Goal: Transaction & Acquisition: Book appointment/travel/reservation

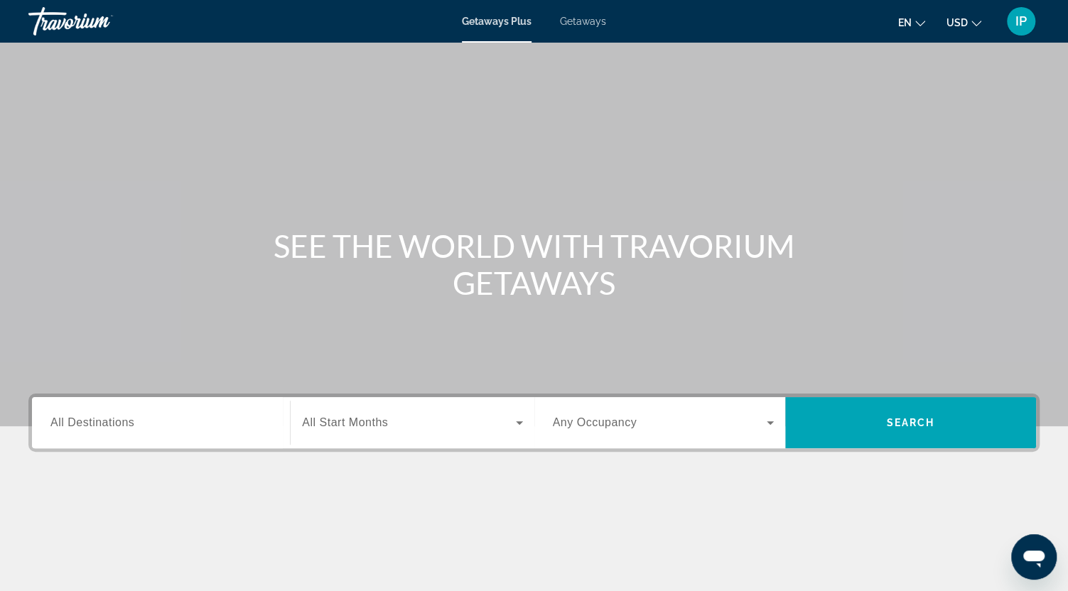
click at [124, 424] on span "All Destinations" at bounding box center [92, 423] width 84 height 12
click at [124, 424] on input "Destination All Destinations" at bounding box center [160, 423] width 221 height 17
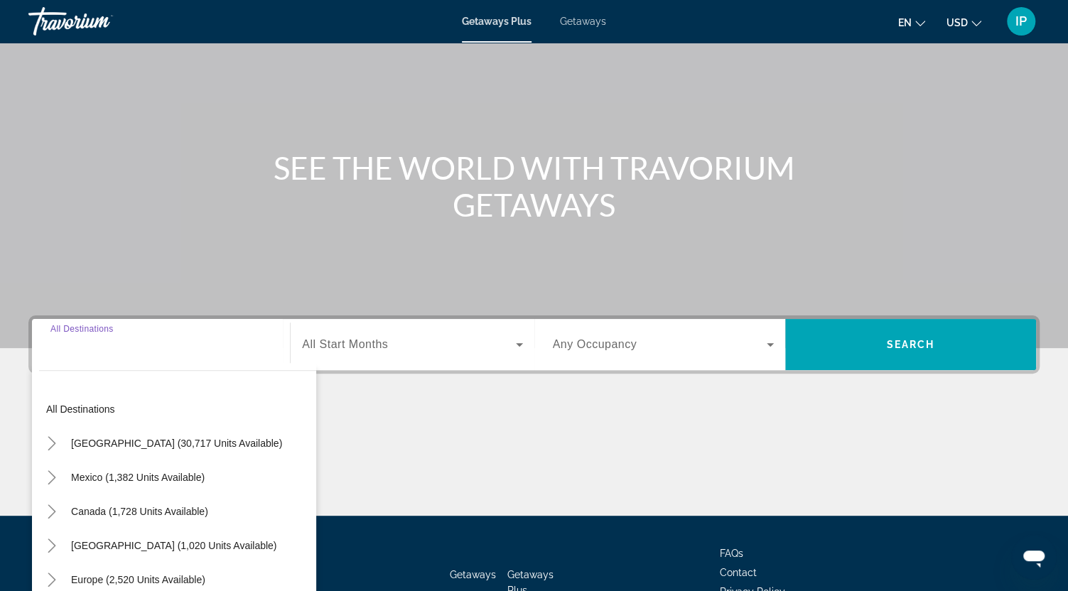
scroll to position [176, 0]
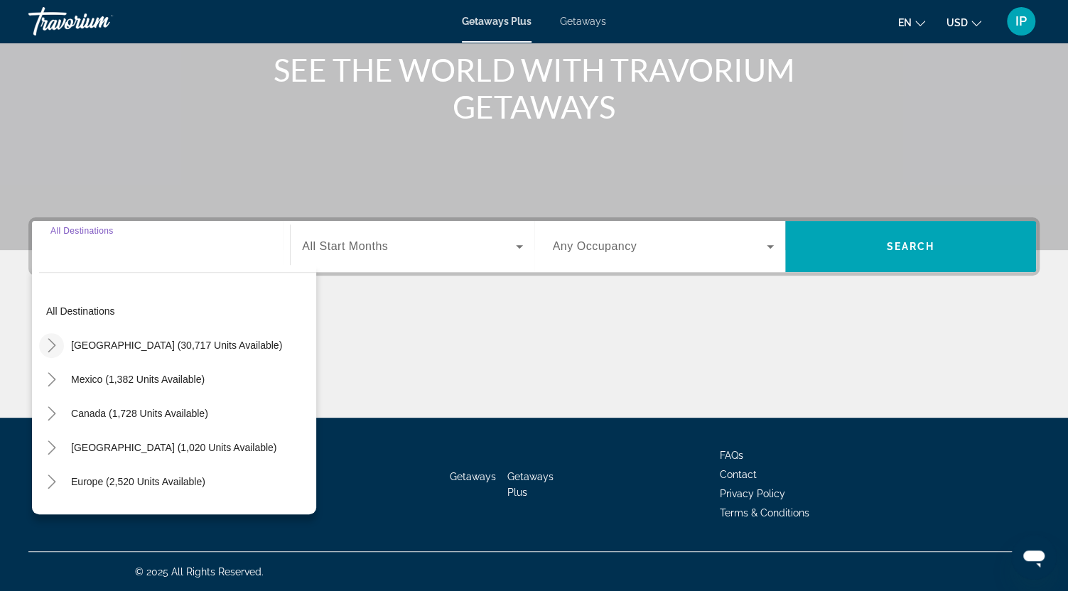
click at [49, 342] on icon "Toggle United States (30,717 units available)" at bounding box center [52, 345] width 14 height 14
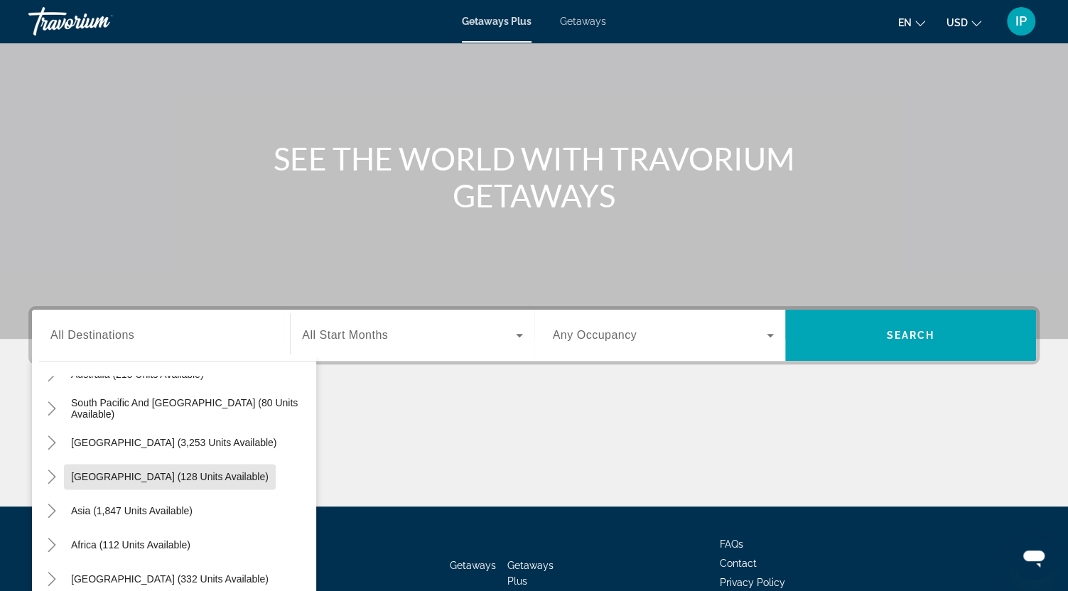
scroll to position [54, 0]
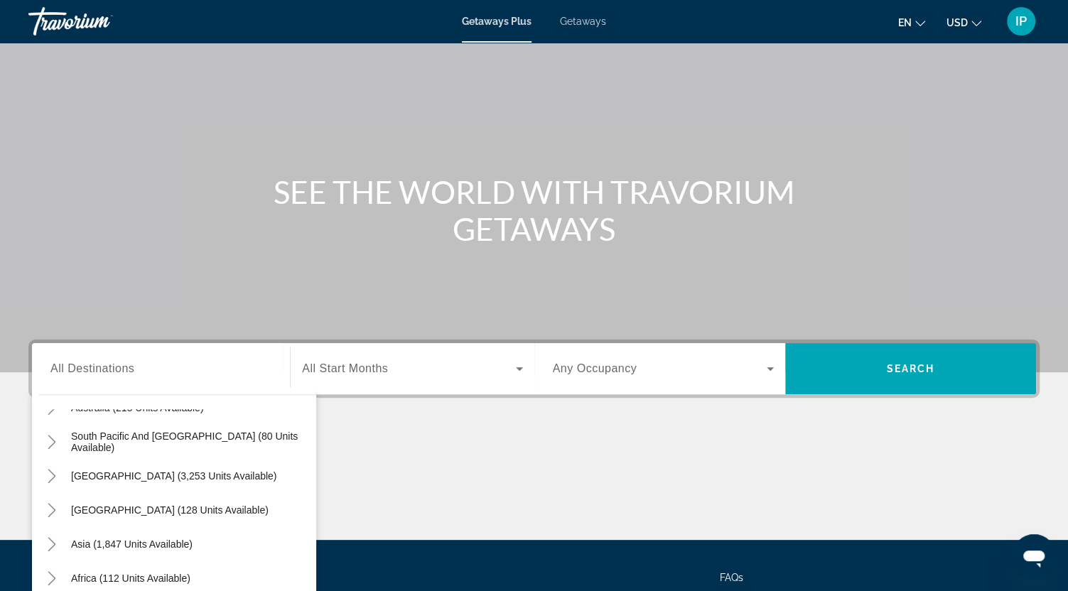
click at [471, 467] on div "Main content" at bounding box center [534, 487] width 1012 height 107
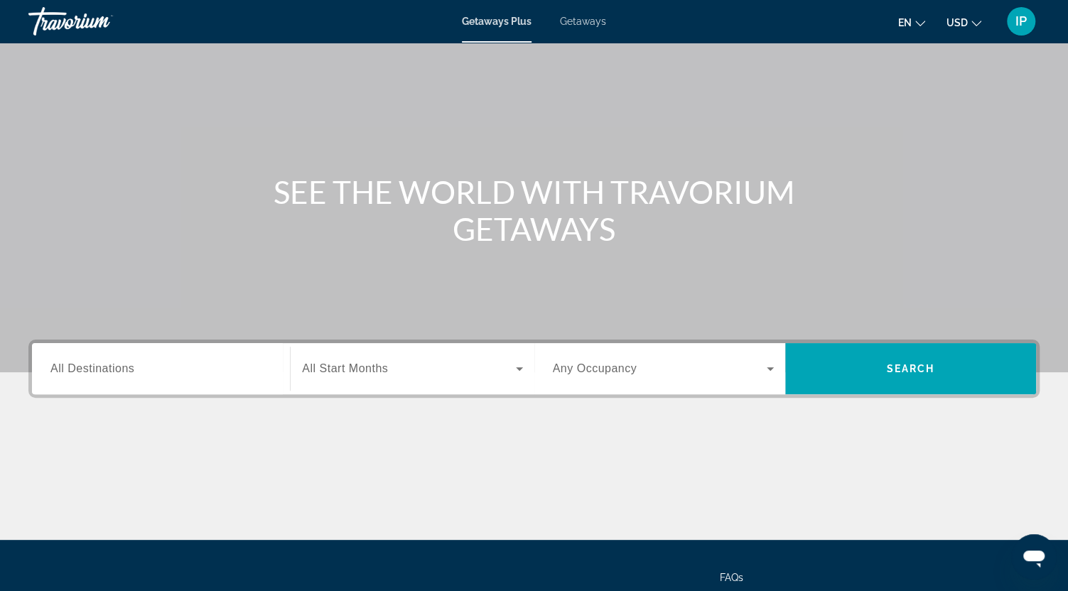
click at [95, 372] on span "All Destinations" at bounding box center [92, 369] width 84 height 12
click at [95, 372] on input "Destination All Destinations" at bounding box center [160, 369] width 221 height 17
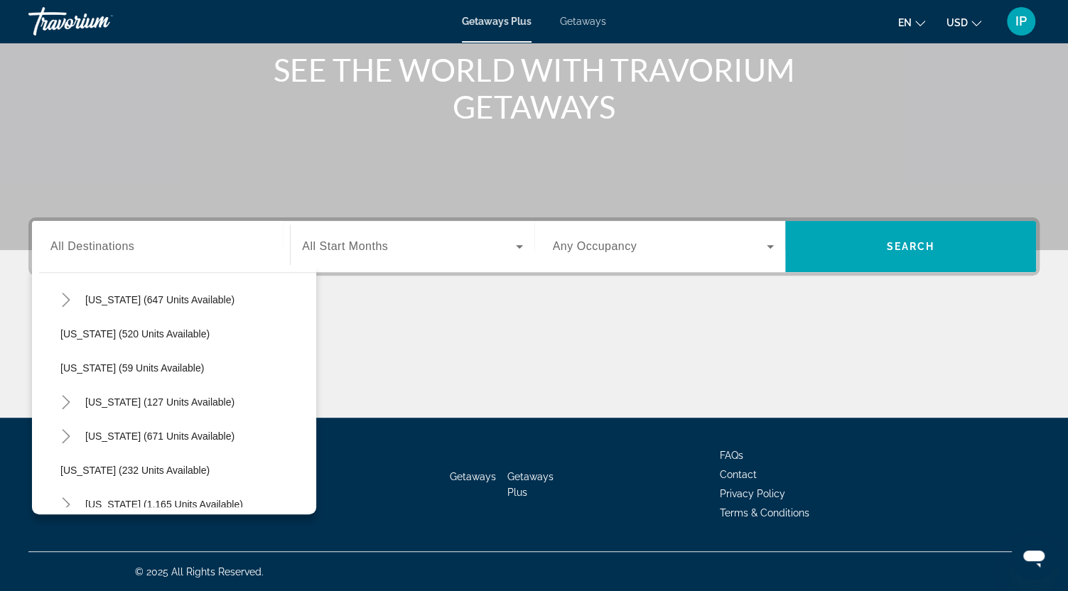
scroll to position [768, 0]
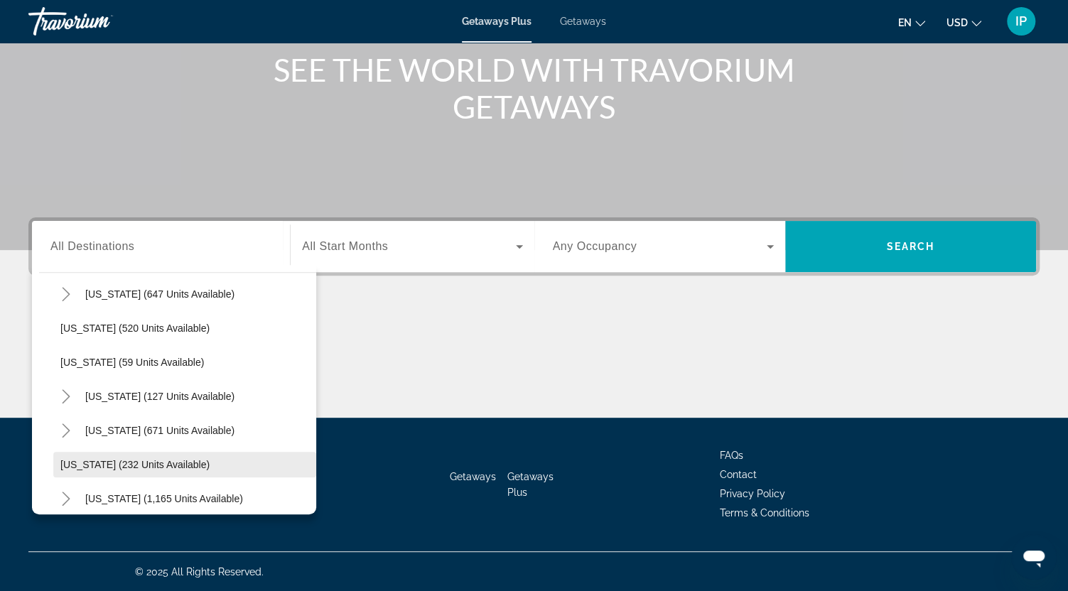
click at [70, 464] on span "[US_STATE] (232 units available)" at bounding box center [134, 464] width 149 height 11
type input "**********"
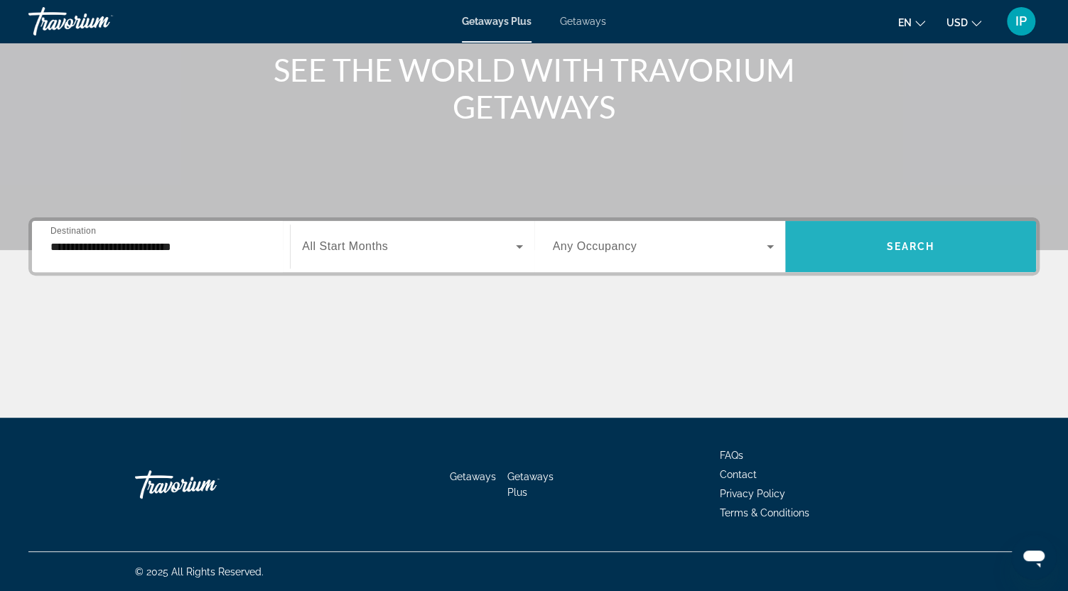
click at [947, 241] on span "Search widget" at bounding box center [911, 247] width 251 height 34
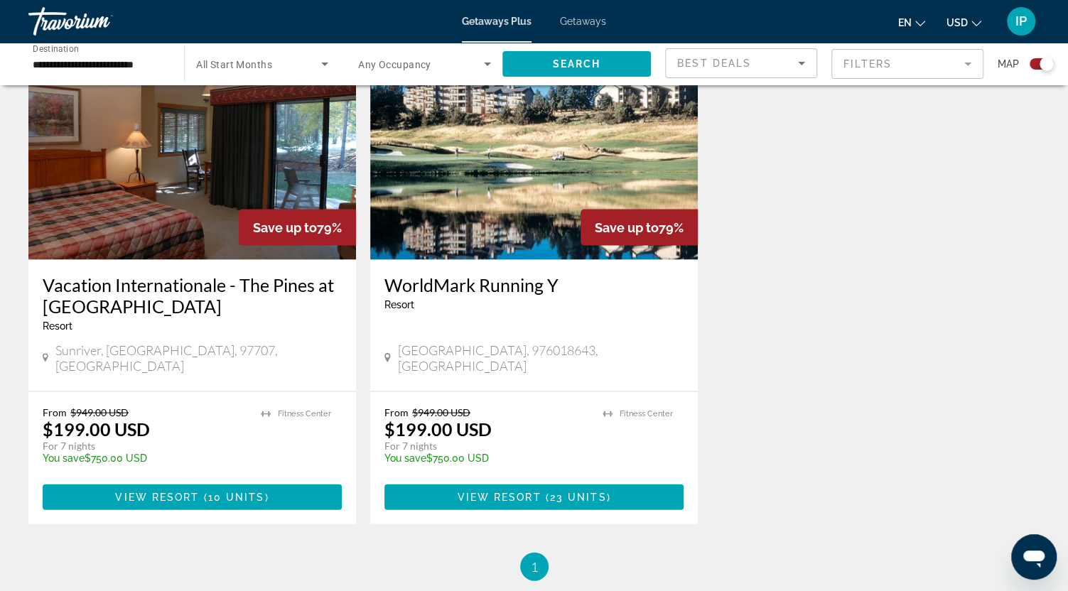
scroll to position [1592, 0]
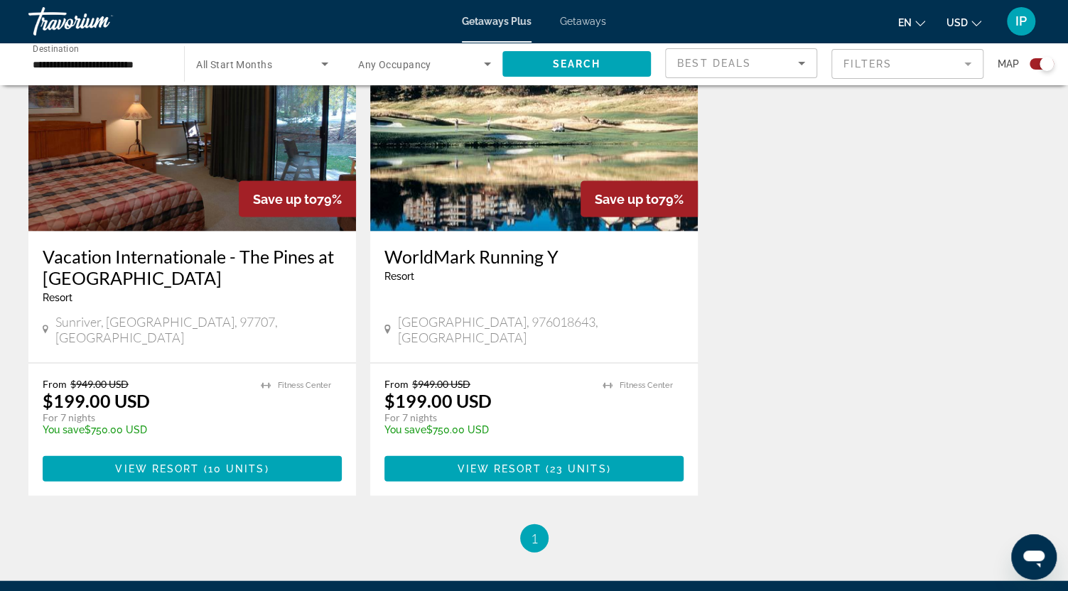
click at [582, 23] on span "Getaways" at bounding box center [583, 21] width 46 height 11
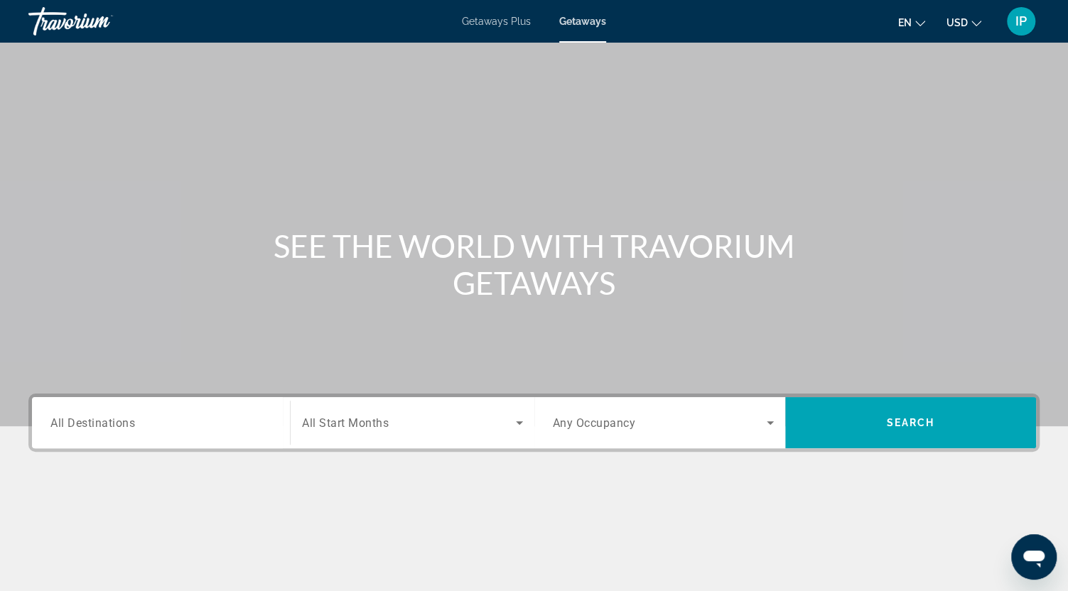
click at [92, 425] on span "All Destinations" at bounding box center [92, 423] width 85 height 14
click at [92, 425] on input "Destination All Destinations" at bounding box center [160, 423] width 221 height 17
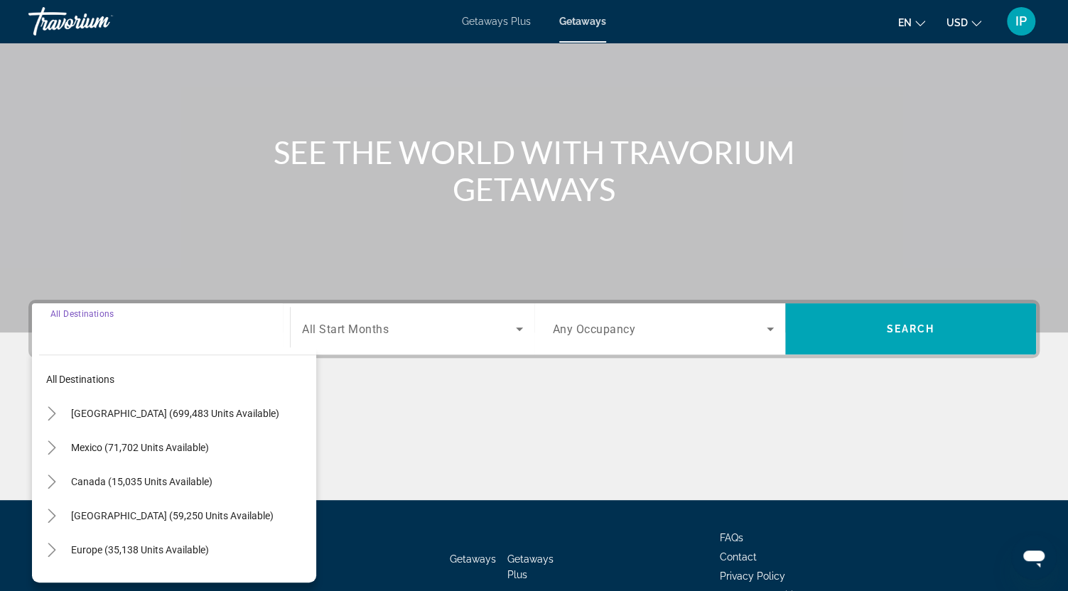
scroll to position [176, 0]
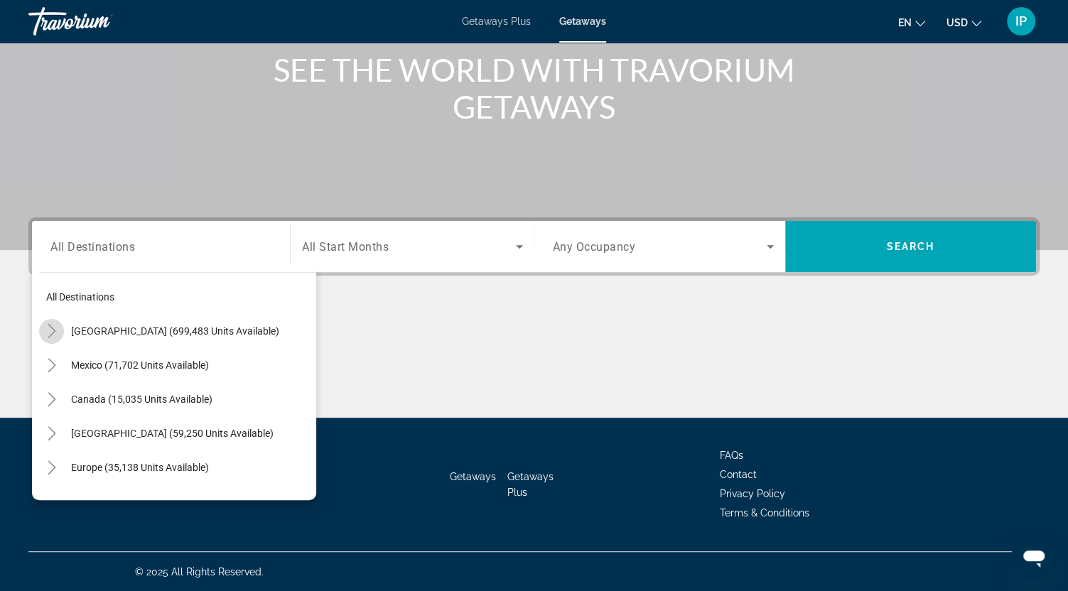
click at [53, 331] on icon "Toggle United States (699,483 units available)" at bounding box center [52, 331] width 8 height 14
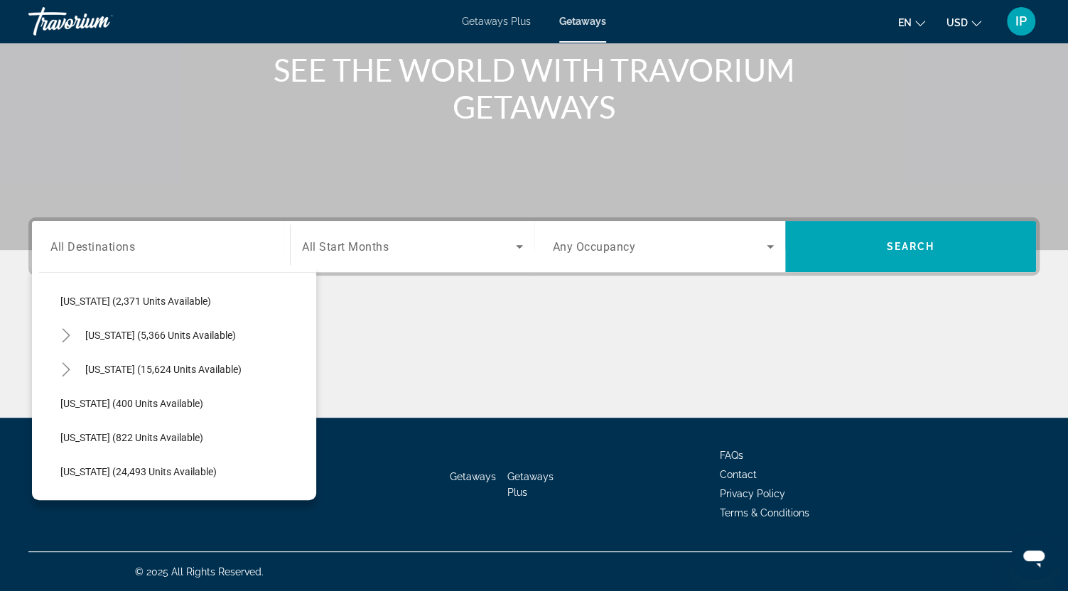
click at [316, 493] on div "Getaways Getaways Plus FAQs Contact Privacy Policy Terms & Conditions" at bounding box center [534, 485] width 1012 height 134
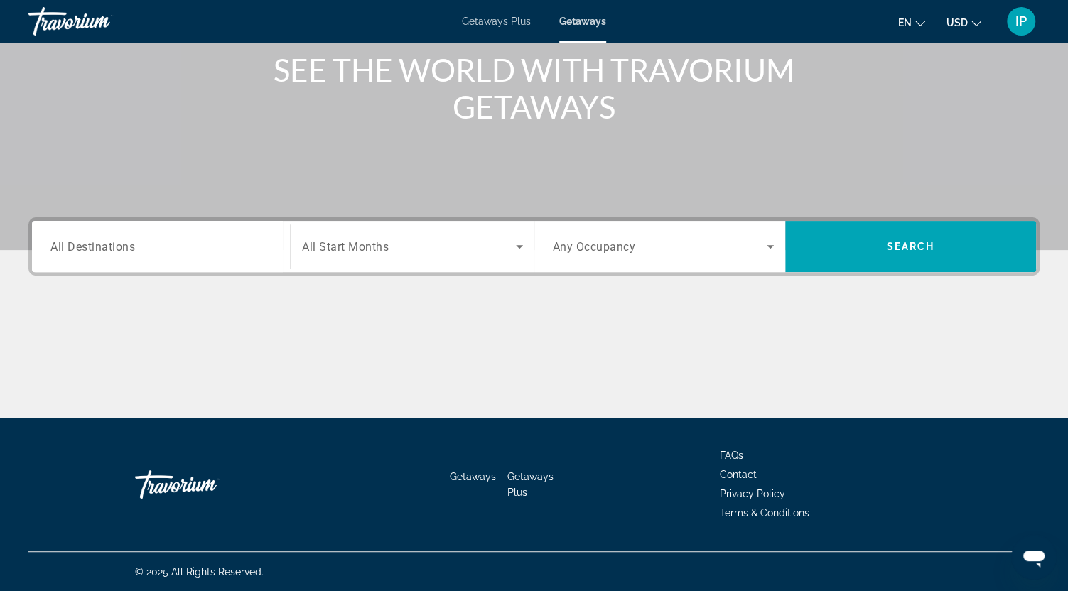
click at [68, 247] on span "All Destinations" at bounding box center [92, 247] width 85 height 14
click at [68, 247] on input "Destination All Destinations" at bounding box center [160, 247] width 221 height 17
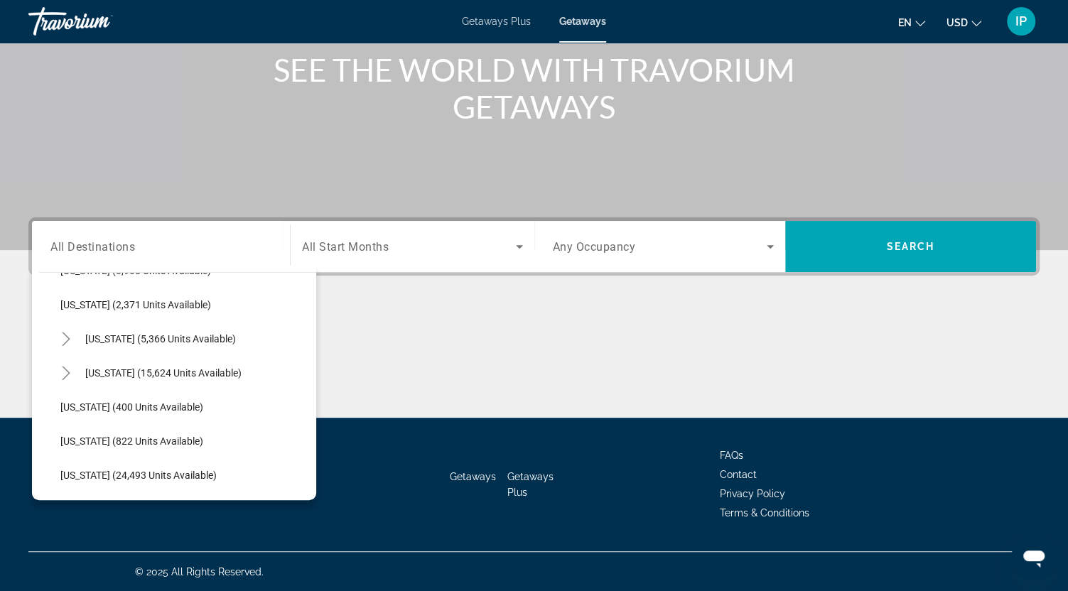
scroll to position [976, 0]
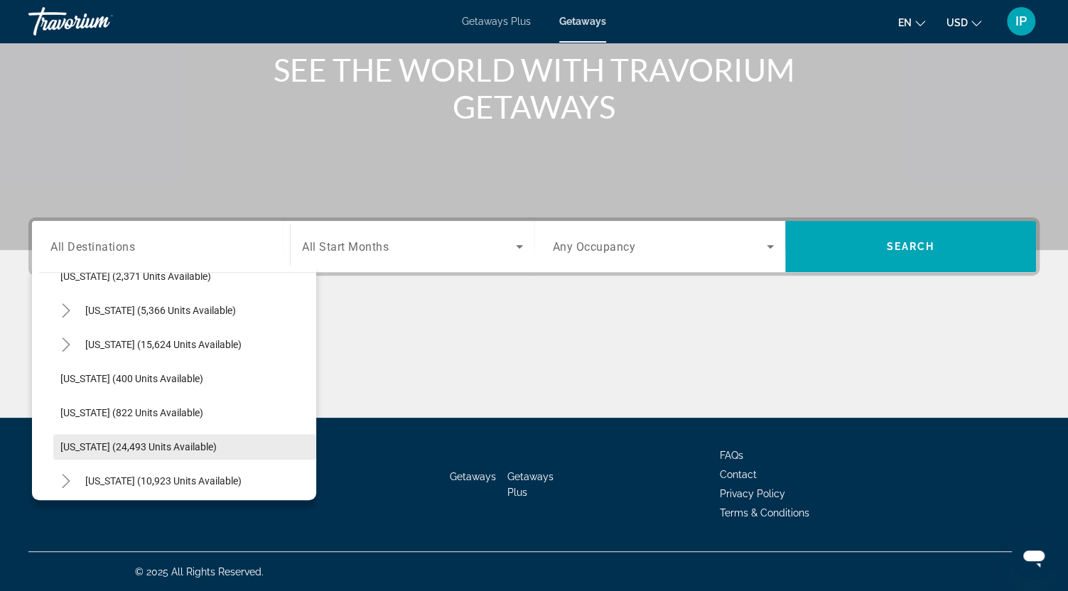
click at [264, 450] on span "Search widget" at bounding box center [184, 447] width 263 height 34
type input "**********"
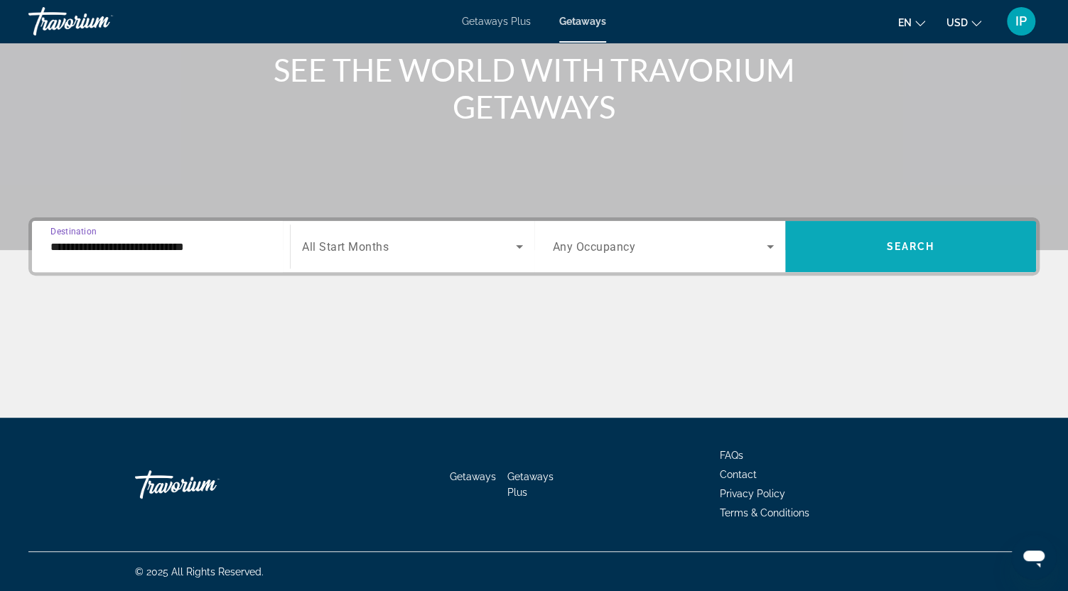
click at [960, 239] on span "Search widget" at bounding box center [911, 247] width 251 height 34
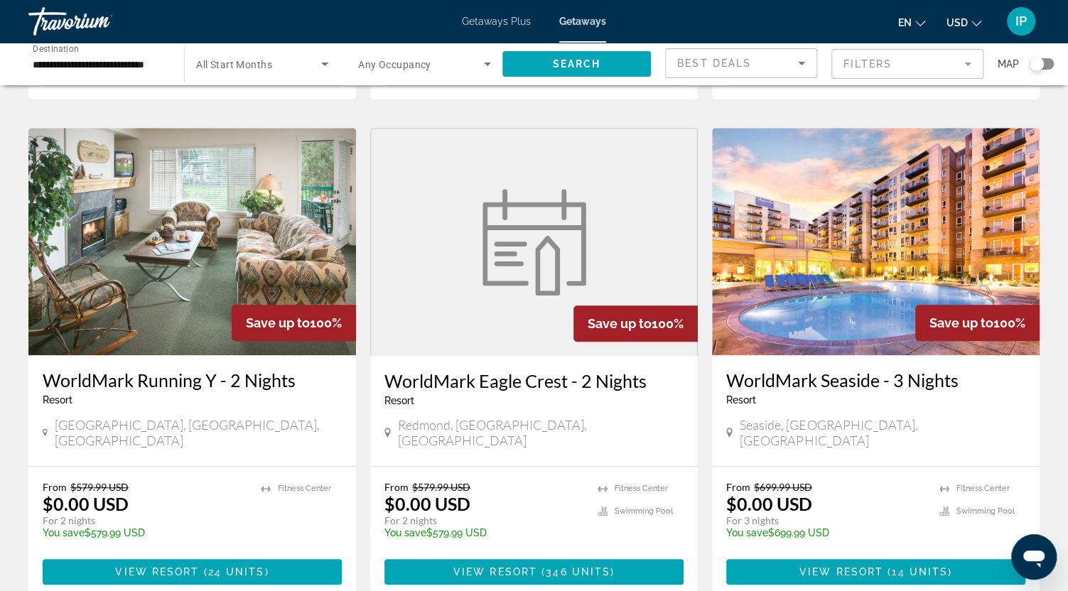
scroll to position [530, 0]
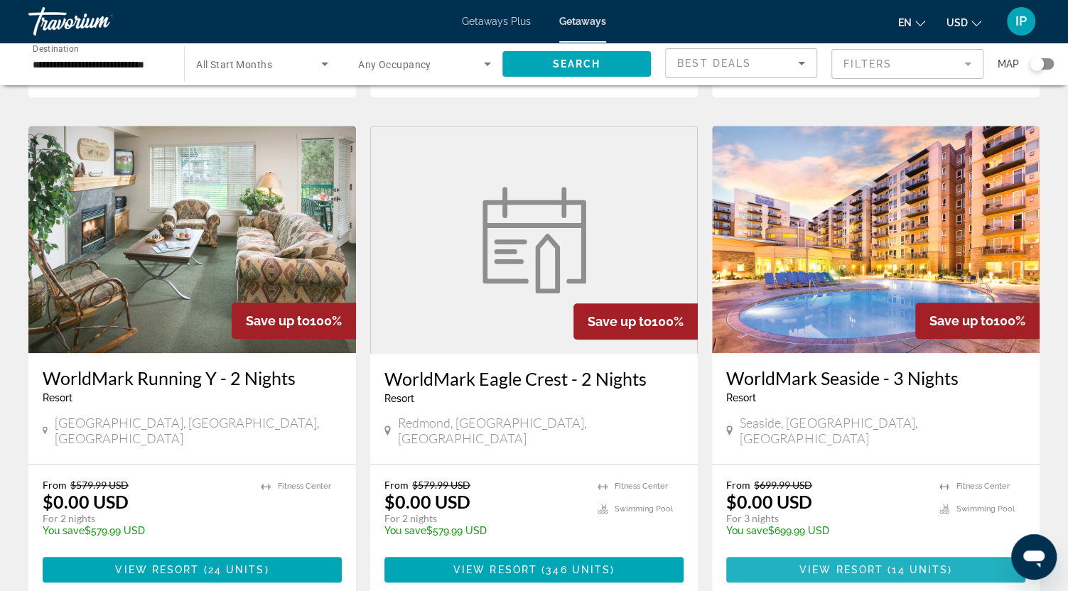
click at [862, 564] on span "View Resort" at bounding box center [842, 569] width 84 height 11
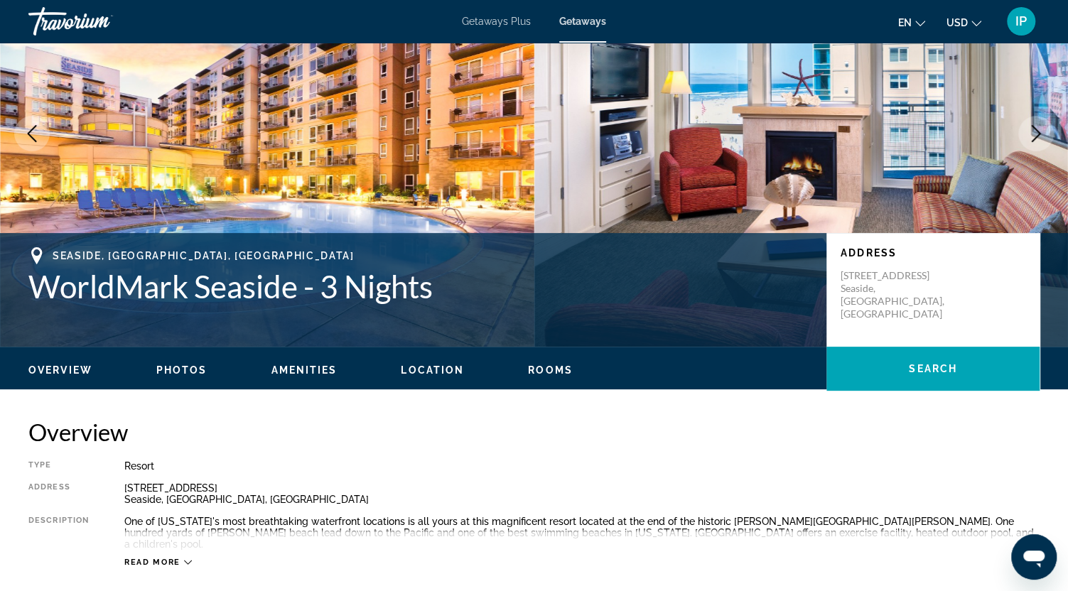
scroll to position [236, 0]
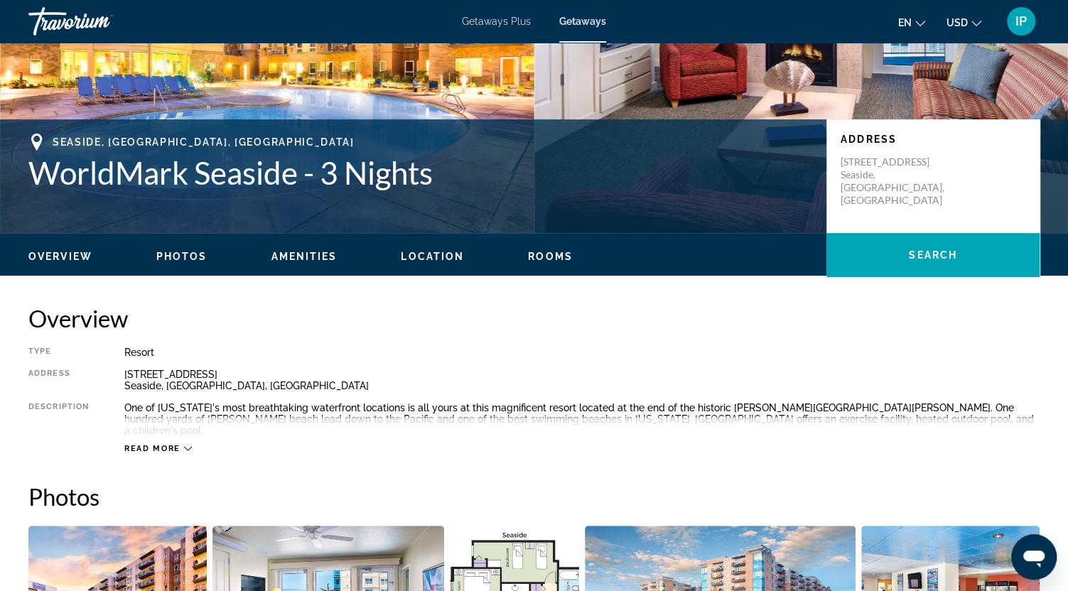
click at [181, 252] on span "Photos" at bounding box center [181, 256] width 51 height 11
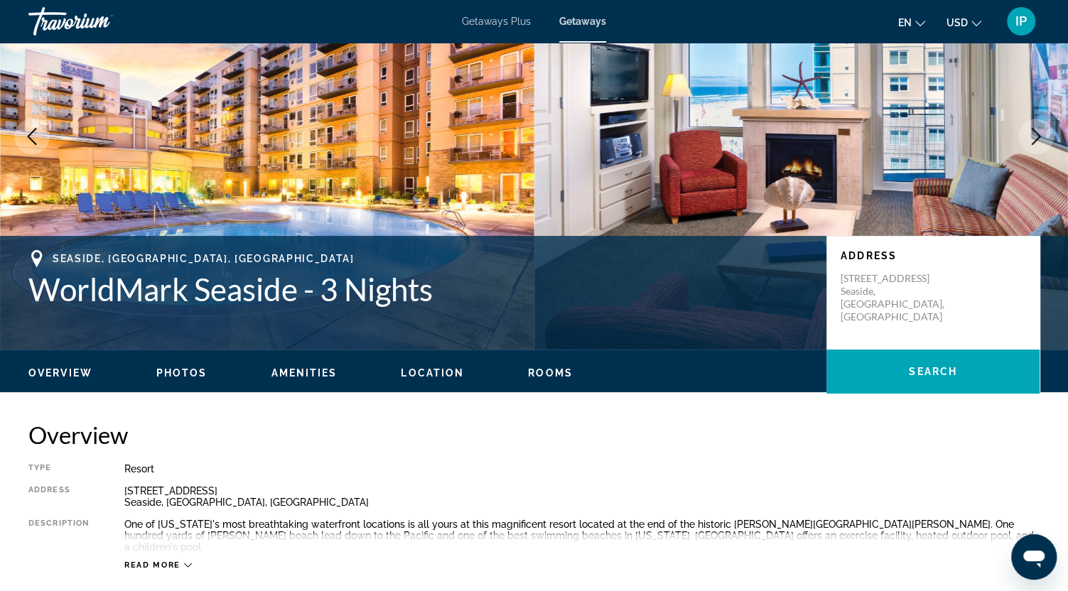
scroll to position [63, 0]
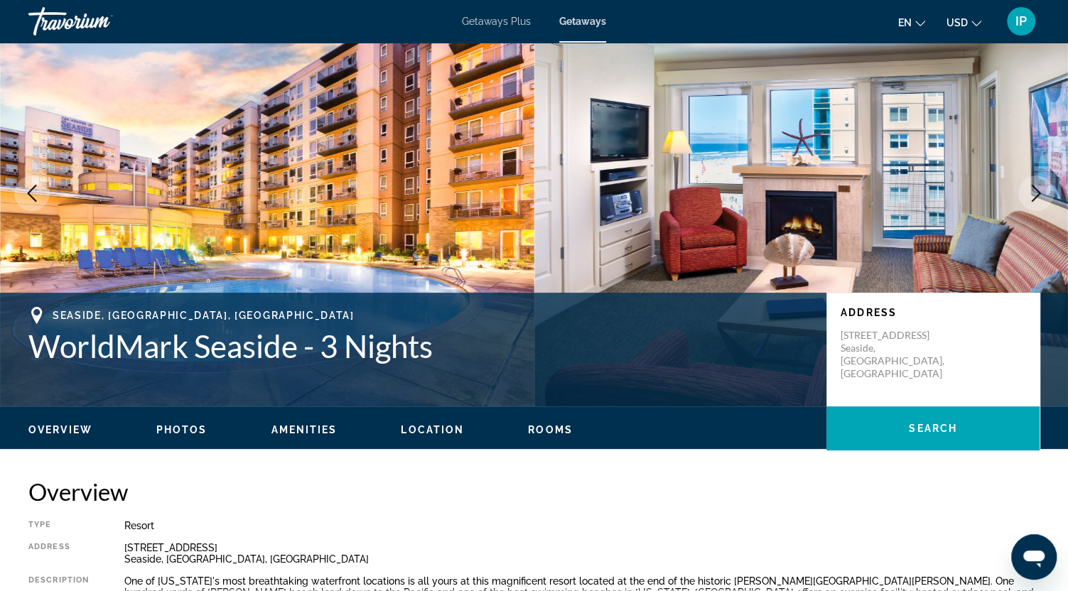
click at [539, 426] on span "Rooms" at bounding box center [550, 429] width 45 height 11
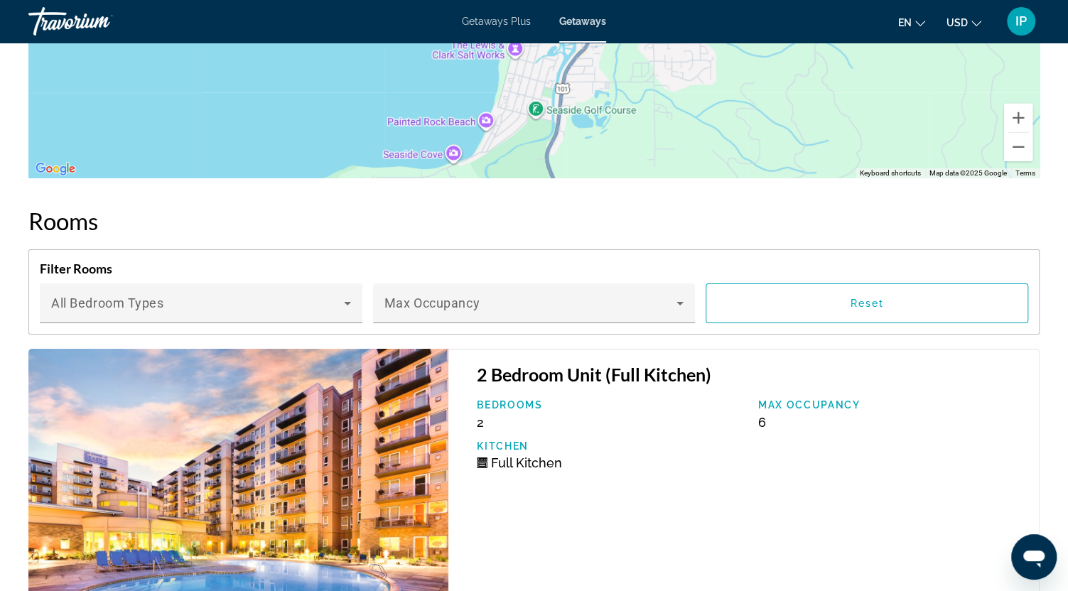
scroll to position [2740, 0]
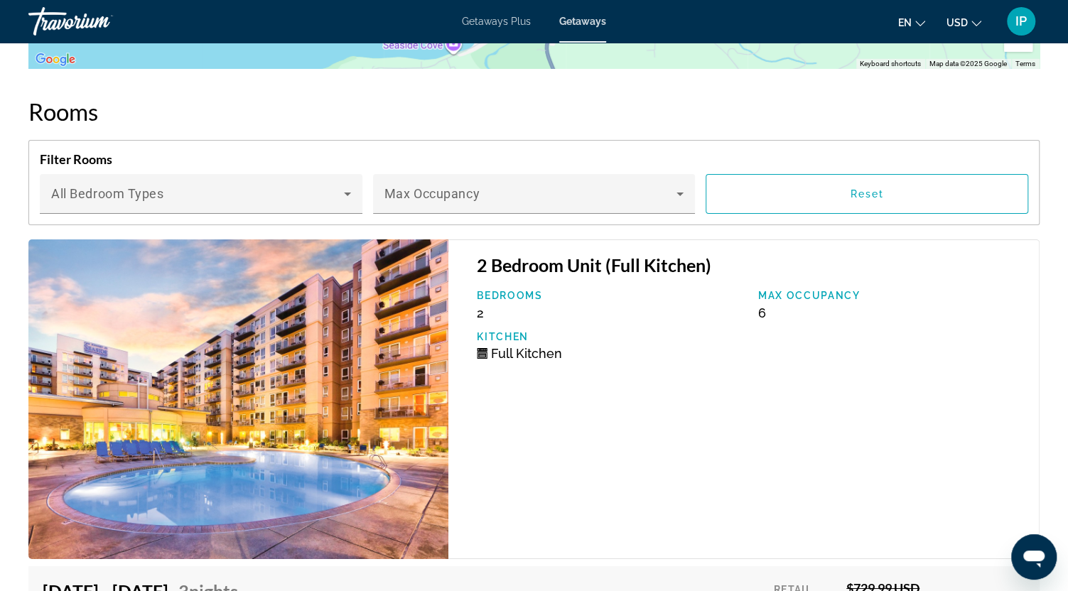
click at [279, 387] on img "Main content" at bounding box center [238, 400] width 420 height 320
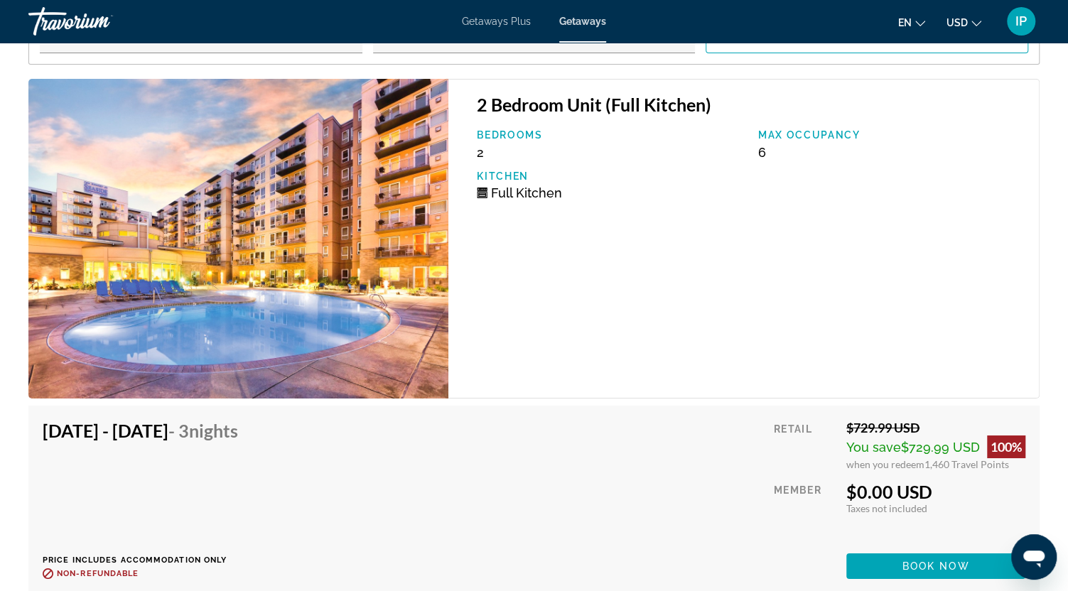
scroll to position [2920, 0]
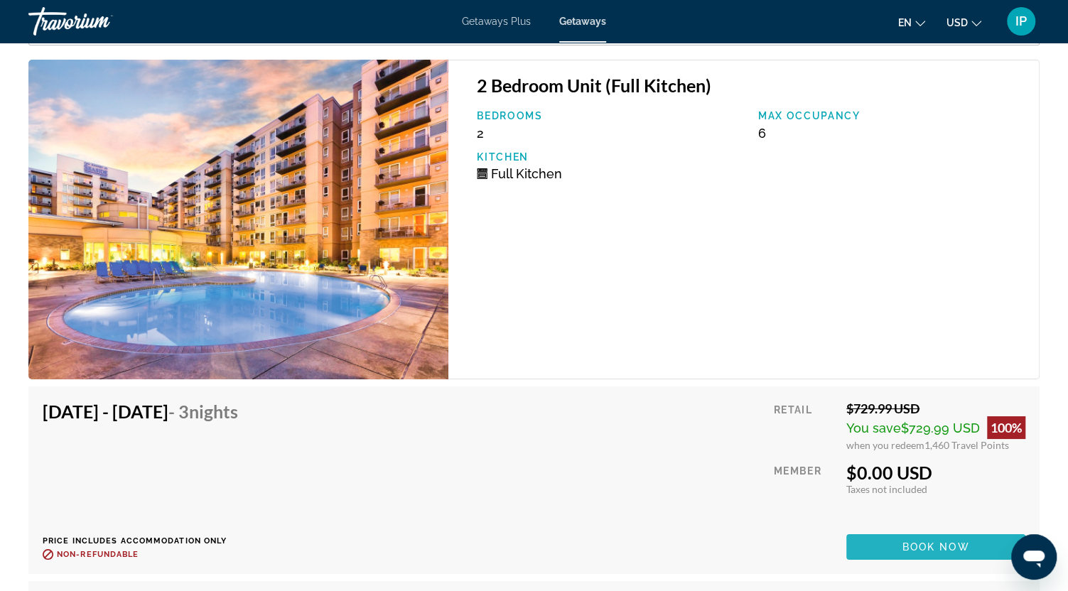
click at [914, 542] on span "Book now" at bounding box center [937, 547] width 68 height 11
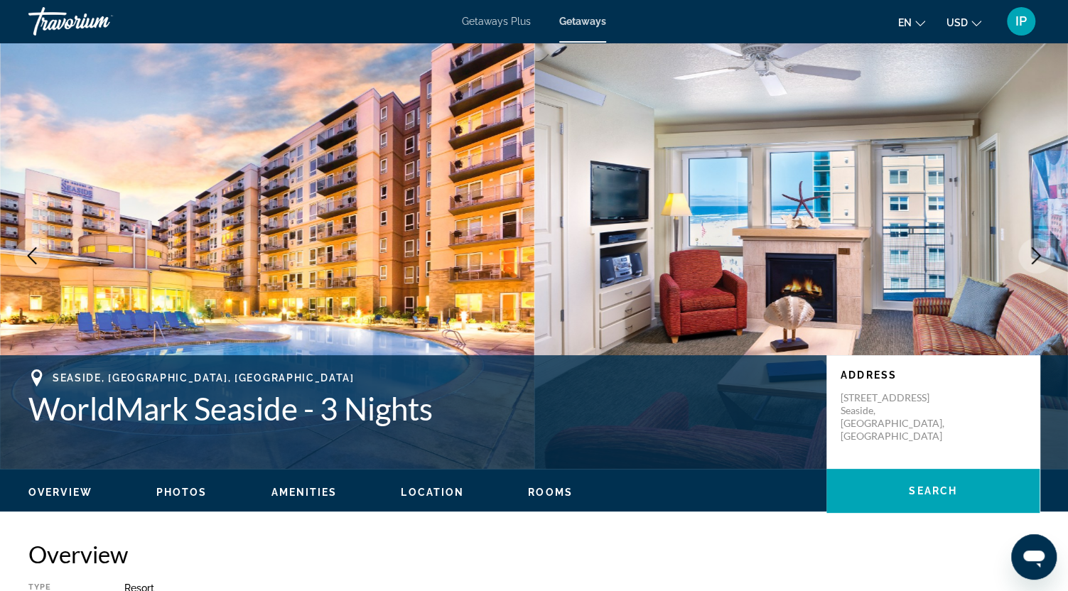
click at [1039, 256] on icon "Next image" at bounding box center [1036, 255] width 17 height 17
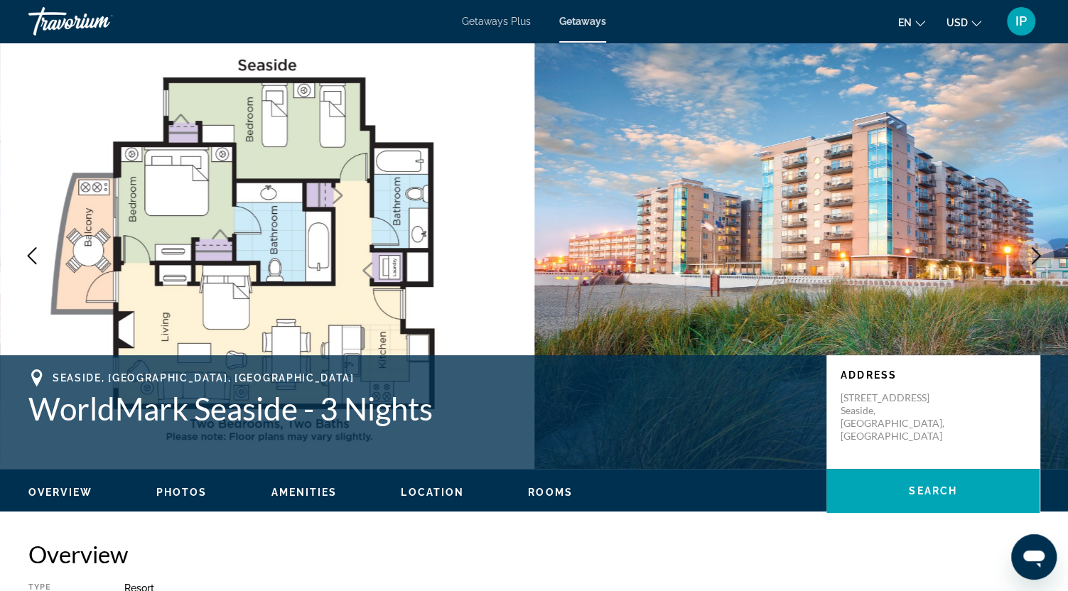
click at [1038, 252] on icon "Next image" at bounding box center [1036, 255] width 17 height 17
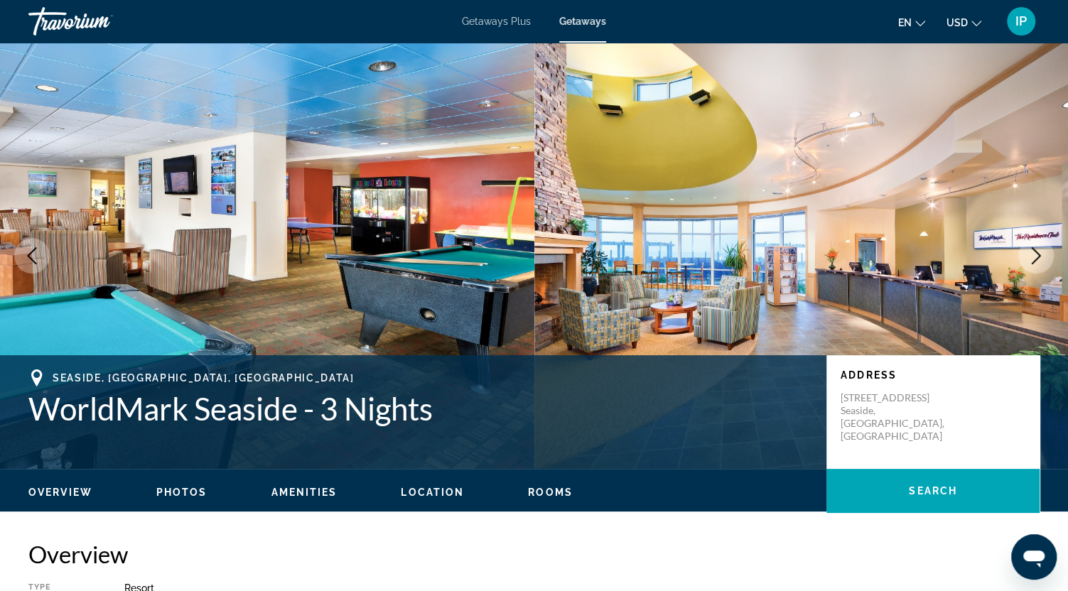
click at [1038, 252] on icon "Next image" at bounding box center [1036, 255] width 9 height 17
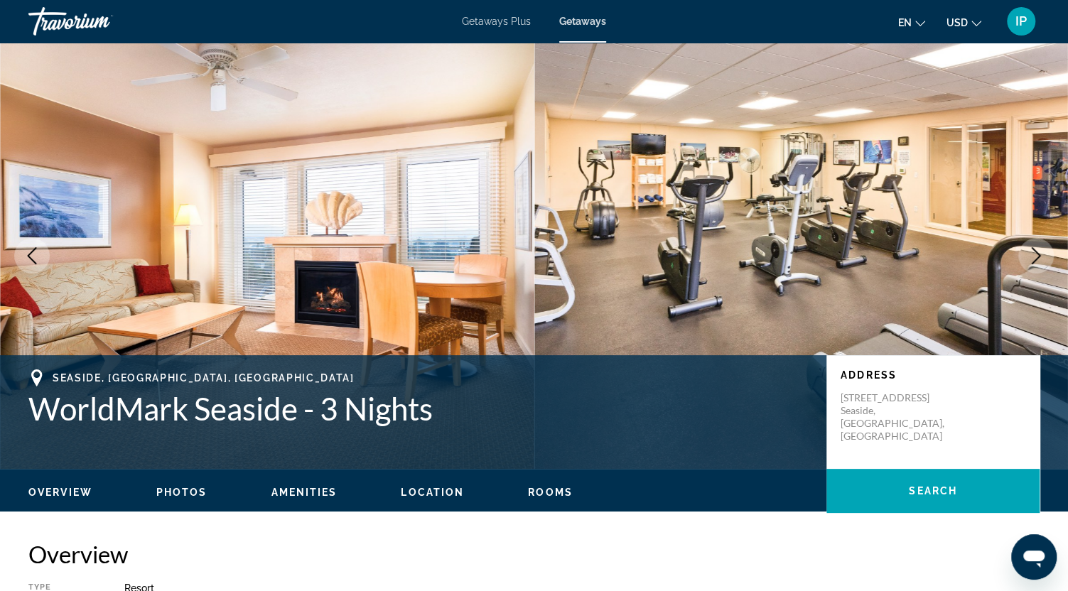
click at [1038, 252] on icon "Next image" at bounding box center [1036, 255] width 9 height 17
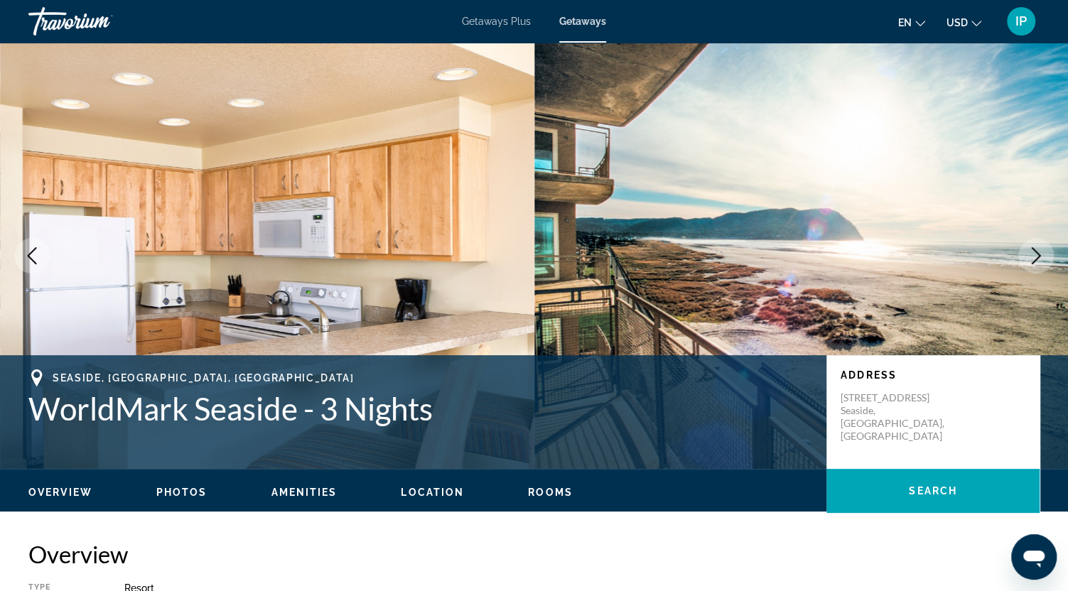
click at [1039, 253] on icon "Next image" at bounding box center [1036, 255] width 17 height 17
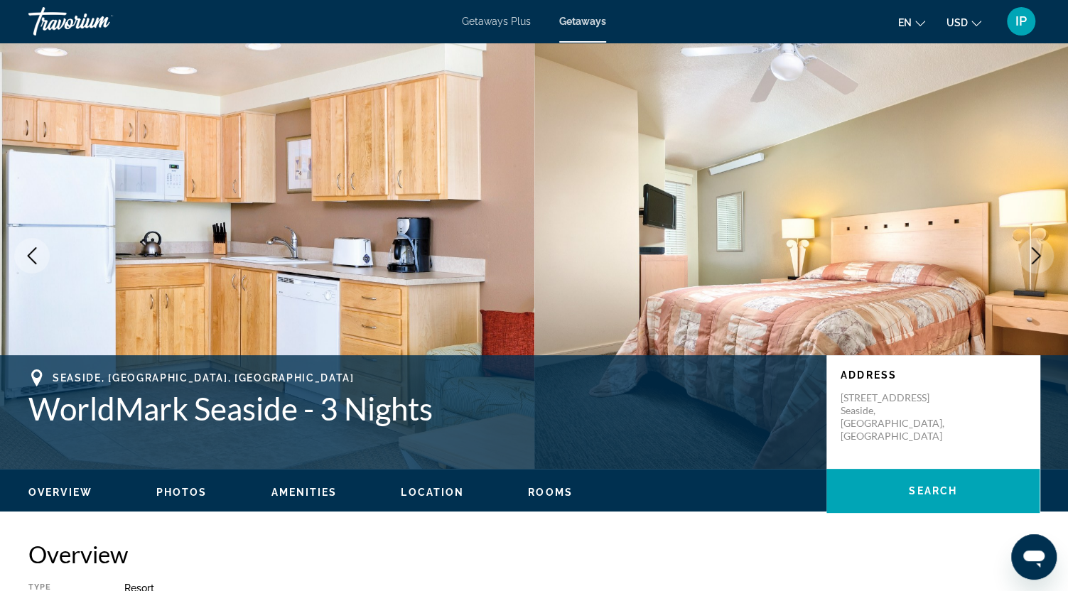
click at [1039, 253] on icon "Next image" at bounding box center [1036, 255] width 17 height 17
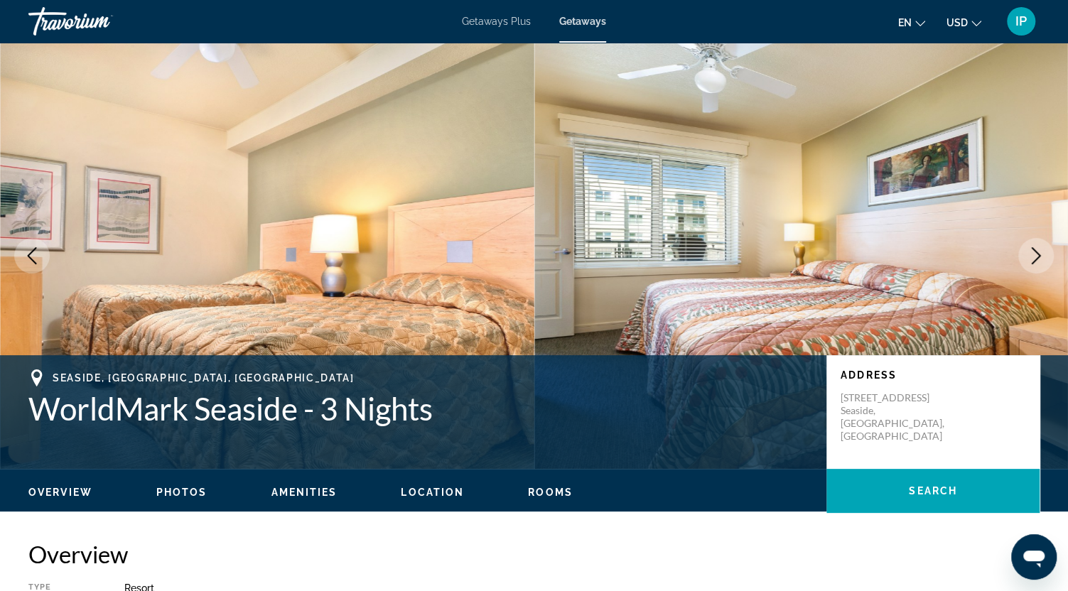
click at [1041, 255] on icon "Next image" at bounding box center [1036, 255] width 9 height 17
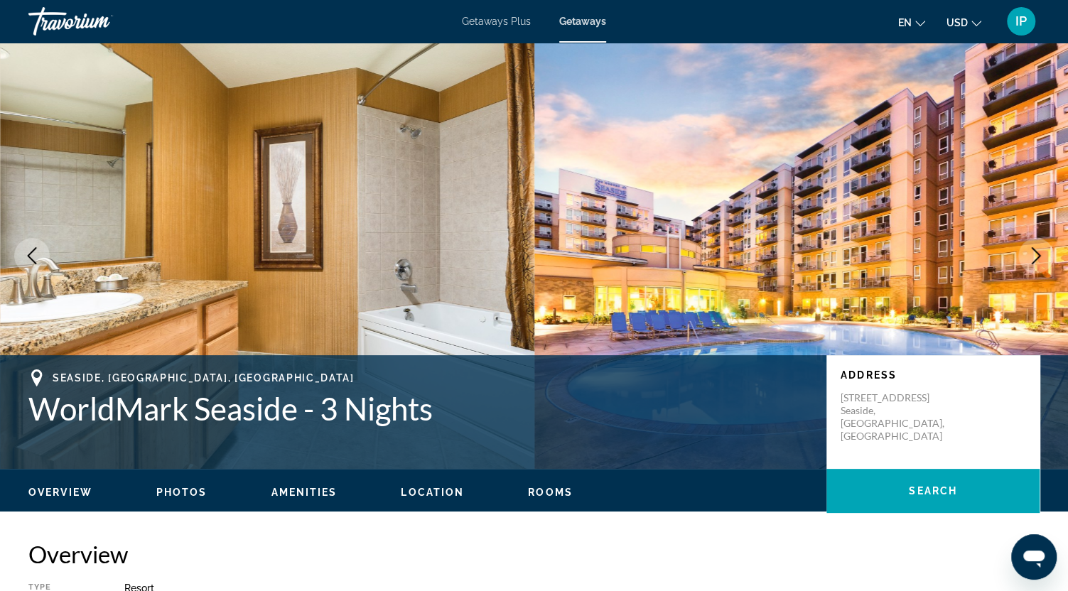
click at [1042, 259] on icon "Next image" at bounding box center [1036, 255] width 17 height 17
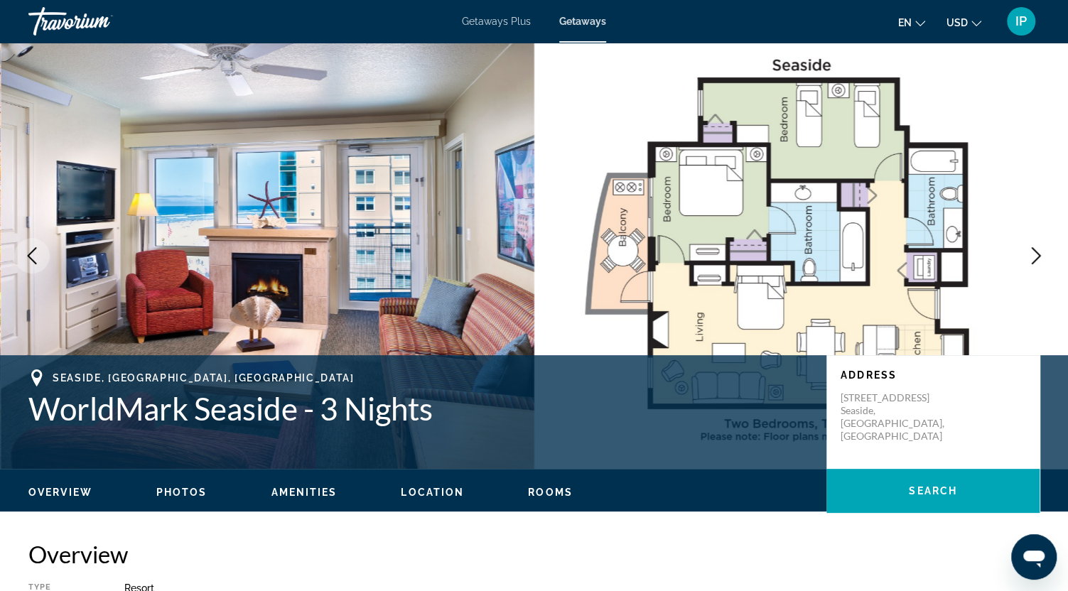
click at [1042, 259] on icon "Next image" at bounding box center [1036, 255] width 17 height 17
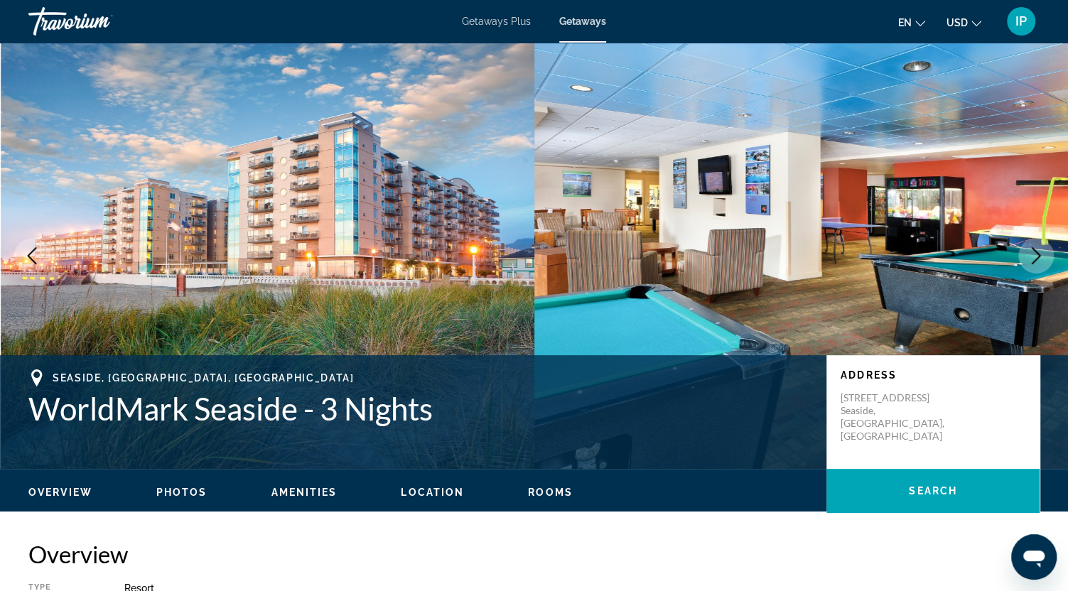
click at [1036, 257] on icon "Next image" at bounding box center [1036, 255] width 17 height 17
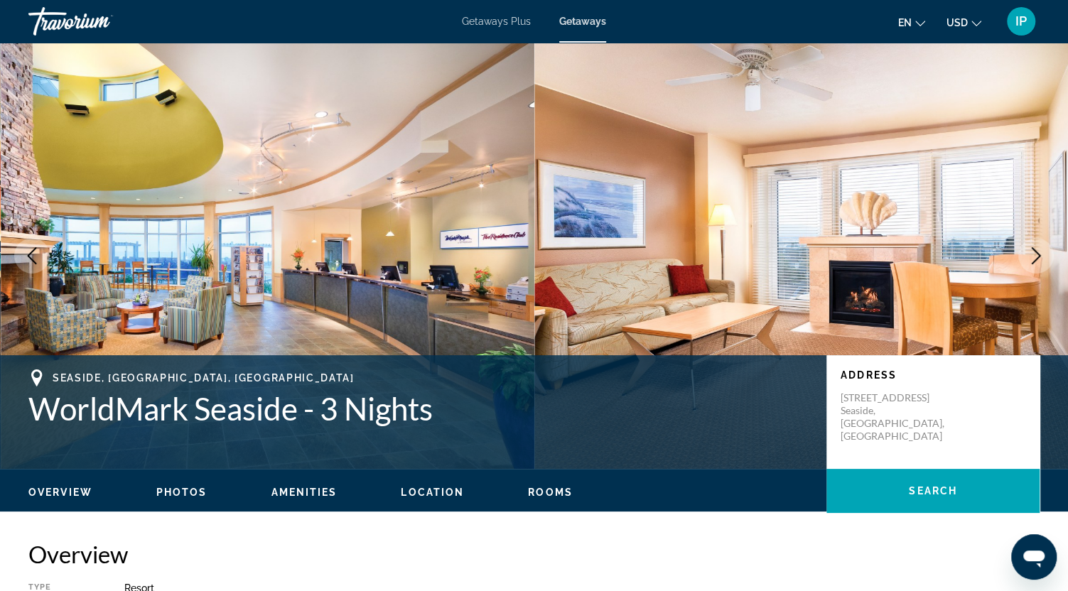
click at [1036, 257] on icon "Next image" at bounding box center [1036, 255] width 17 height 17
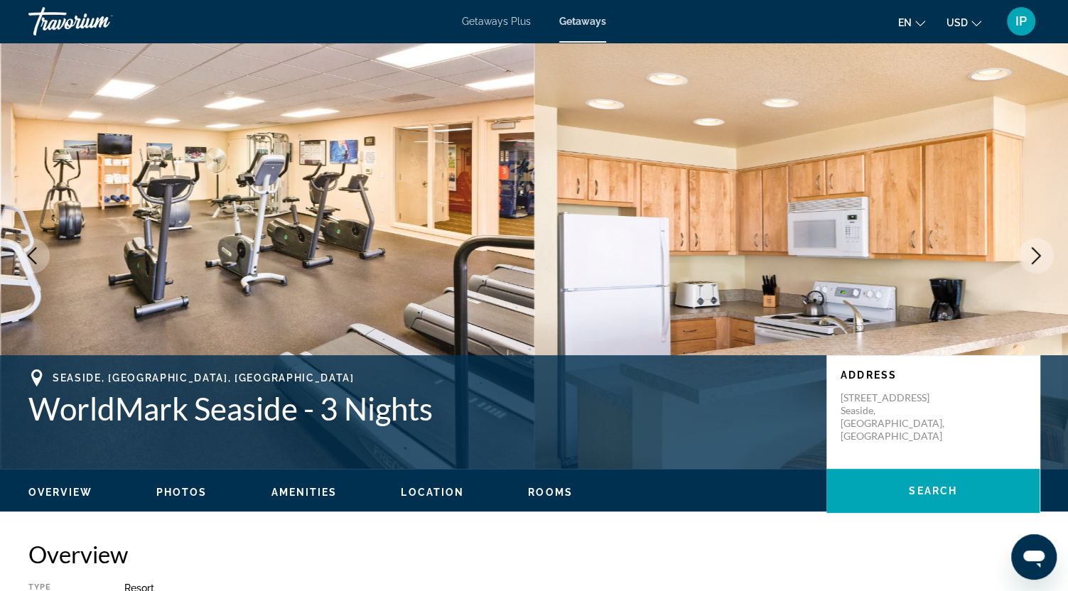
click at [1036, 257] on icon "Next image" at bounding box center [1036, 255] width 17 height 17
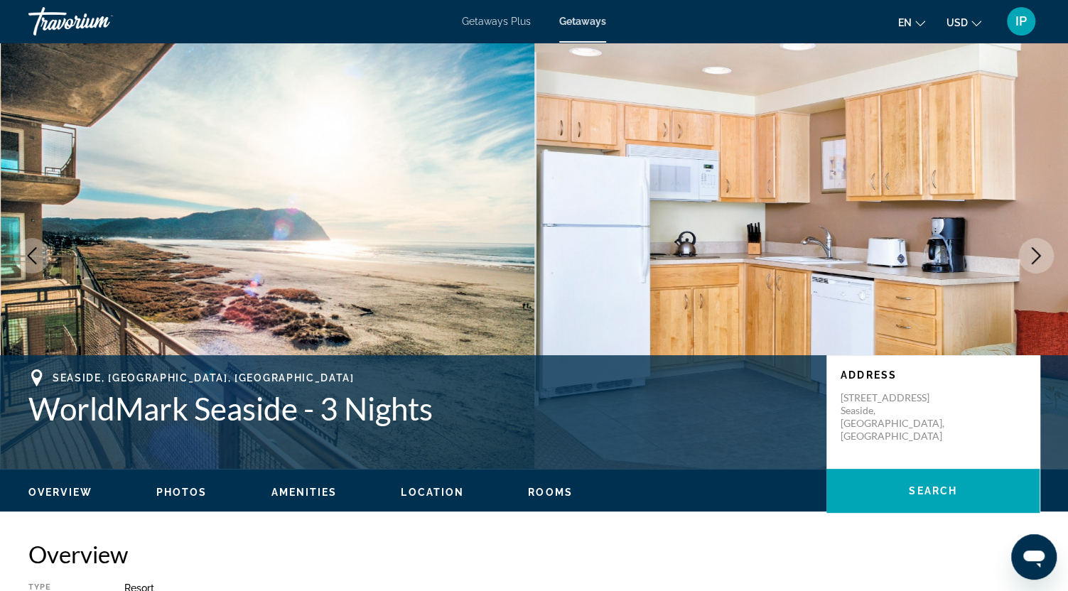
click at [1036, 258] on icon "Next image" at bounding box center [1036, 255] width 17 height 17
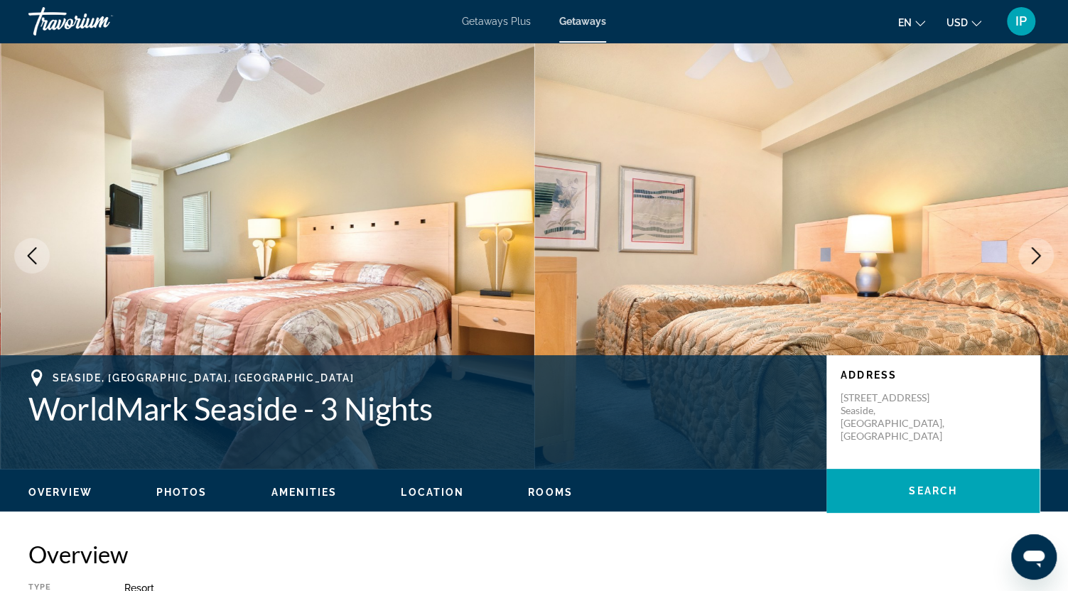
click at [1032, 255] on icon "Next image" at bounding box center [1036, 255] width 17 height 17
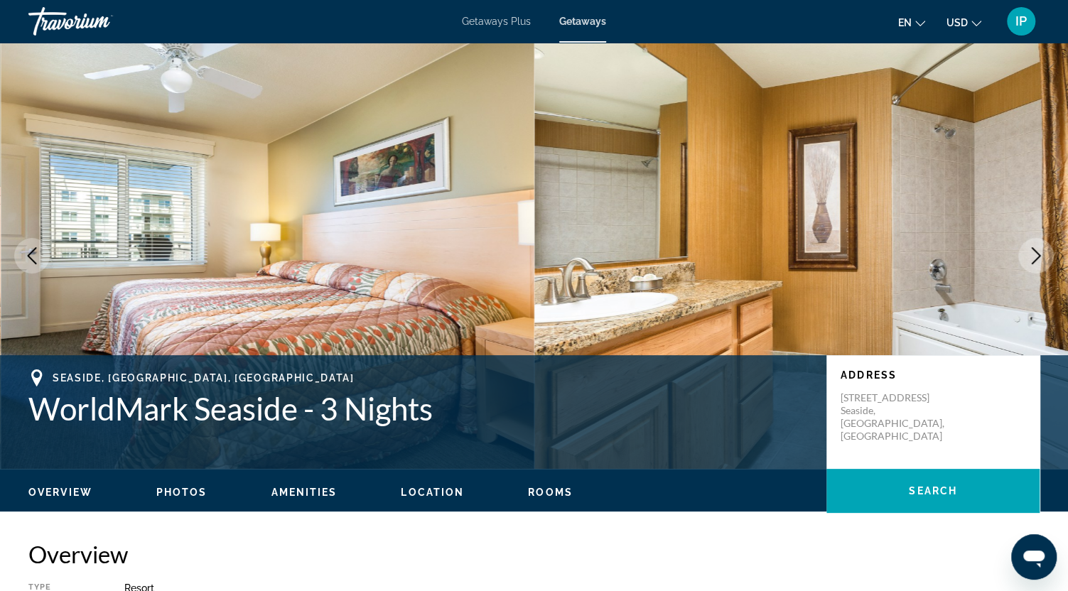
click at [1032, 257] on icon "Next image" at bounding box center [1036, 255] width 17 height 17
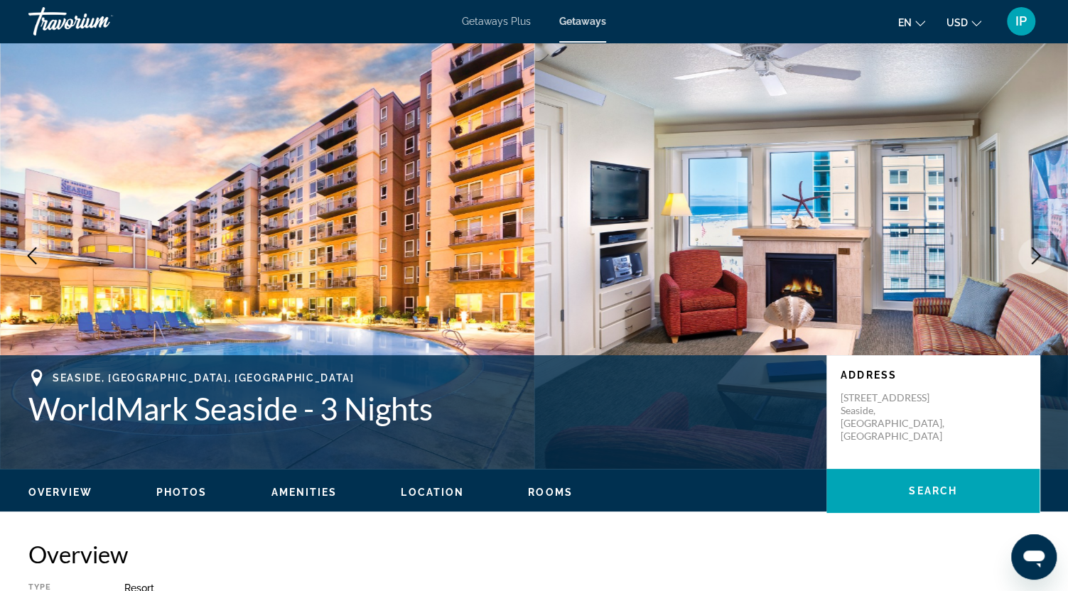
click at [1032, 254] on icon "Next image" at bounding box center [1036, 255] width 17 height 17
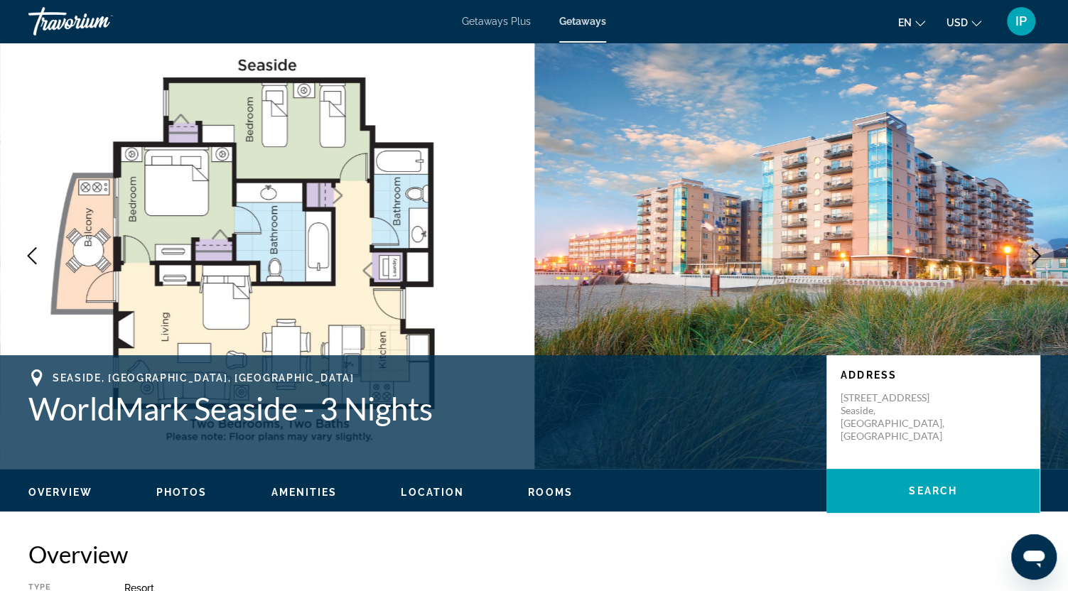
click at [1032, 254] on icon "Next image" at bounding box center [1036, 255] width 17 height 17
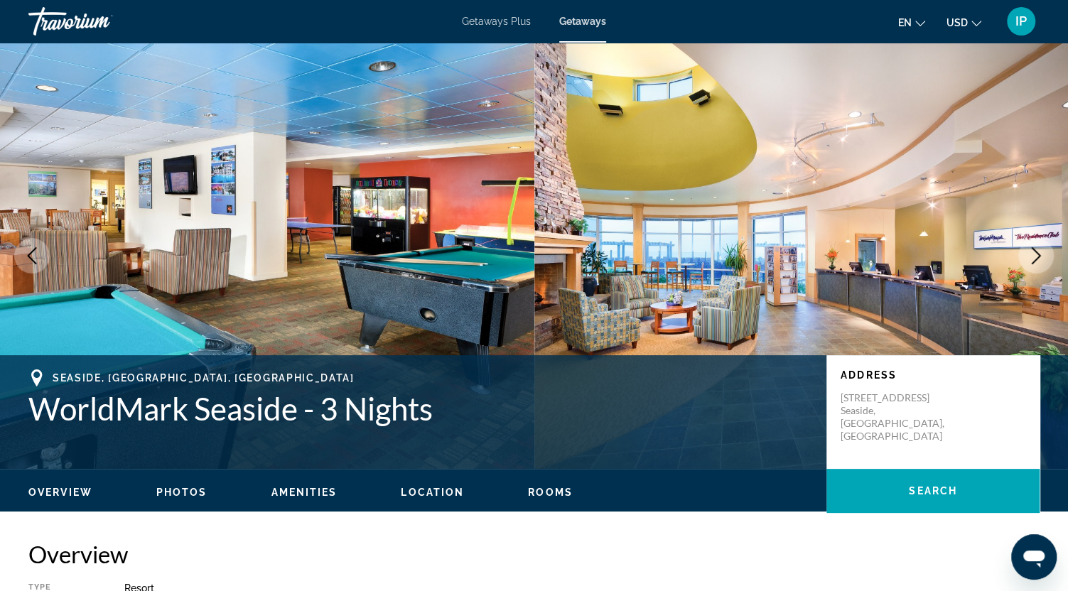
click at [1032, 254] on icon "Next image" at bounding box center [1036, 255] width 17 height 17
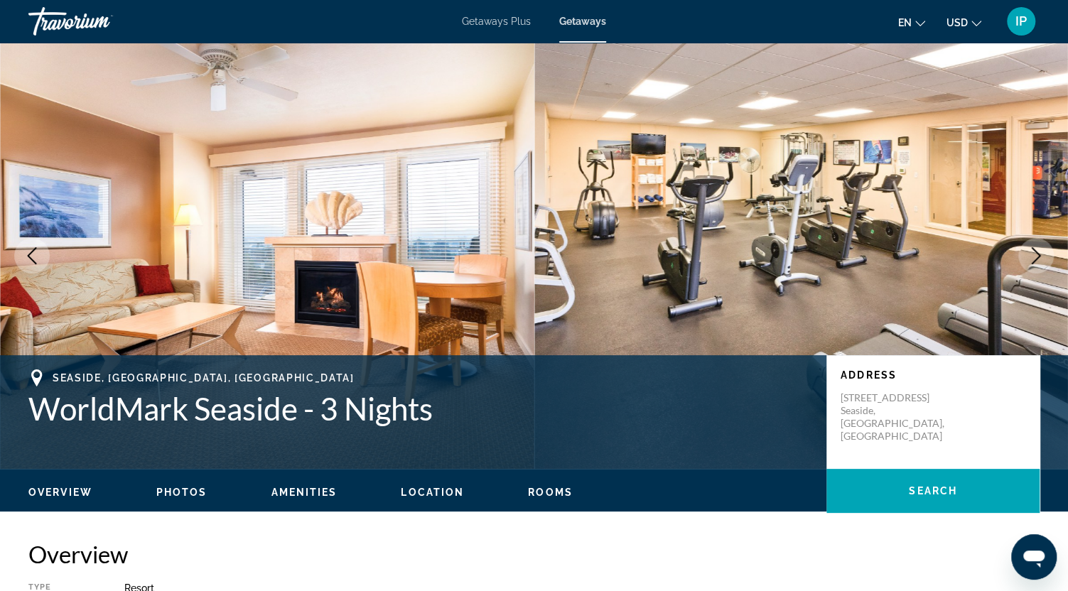
click at [1032, 256] on icon "Next image" at bounding box center [1036, 255] width 17 height 17
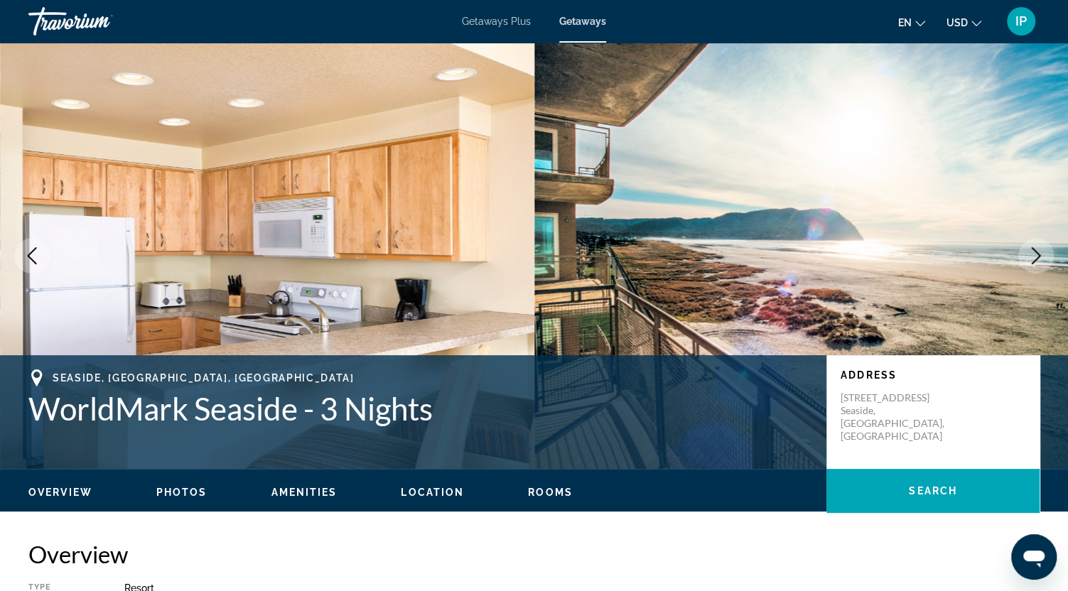
click at [1032, 256] on icon "Next image" at bounding box center [1036, 255] width 17 height 17
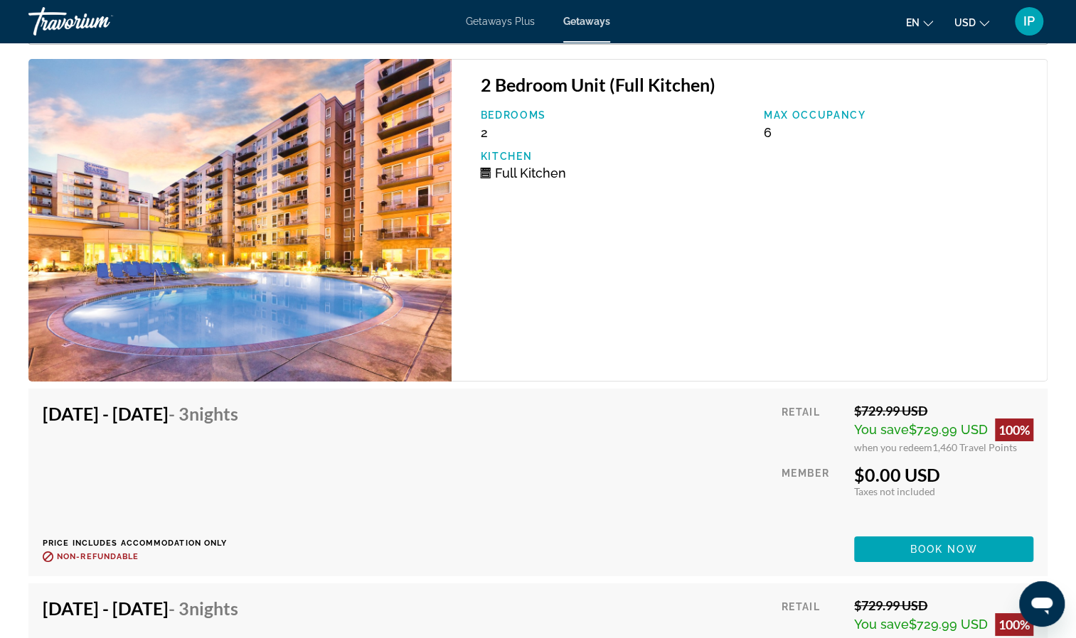
scroll to position [2918, 0]
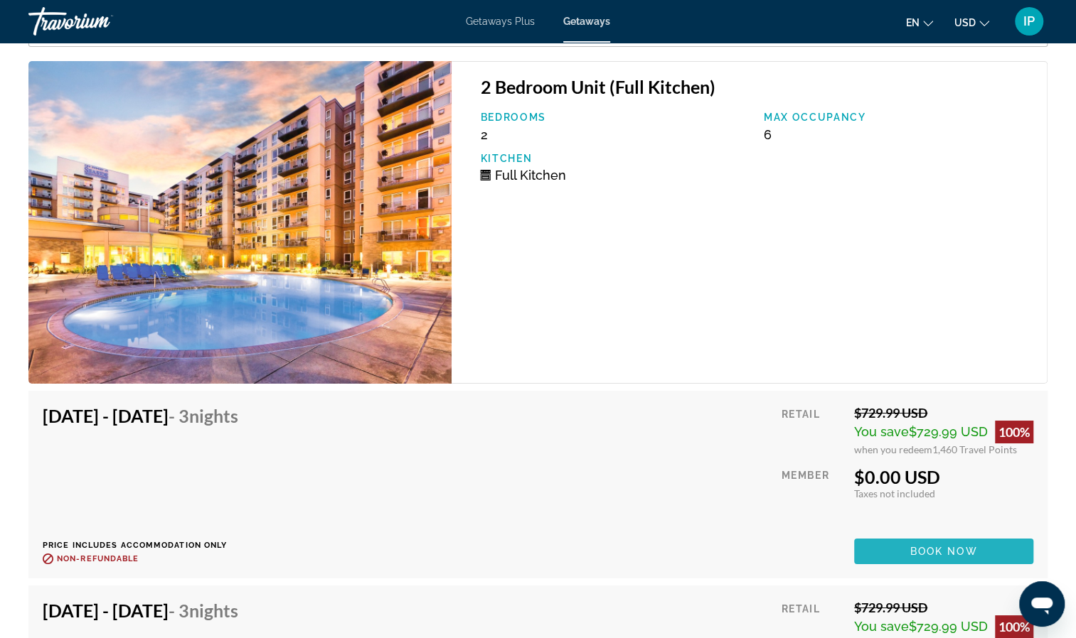
click at [931, 546] on span "Book now" at bounding box center [944, 551] width 68 height 11
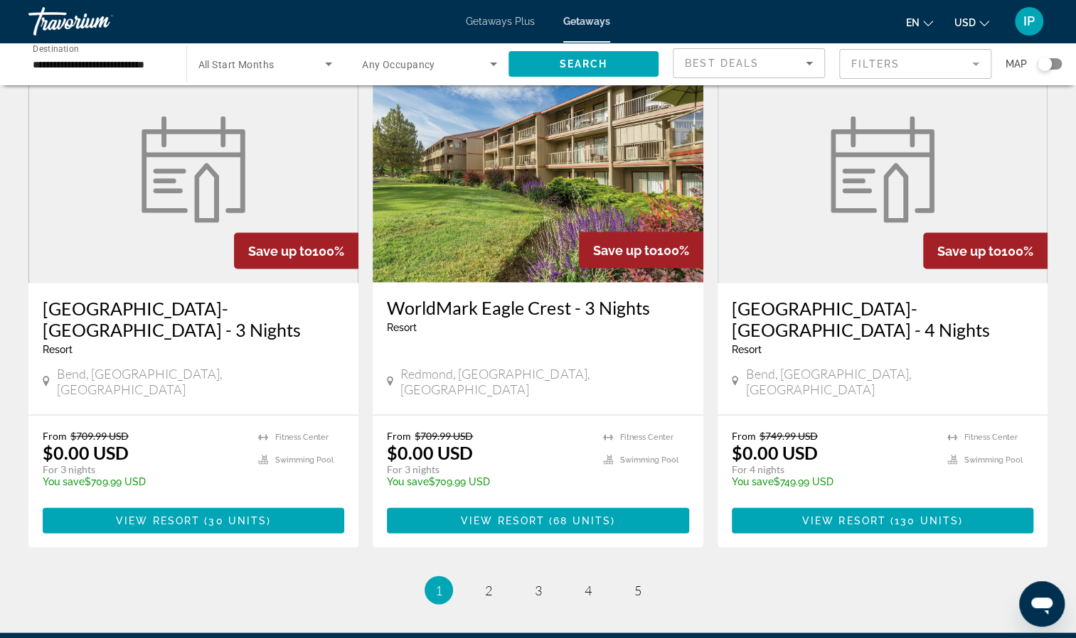
scroll to position [1688, 0]
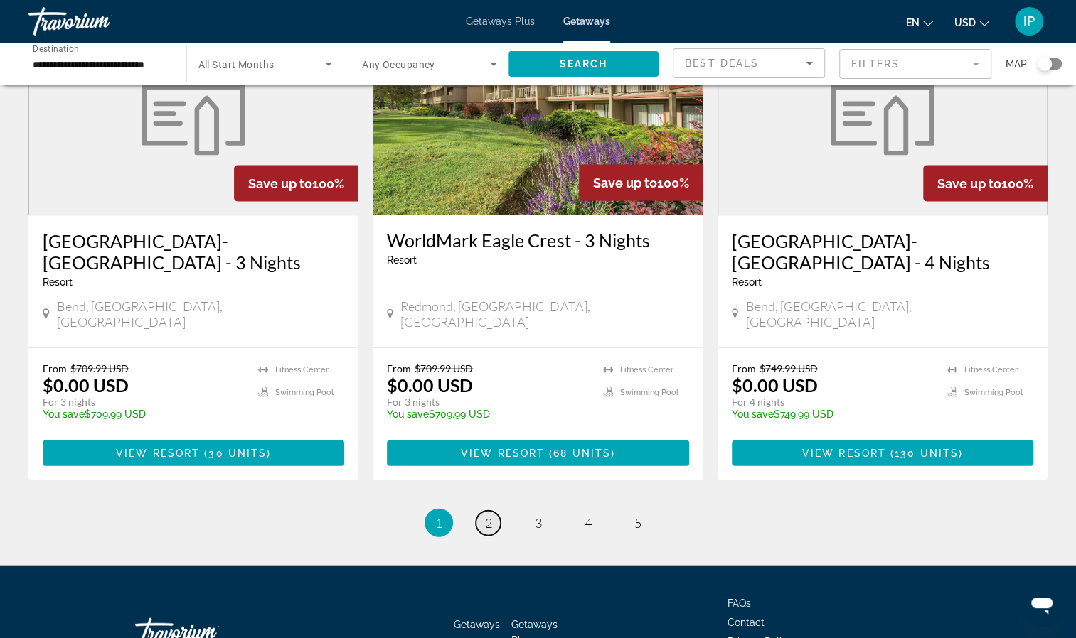
click at [490, 515] on span "2" at bounding box center [488, 523] width 7 height 16
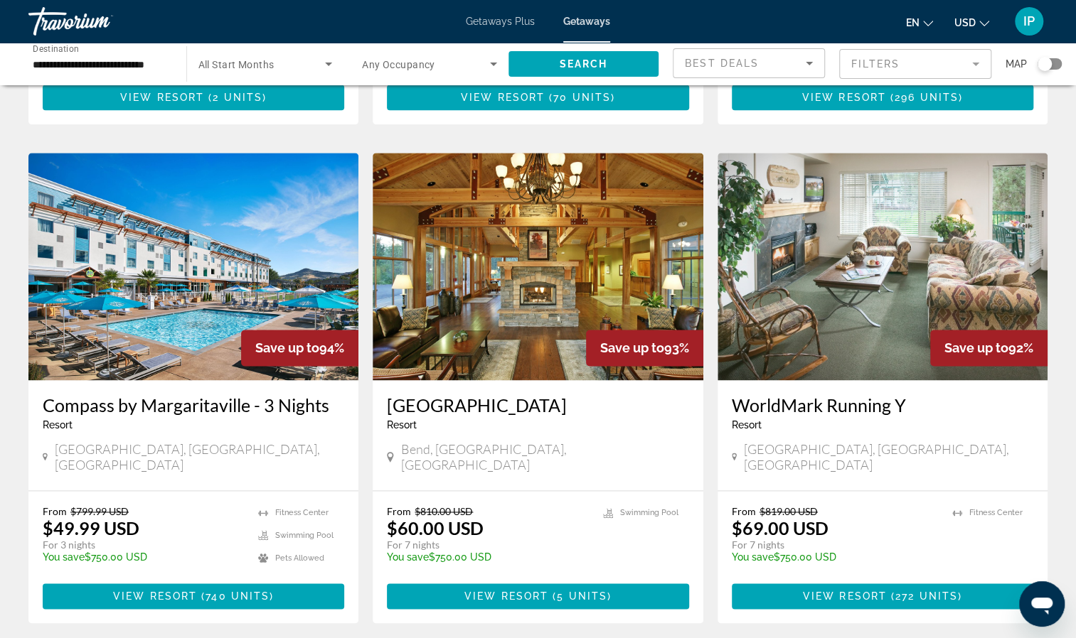
scroll to position [1001, 0]
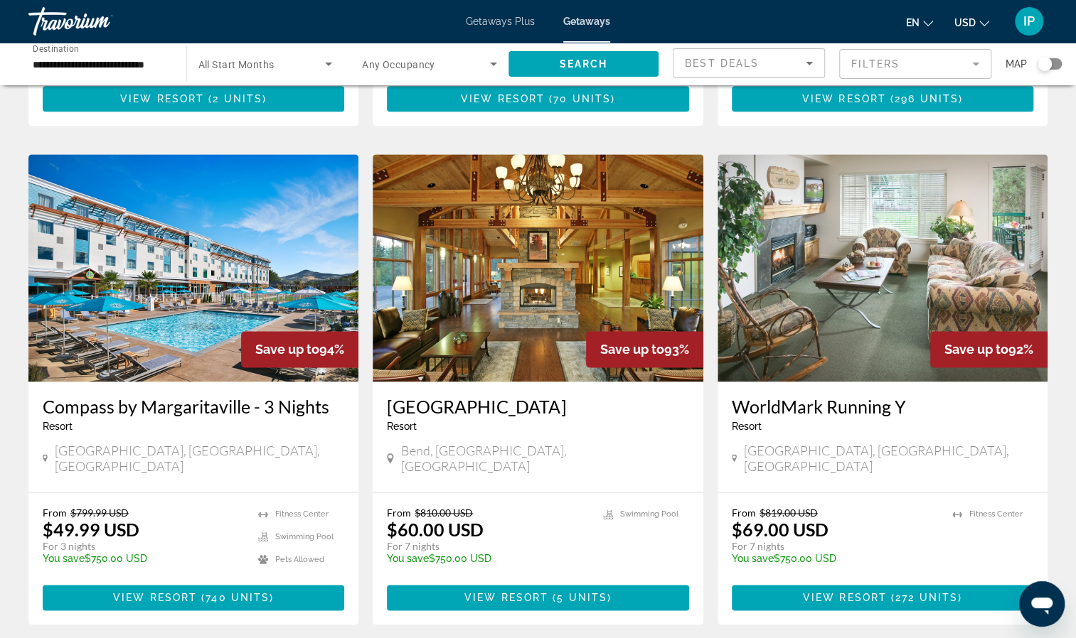
click at [532, 357] on img "Main content" at bounding box center [538, 267] width 330 height 227
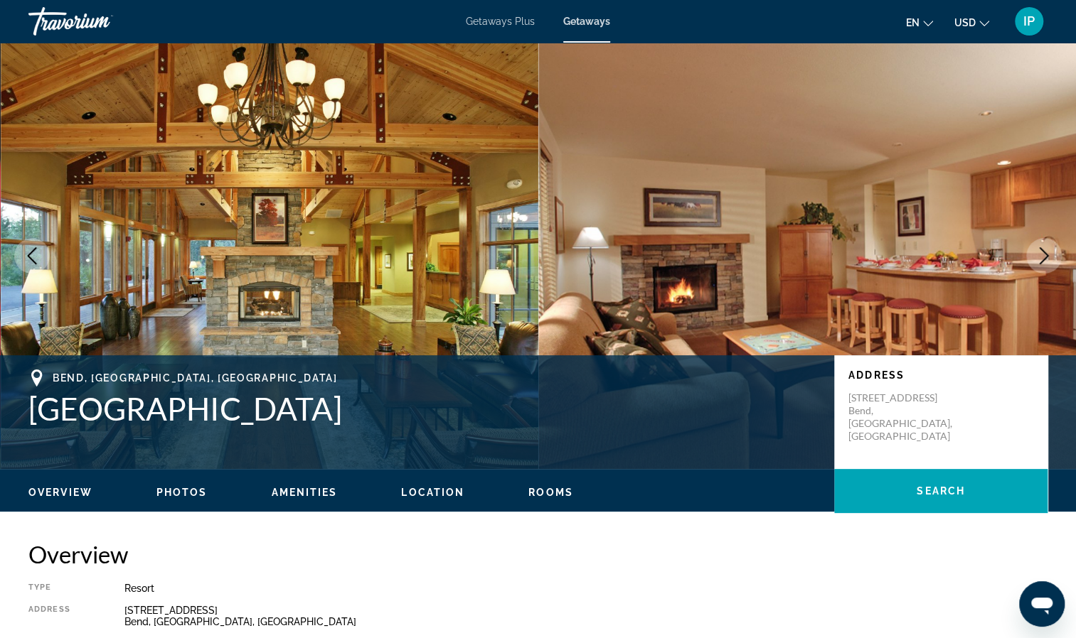
click at [1039, 259] on icon "Next image" at bounding box center [1043, 255] width 17 height 17
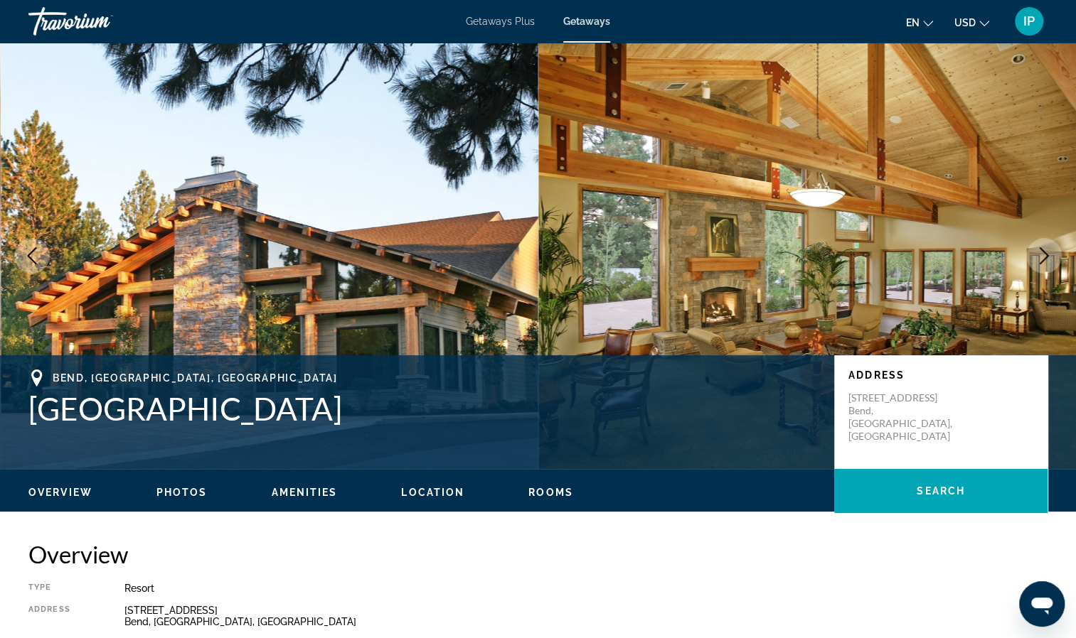
click at [1039, 259] on icon "Next image" at bounding box center [1043, 255] width 17 height 17
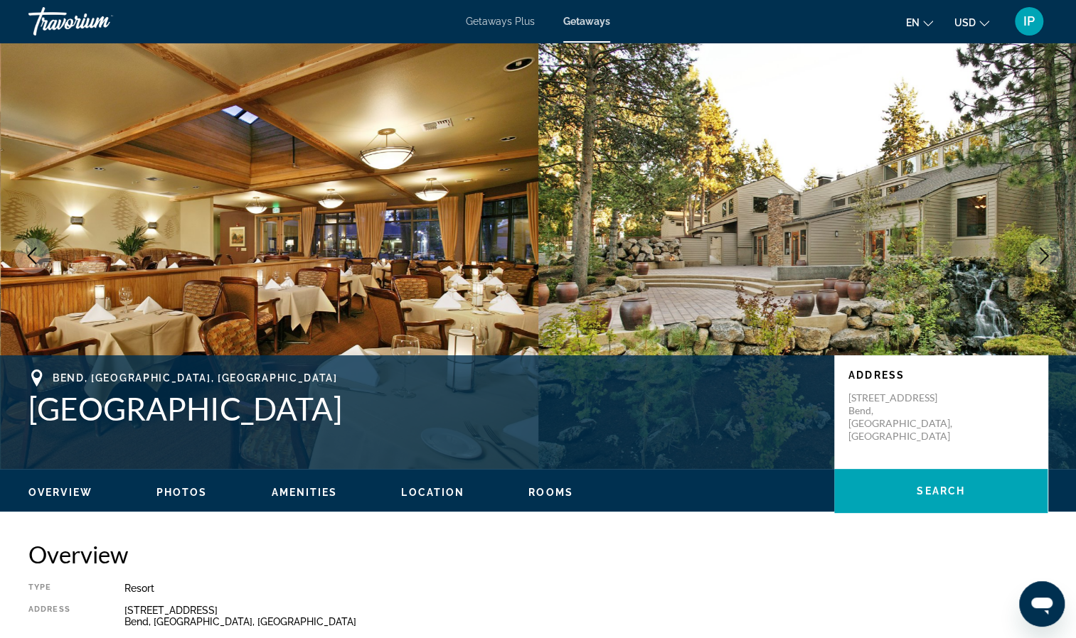
click at [1039, 259] on icon "Next image" at bounding box center [1043, 255] width 17 height 17
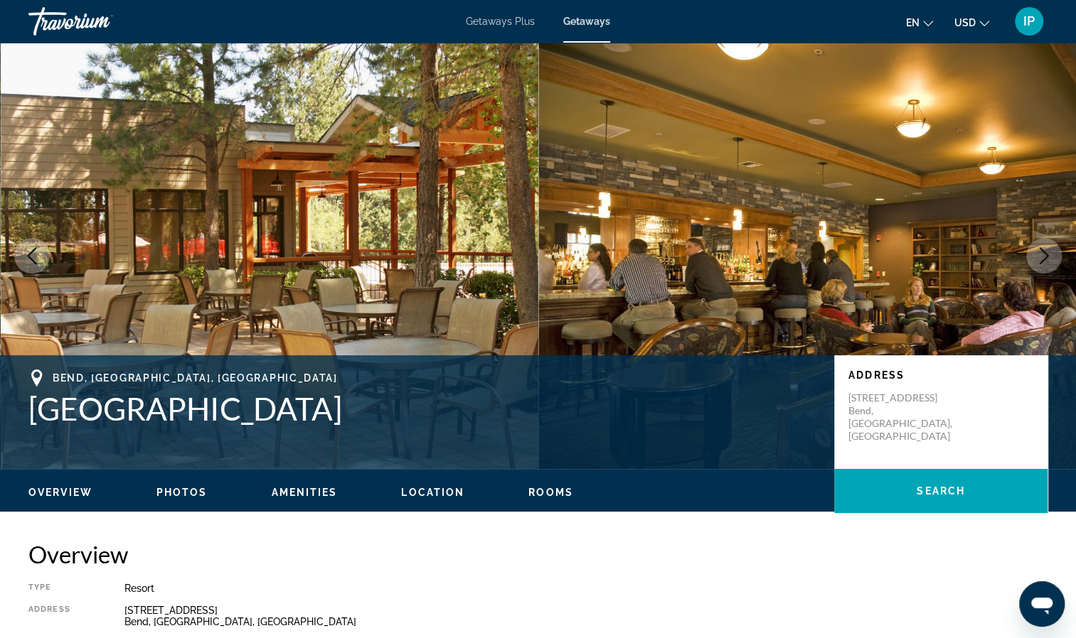
click at [1039, 259] on icon "Next image" at bounding box center [1043, 255] width 17 height 17
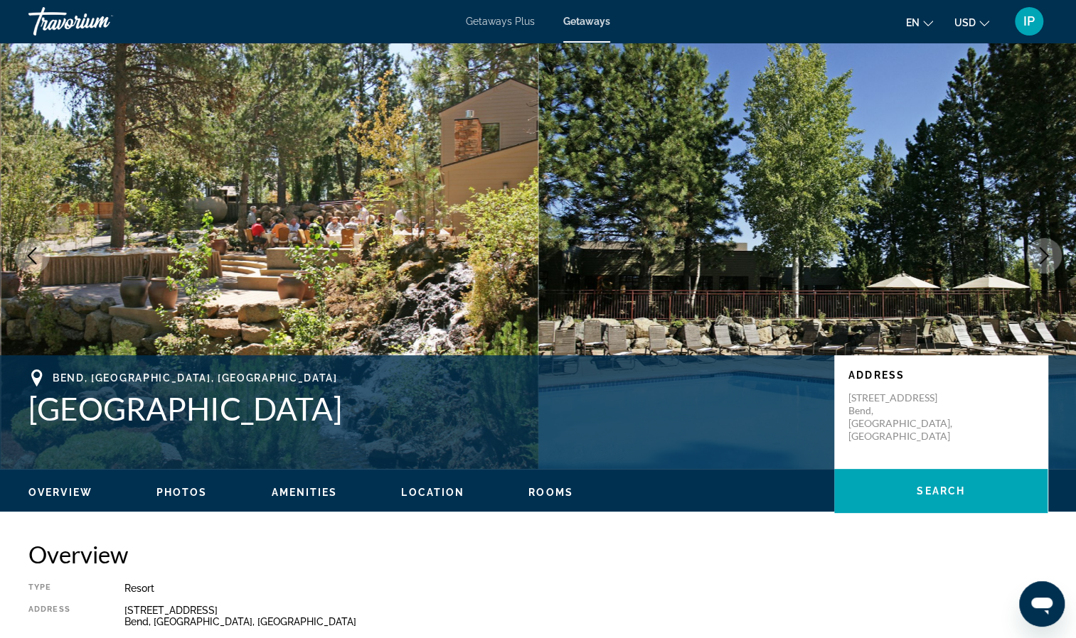
click at [1039, 259] on icon "Next image" at bounding box center [1043, 255] width 17 height 17
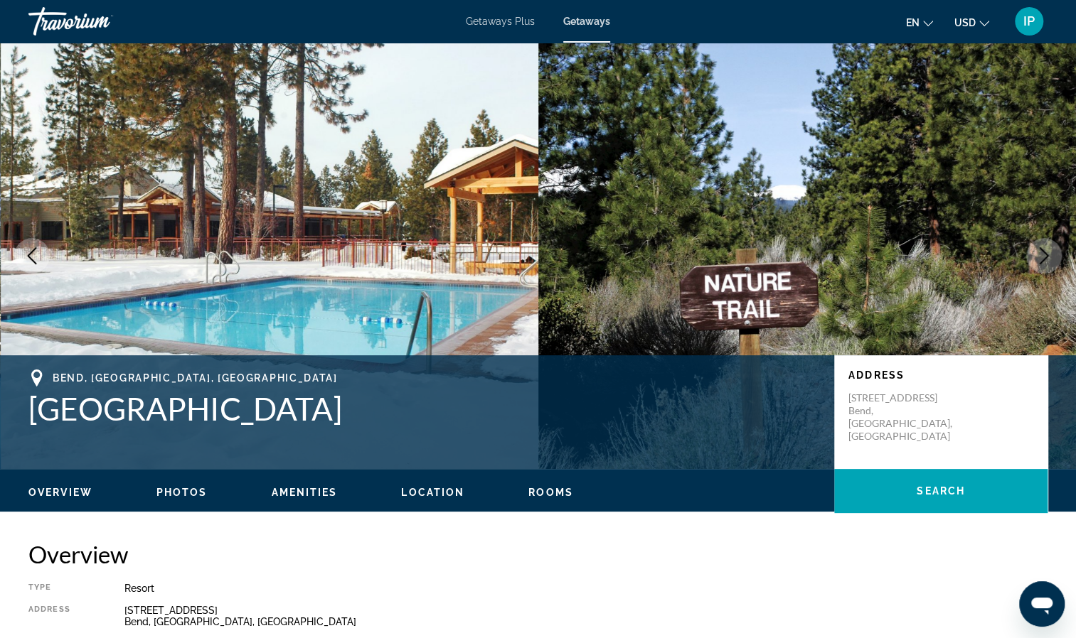
click at [1039, 259] on icon "Next image" at bounding box center [1043, 255] width 17 height 17
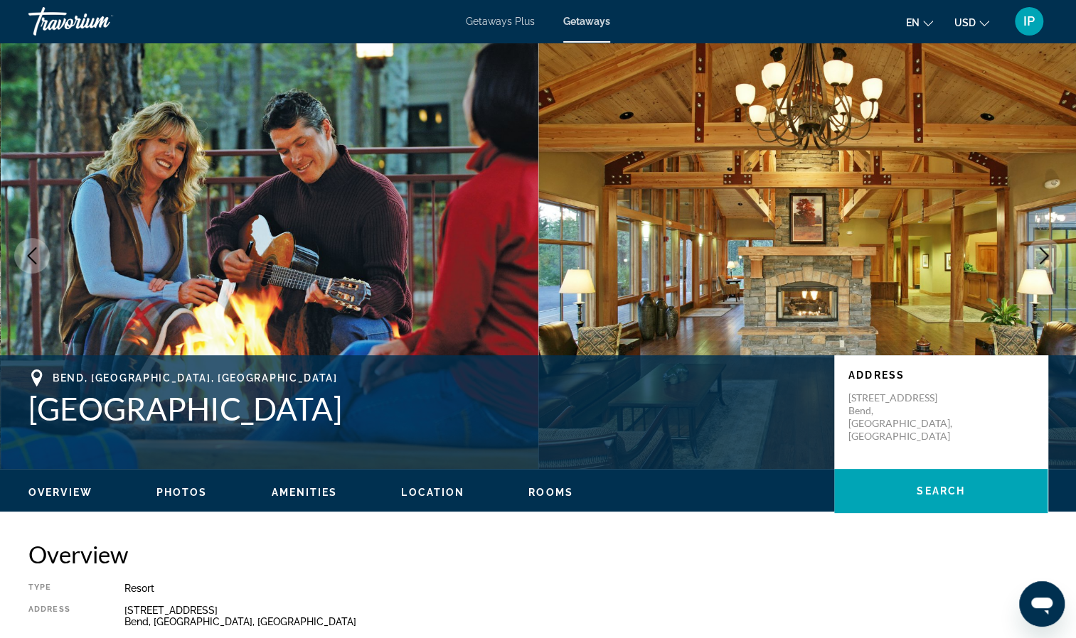
click at [1039, 259] on icon "Next image" at bounding box center [1043, 255] width 17 height 17
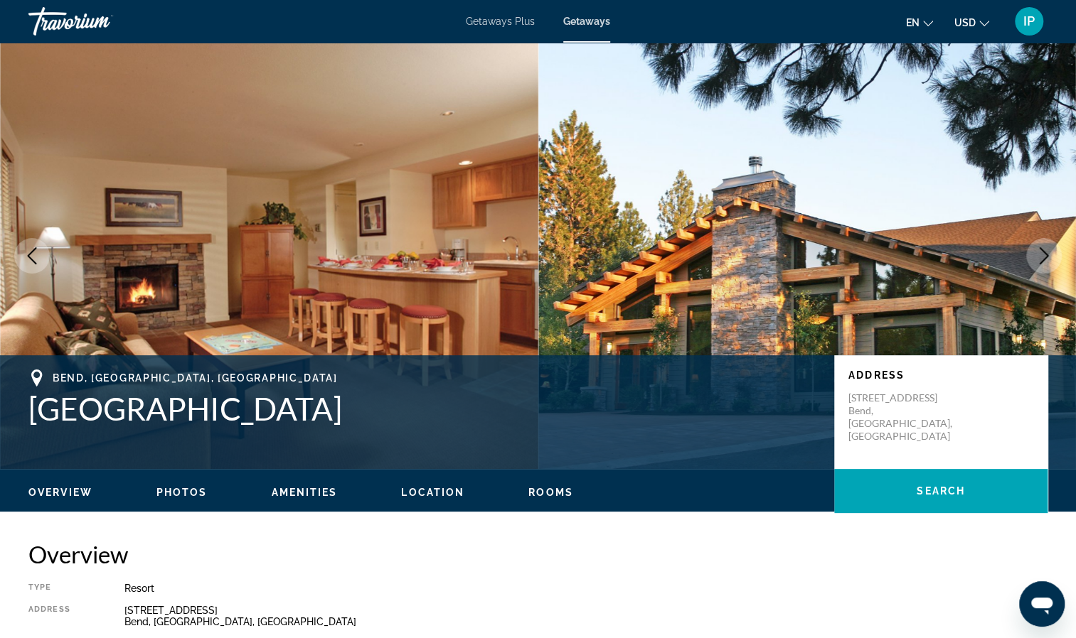
click at [1037, 259] on icon "Next image" at bounding box center [1043, 255] width 17 height 17
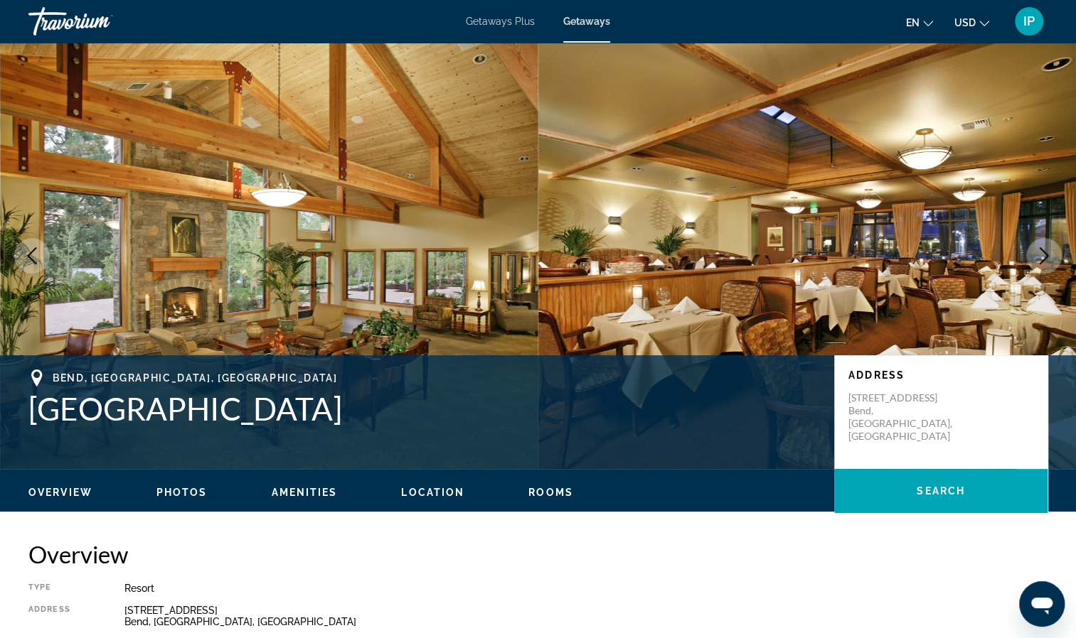
click at [1037, 259] on icon "Next image" at bounding box center [1043, 255] width 17 height 17
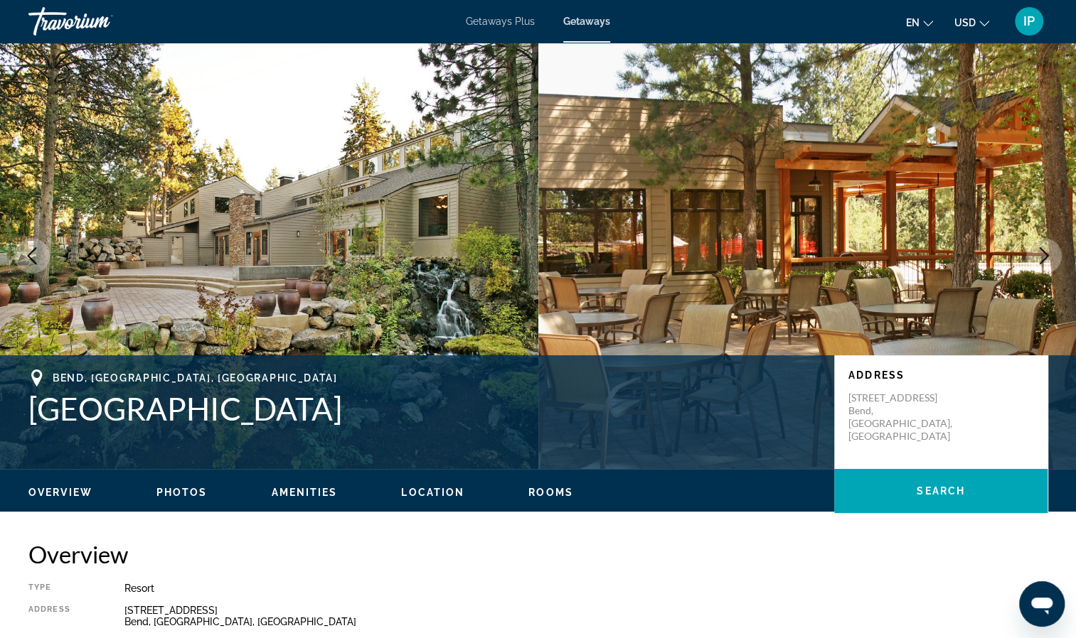
click at [1037, 259] on icon "Next image" at bounding box center [1043, 255] width 17 height 17
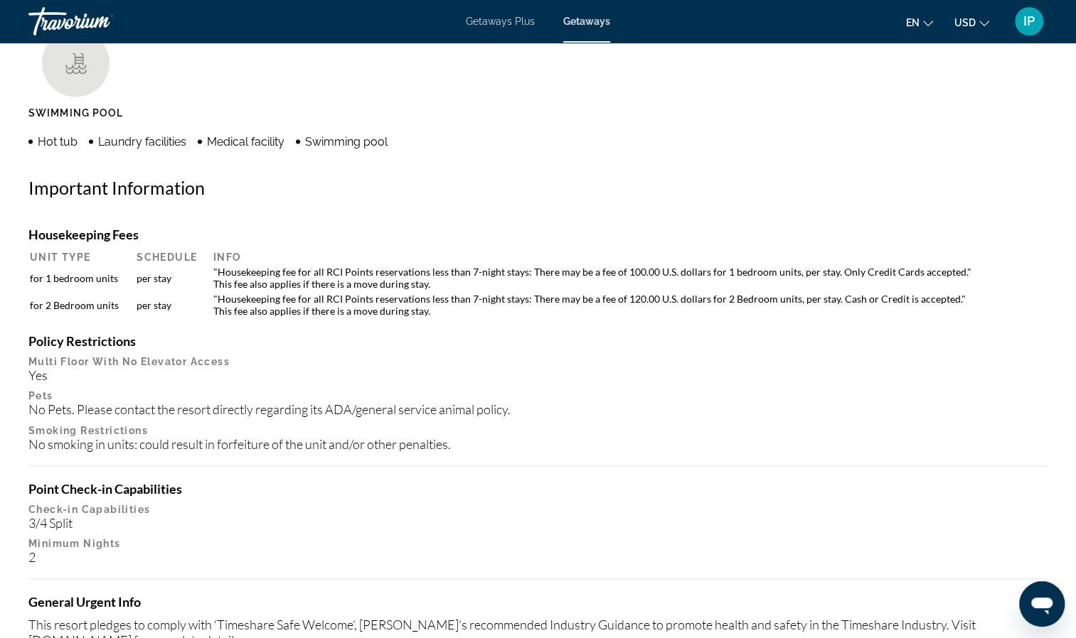
scroll to position [1181, 0]
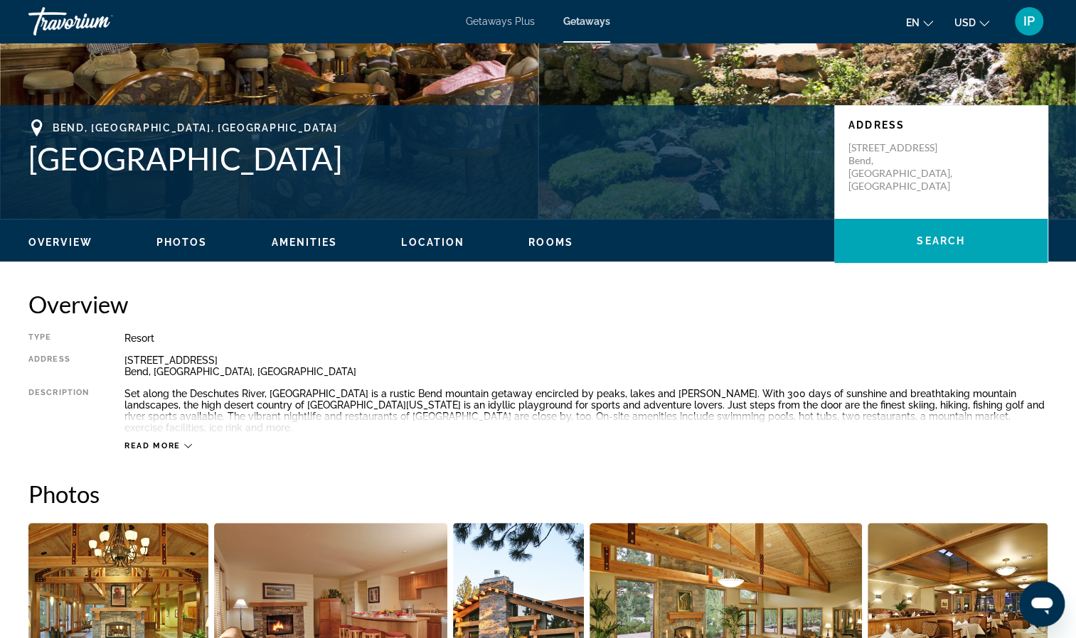
click at [533, 243] on span "Rooms" at bounding box center [550, 242] width 45 height 11
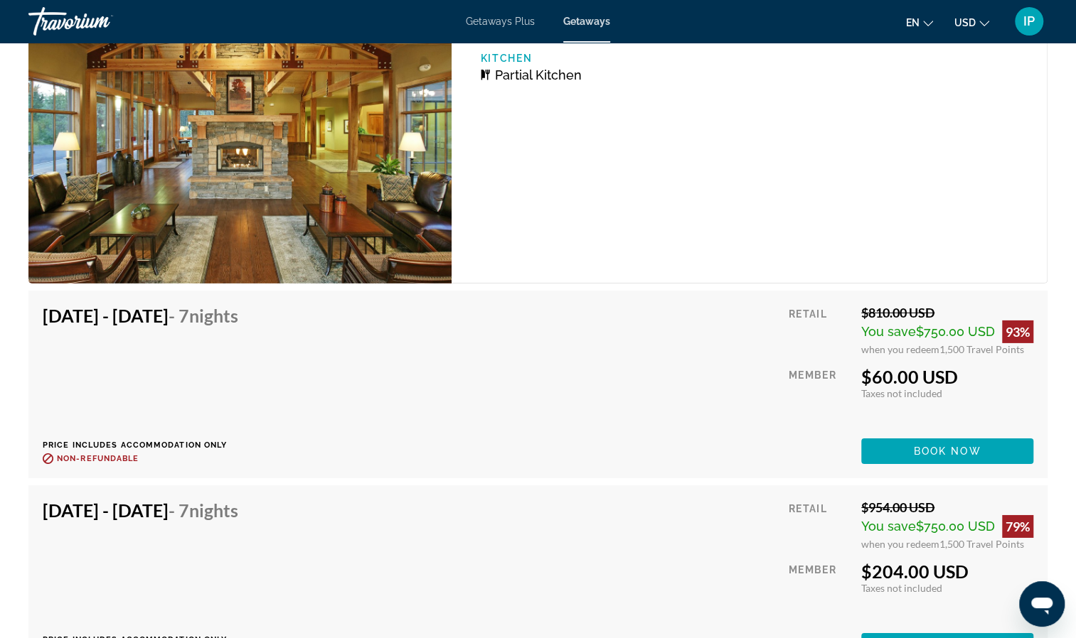
scroll to position [2586, 0]
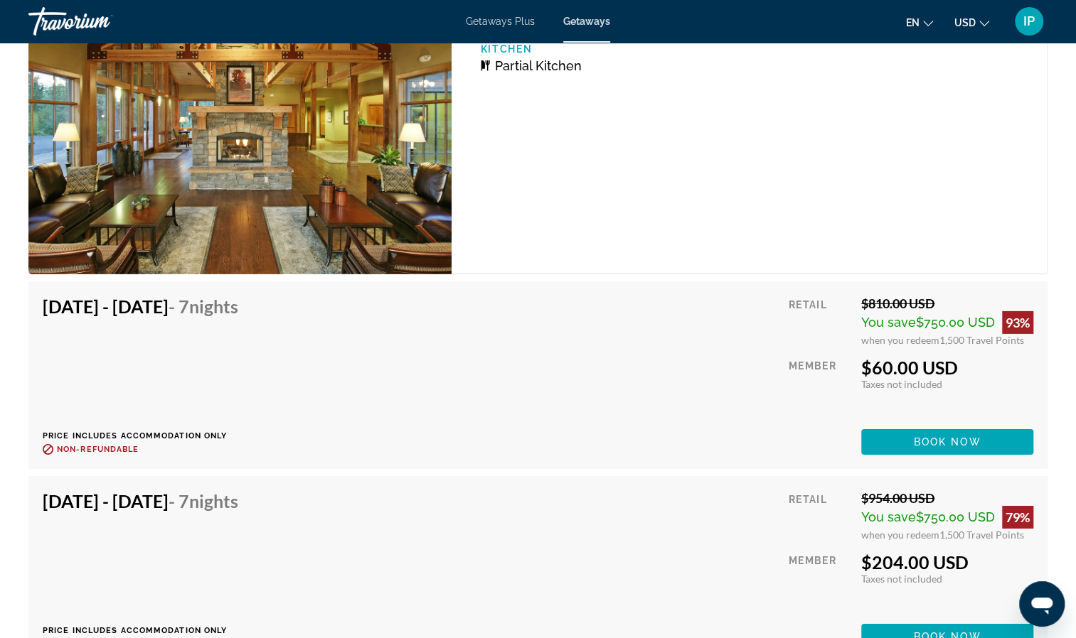
drag, startPoint x: 579, startPoint y: 406, endPoint x: 606, endPoint y: 546, distance: 142.6
click at [606, 546] on div "[DATE] - [DATE] - 7 Nights Price includes accommodation only Refundable until :…" at bounding box center [538, 570] width 990 height 159
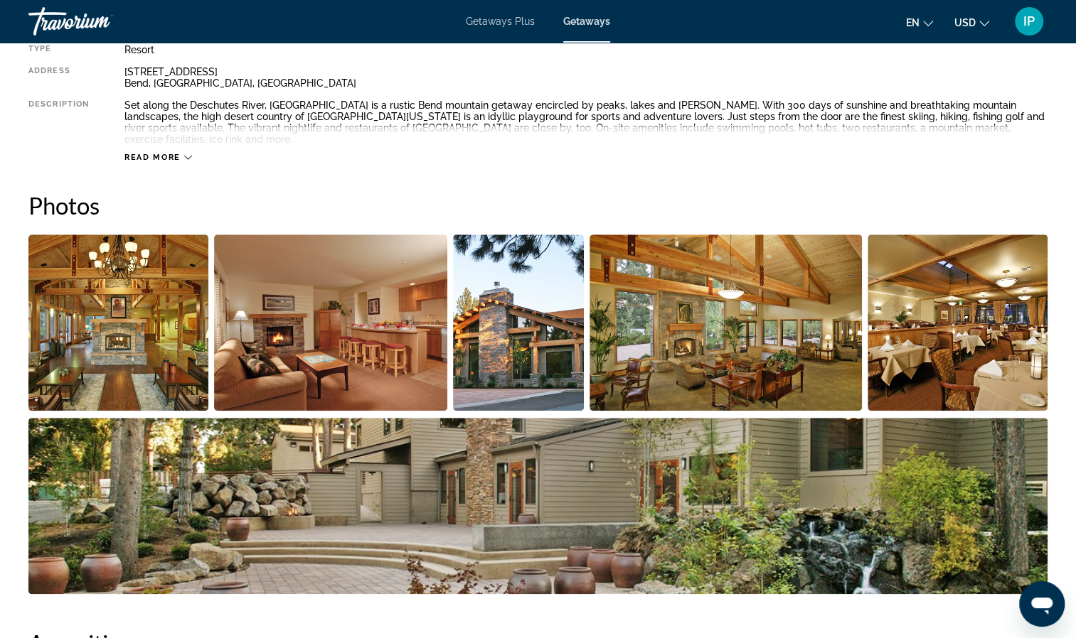
scroll to position [537, 0]
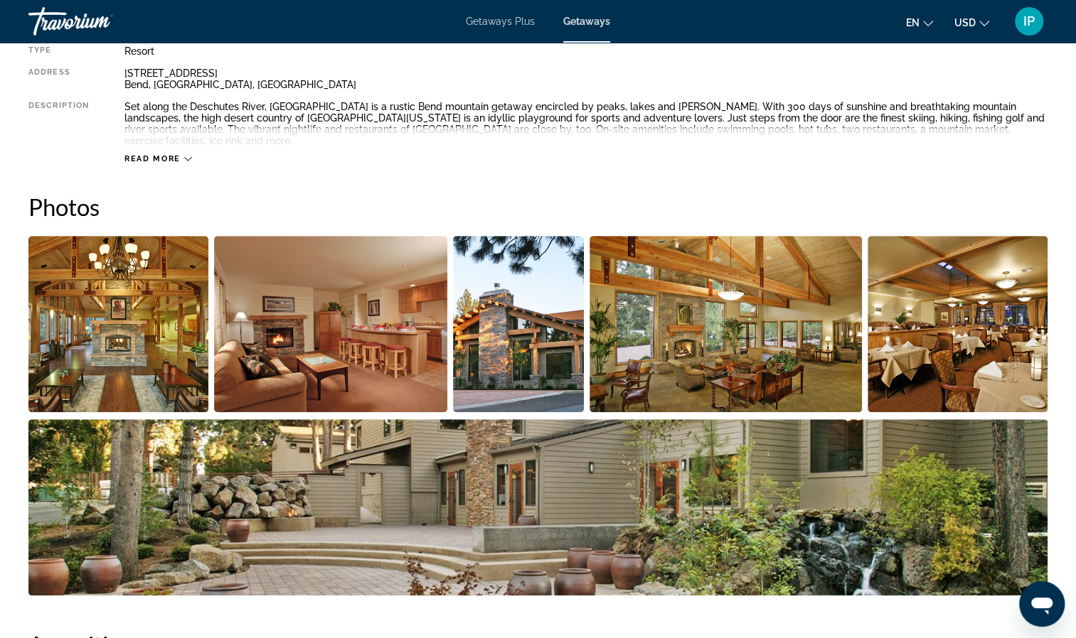
click at [414, 323] on img "Open full-screen image slider" at bounding box center [330, 324] width 233 height 176
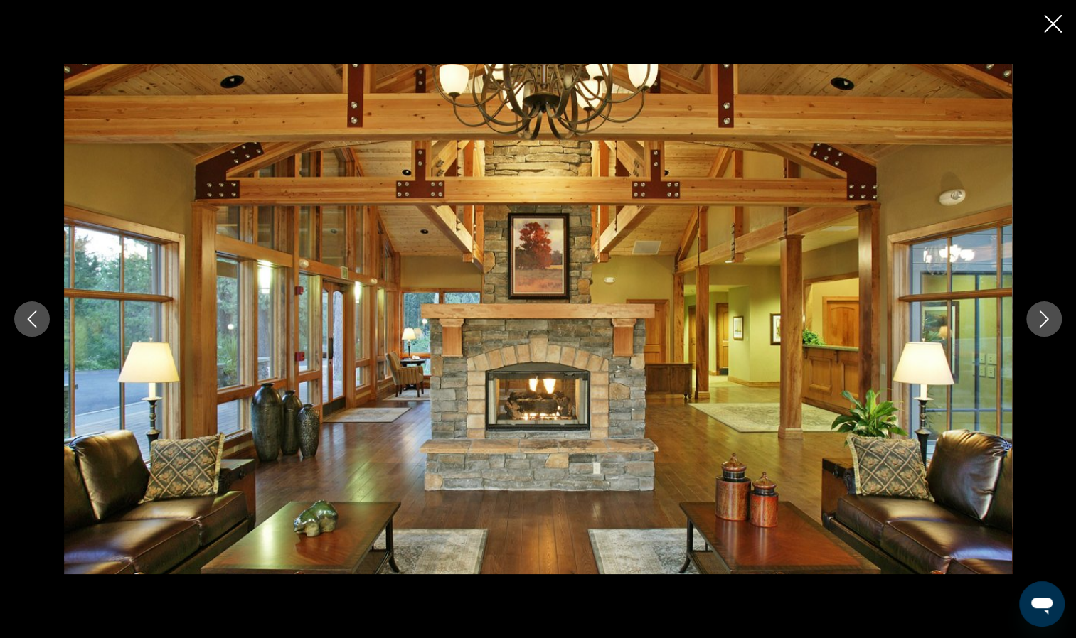
click at [1056, 317] on button "Next image" at bounding box center [1044, 319] width 36 height 36
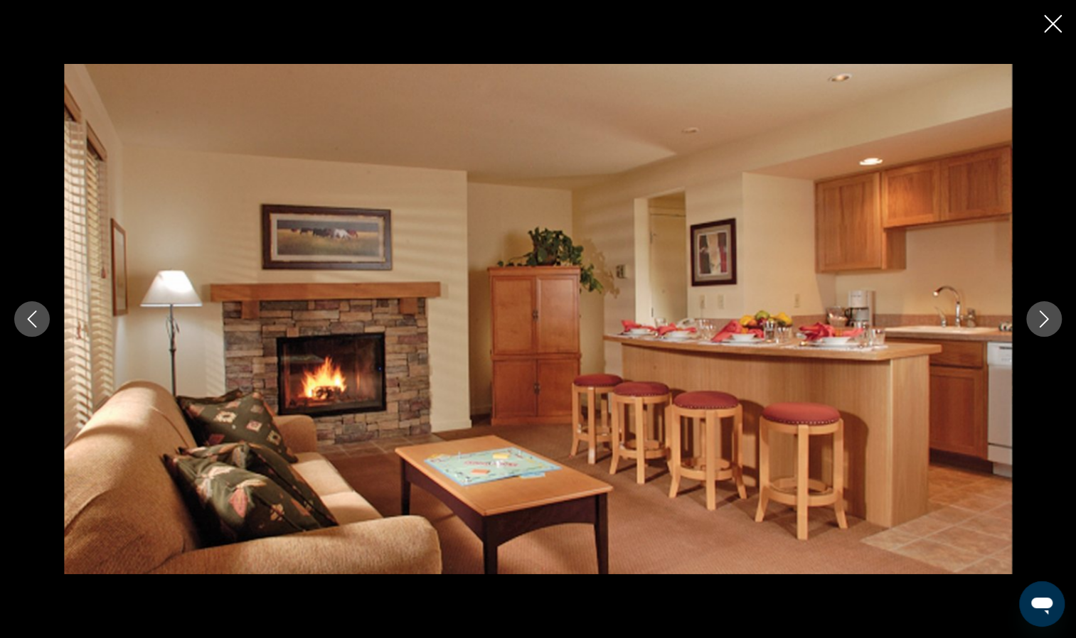
click at [1039, 313] on icon "Next image" at bounding box center [1043, 319] width 17 height 17
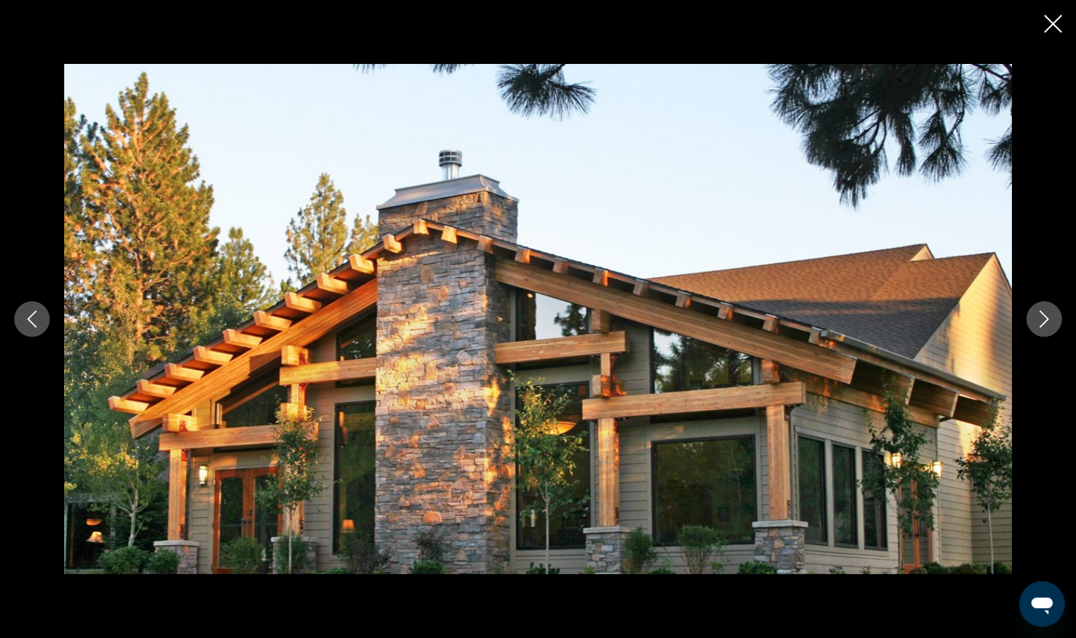
click at [1039, 313] on icon "Next image" at bounding box center [1043, 319] width 17 height 17
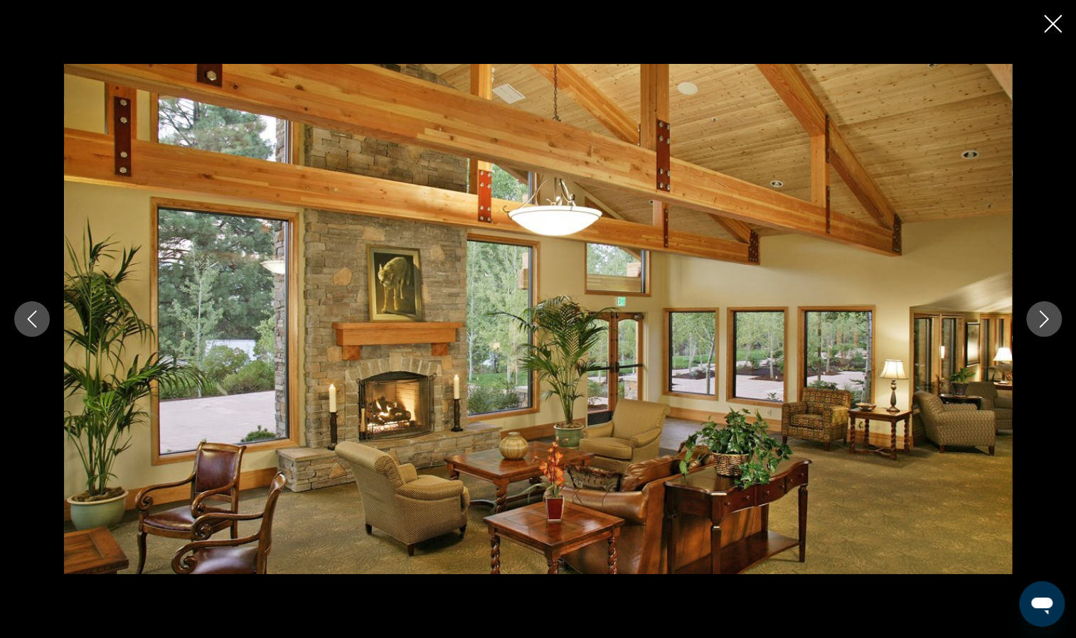
click at [1039, 313] on icon "Next image" at bounding box center [1043, 319] width 17 height 17
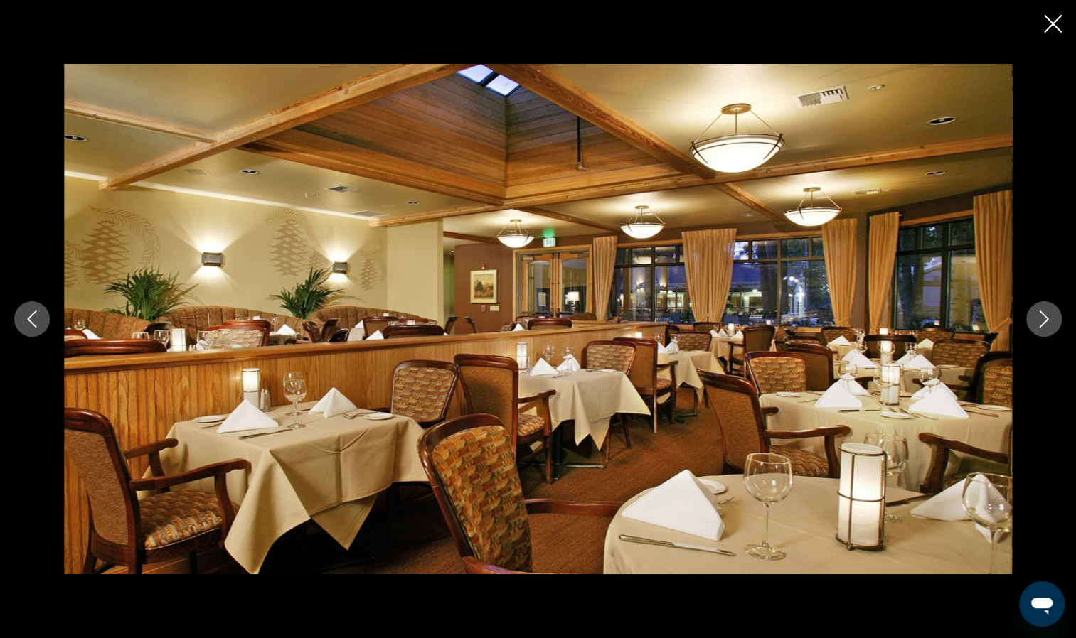
click at [1039, 313] on icon "Next image" at bounding box center [1043, 319] width 17 height 17
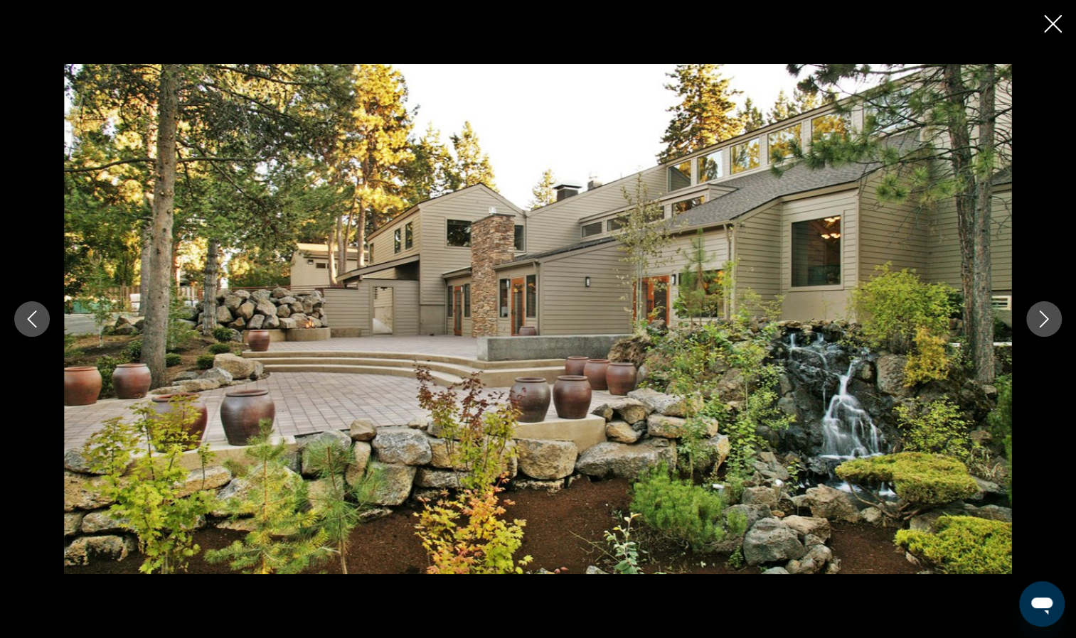
click at [1039, 313] on icon "Next image" at bounding box center [1043, 319] width 17 height 17
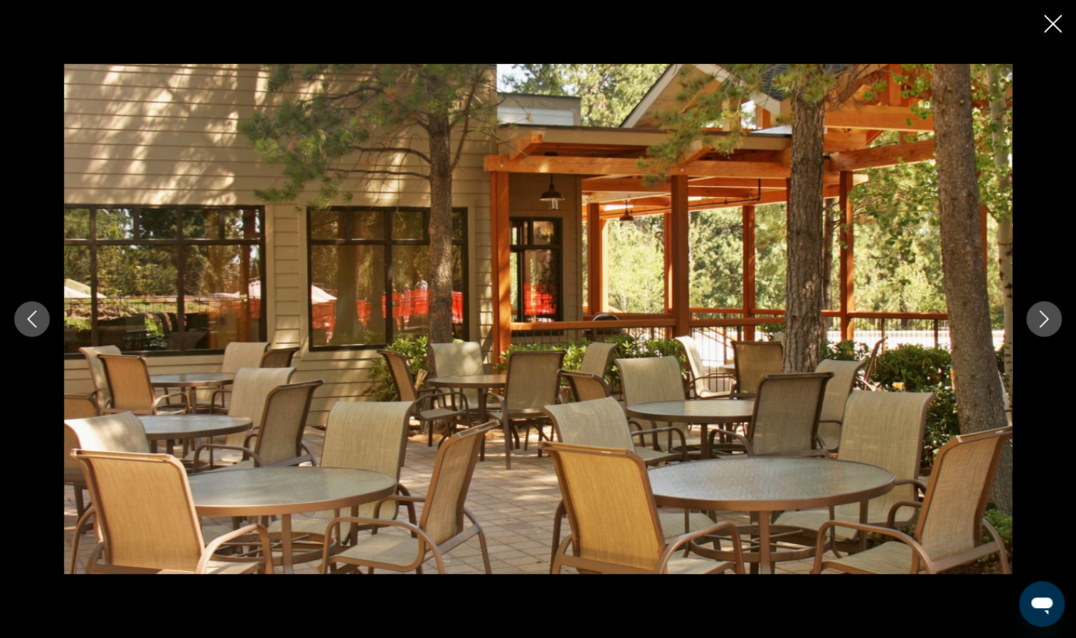
click at [1039, 313] on icon "Next image" at bounding box center [1043, 319] width 17 height 17
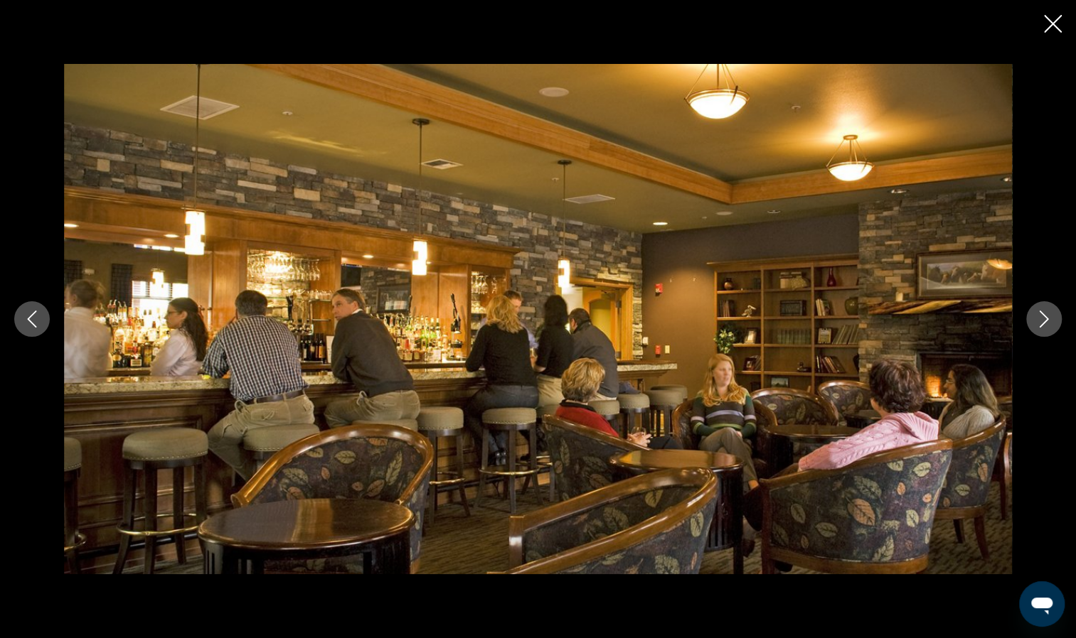
click at [1039, 313] on icon "Next image" at bounding box center [1043, 319] width 17 height 17
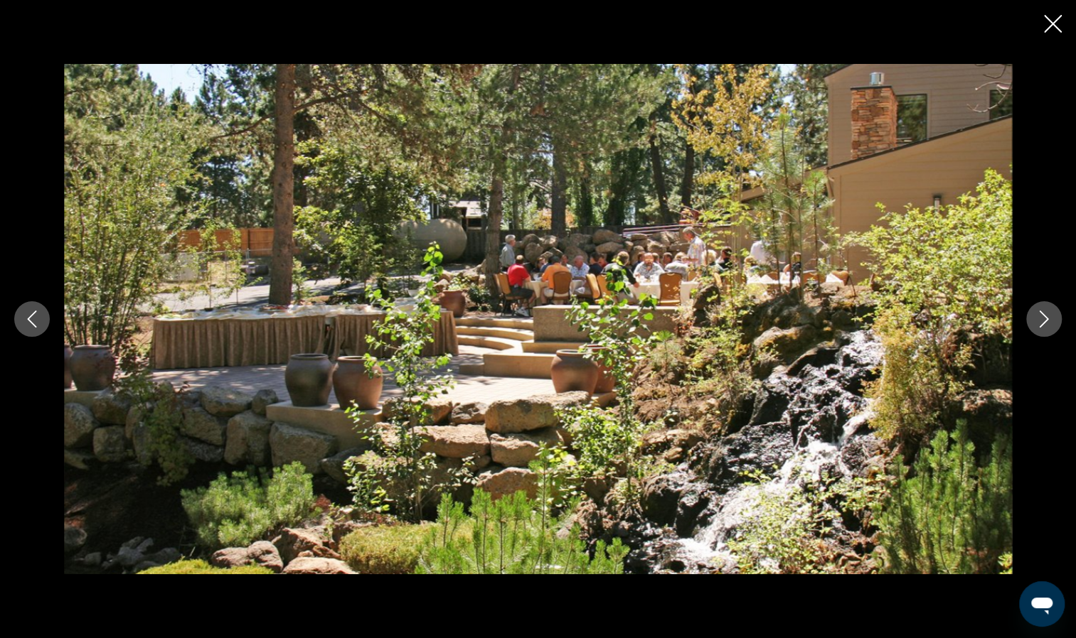
click at [1039, 313] on icon "Next image" at bounding box center [1043, 319] width 17 height 17
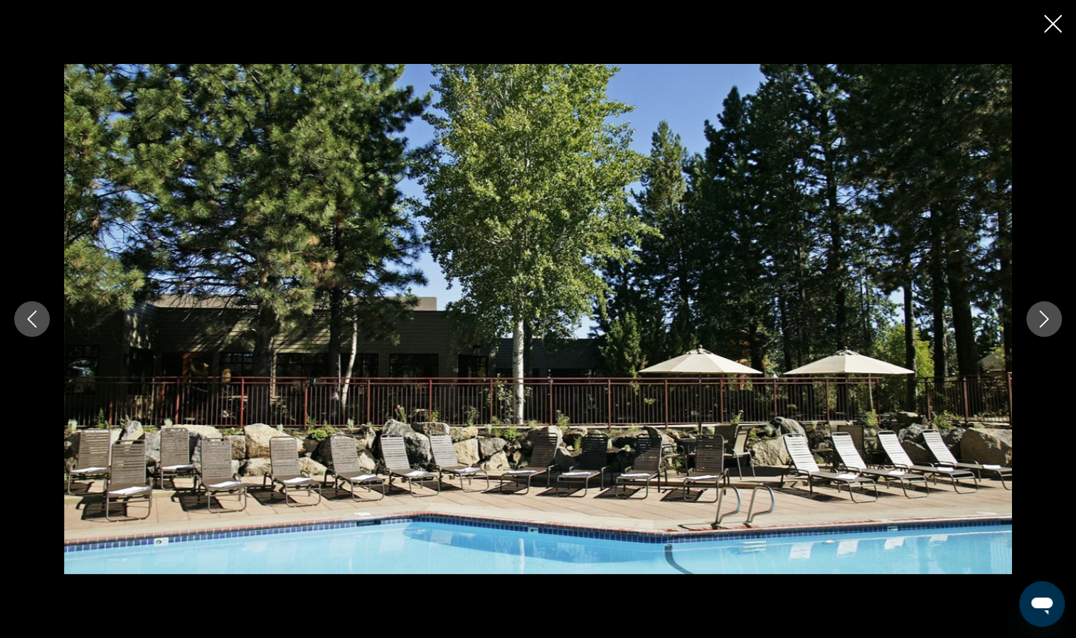
click at [1039, 313] on icon "Next image" at bounding box center [1043, 319] width 17 height 17
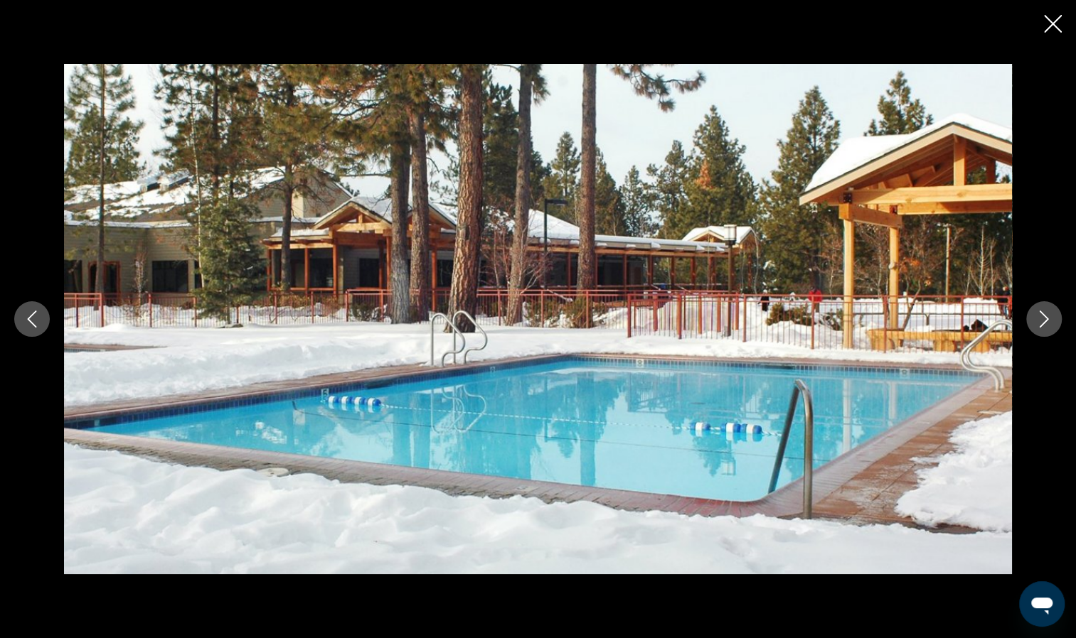
click at [1049, 321] on icon "Next image" at bounding box center [1043, 319] width 17 height 17
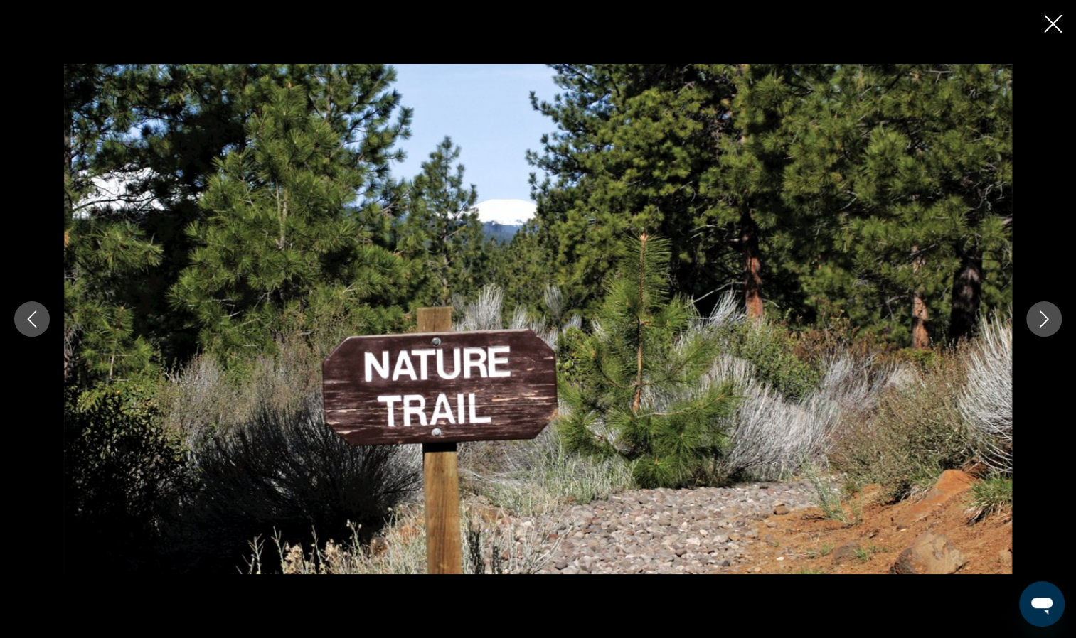
click at [1049, 321] on icon "Next image" at bounding box center [1043, 319] width 17 height 17
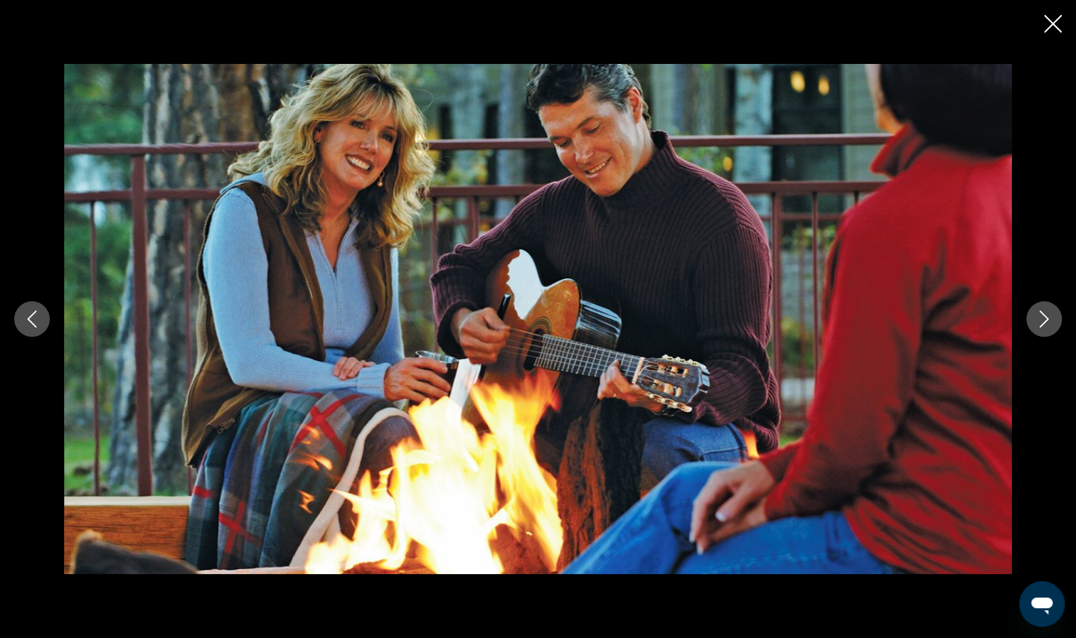
drag, startPoint x: 1049, startPoint y: 321, endPoint x: 1022, endPoint y: 257, distance: 69.2
click at [1022, 257] on div "prev next" at bounding box center [538, 319] width 1076 height 510
click at [1046, 311] on icon "Next image" at bounding box center [1043, 319] width 17 height 17
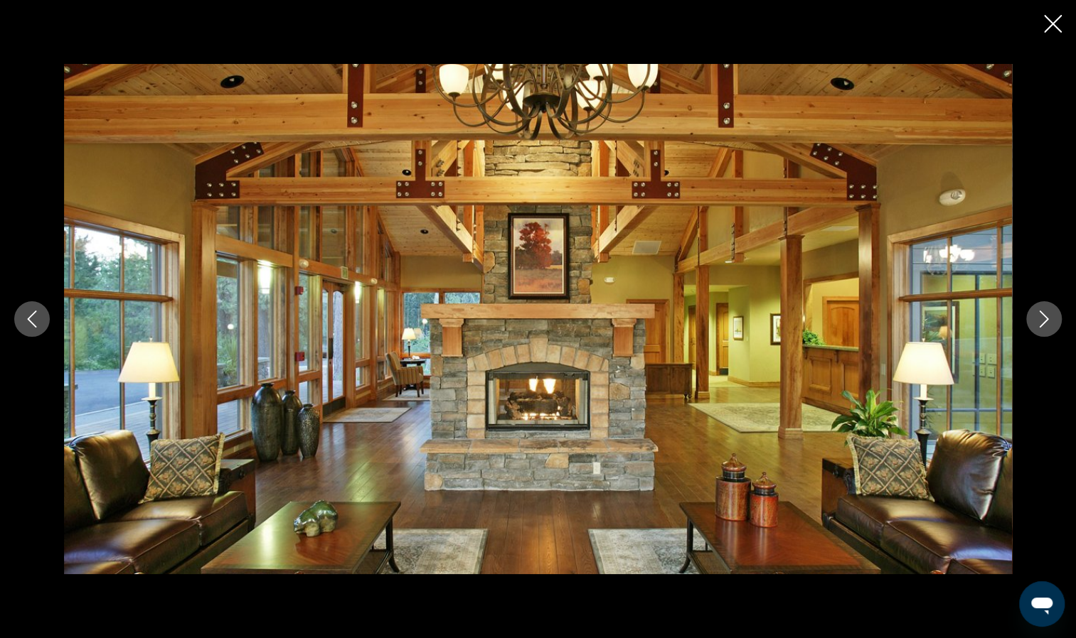
click at [1046, 311] on icon "Next image" at bounding box center [1043, 319] width 17 height 17
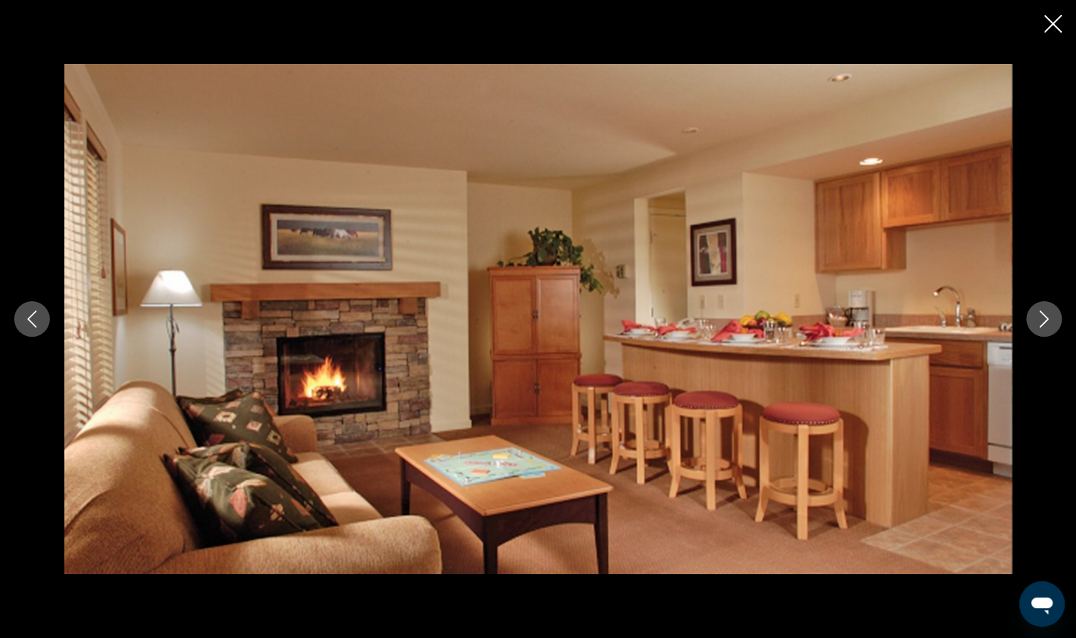
click at [1049, 31] on icon "Close slideshow" at bounding box center [1053, 24] width 18 height 18
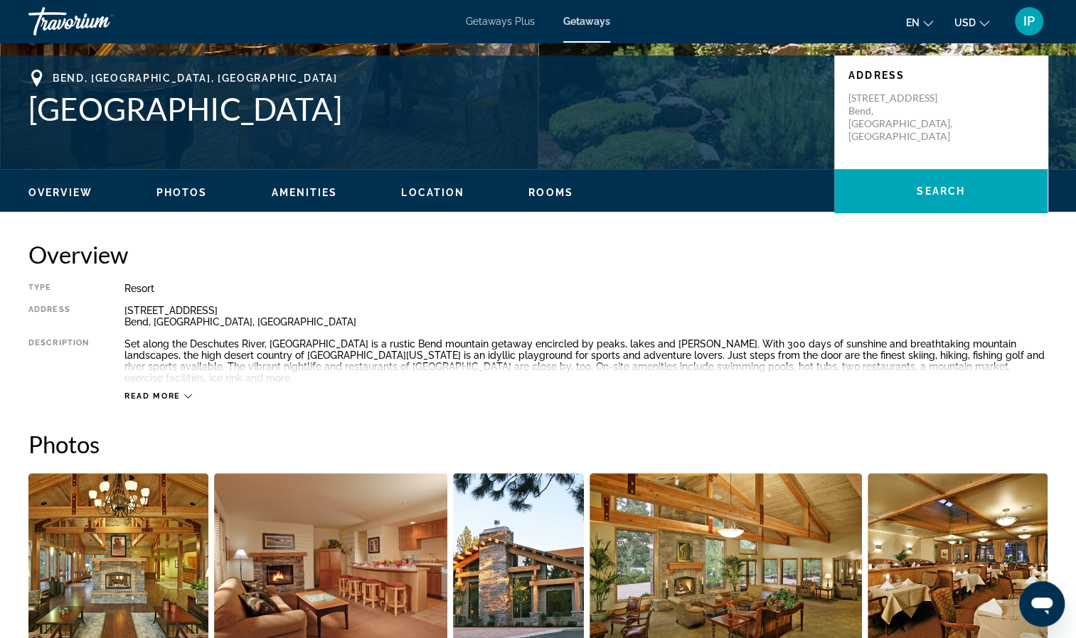
scroll to position [0, 0]
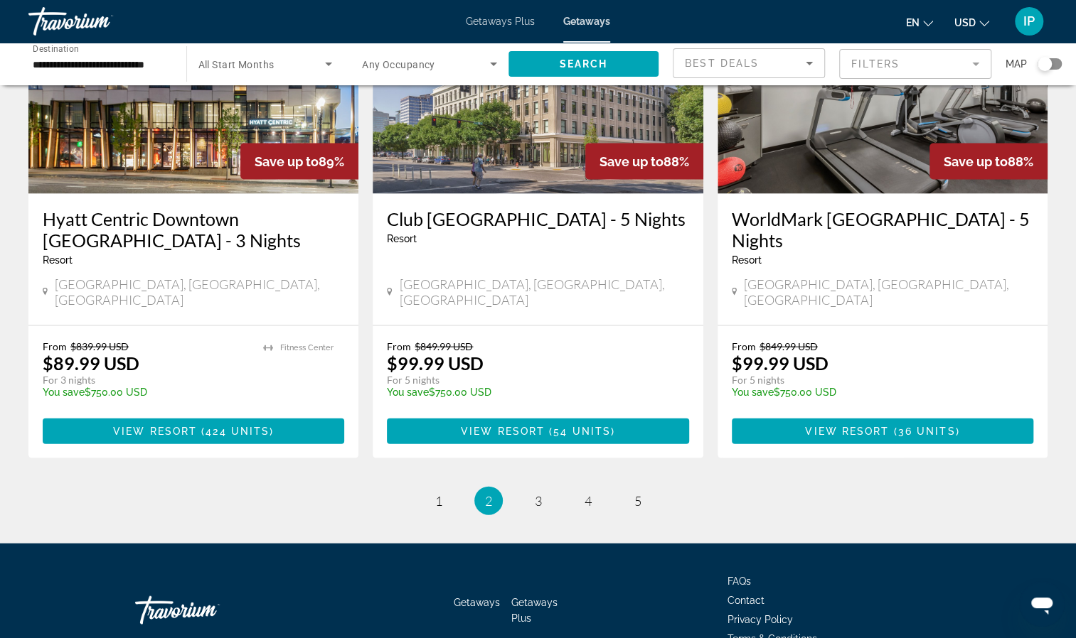
scroll to position [1689, 0]
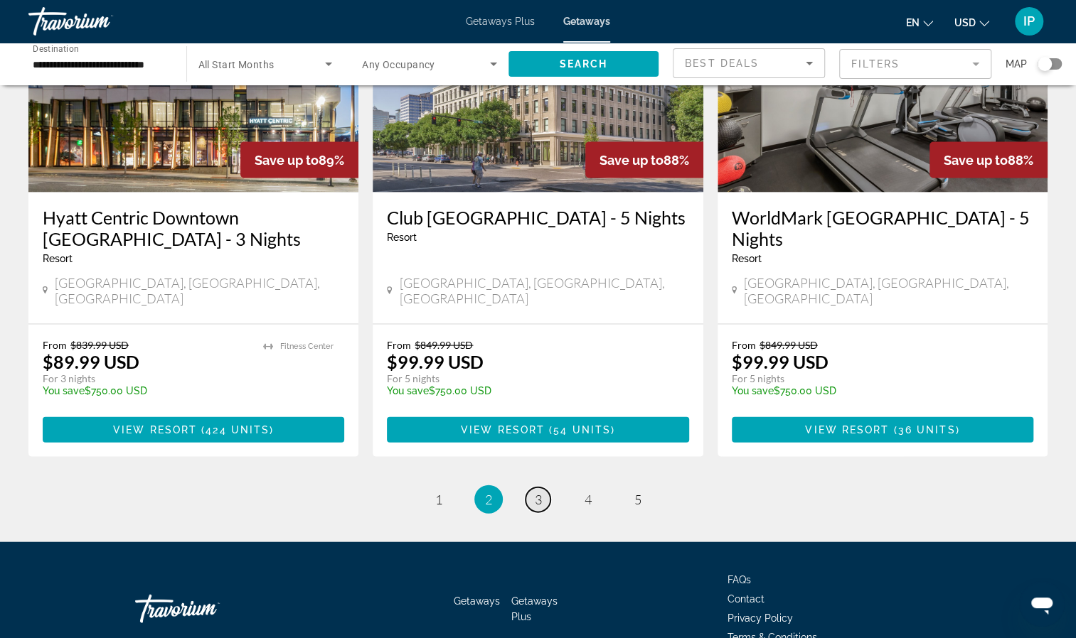
click at [537, 492] on span "3" at bounding box center [538, 500] width 7 height 16
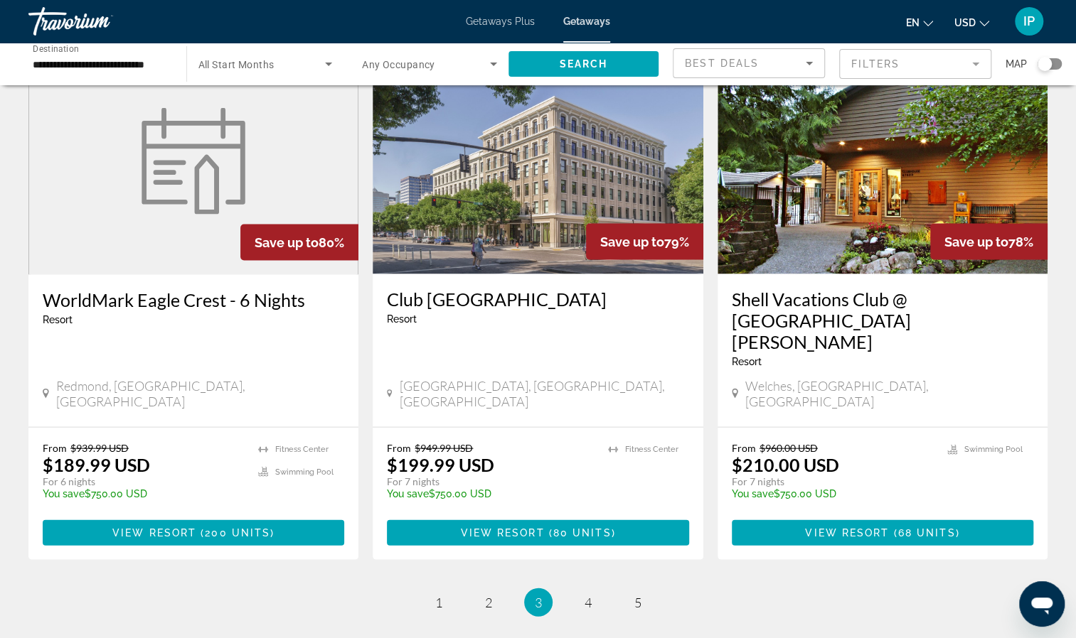
scroll to position [1725, 0]
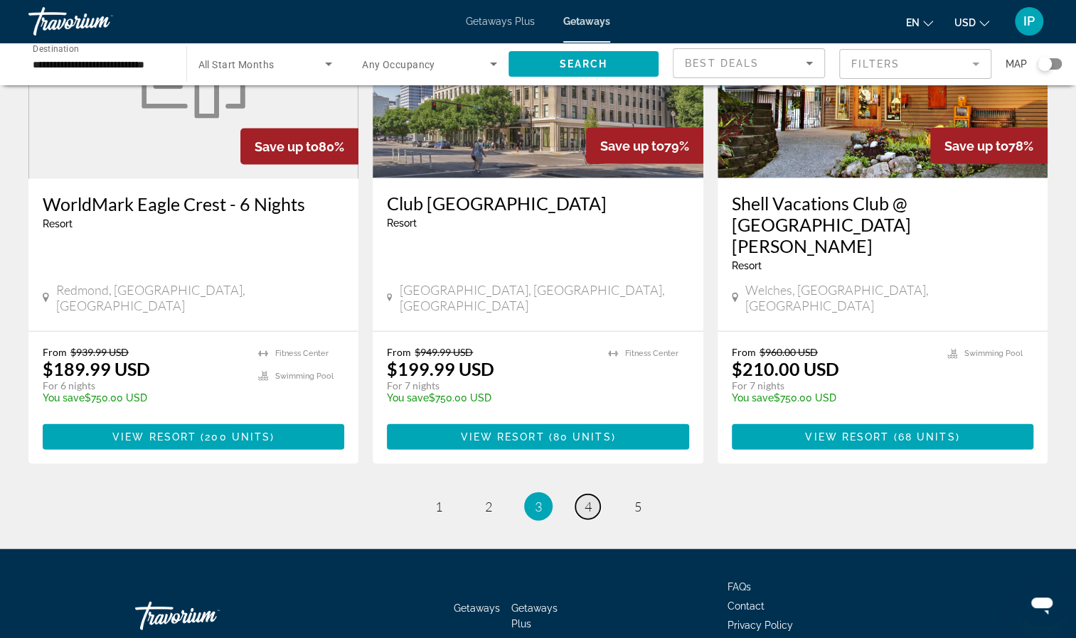
click at [596, 495] on link "page 4" at bounding box center [587, 507] width 25 height 25
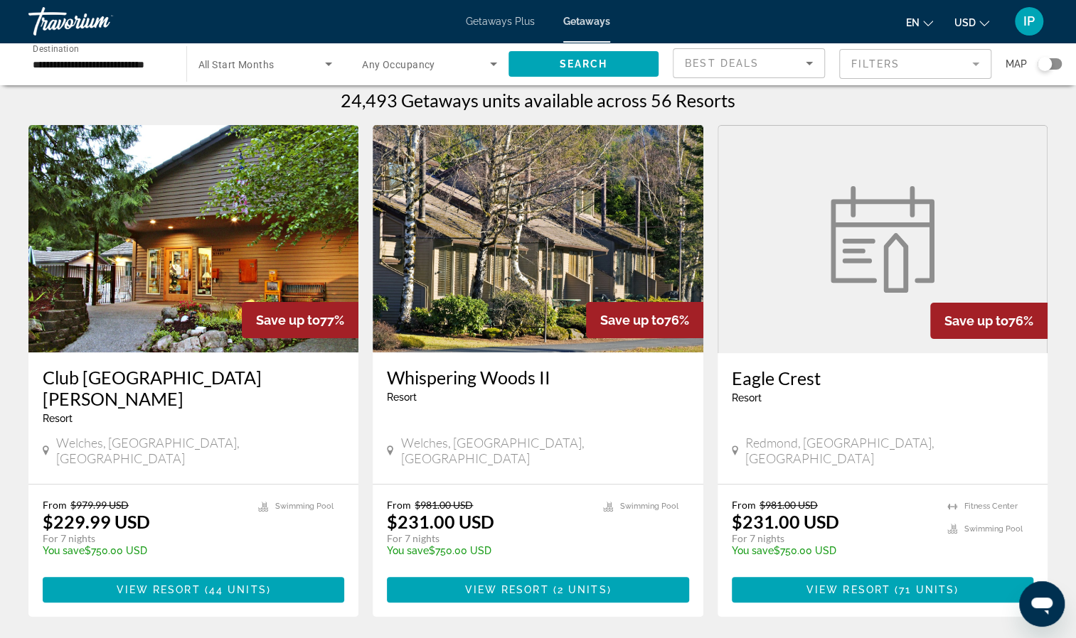
scroll to position [11, 0]
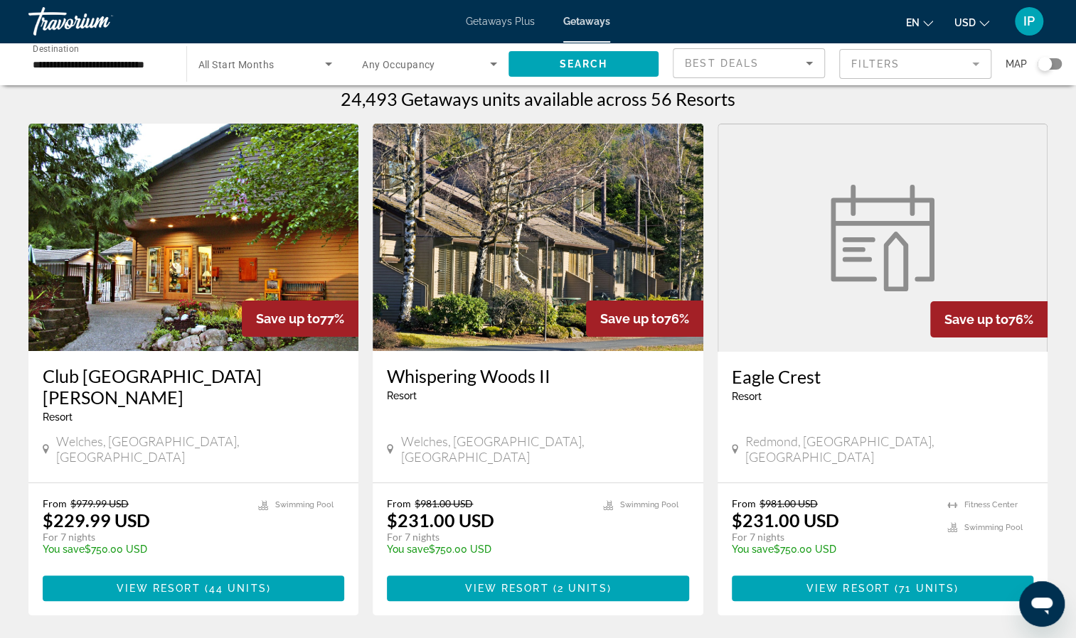
click at [218, 256] on img "Main content" at bounding box center [193, 237] width 330 height 227
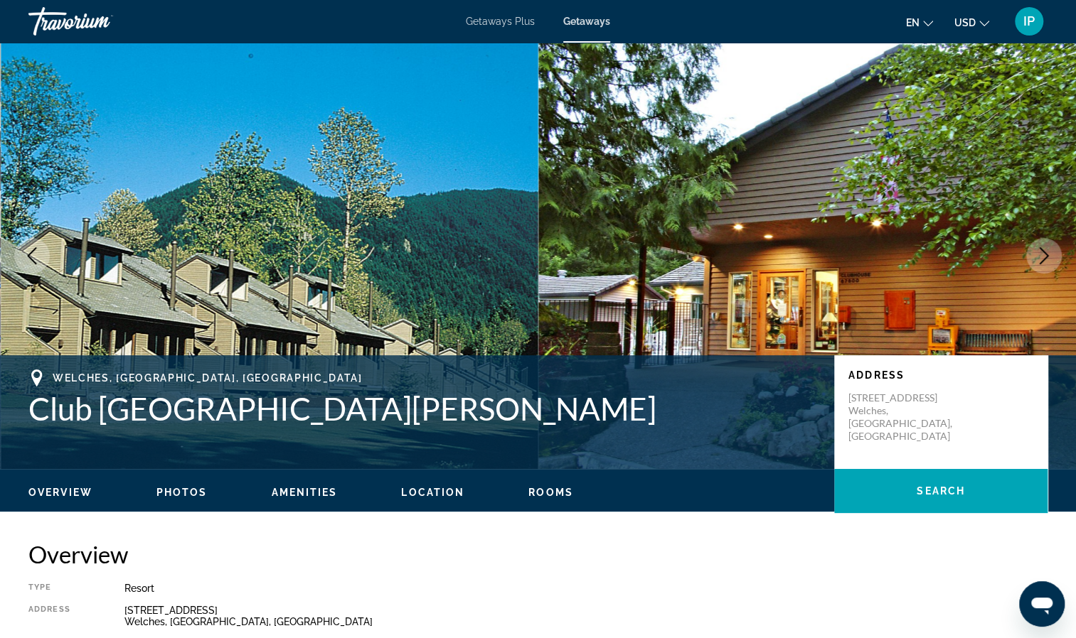
click at [1044, 251] on icon "Next image" at bounding box center [1043, 255] width 17 height 17
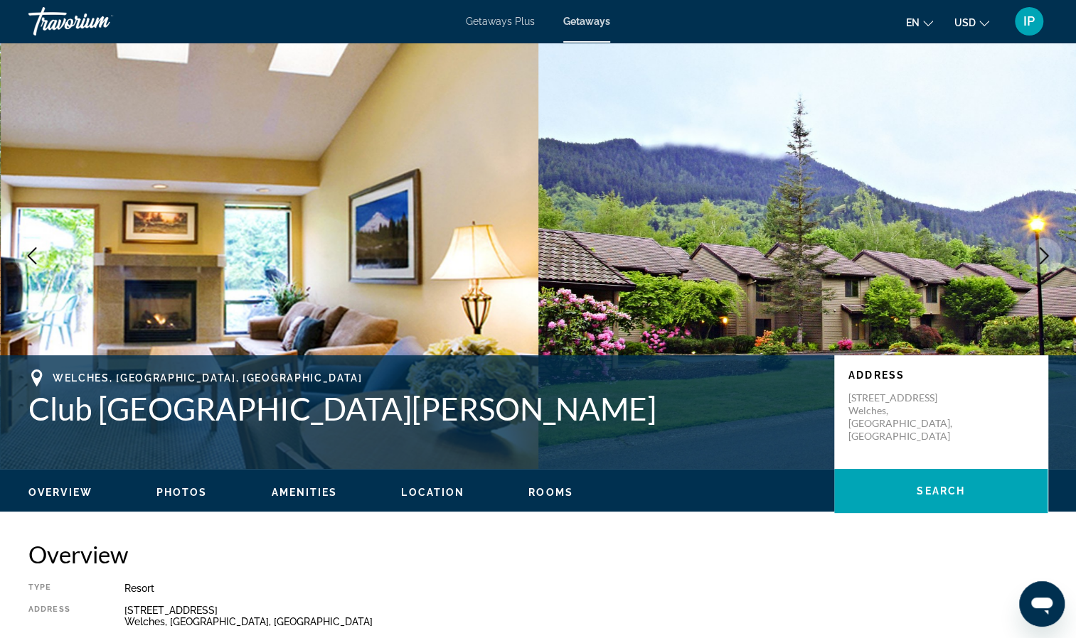
drag, startPoint x: 1044, startPoint y: 251, endPoint x: 982, endPoint y: 184, distance: 90.6
click at [982, 184] on img "Main content" at bounding box center [807, 256] width 538 height 427
click at [1052, 247] on button "Next image" at bounding box center [1044, 256] width 36 height 36
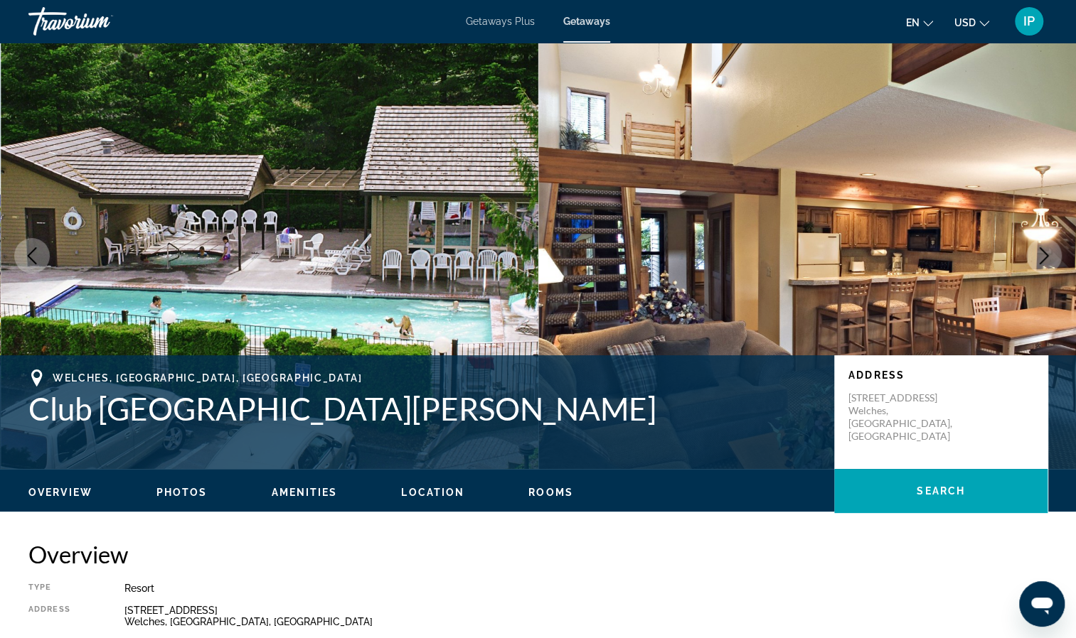
click at [1052, 247] on button "Next image" at bounding box center [1044, 256] width 36 height 36
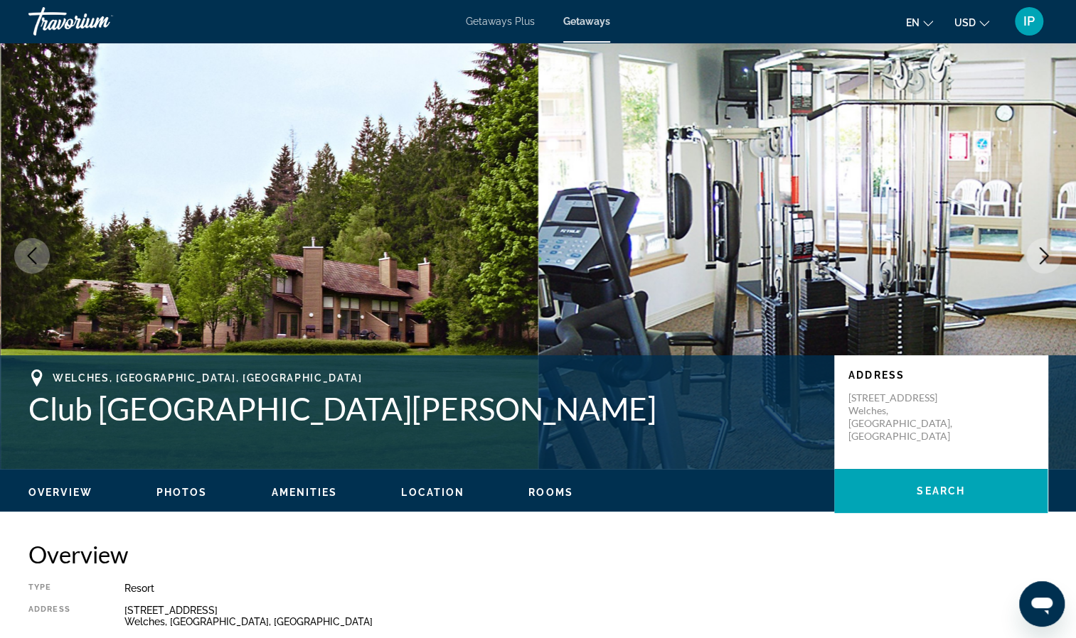
click at [1052, 247] on button "Next image" at bounding box center [1044, 256] width 36 height 36
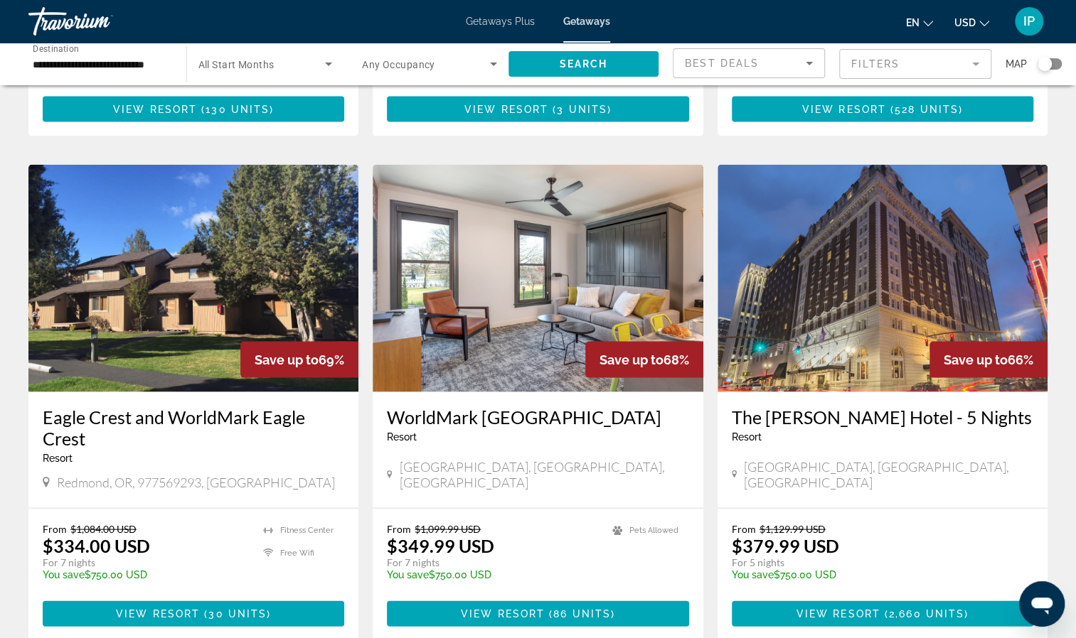
scroll to position [1553, 0]
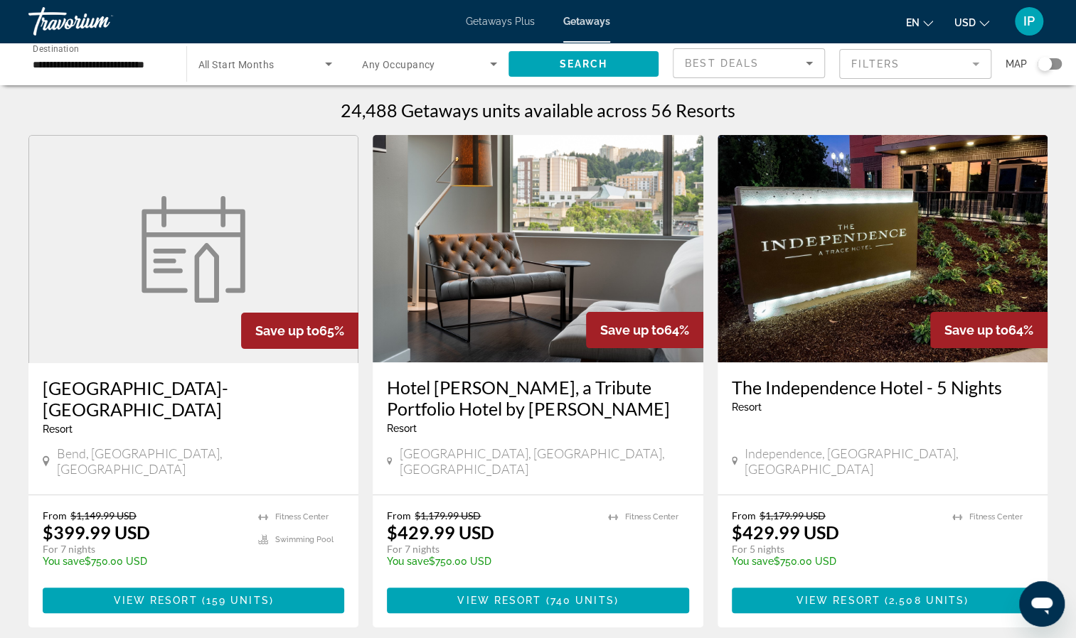
click at [101, 26] on div "Travorium" at bounding box center [99, 21] width 142 height 37
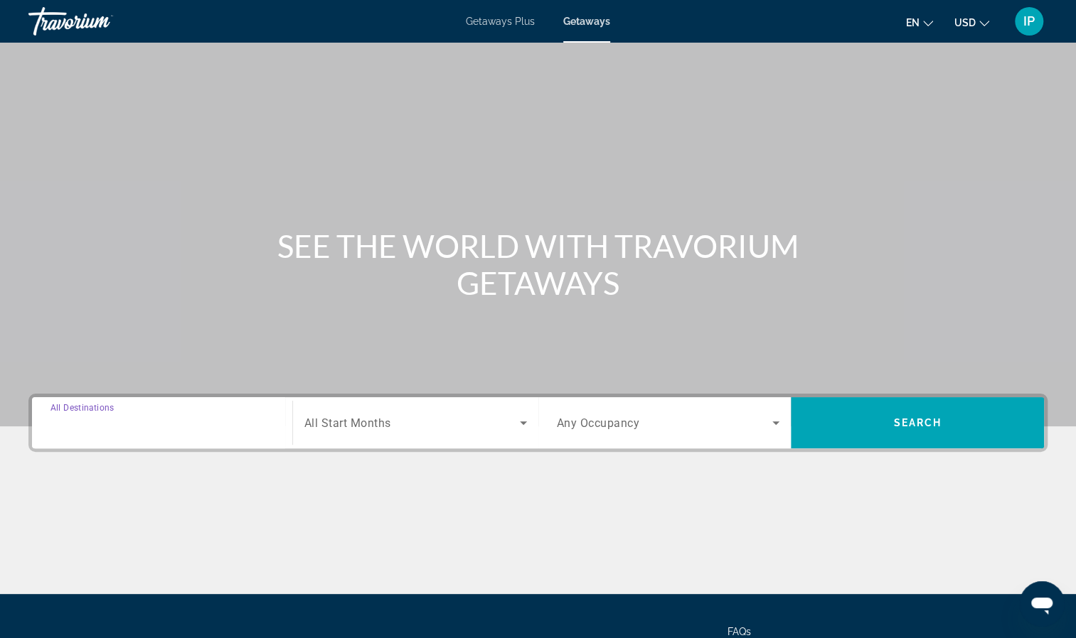
click at [264, 427] on input "Destination All Destinations" at bounding box center [161, 423] width 223 height 17
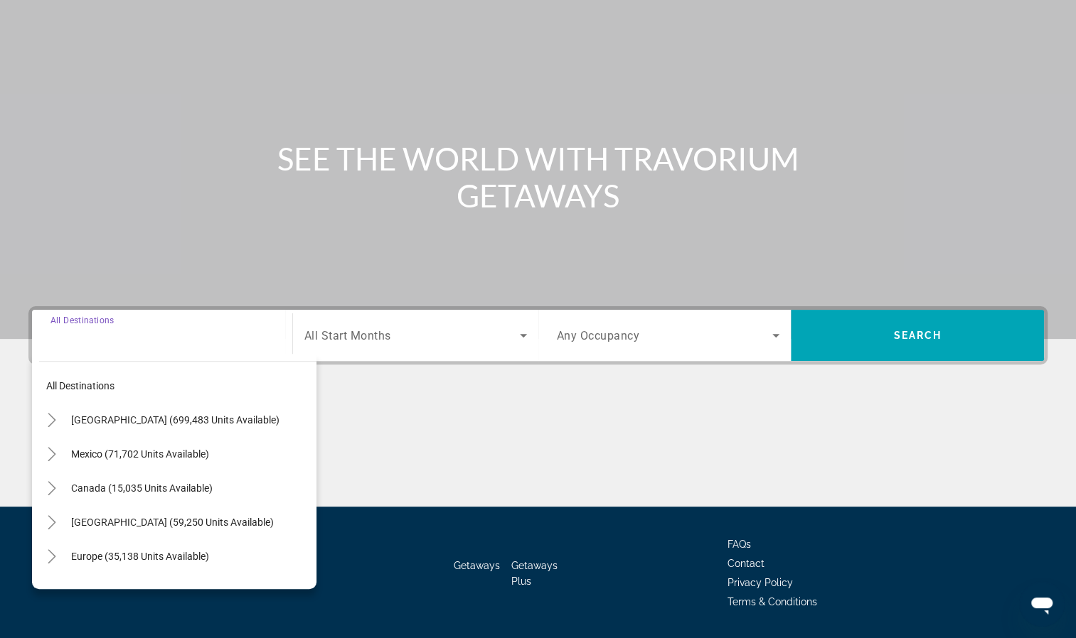
scroll to position [129, 0]
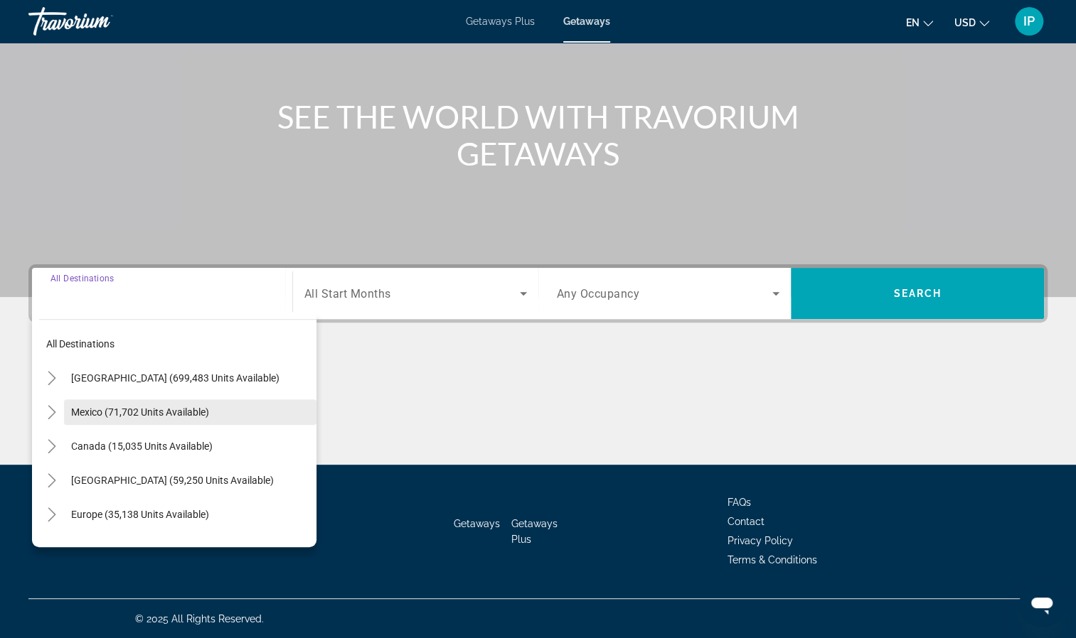
click at [258, 405] on span "Search widget" at bounding box center [190, 412] width 252 height 34
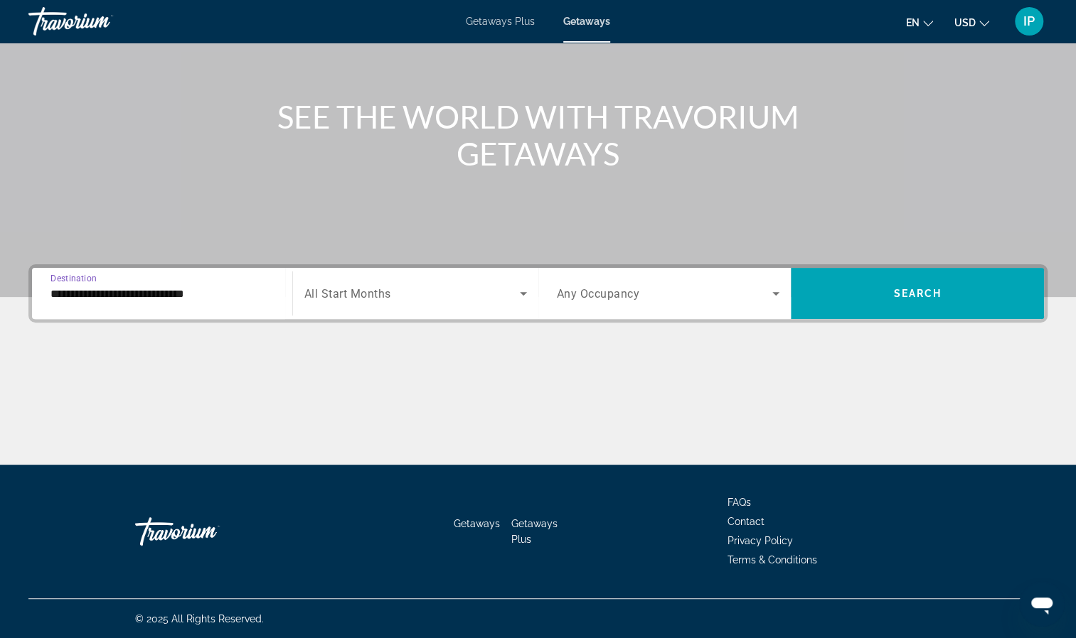
click at [181, 283] on div "**********" at bounding box center [161, 294] width 223 height 41
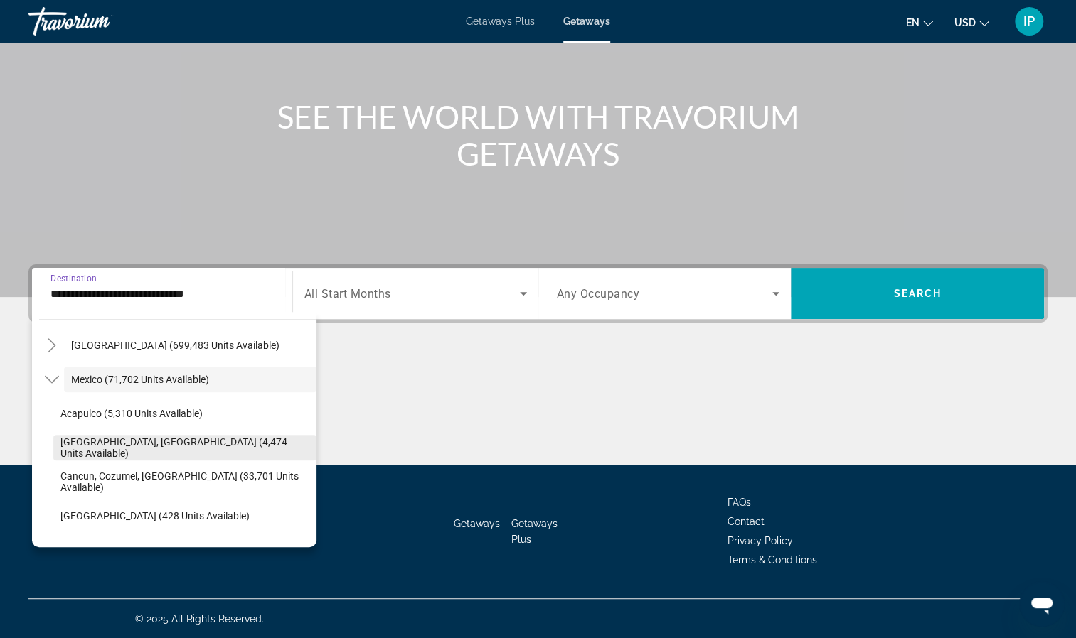
scroll to position [34, 0]
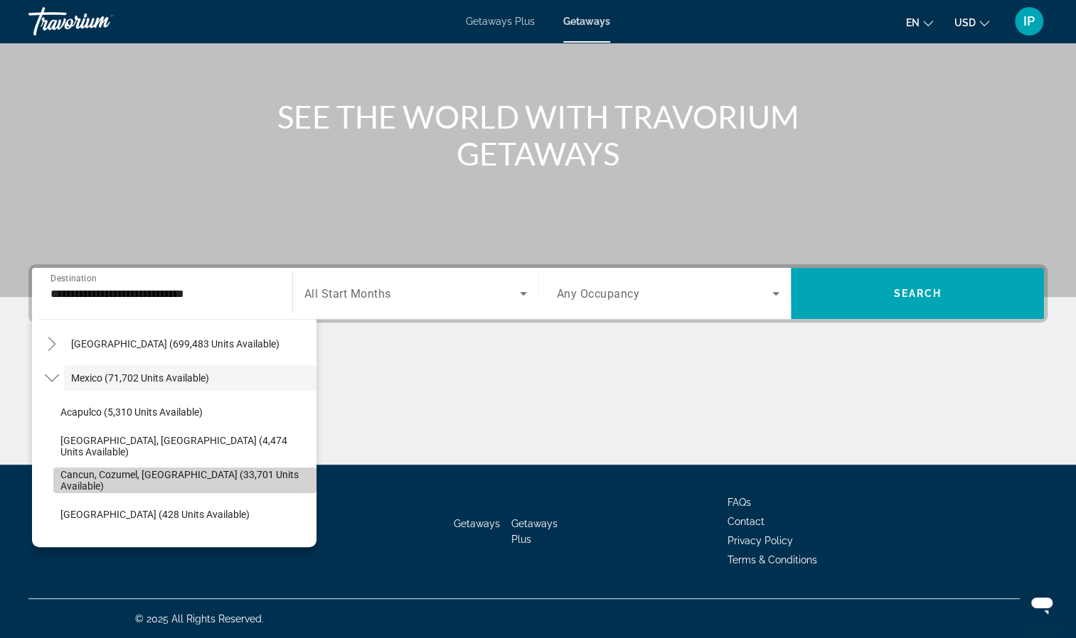
click at [213, 483] on span "Cancun, Cozumel, [GEOGRAPHIC_DATA] (33,701 units available)" at bounding box center [184, 480] width 249 height 23
type input "**********"
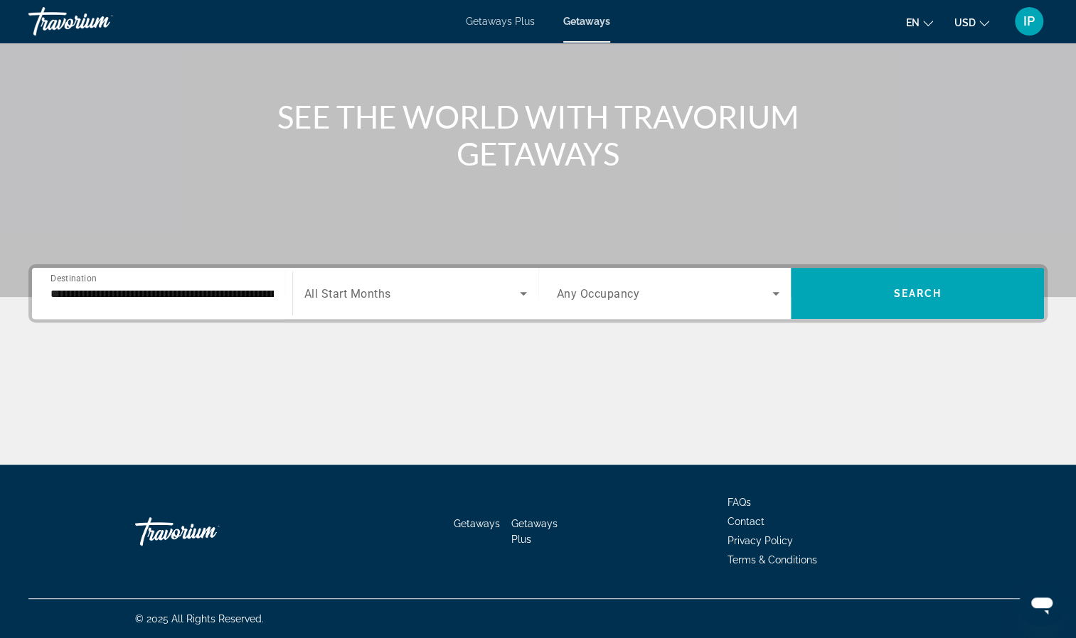
click at [452, 274] on div "Search widget" at bounding box center [415, 294] width 223 height 40
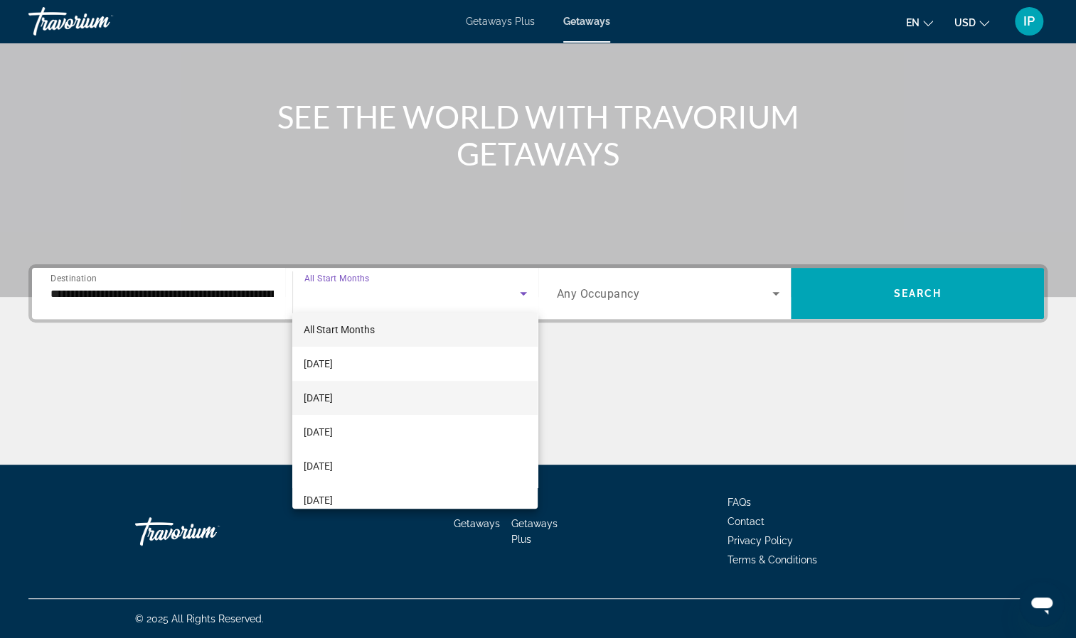
scroll to position [6, 0]
click at [867, 286] on div at bounding box center [538, 319] width 1076 height 638
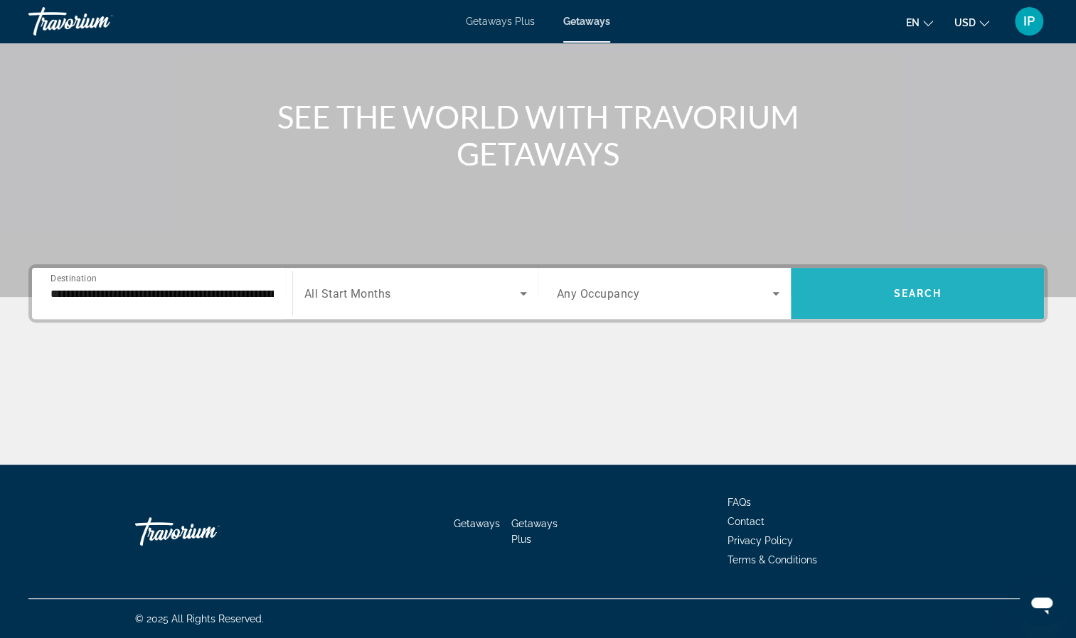
click at [889, 297] on span "Search widget" at bounding box center [917, 294] width 253 height 34
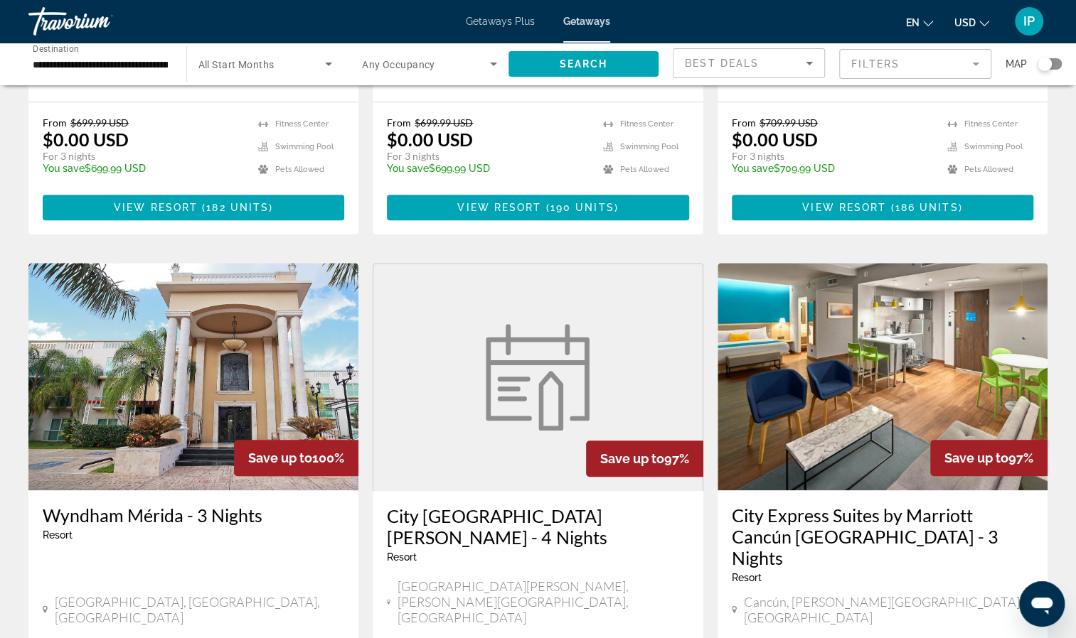
scroll to position [486, 0]
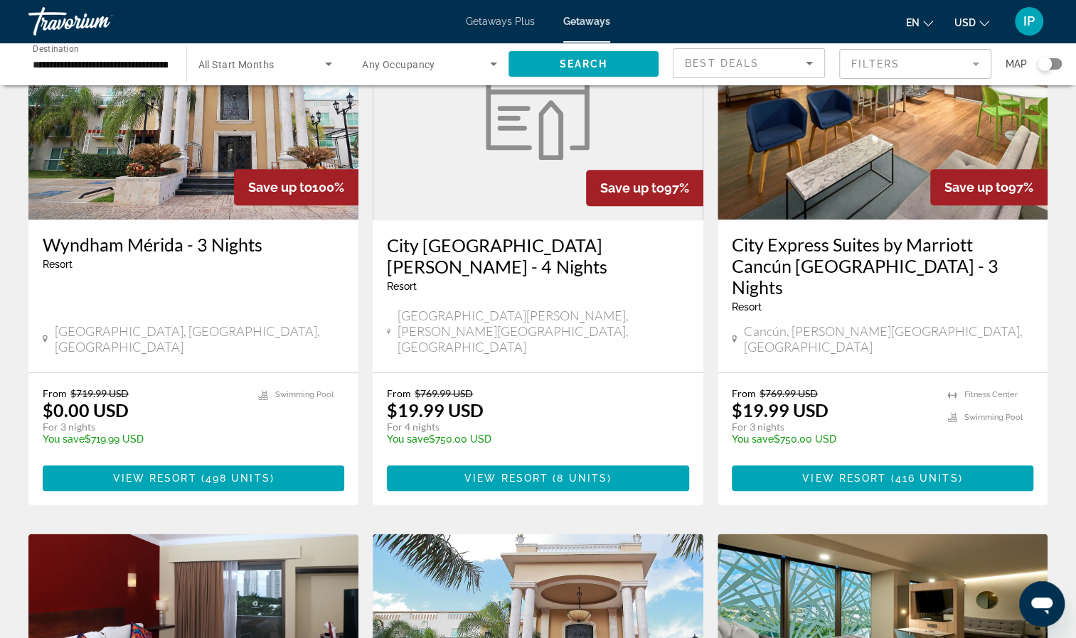
click at [887, 429] on div "From $769.99 USD $19.99 USD For 3 nights You save $750.00 USD temp [GEOGRAPHIC_…" at bounding box center [882, 439] width 330 height 132
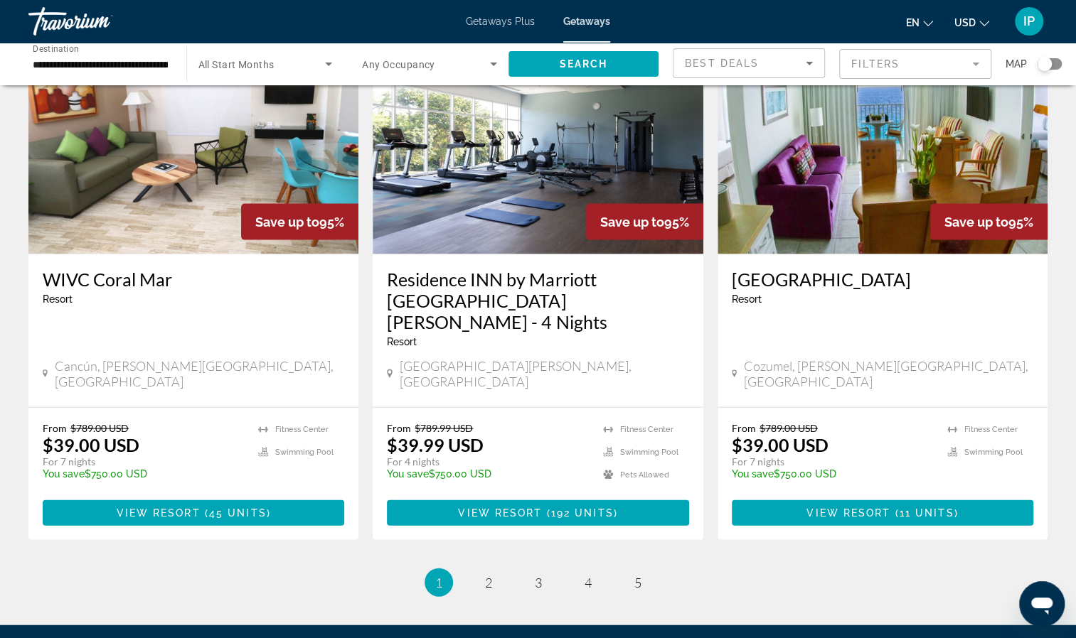
scroll to position [1713, 0]
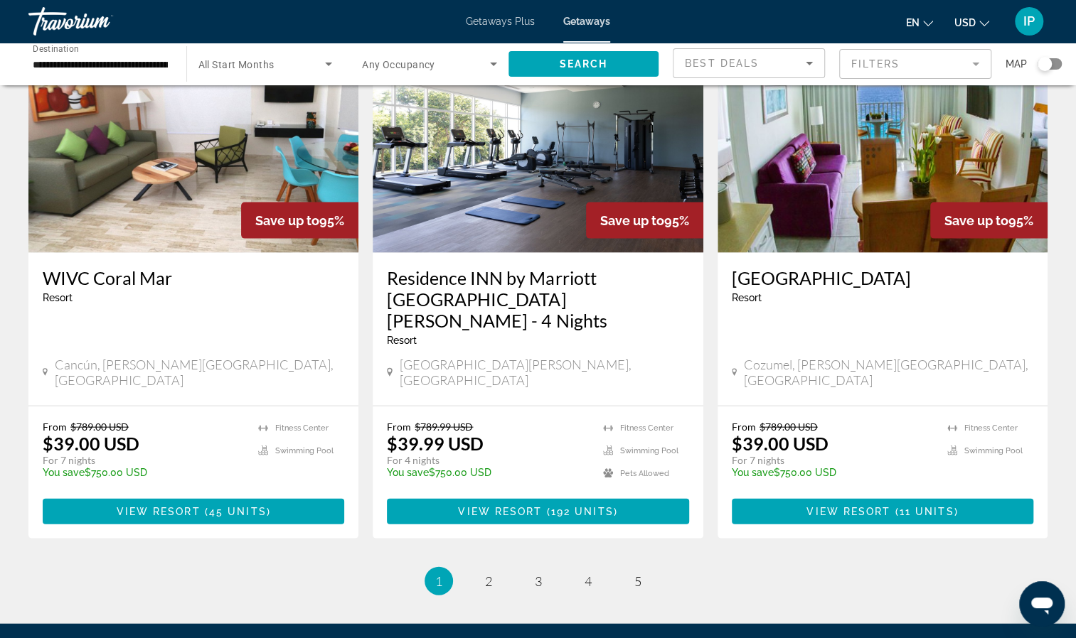
click at [488, 567] on li "page 2" at bounding box center [488, 581] width 28 height 28
click at [486, 574] on span "2" at bounding box center [488, 582] width 7 height 16
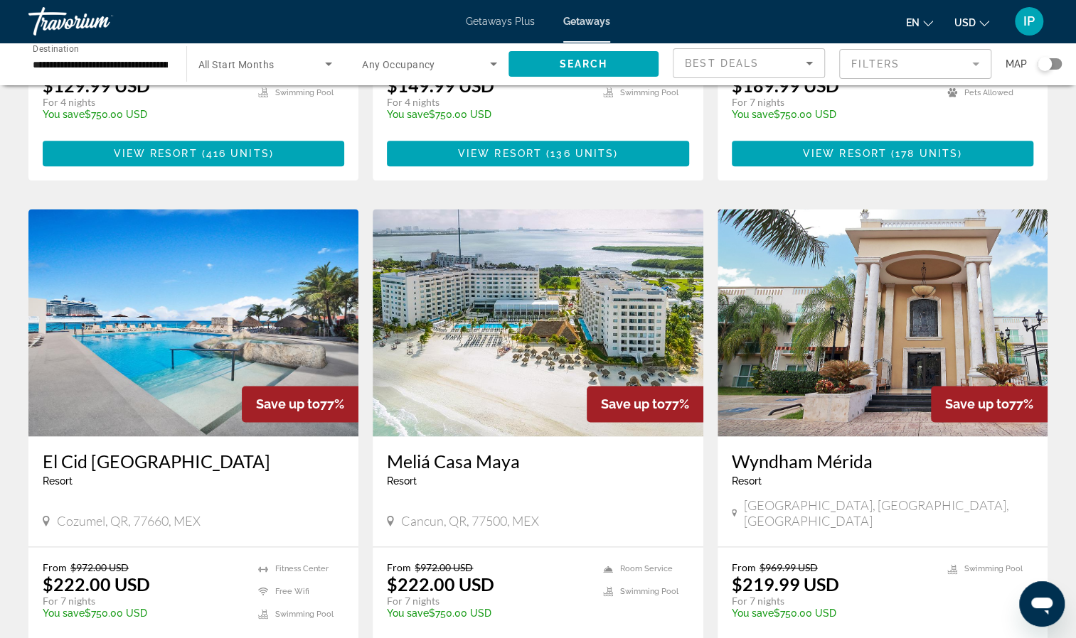
scroll to position [989, 0]
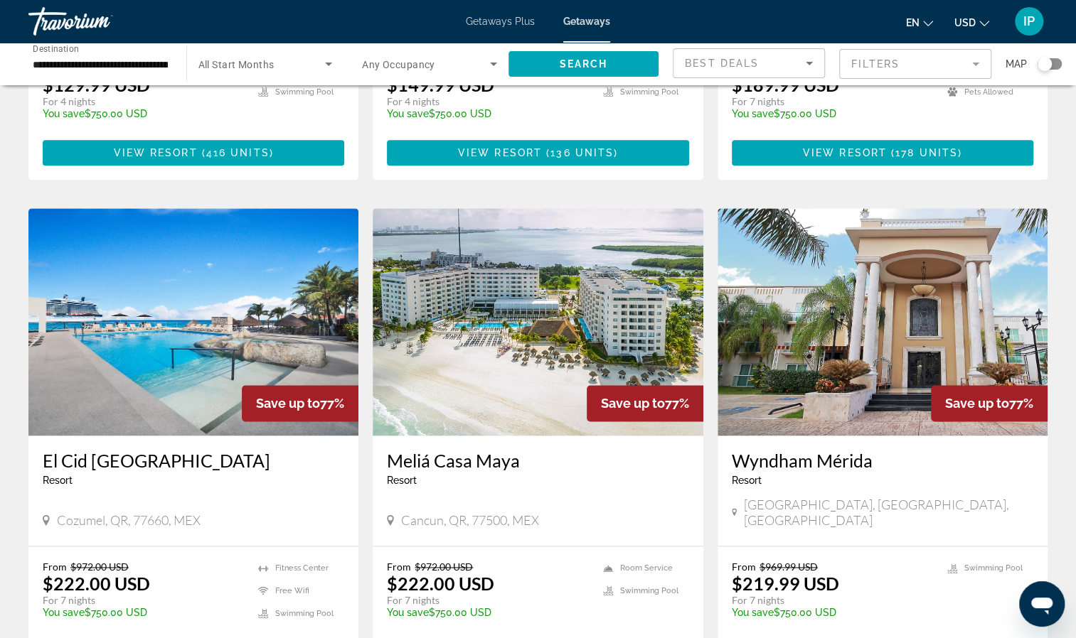
click at [202, 329] on img "Main content" at bounding box center [193, 321] width 330 height 227
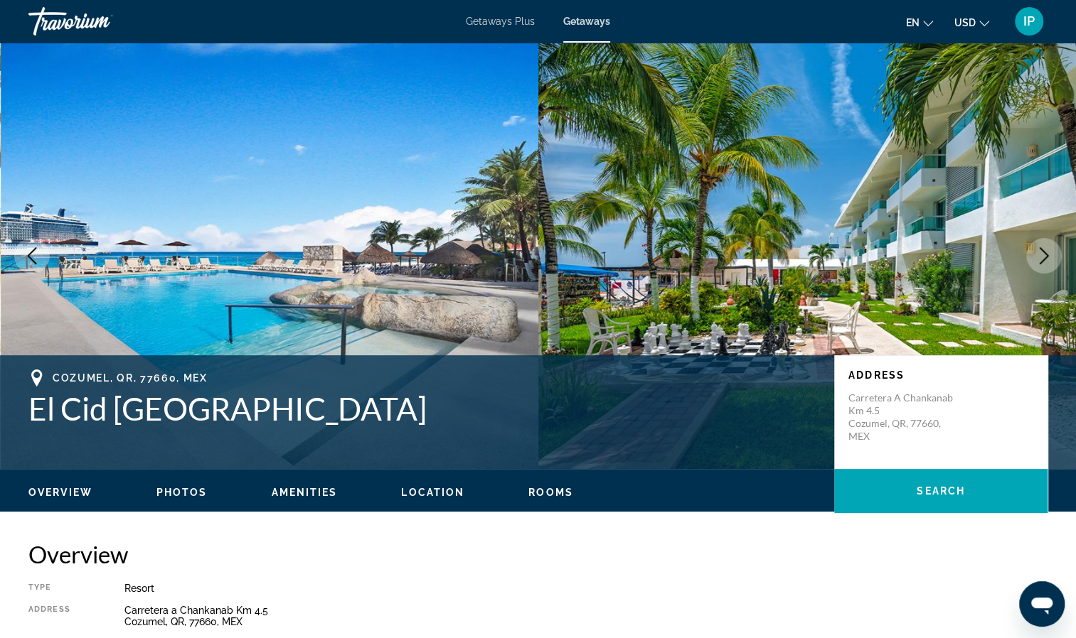
click at [1041, 256] on icon "Next image" at bounding box center [1043, 255] width 17 height 17
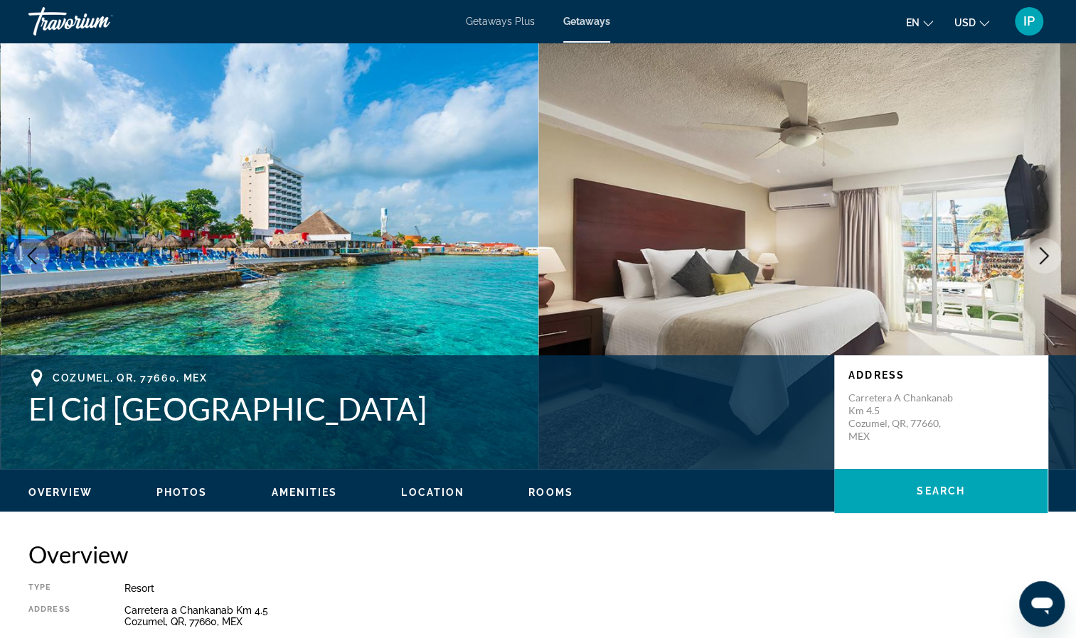
click at [1041, 256] on icon "Next image" at bounding box center [1043, 255] width 17 height 17
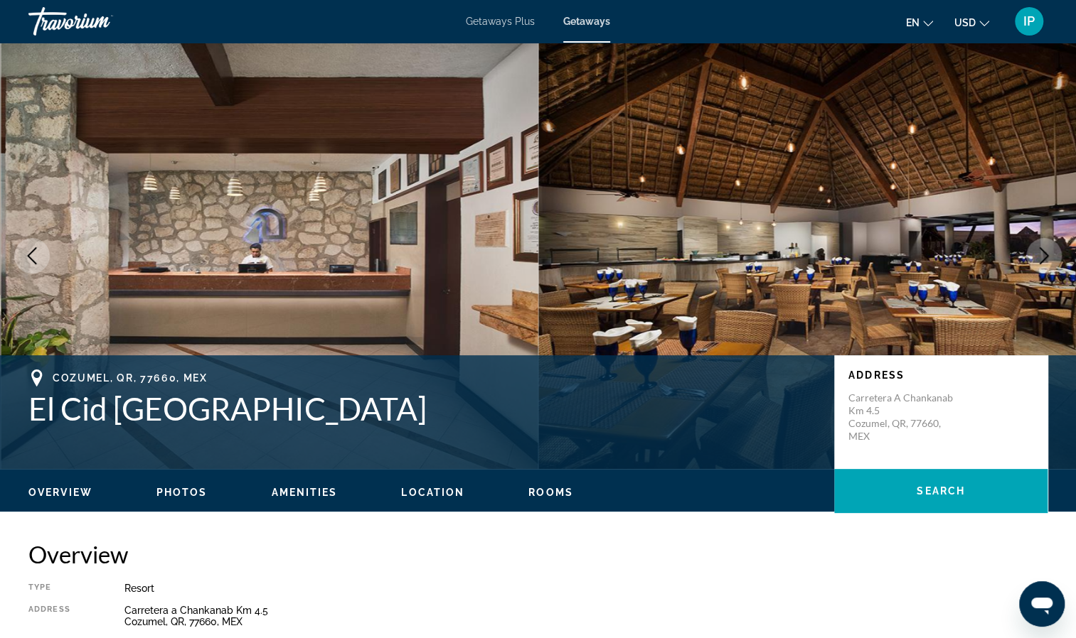
click at [1041, 256] on icon "Next image" at bounding box center [1043, 255] width 17 height 17
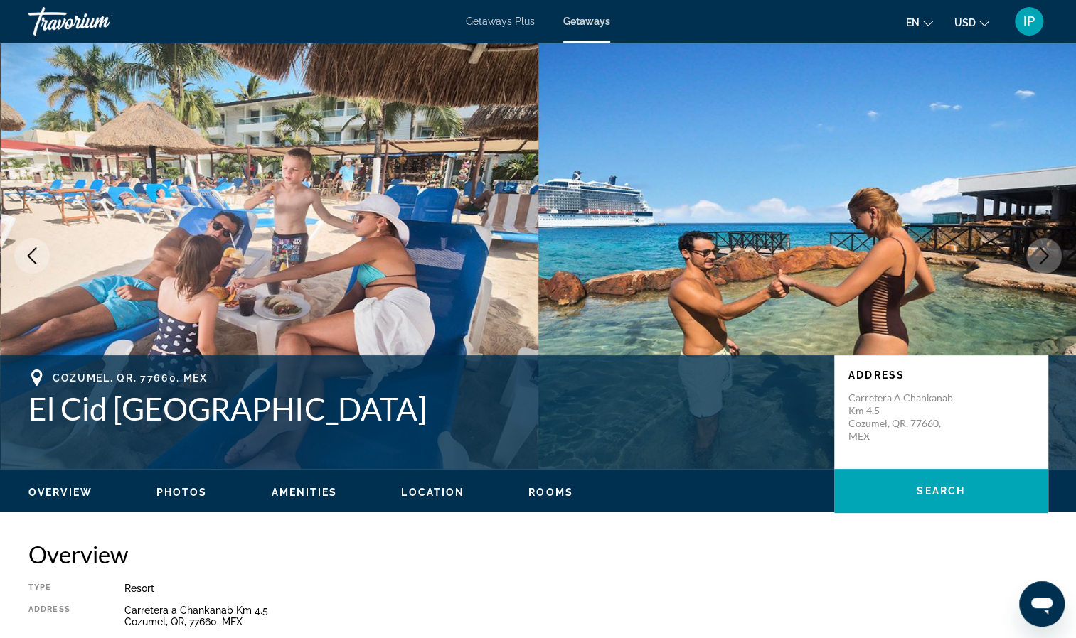
click at [1042, 256] on icon "Next image" at bounding box center [1043, 255] width 17 height 17
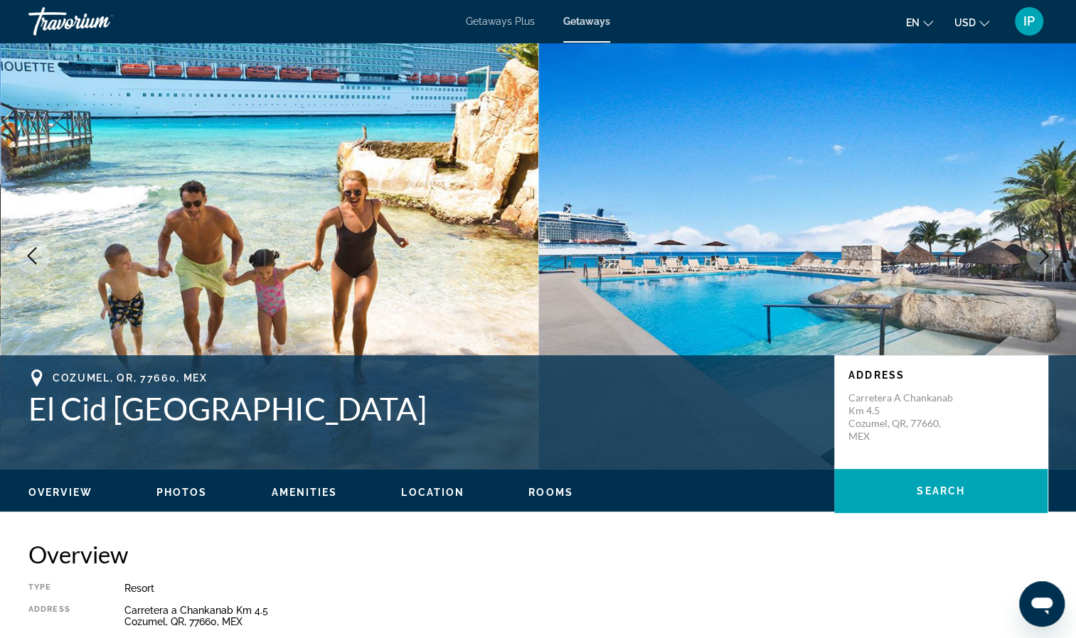
click at [1044, 256] on icon "Next image" at bounding box center [1043, 255] width 17 height 17
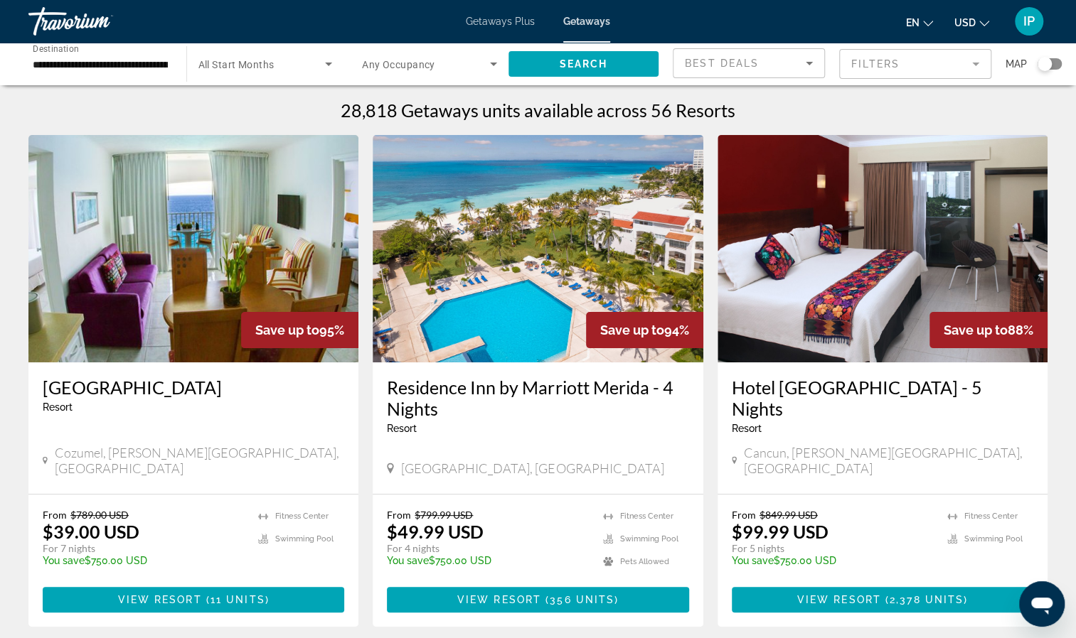
click at [886, 60] on mat-form-field "Filters" at bounding box center [915, 64] width 152 height 30
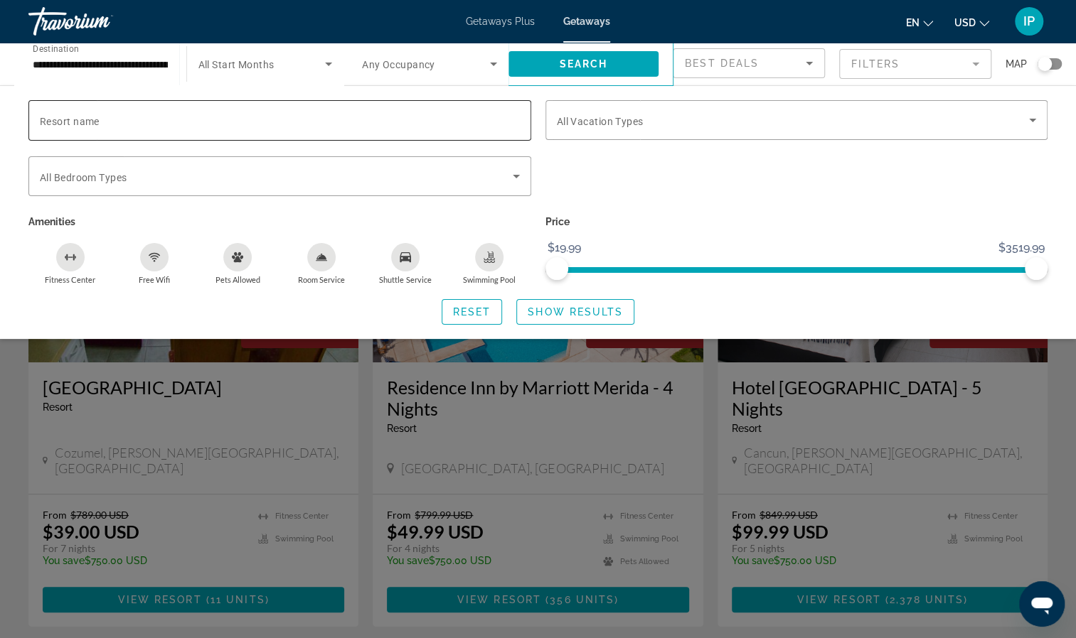
click at [78, 118] on span "Resort name" at bounding box center [70, 121] width 60 height 11
click at [78, 118] on input "Resort name" at bounding box center [280, 120] width 480 height 17
click at [589, 60] on span "Search" at bounding box center [583, 63] width 48 height 11
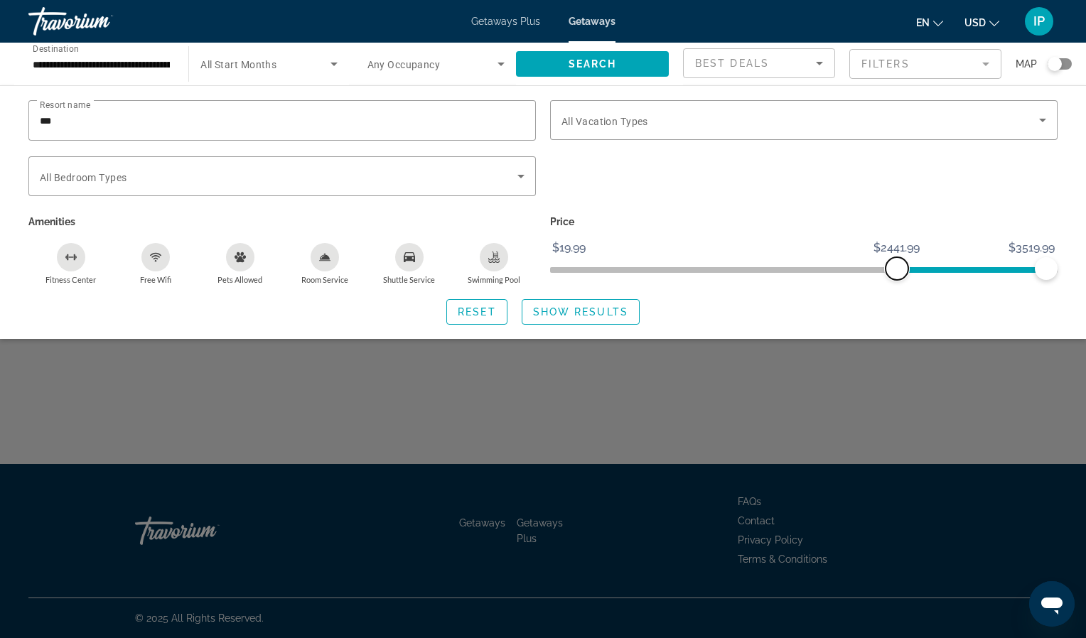
drag, startPoint x: 561, startPoint y: 264, endPoint x: 909, endPoint y: 276, distance: 348.5
click at [909, 276] on span "ngx-slider" at bounding box center [897, 268] width 23 height 23
drag, startPoint x: 904, startPoint y: 259, endPoint x: 870, endPoint y: 252, distance: 34.9
click at [870, 267] on ngx-slider "$19.99 $3519.99 $2246.99 $3519.99 $3139.99 - $3519.99" at bounding box center [804, 268] width 508 height 3
click at [611, 63] on span "Search" at bounding box center [593, 63] width 48 height 11
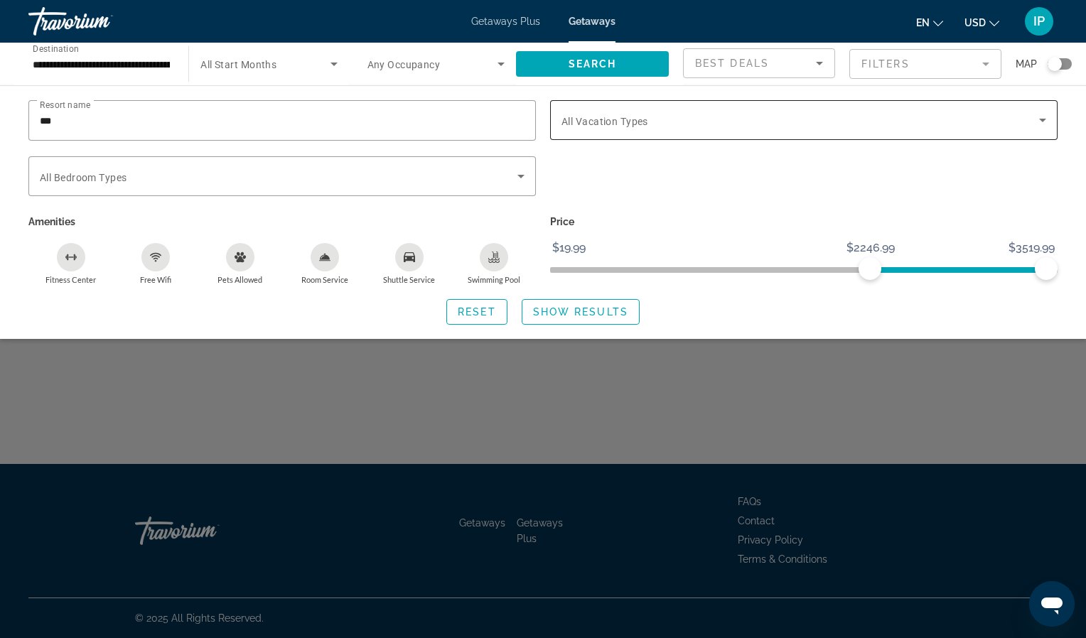
click at [1045, 122] on icon "Search widget" at bounding box center [1042, 120] width 17 height 17
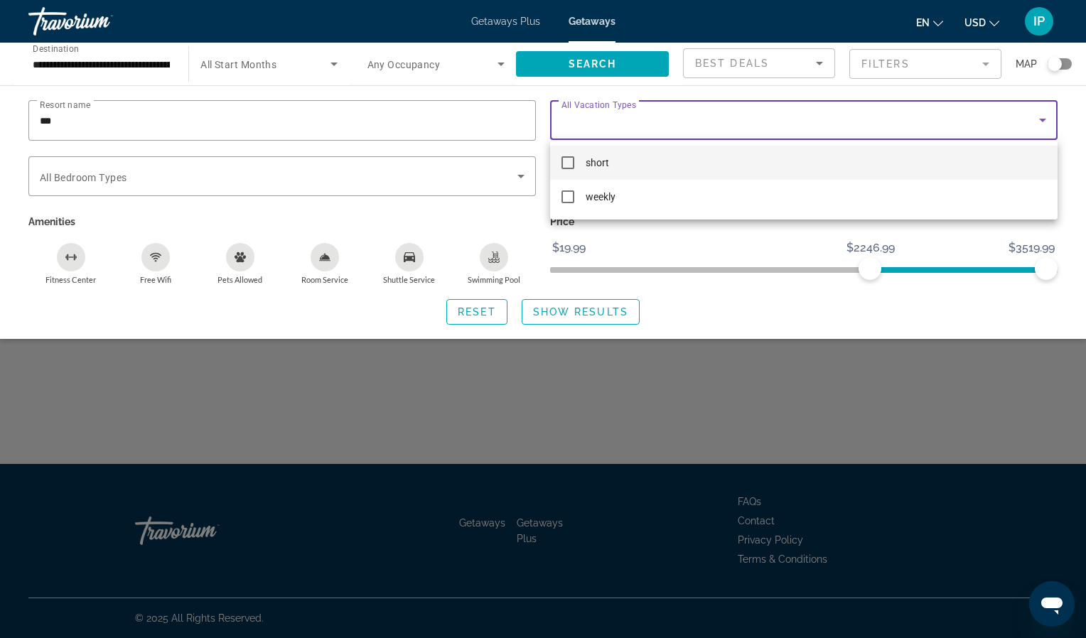
click at [744, 320] on div at bounding box center [543, 319] width 1086 height 638
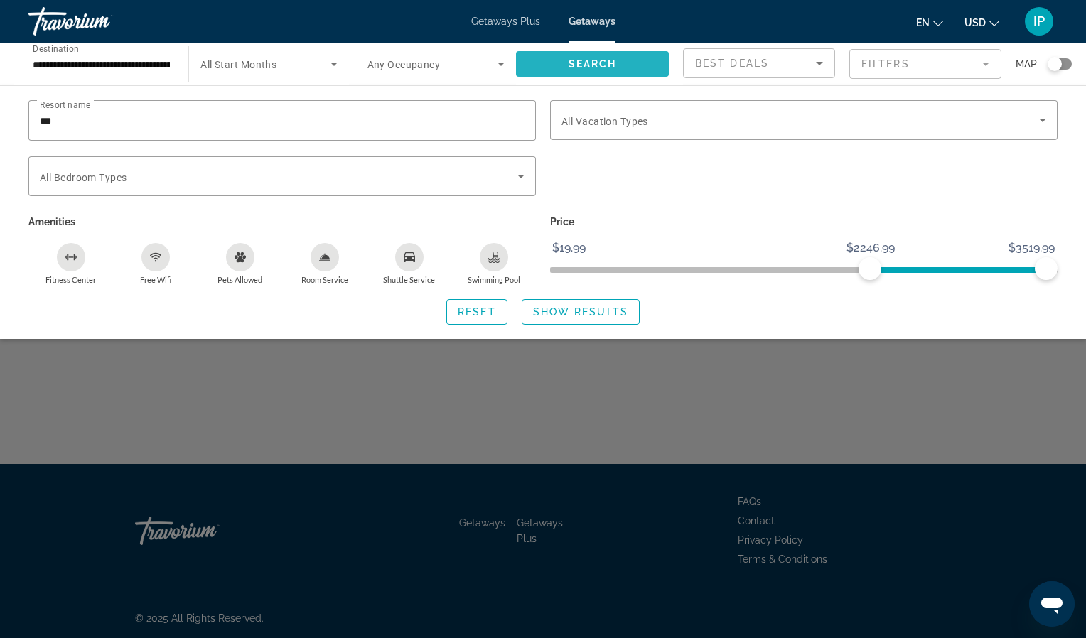
click at [599, 55] on span "Search widget" at bounding box center [592, 64] width 153 height 34
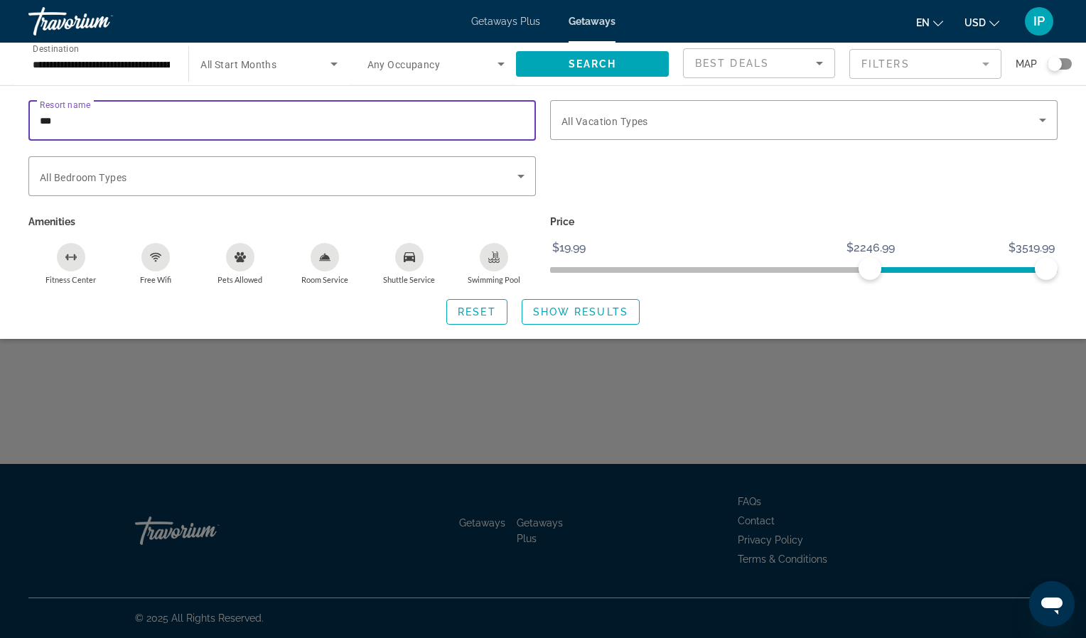
click at [87, 119] on input "***" at bounding box center [282, 120] width 485 height 17
click at [92, 118] on input "***" at bounding box center [282, 120] width 485 height 17
type input "*"
type input "***"
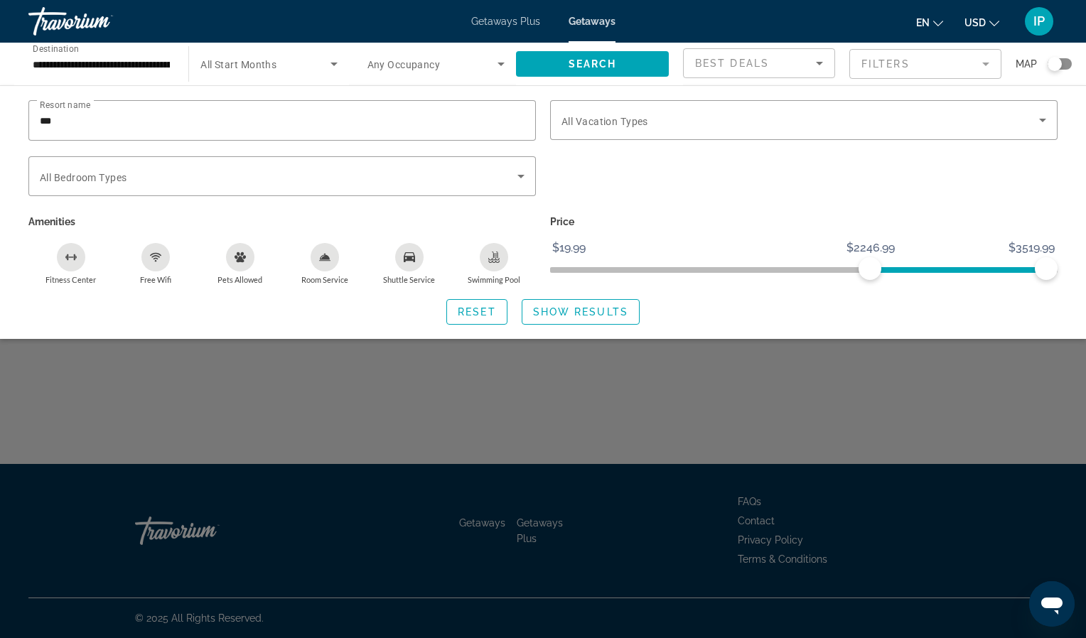
click at [657, 212] on p "Price" at bounding box center [804, 222] width 508 height 20
click at [599, 65] on span "Search" at bounding box center [593, 63] width 48 height 11
click at [498, 67] on icon "Search widget" at bounding box center [501, 63] width 17 height 17
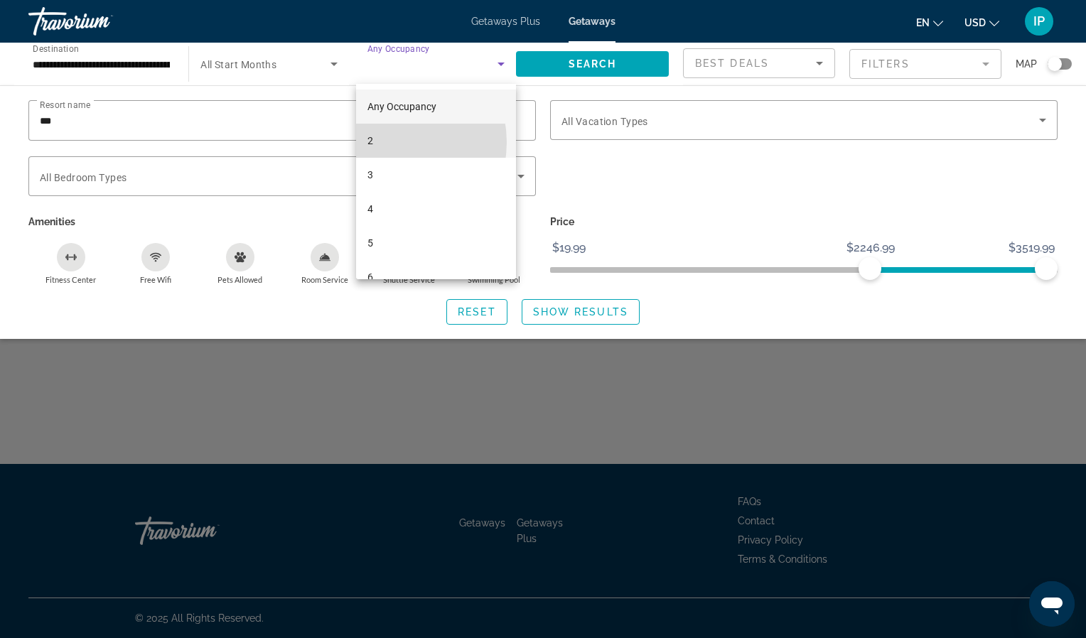
click at [387, 142] on mat-option "2" at bounding box center [436, 141] width 160 height 34
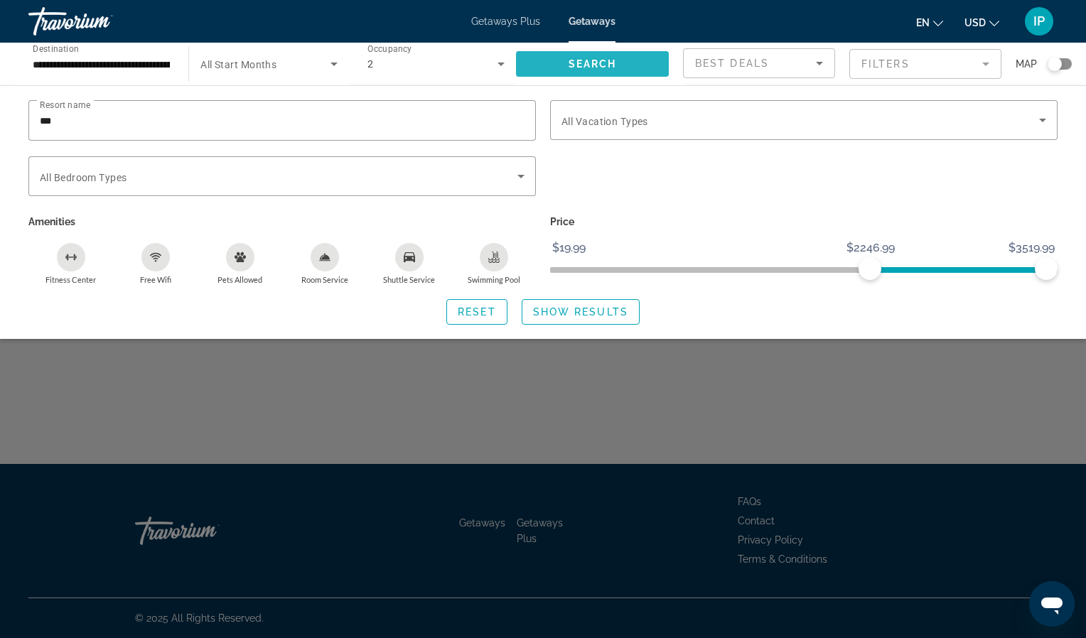
click at [619, 58] on span "Search widget" at bounding box center [592, 64] width 153 height 34
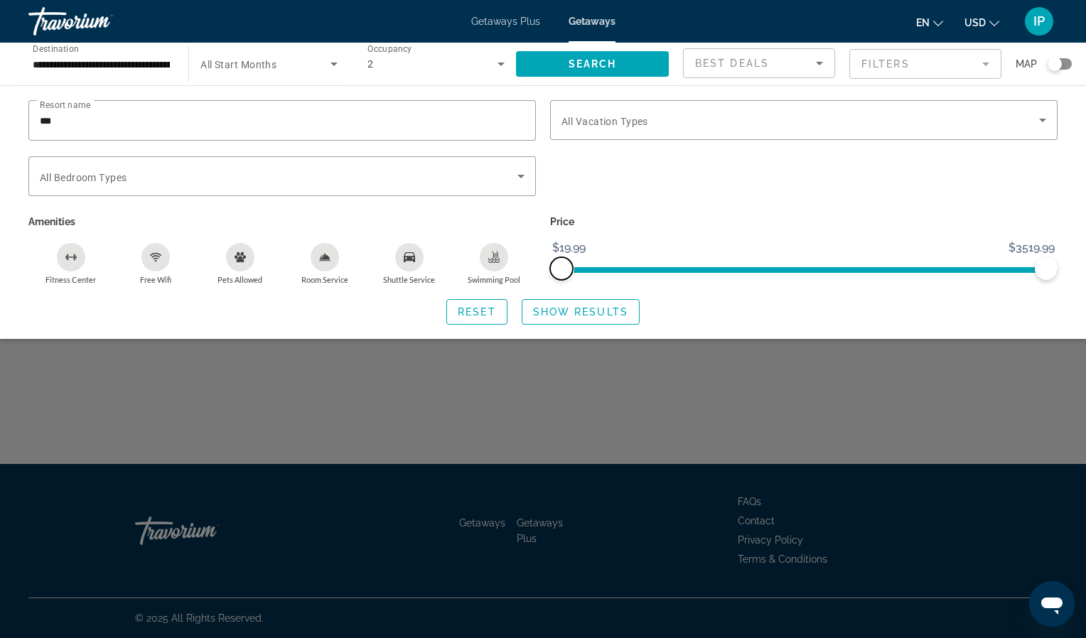
drag, startPoint x: 870, startPoint y: 262, endPoint x: 547, endPoint y: 286, distance: 324.4
click at [547, 286] on div "Resort name *** Vacation Types All Vacation Types Bedroom Types All Bedroom Typ…" at bounding box center [543, 212] width 1086 height 225
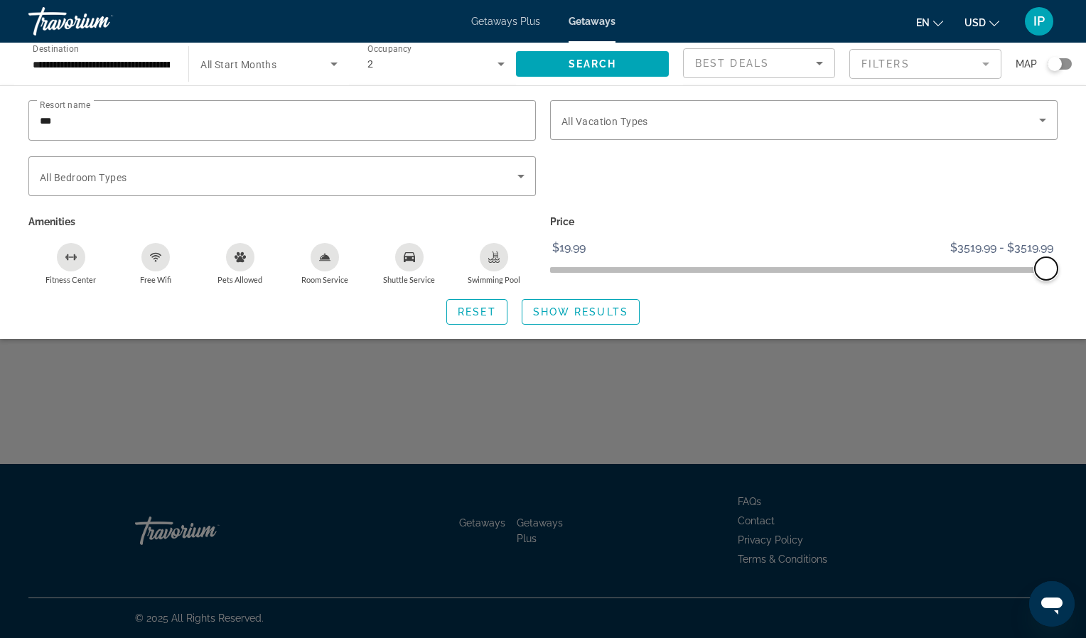
drag, startPoint x: 567, startPoint y: 264, endPoint x: 1068, endPoint y: 246, distance: 501.5
click at [1068, 246] on div "Resort name *** Vacation Types All Vacation Types Bedroom Types All Bedroom Typ…" at bounding box center [543, 212] width 1086 height 225
click at [1029, 188] on div "Search widget" at bounding box center [804, 183] width 522 height 55
click at [594, 58] on span "Search" at bounding box center [593, 63] width 48 height 11
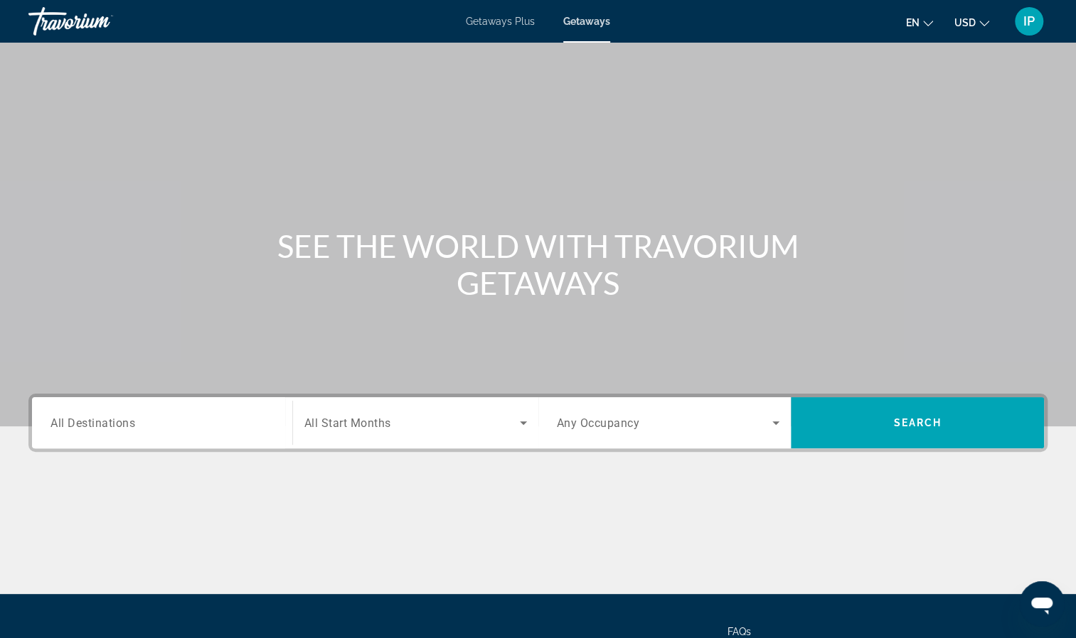
click at [85, 427] on span "All Destinations" at bounding box center [92, 423] width 85 height 14
click at [85, 427] on input "Destination All Destinations" at bounding box center [161, 423] width 223 height 17
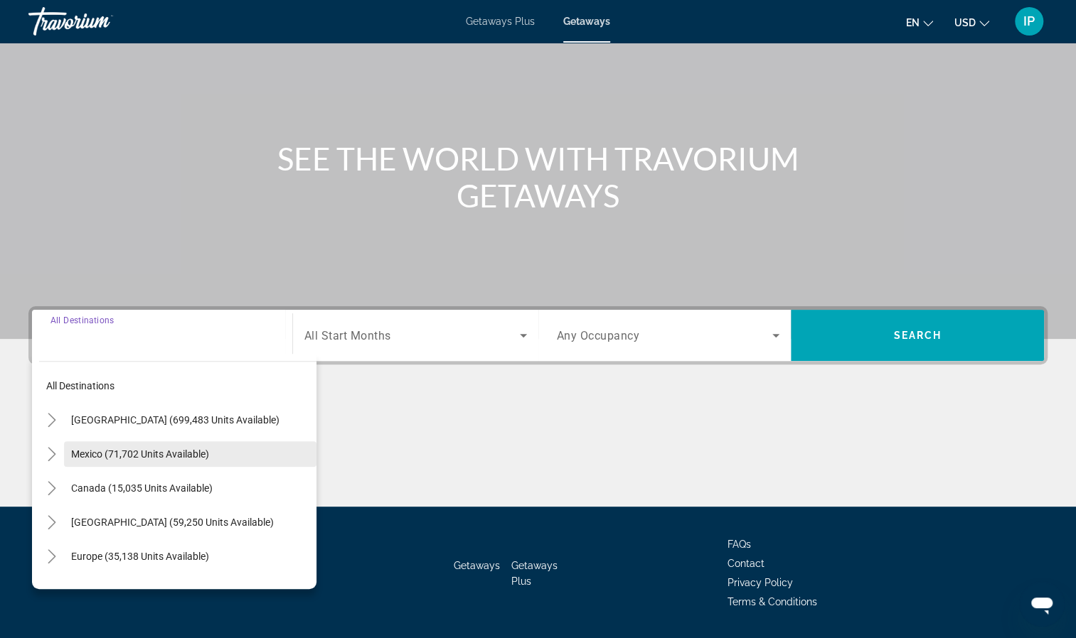
scroll to position [129, 0]
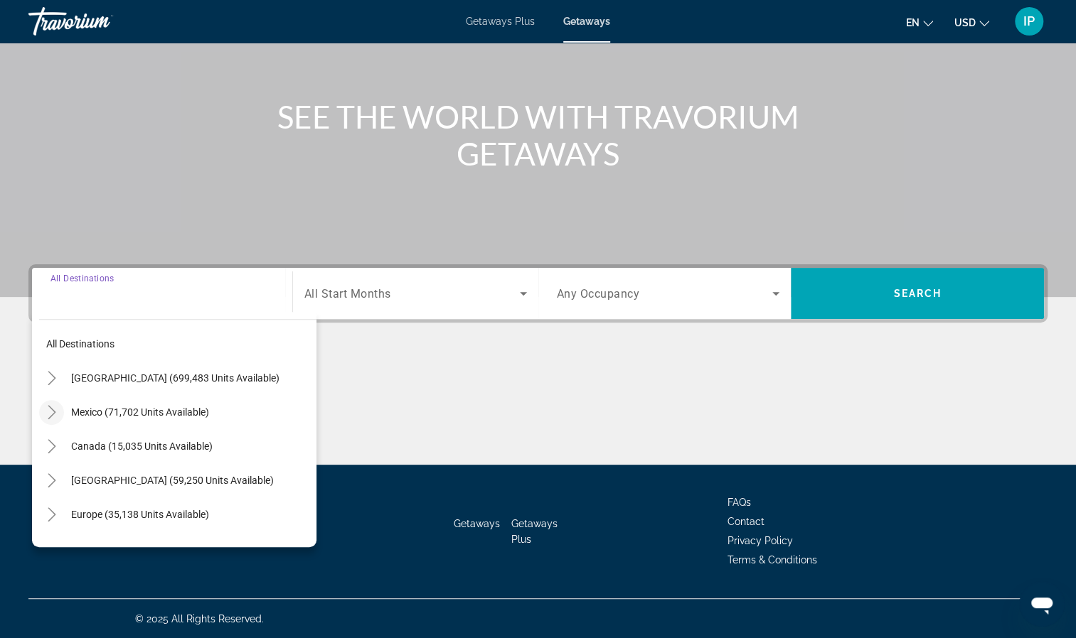
click at [54, 412] on icon "Toggle Mexico (71,702 units available)" at bounding box center [52, 412] width 8 height 14
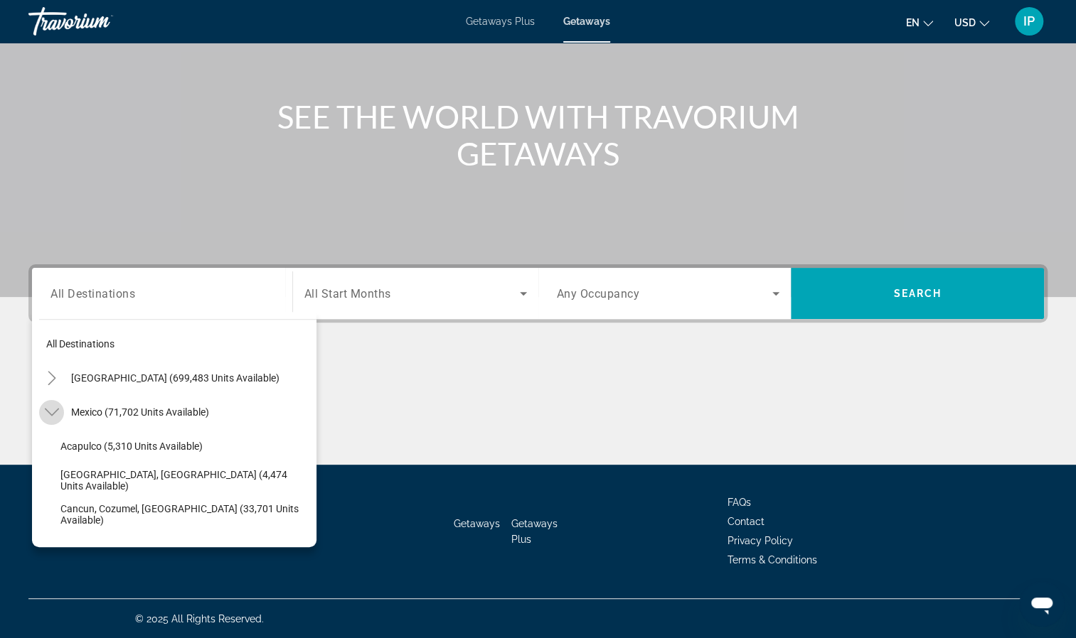
scroll to position [75, 0]
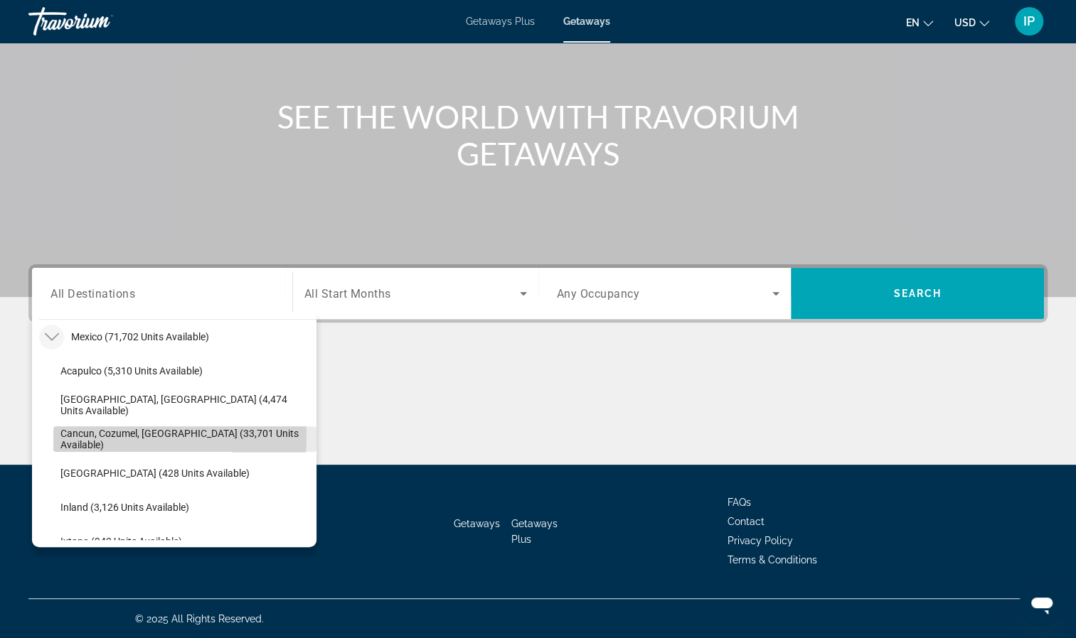
click at [88, 434] on span "Cancun, Cozumel, [GEOGRAPHIC_DATA] (33,701 units available)" at bounding box center [184, 439] width 249 height 23
type input "**********"
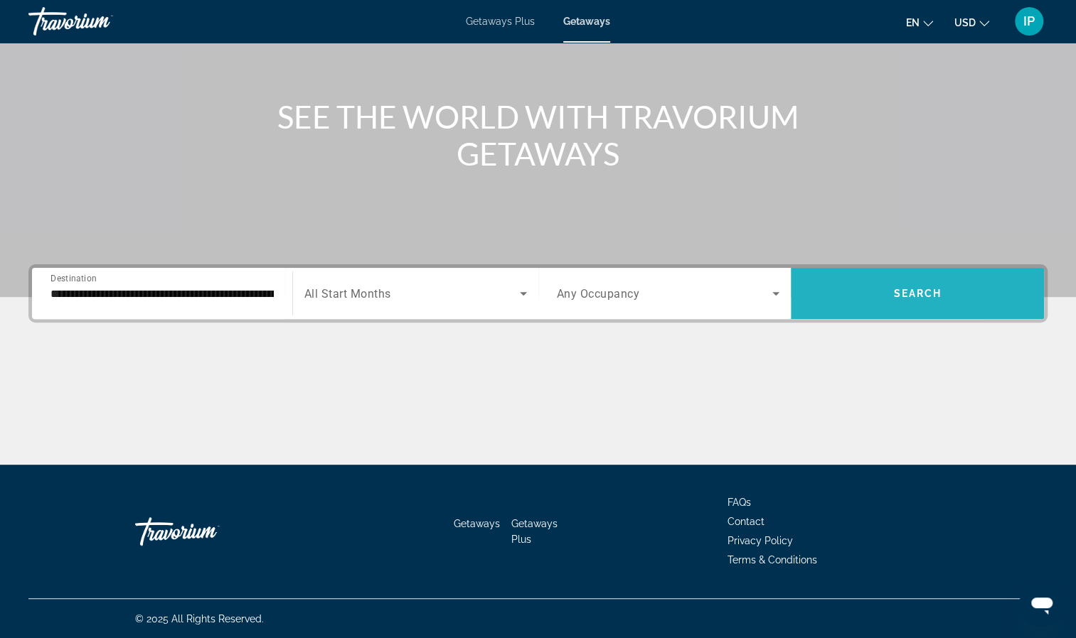
click at [835, 286] on span "Search widget" at bounding box center [917, 294] width 253 height 34
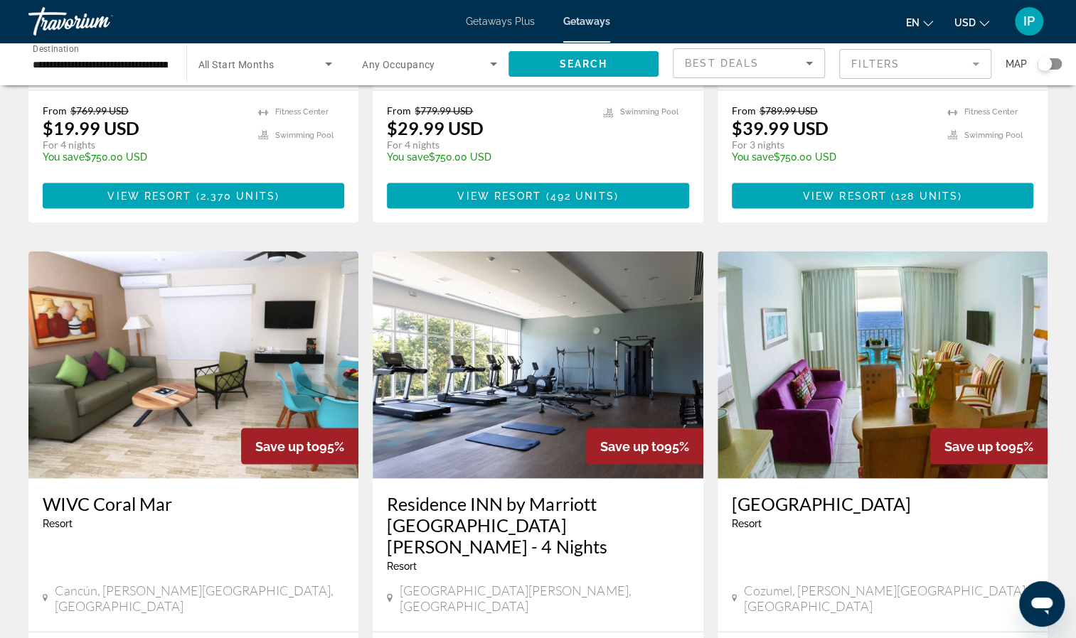
scroll to position [1582, 0]
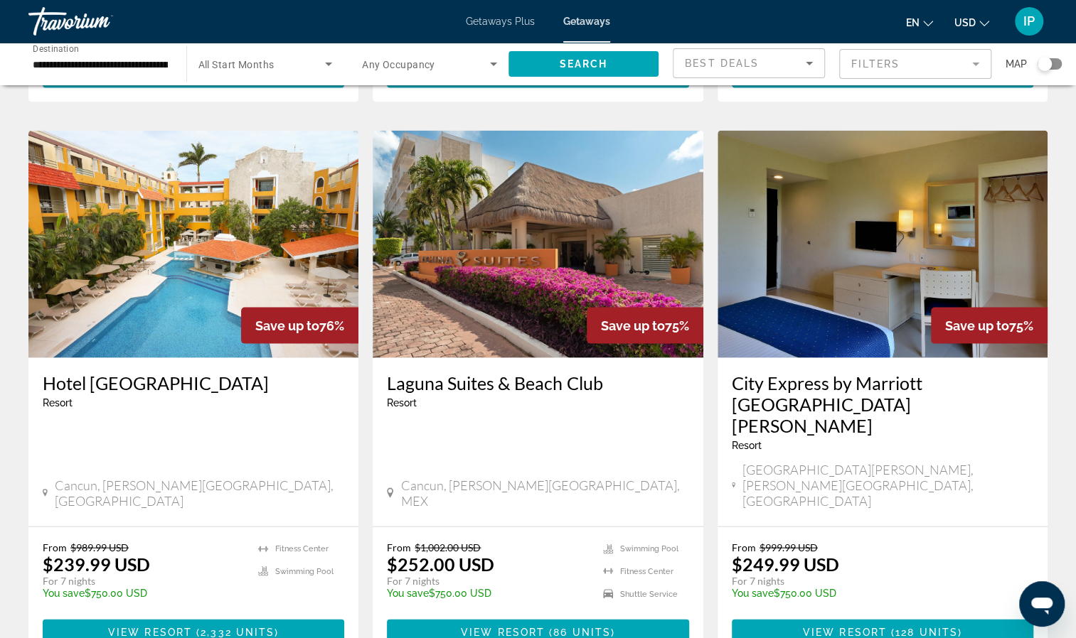
scroll to position [1641, 0]
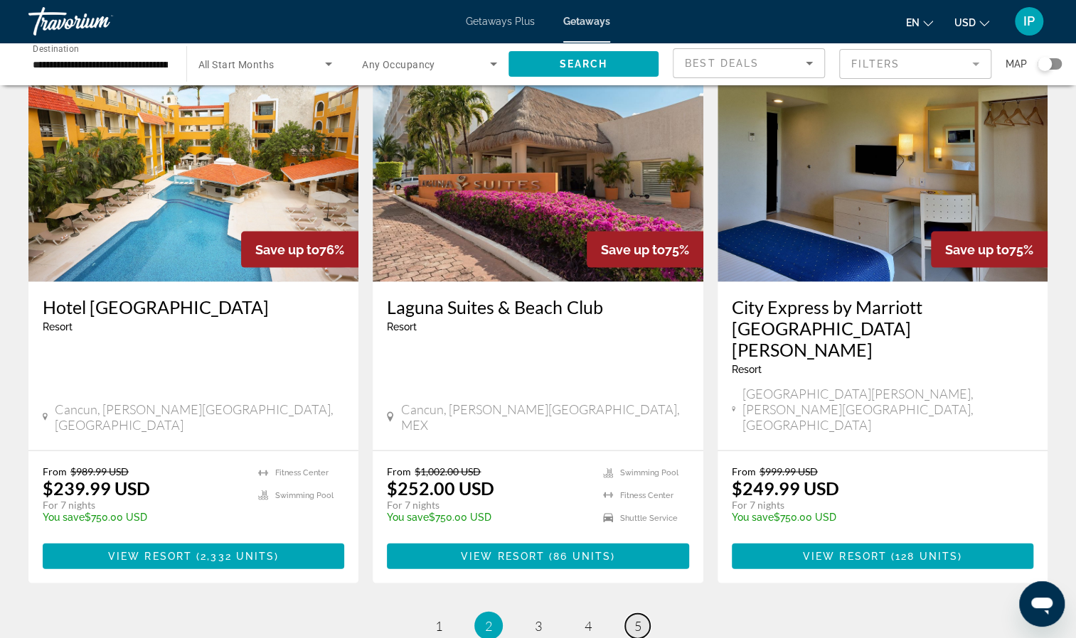
click at [640, 591] on span "5" at bounding box center [637, 626] width 7 height 16
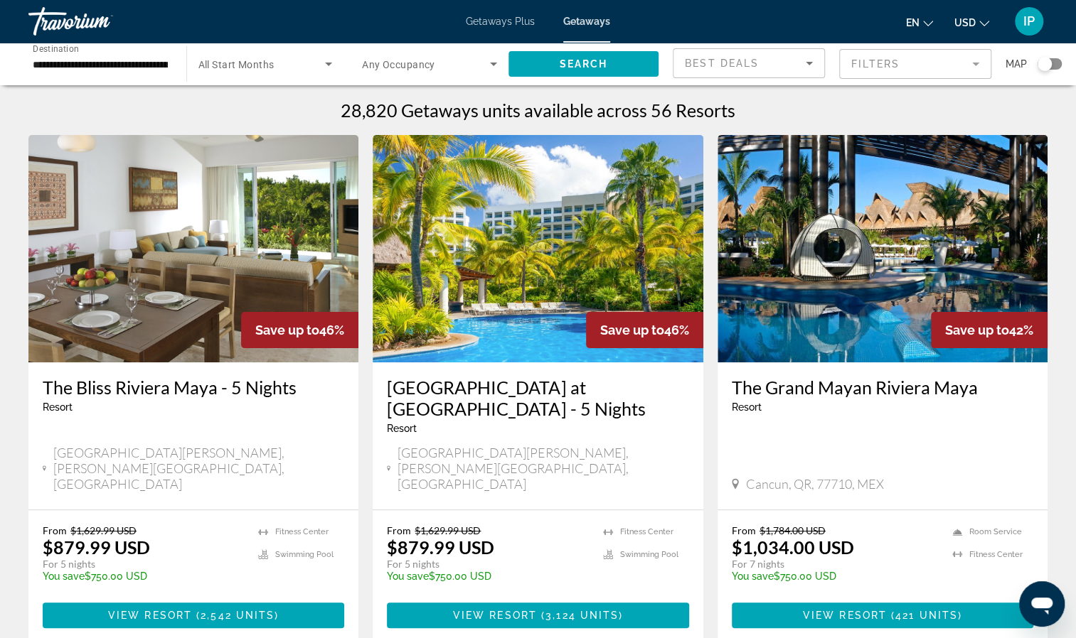
click at [872, 254] on img "Main content" at bounding box center [882, 248] width 330 height 227
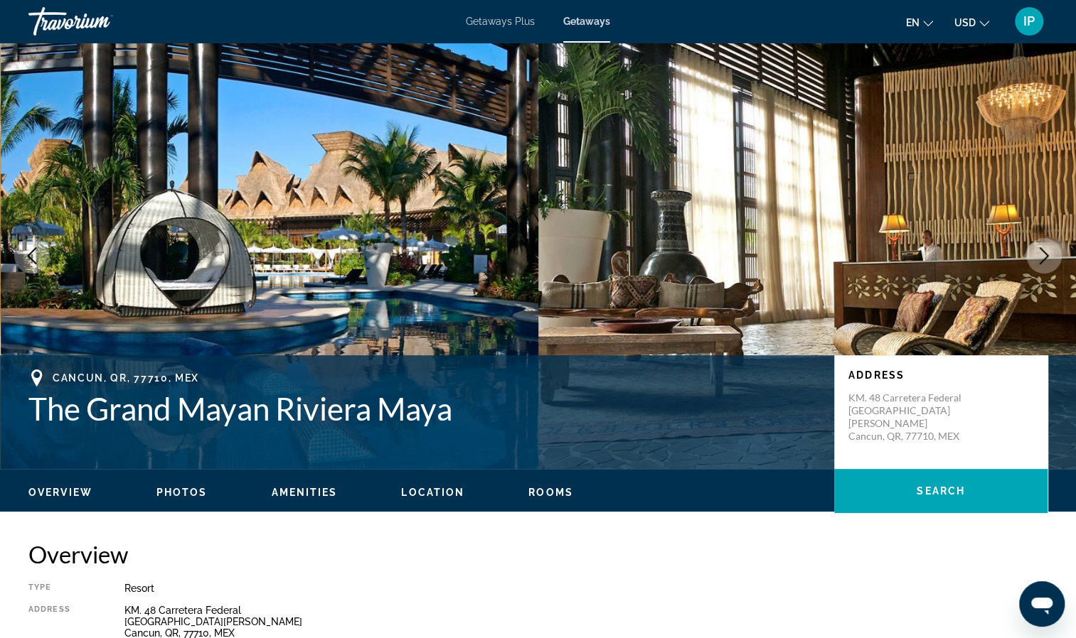
click at [1042, 260] on icon "Next image" at bounding box center [1043, 255] width 9 height 17
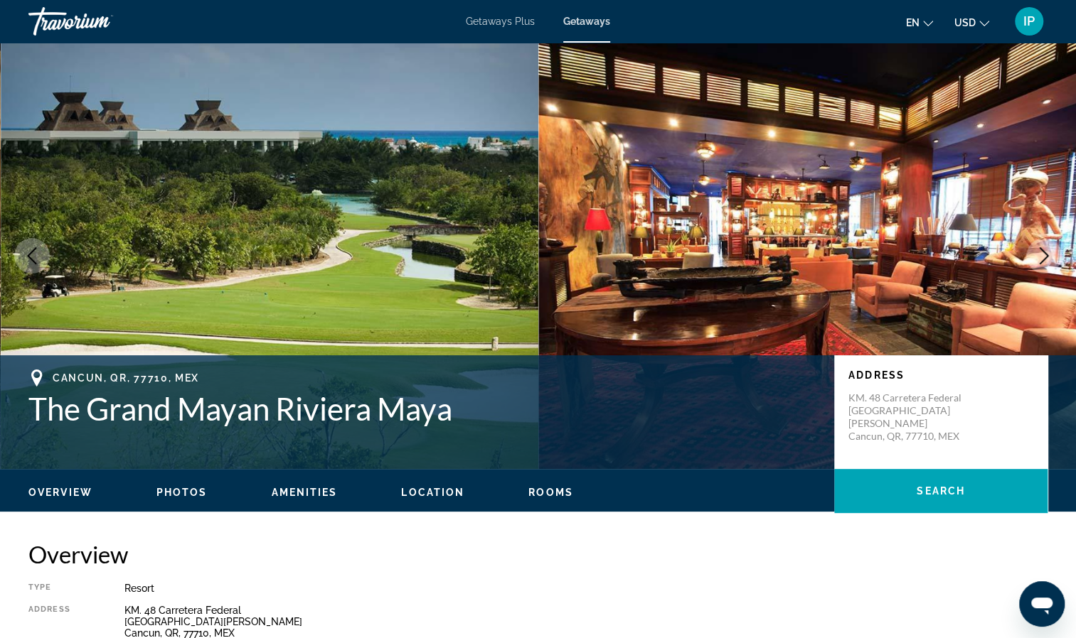
click at [1039, 264] on button "Next image" at bounding box center [1044, 256] width 36 height 36
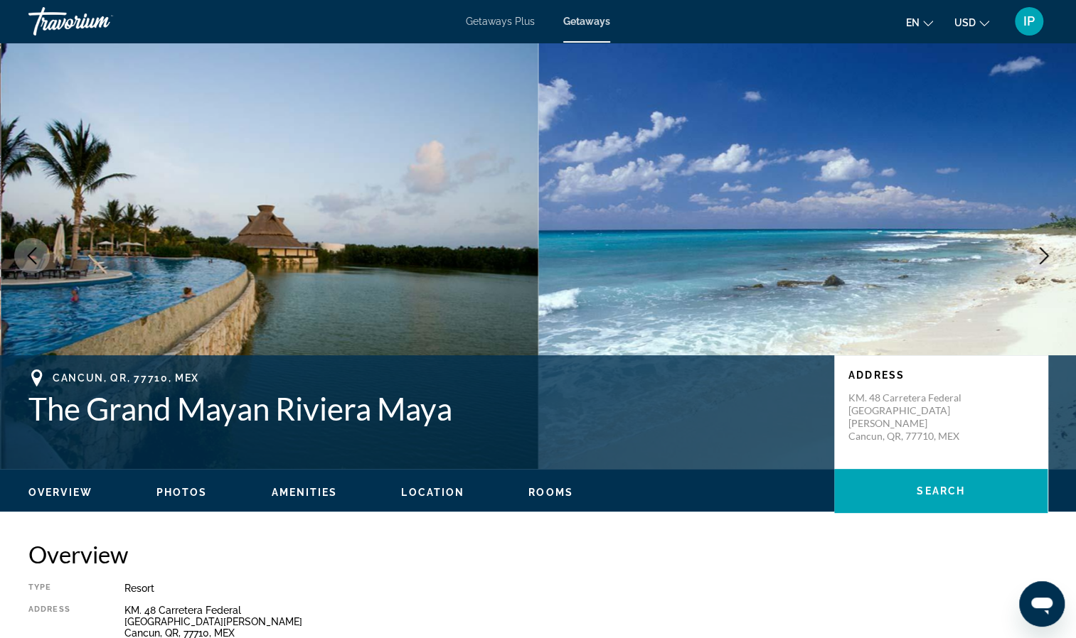
click at [1039, 267] on button "Next image" at bounding box center [1044, 256] width 36 height 36
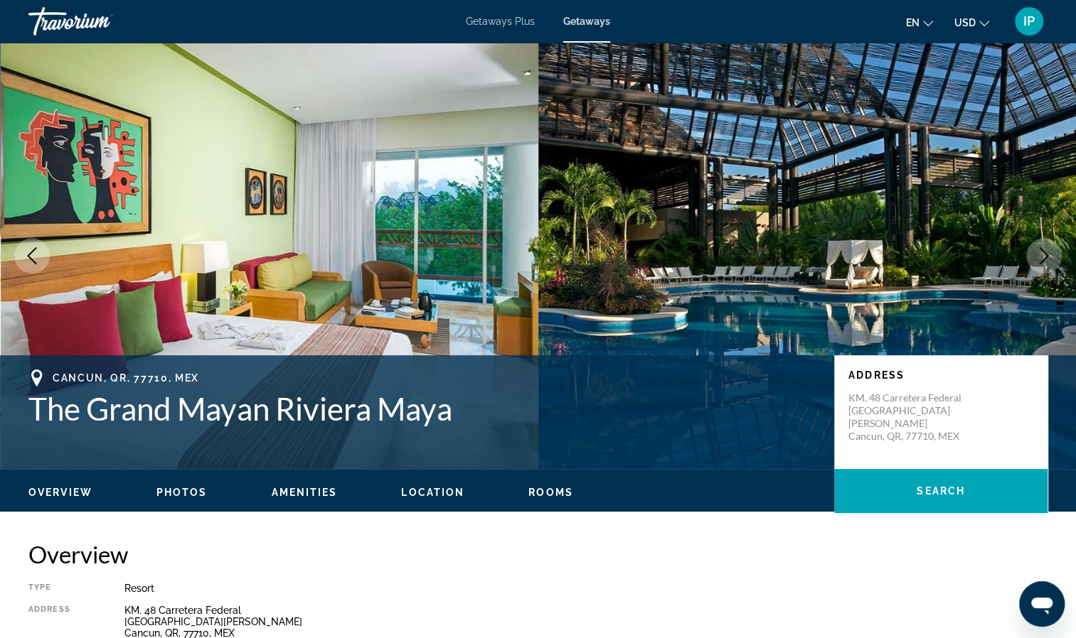
click at [1037, 270] on button "Next image" at bounding box center [1044, 256] width 36 height 36
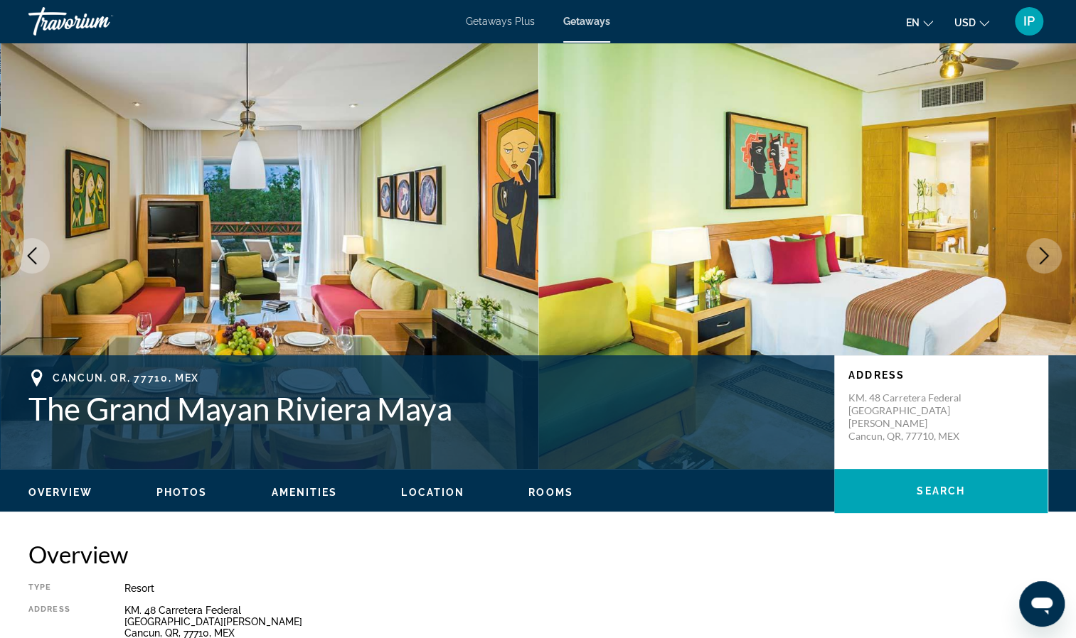
click at [1037, 270] on button "Next image" at bounding box center [1044, 256] width 36 height 36
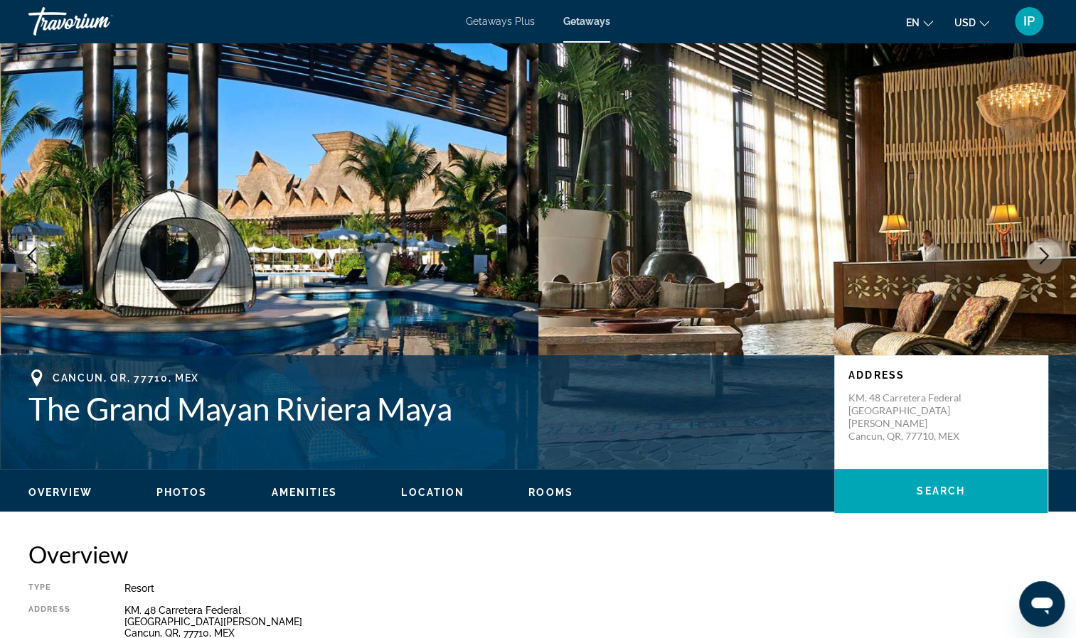
click at [1037, 270] on button "Next image" at bounding box center [1044, 256] width 36 height 36
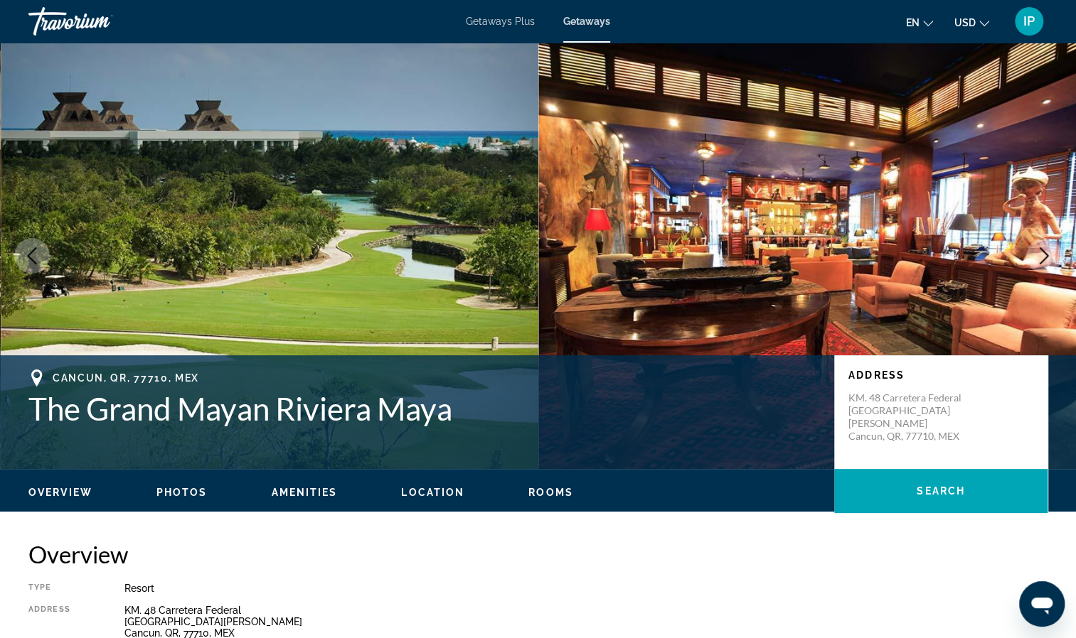
click at [1037, 270] on button "Next image" at bounding box center [1044, 256] width 36 height 36
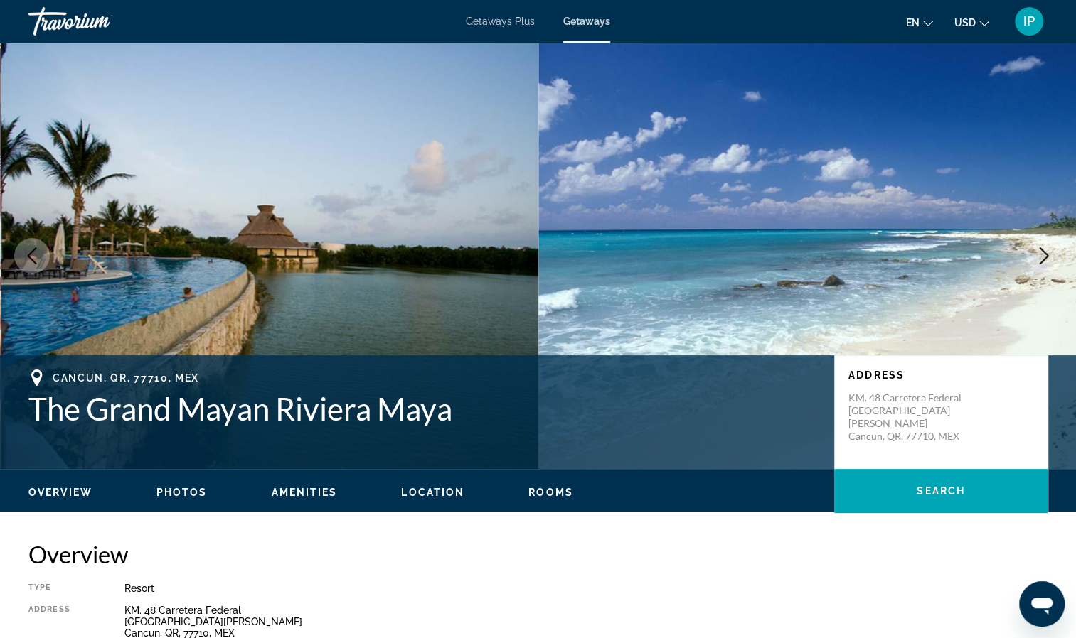
click at [1037, 270] on button "Next image" at bounding box center [1044, 256] width 36 height 36
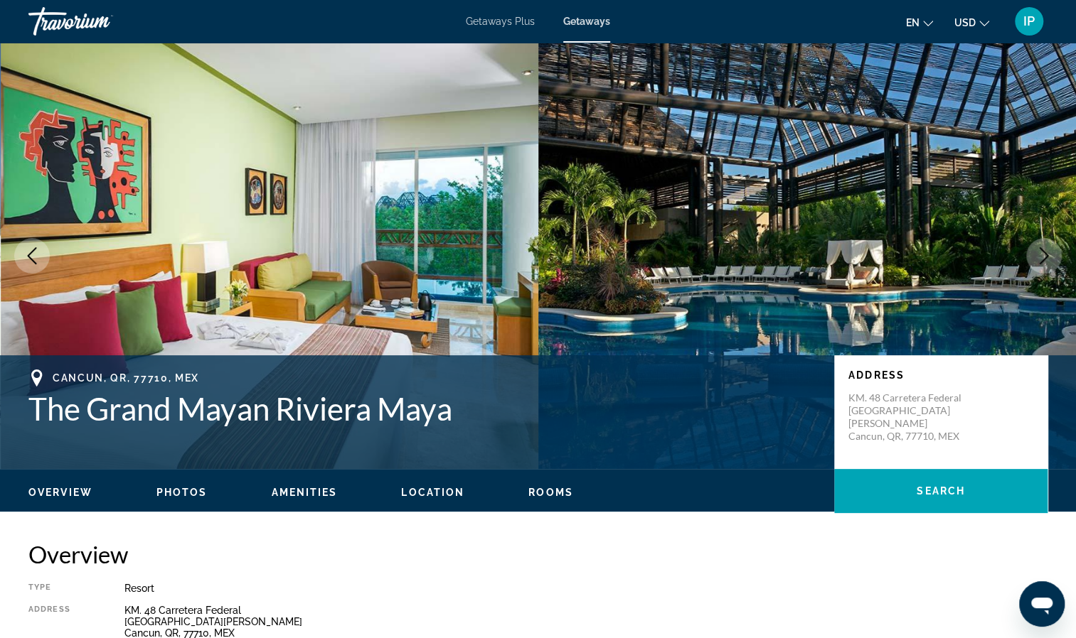
click at [1037, 270] on button "Next image" at bounding box center [1044, 256] width 36 height 36
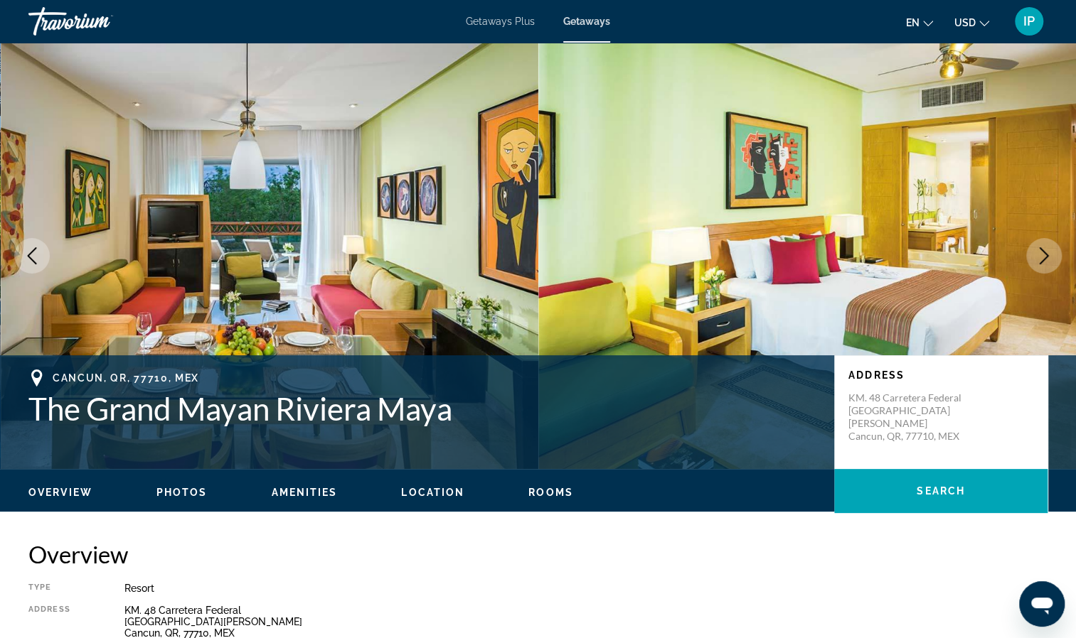
click at [1037, 270] on button "Next image" at bounding box center [1044, 256] width 36 height 36
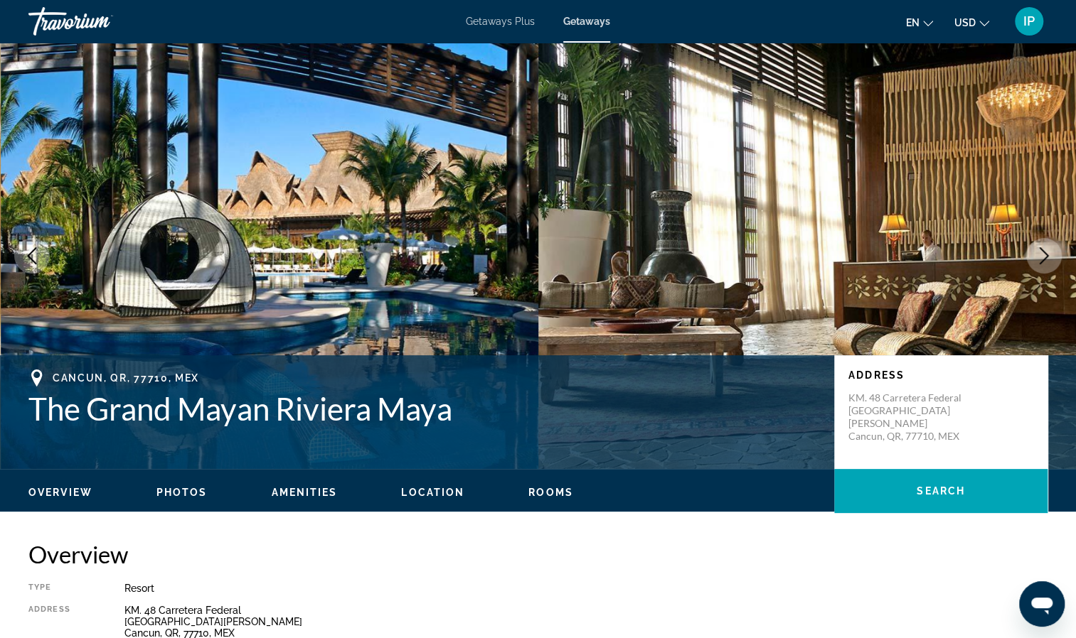
click at [1037, 270] on button "Next image" at bounding box center [1044, 256] width 36 height 36
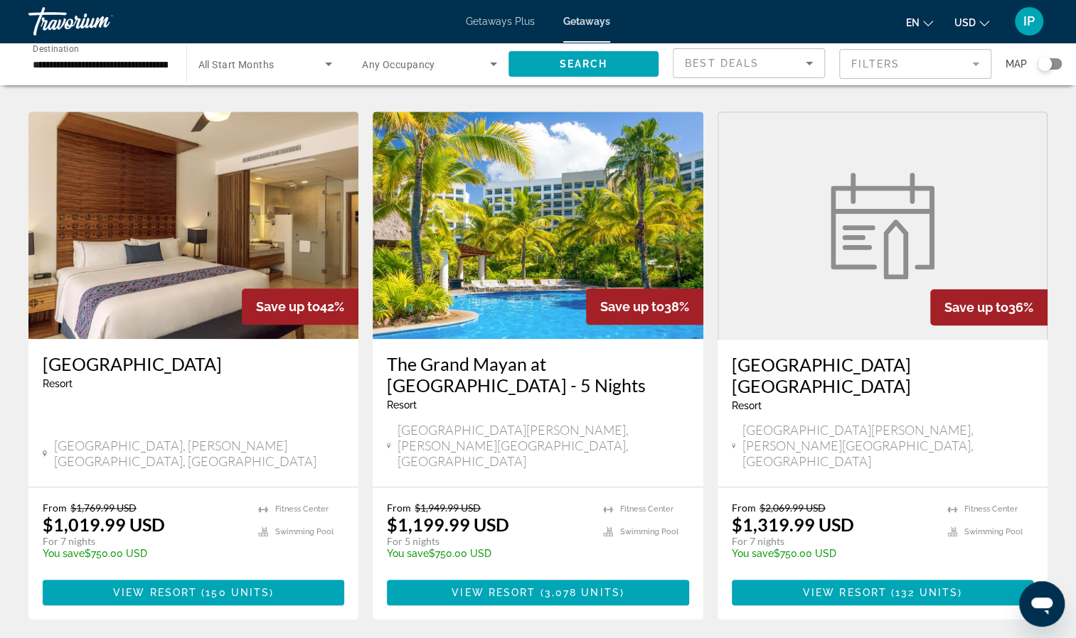
scroll to position [569, 0]
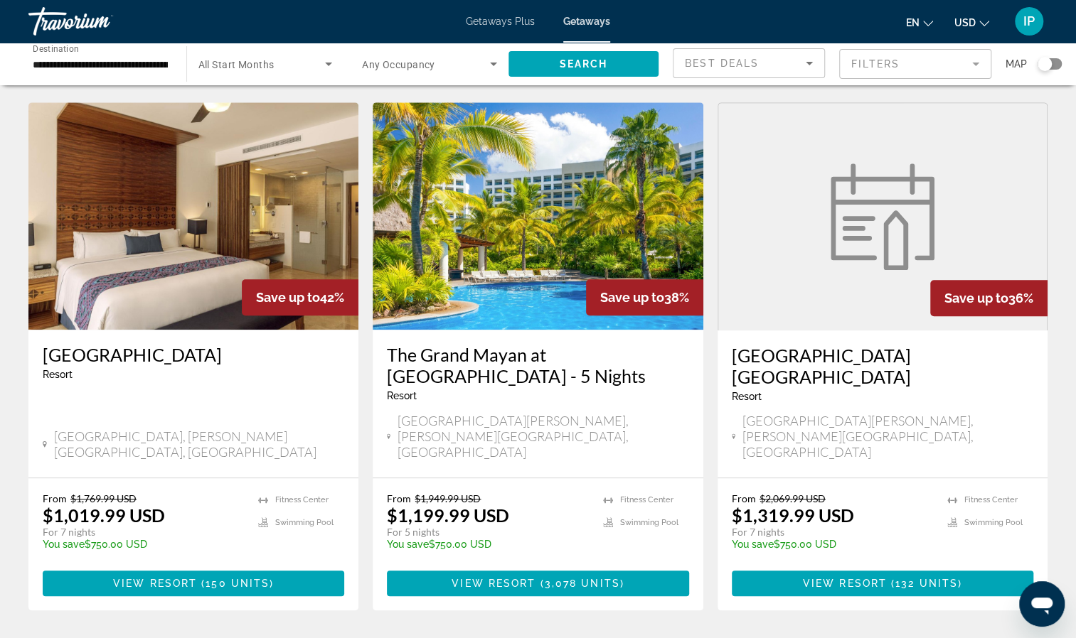
click at [172, 224] on img "Main content" at bounding box center [193, 215] width 330 height 227
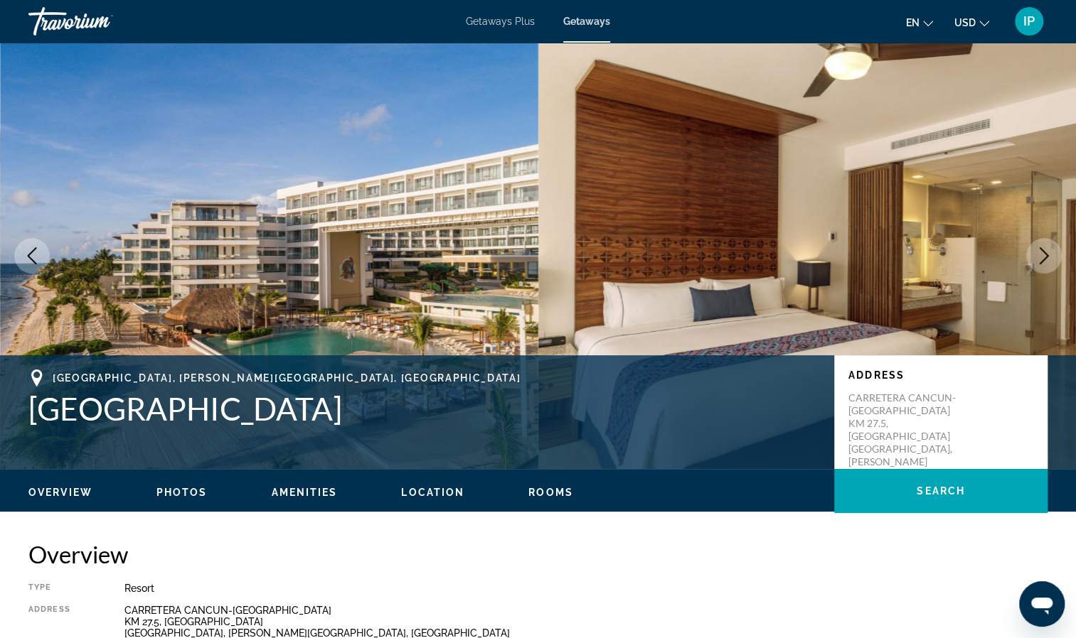
click at [1041, 252] on icon "Next image" at bounding box center [1043, 255] width 17 height 17
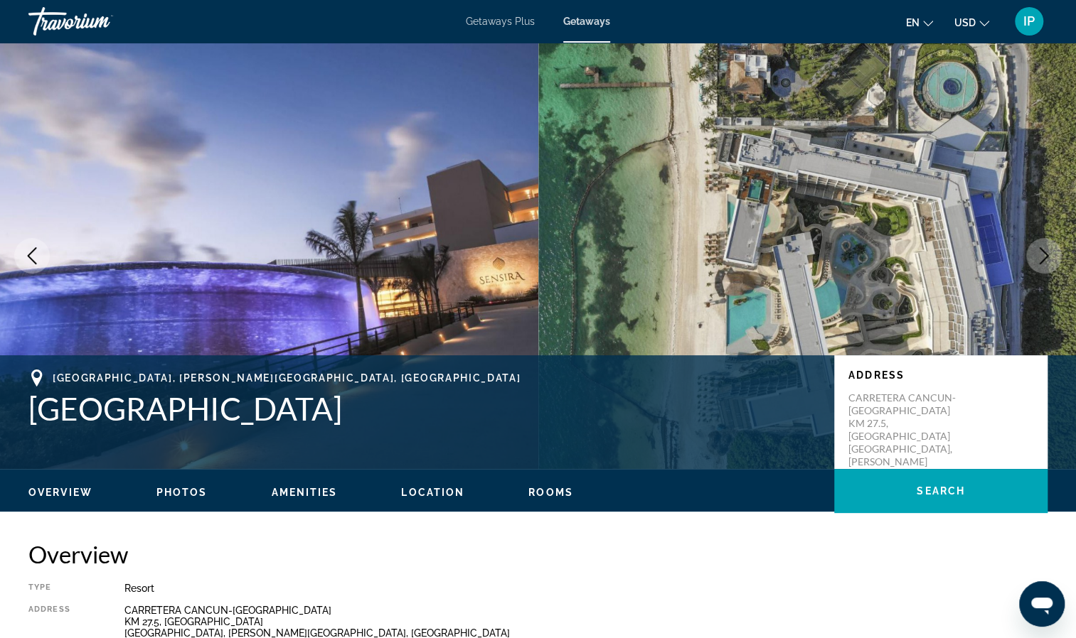
click at [1041, 253] on icon "Next image" at bounding box center [1043, 255] width 17 height 17
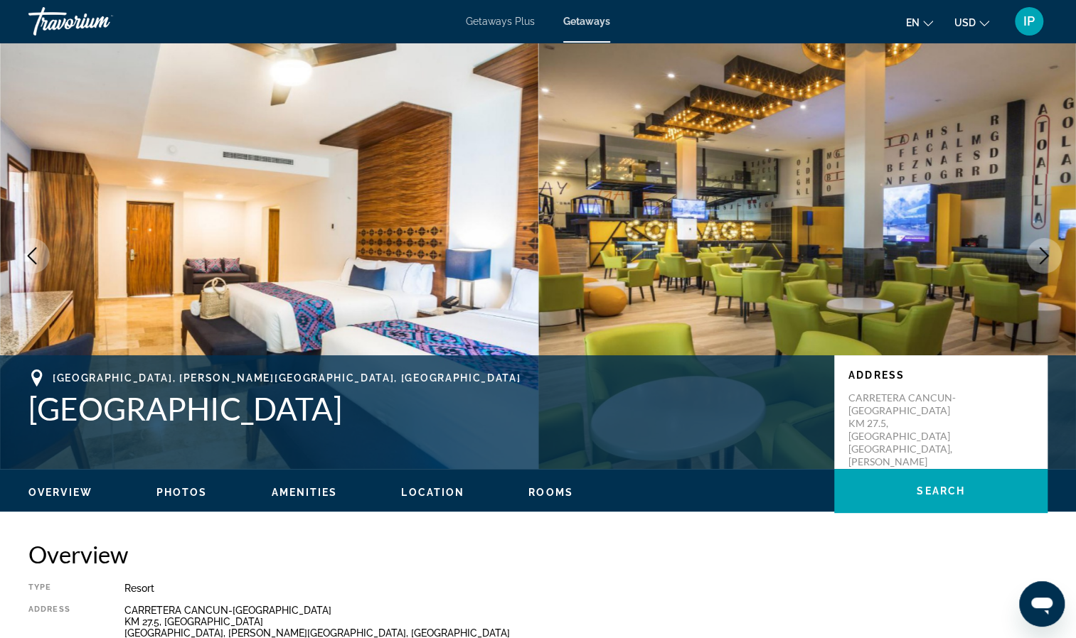
click at [1039, 259] on icon "Next image" at bounding box center [1043, 255] width 17 height 17
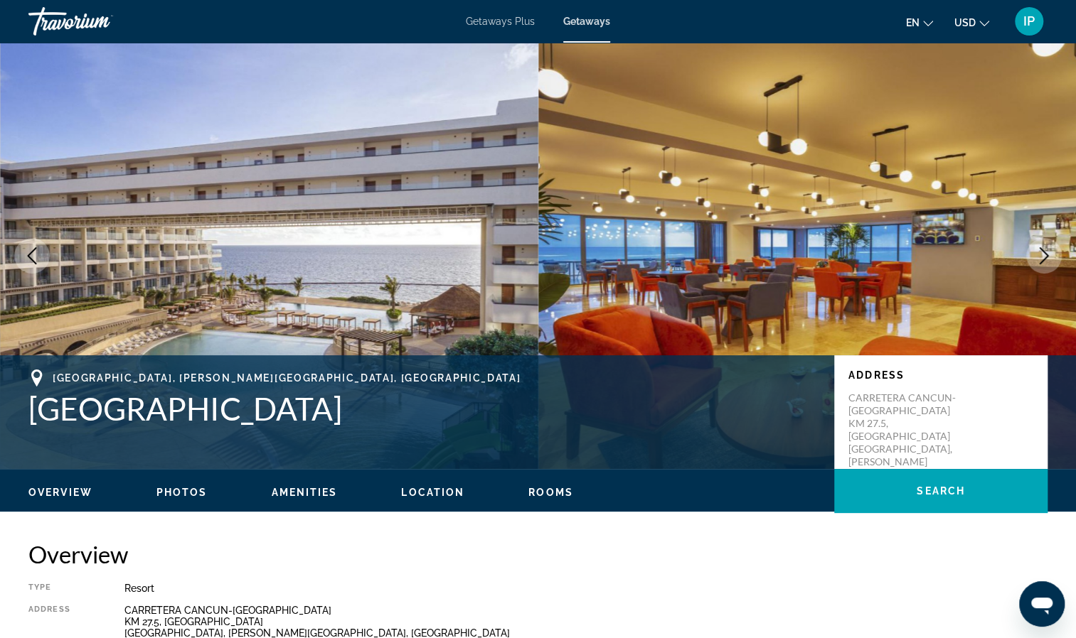
click at [1039, 262] on icon "Next image" at bounding box center [1043, 255] width 17 height 17
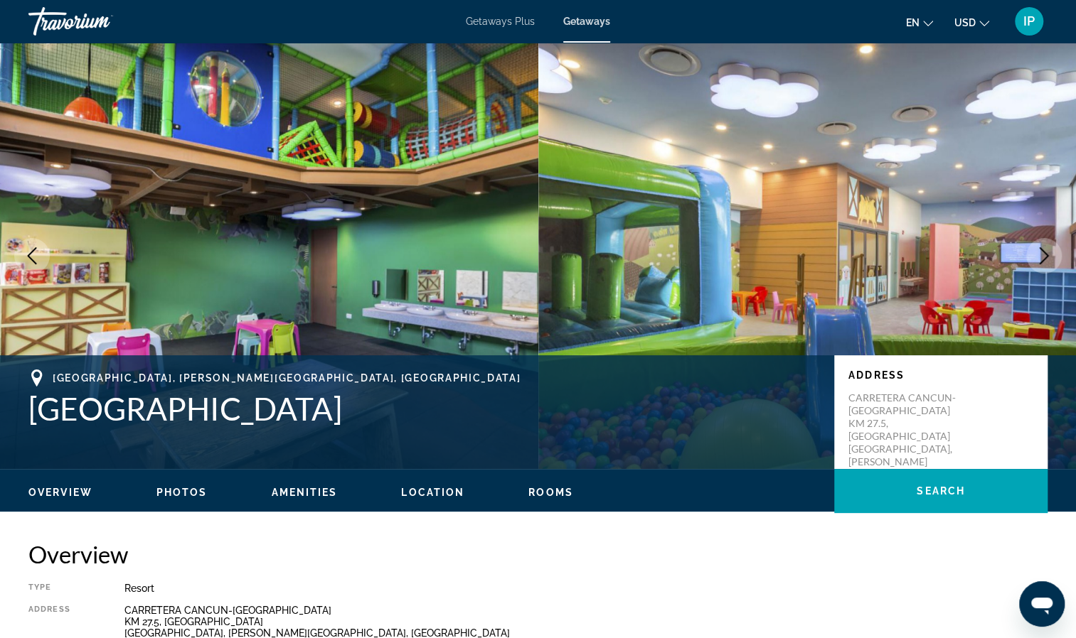
click at [1039, 262] on icon "Next image" at bounding box center [1043, 255] width 17 height 17
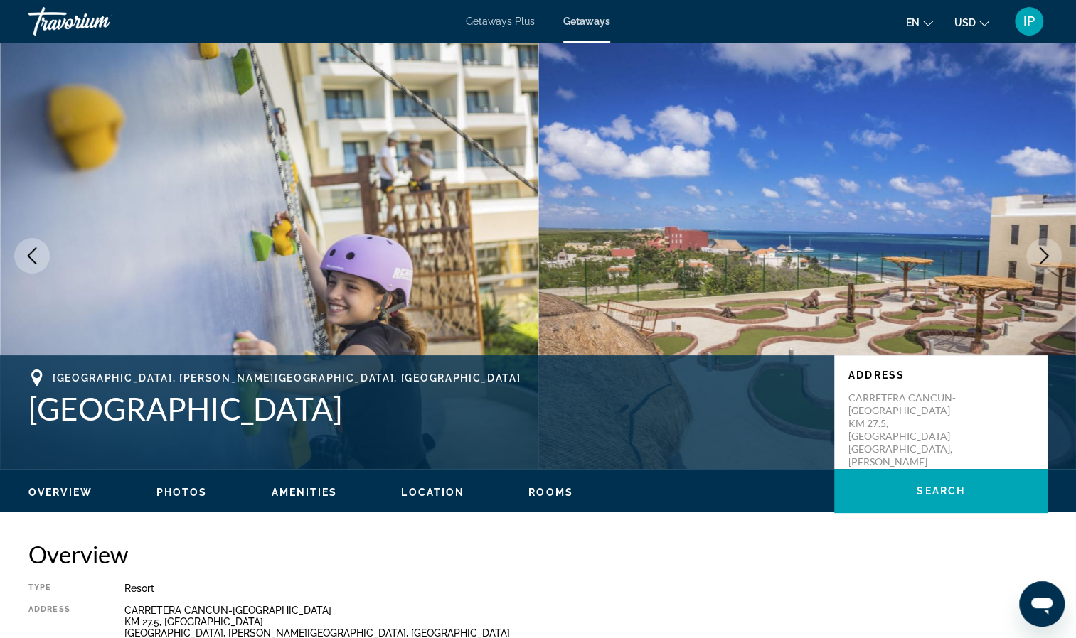
click at [1038, 263] on icon "Next image" at bounding box center [1043, 255] width 17 height 17
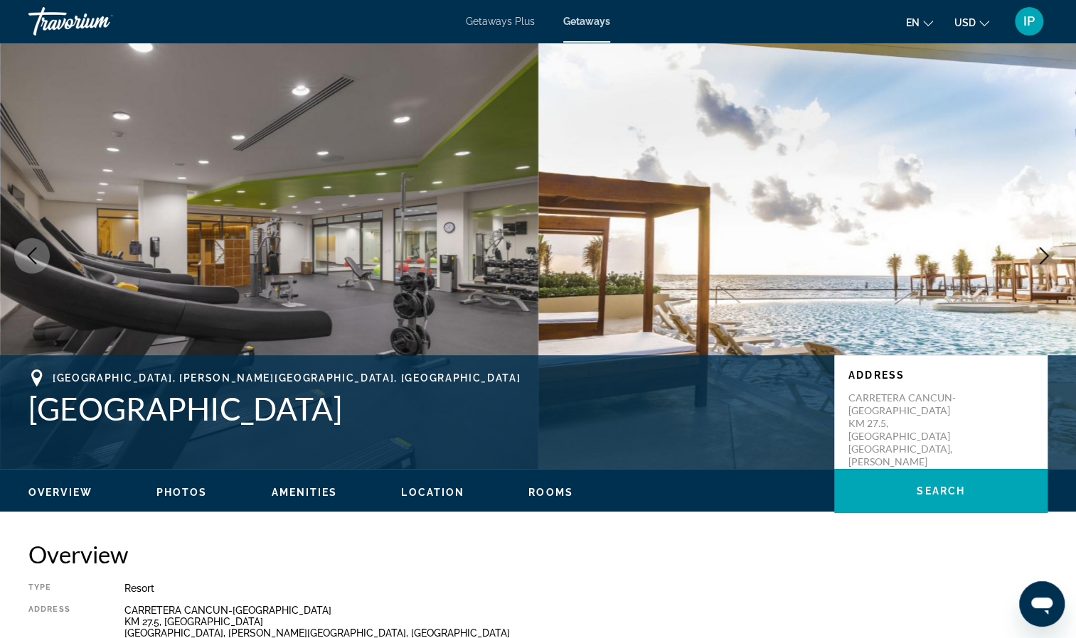
click at [1038, 263] on icon "Next image" at bounding box center [1043, 255] width 17 height 17
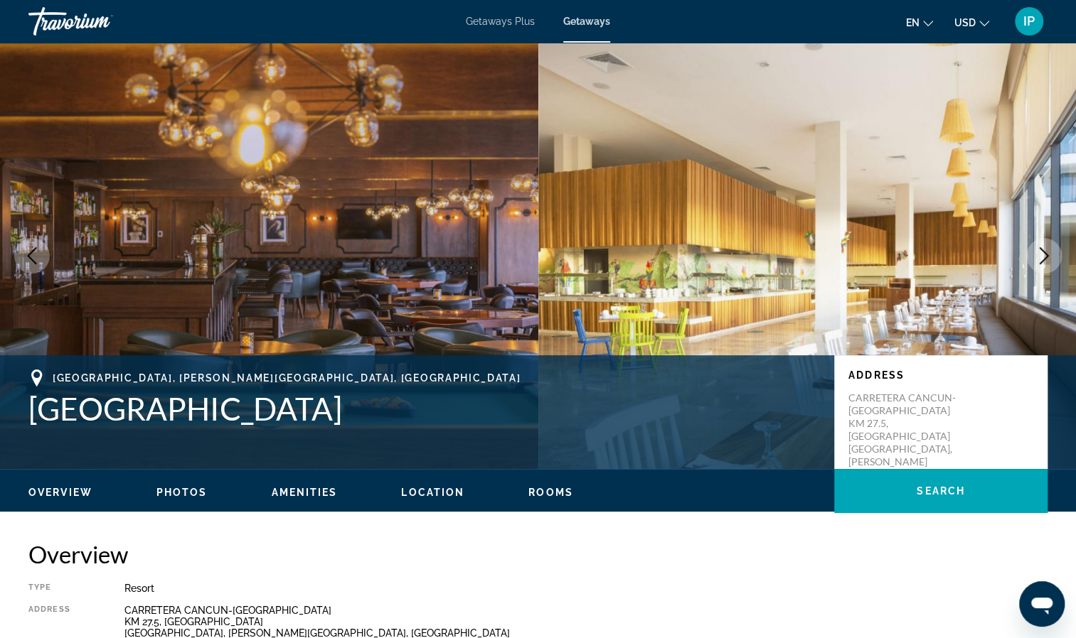
click at [1037, 267] on button "Next image" at bounding box center [1044, 256] width 36 height 36
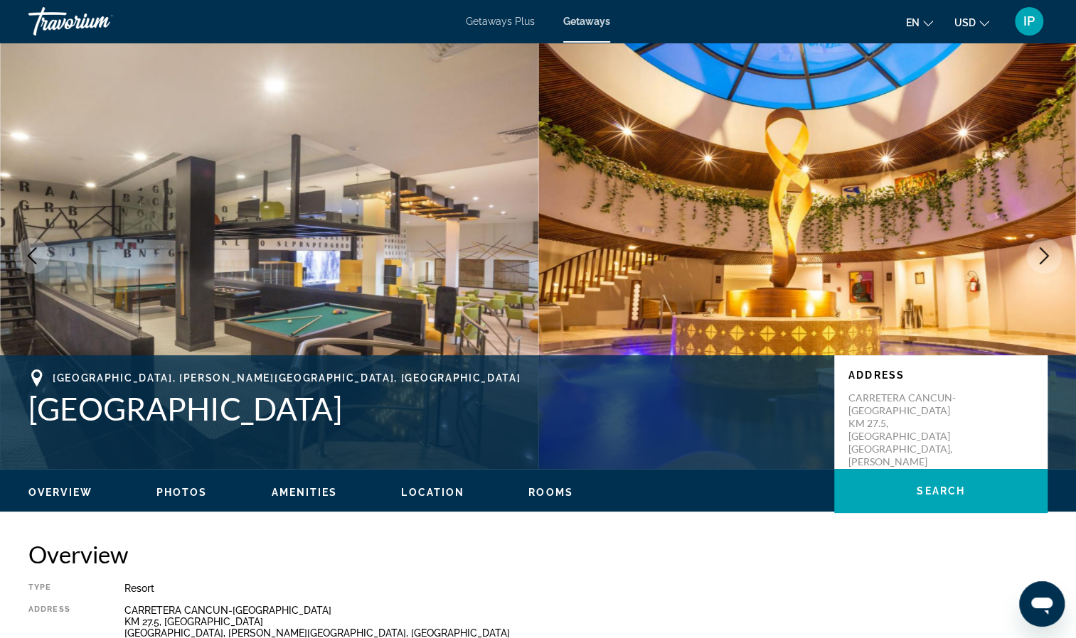
click at [1036, 268] on button "Next image" at bounding box center [1044, 256] width 36 height 36
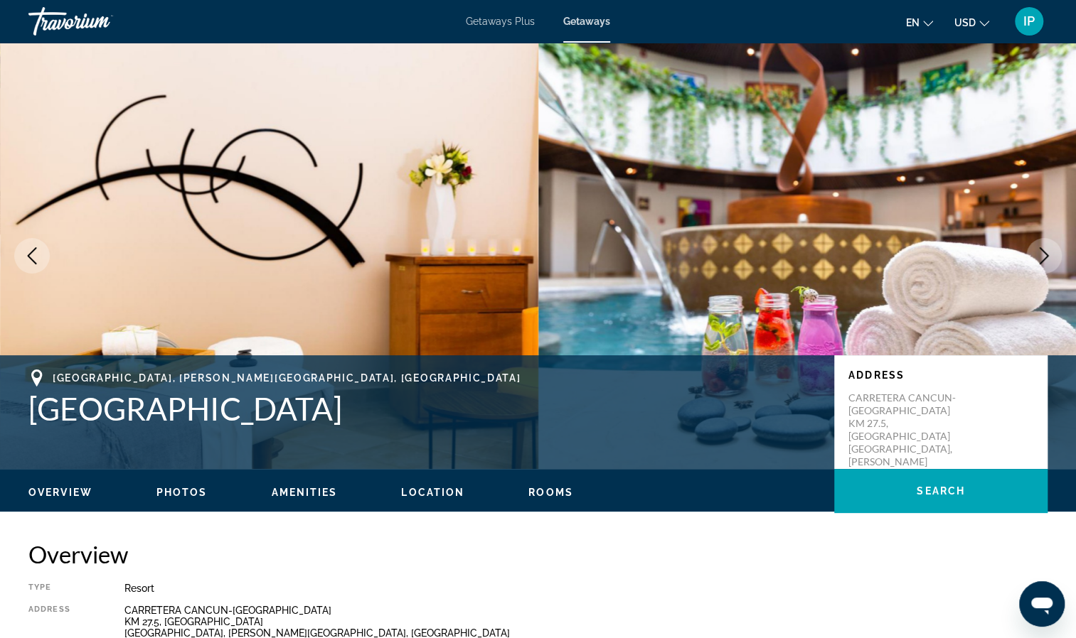
click at [1036, 268] on button "Next image" at bounding box center [1044, 256] width 36 height 36
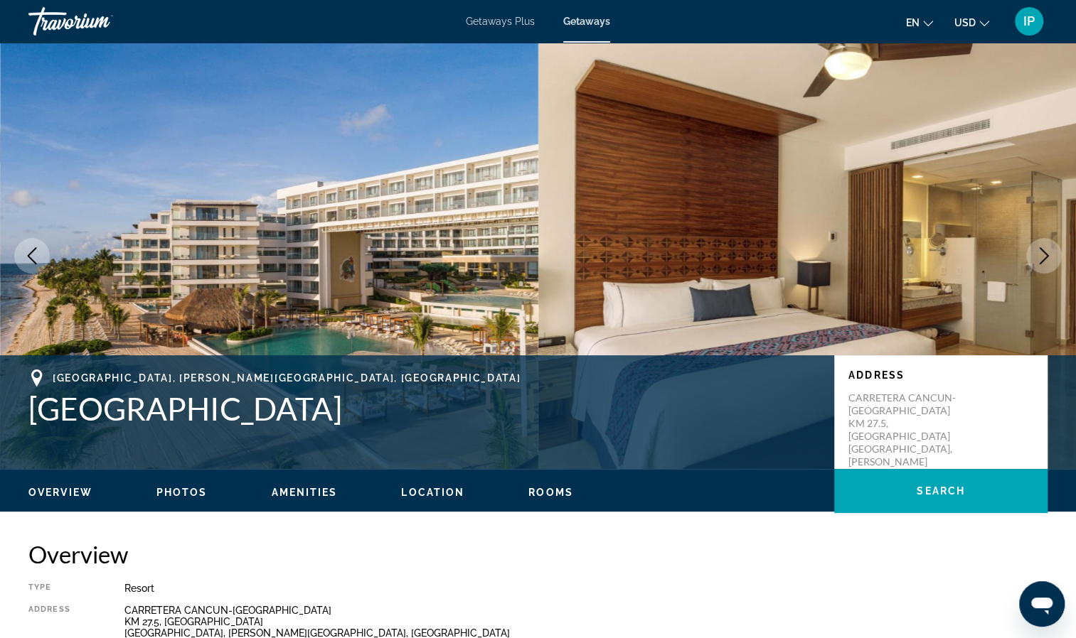
click at [1034, 271] on button "Next image" at bounding box center [1044, 256] width 36 height 36
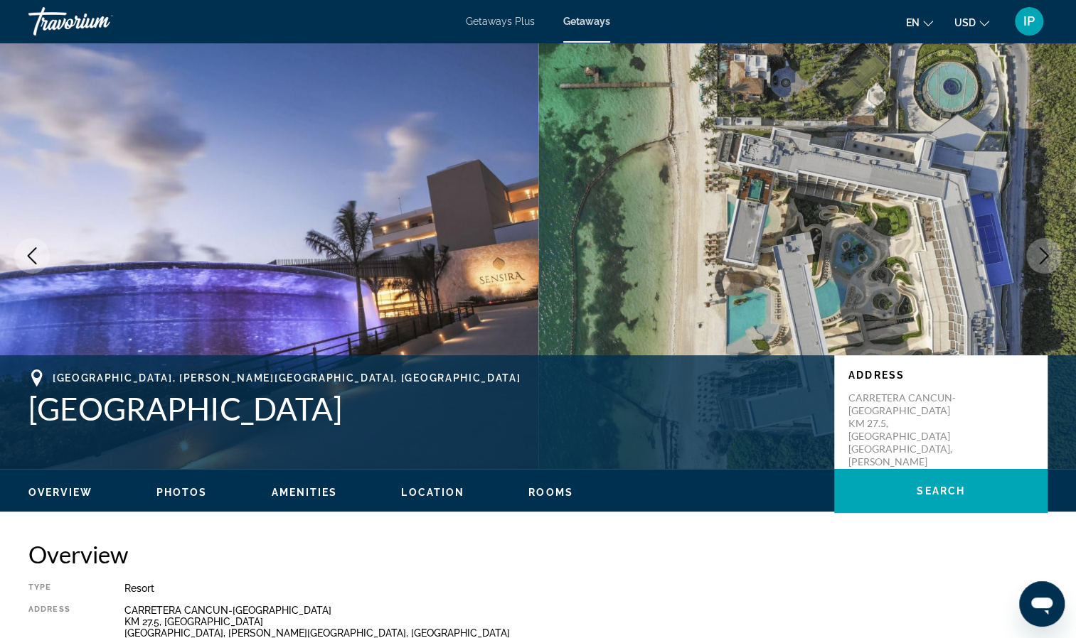
drag, startPoint x: 1034, startPoint y: 273, endPoint x: 1038, endPoint y: 263, distance: 10.8
click at [1038, 263] on icon "Next image" at bounding box center [1043, 255] width 17 height 17
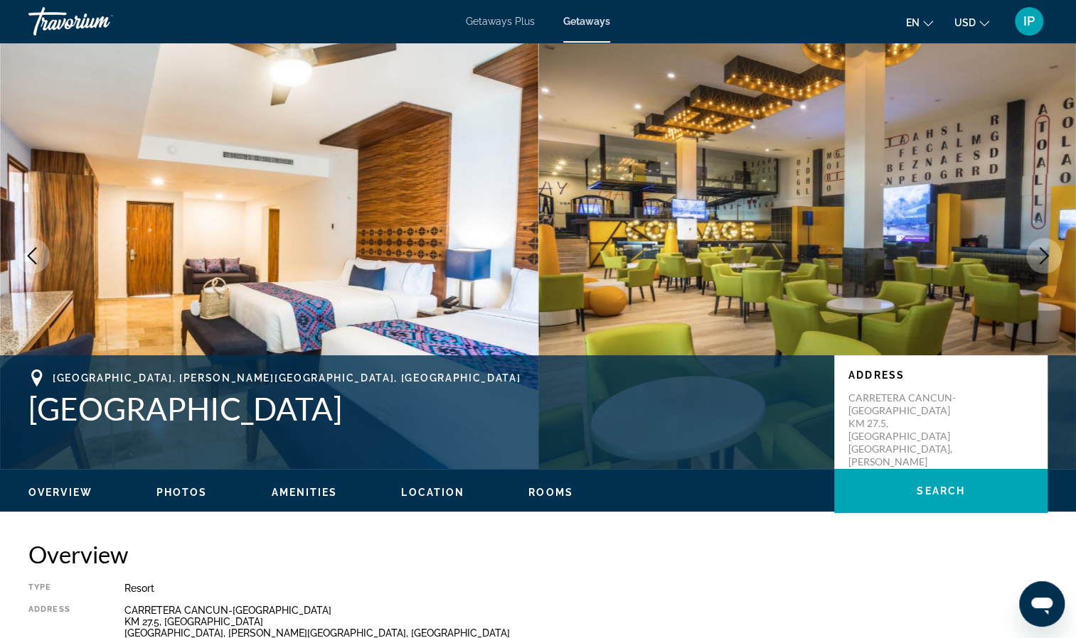
click at [1038, 263] on icon "Next image" at bounding box center [1043, 255] width 17 height 17
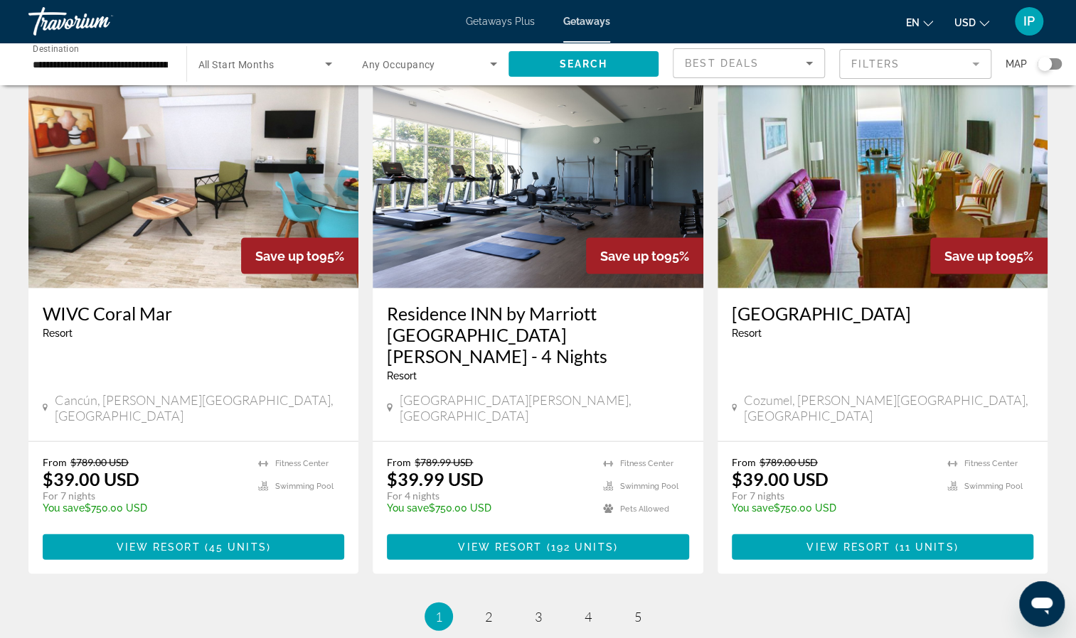
scroll to position [1745, 0]
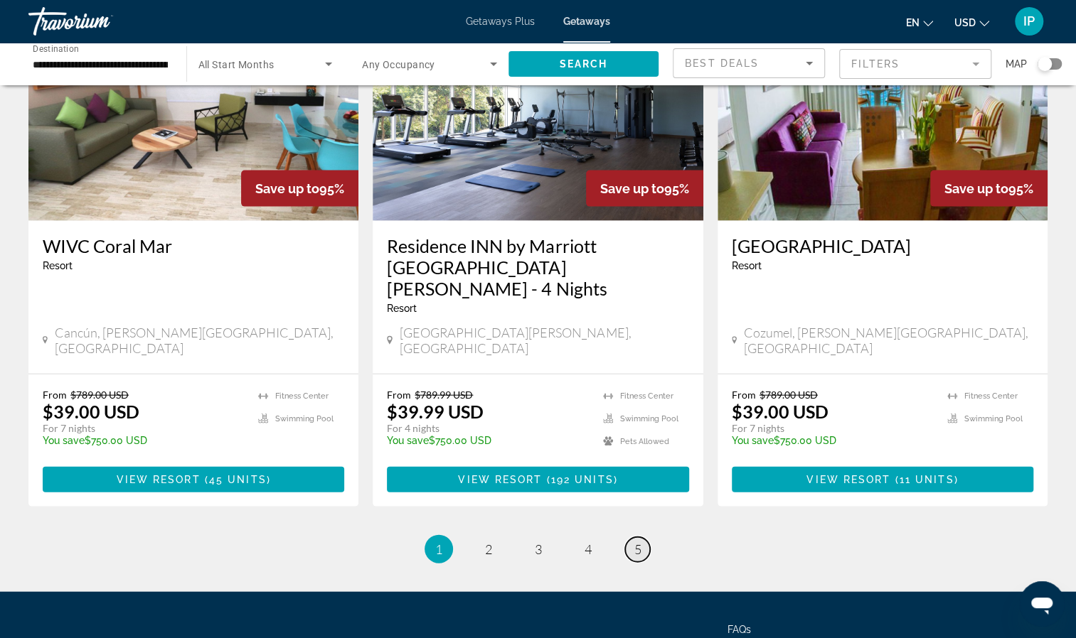
click at [634, 542] on span "5" at bounding box center [637, 550] width 7 height 16
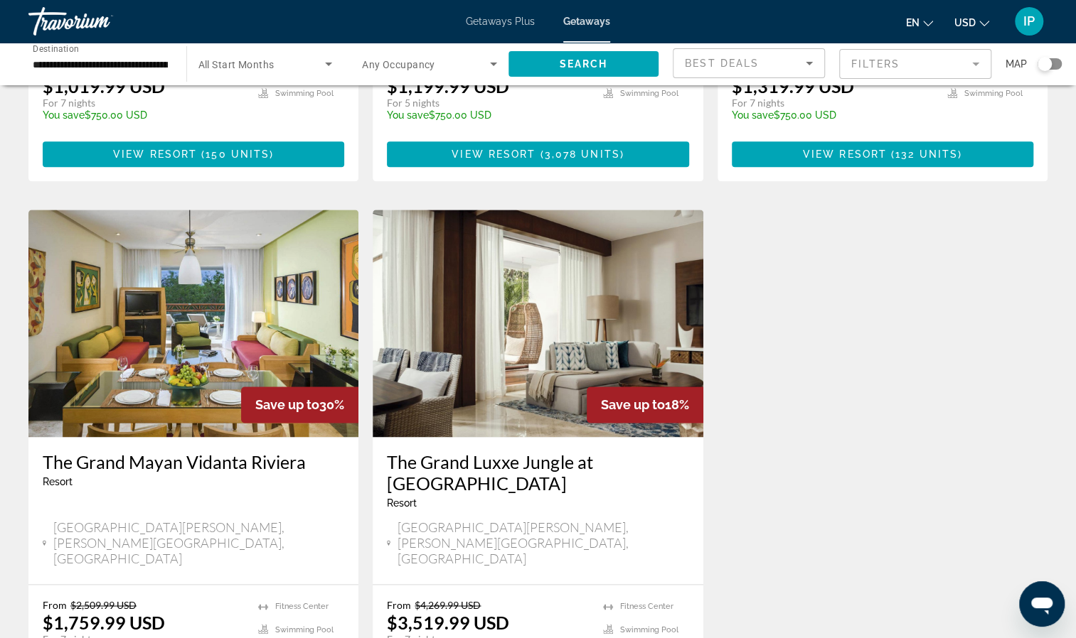
scroll to position [997, 0]
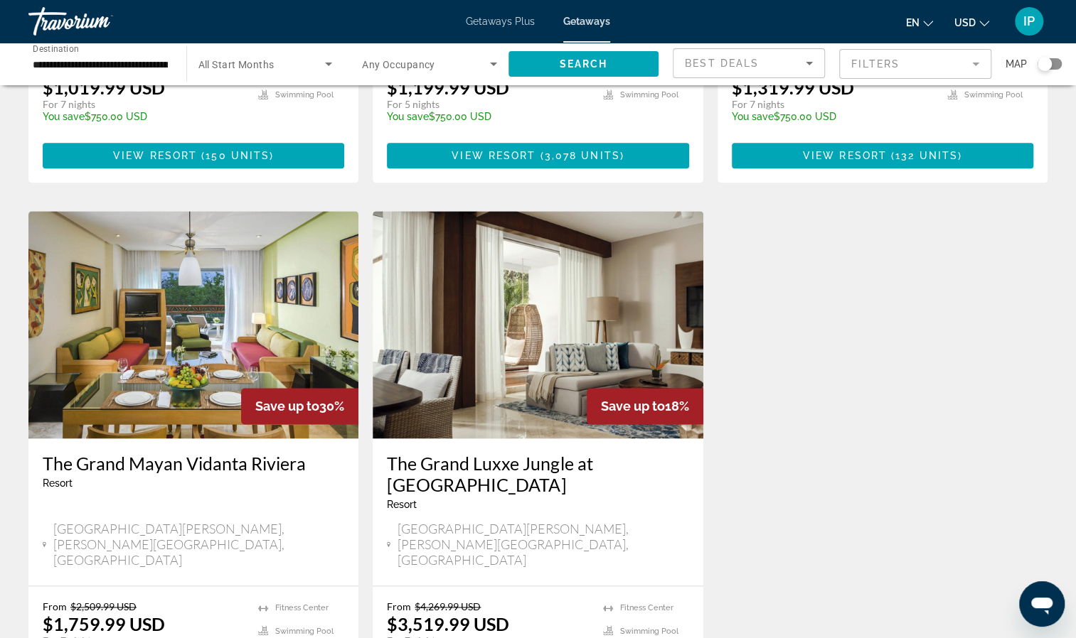
click at [535, 296] on img "Main content" at bounding box center [538, 324] width 330 height 227
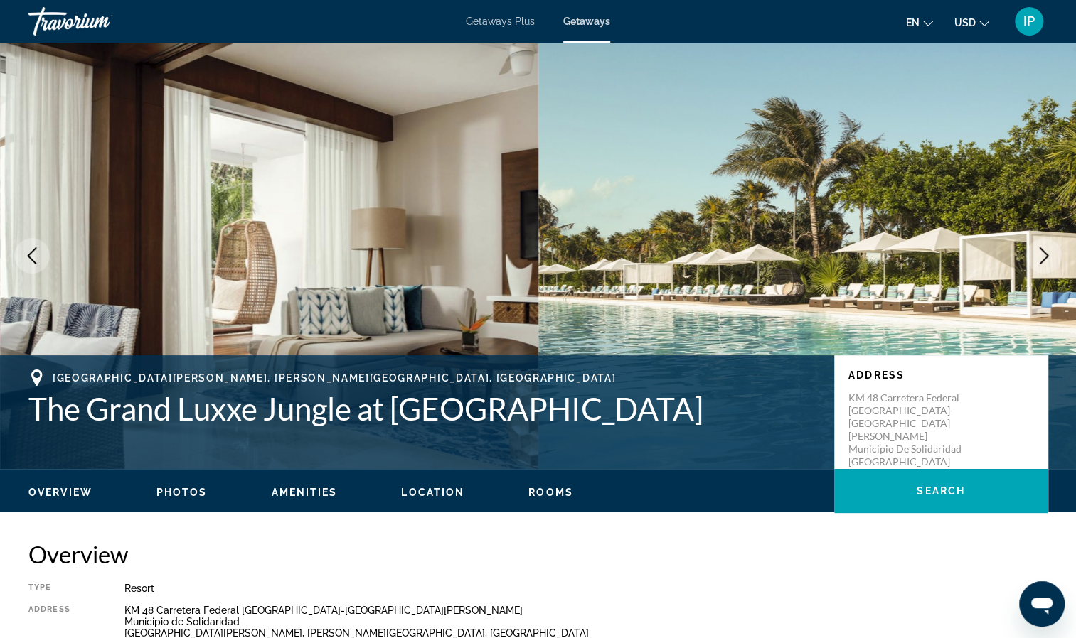
click at [1036, 257] on icon "Next image" at bounding box center [1043, 255] width 17 height 17
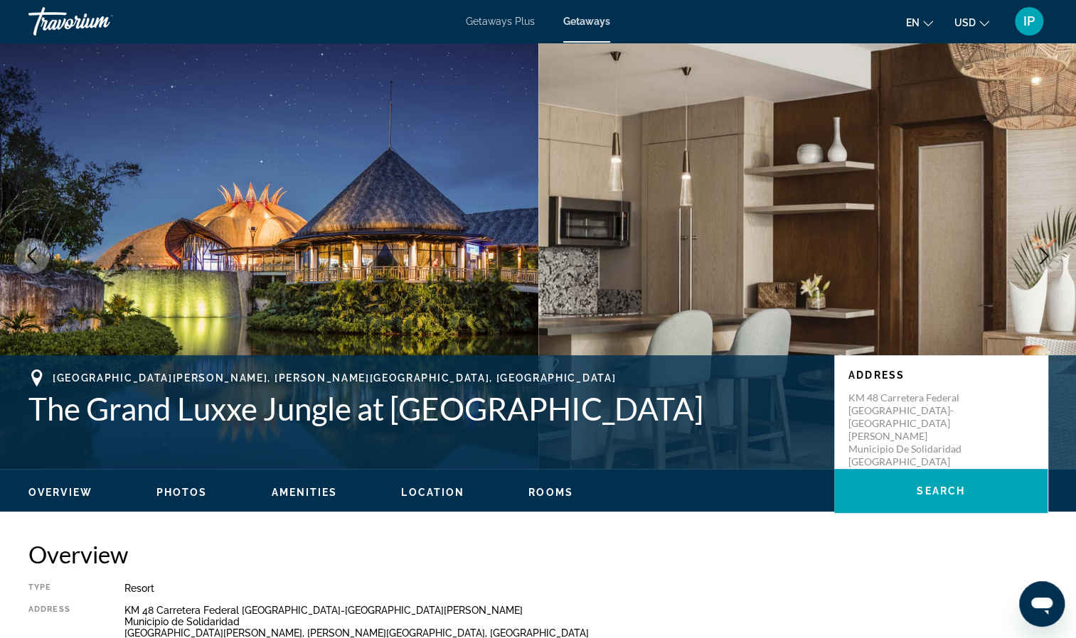
click at [1036, 257] on icon "Next image" at bounding box center [1043, 255] width 17 height 17
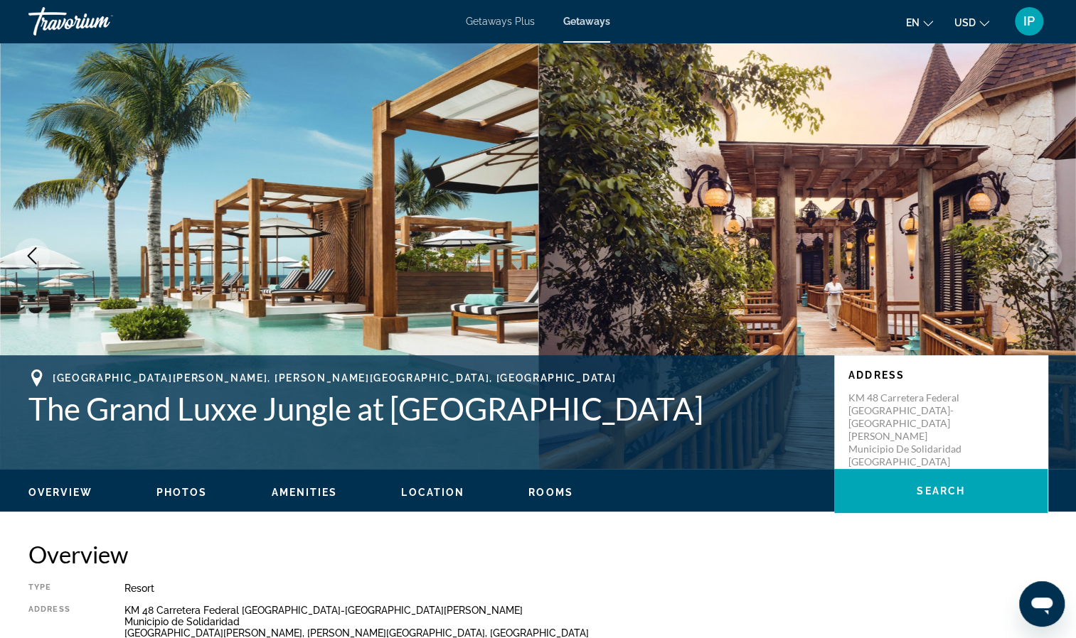
click at [1036, 257] on icon "Next image" at bounding box center [1043, 255] width 17 height 17
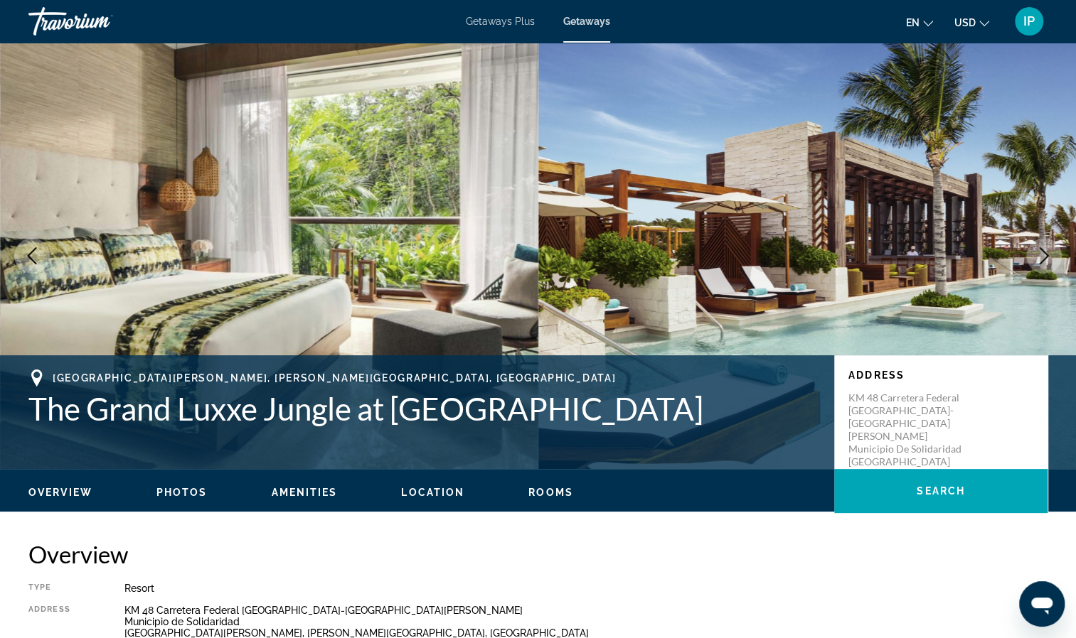
click at [1035, 253] on icon "Next image" at bounding box center [1043, 255] width 17 height 17
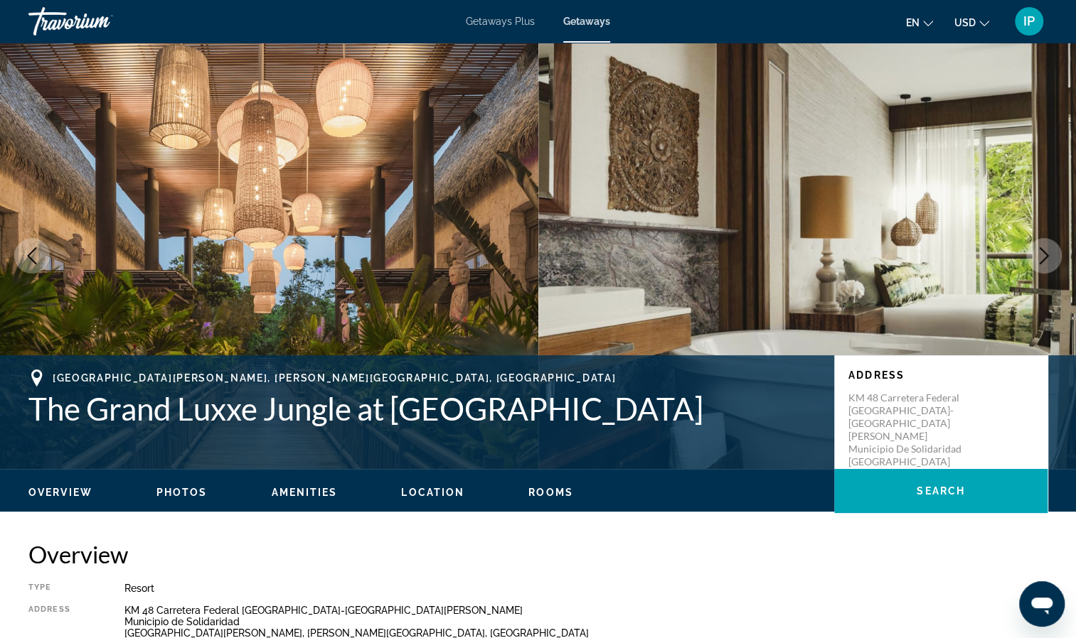
click at [1035, 253] on icon "Next image" at bounding box center [1043, 255] width 17 height 17
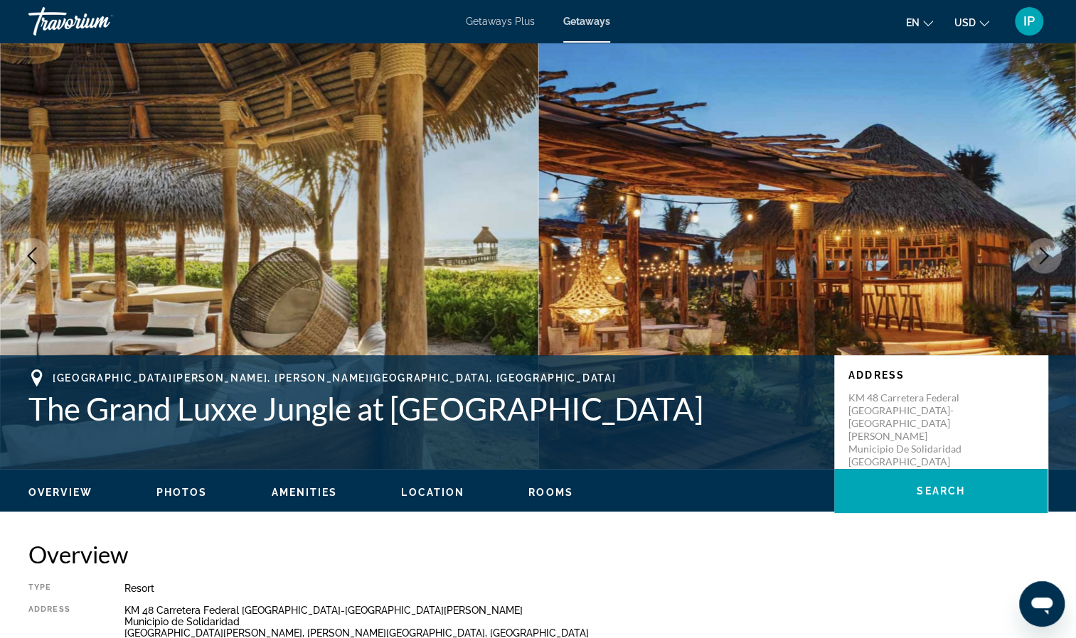
click at [1035, 253] on icon "Next image" at bounding box center [1043, 255] width 17 height 17
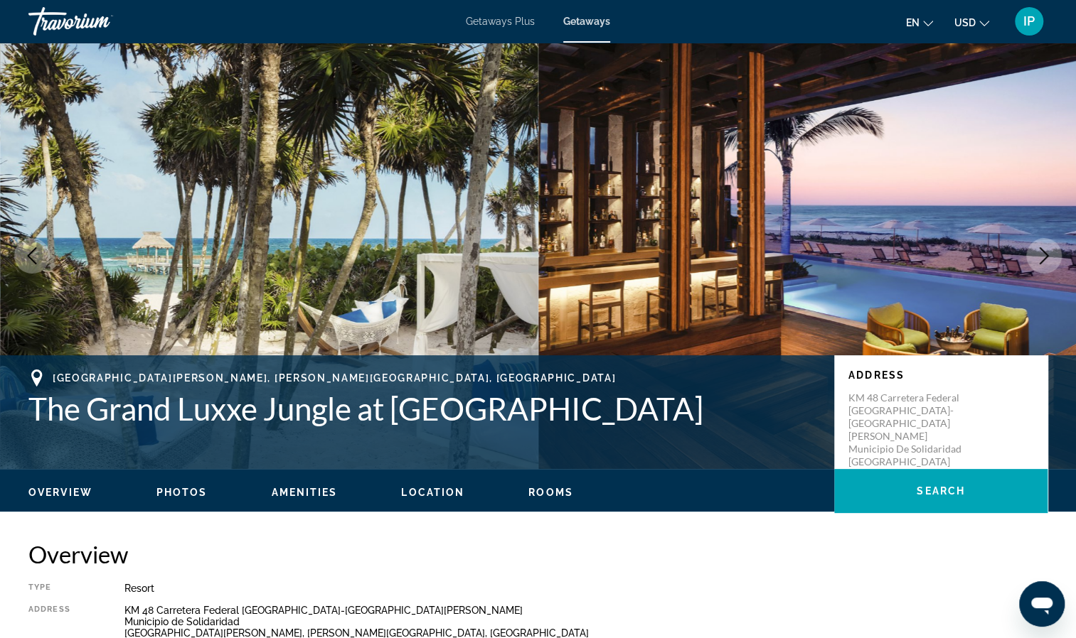
click at [1035, 253] on icon "Next image" at bounding box center [1043, 255] width 17 height 17
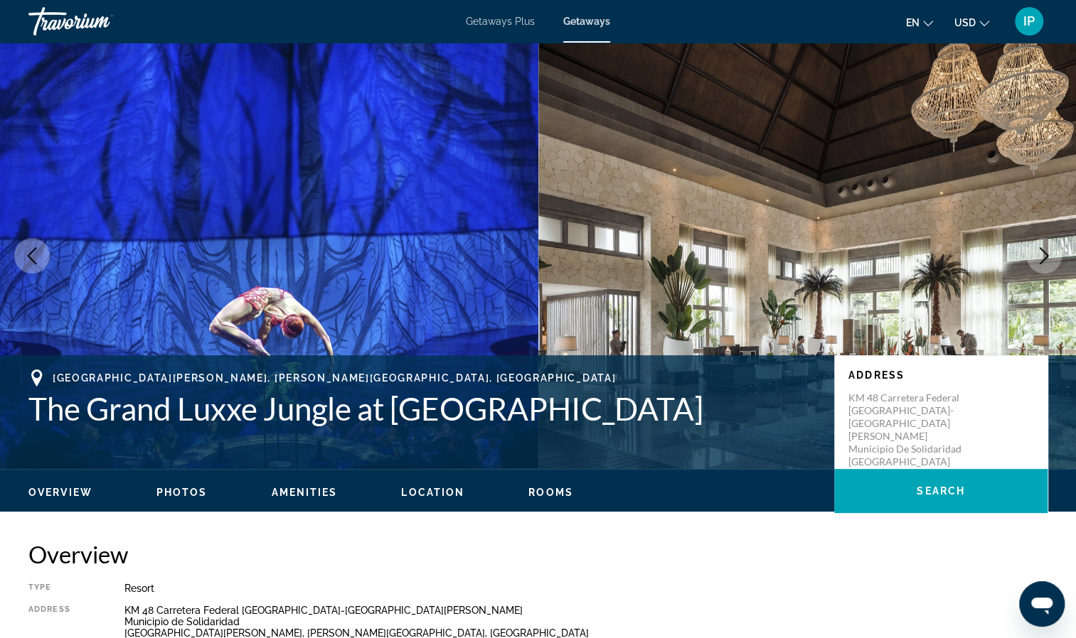
click at [1035, 253] on icon "Next image" at bounding box center [1043, 255] width 17 height 17
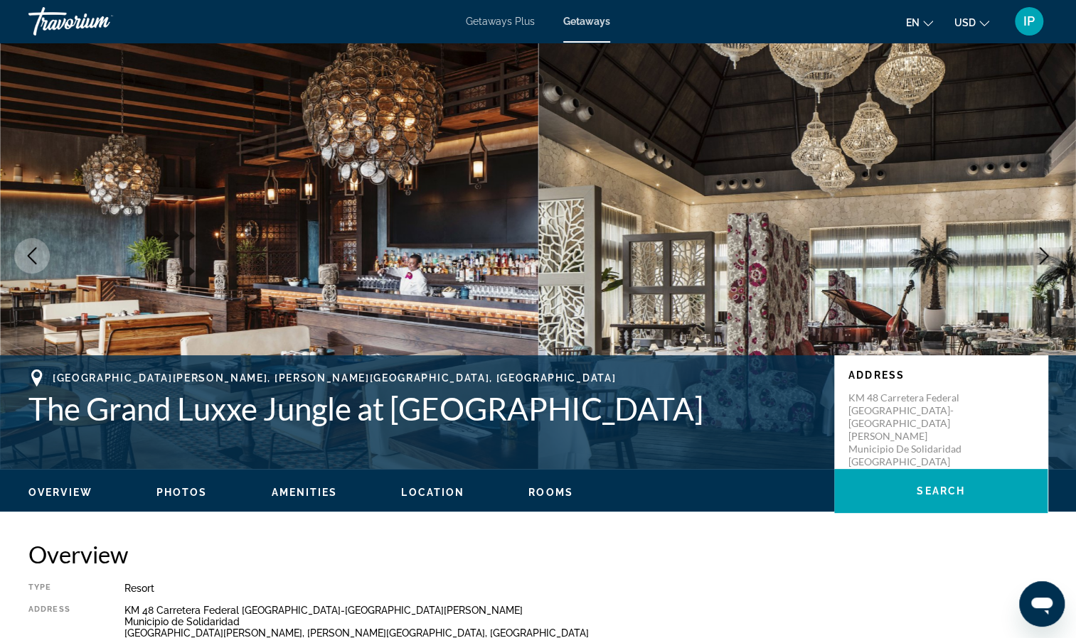
click at [1035, 253] on icon "Next image" at bounding box center [1043, 255] width 17 height 17
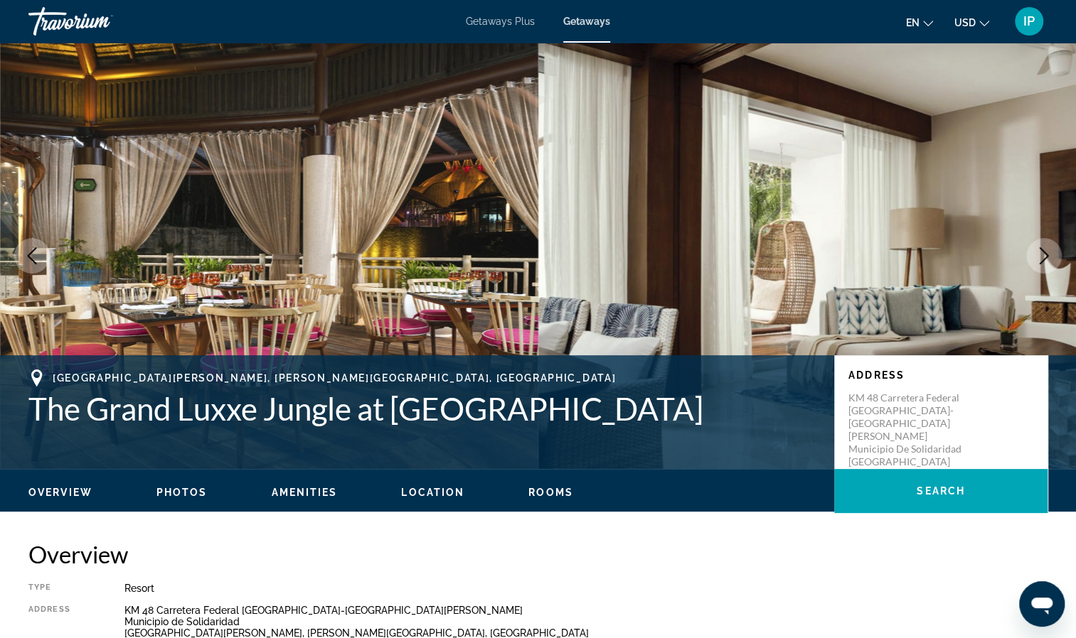
click at [1035, 253] on icon "Next image" at bounding box center [1043, 255] width 17 height 17
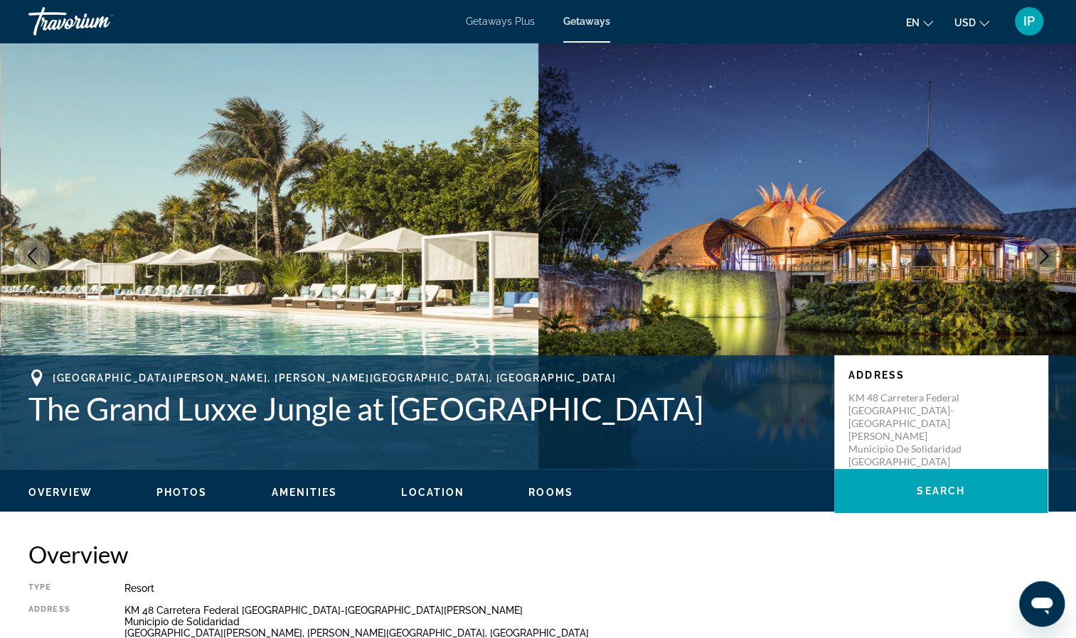
click at [1035, 253] on icon "Next image" at bounding box center [1043, 255] width 17 height 17
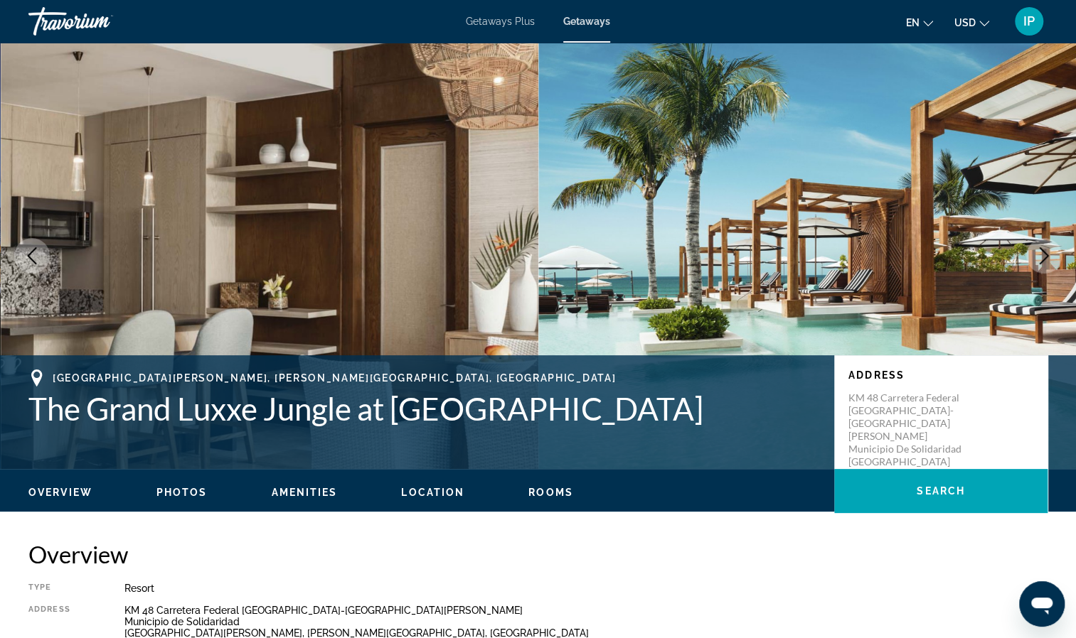
click at [559, 495] on span "Rooms" at bounding box center [550, 492] width 45 height 11
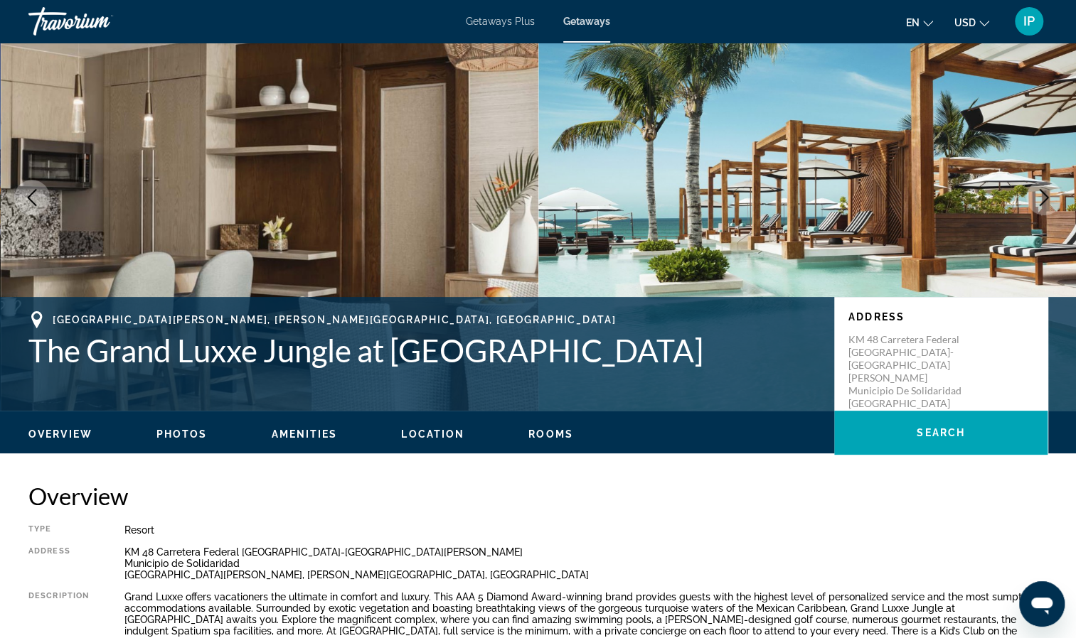
scroll to position [45, 0]
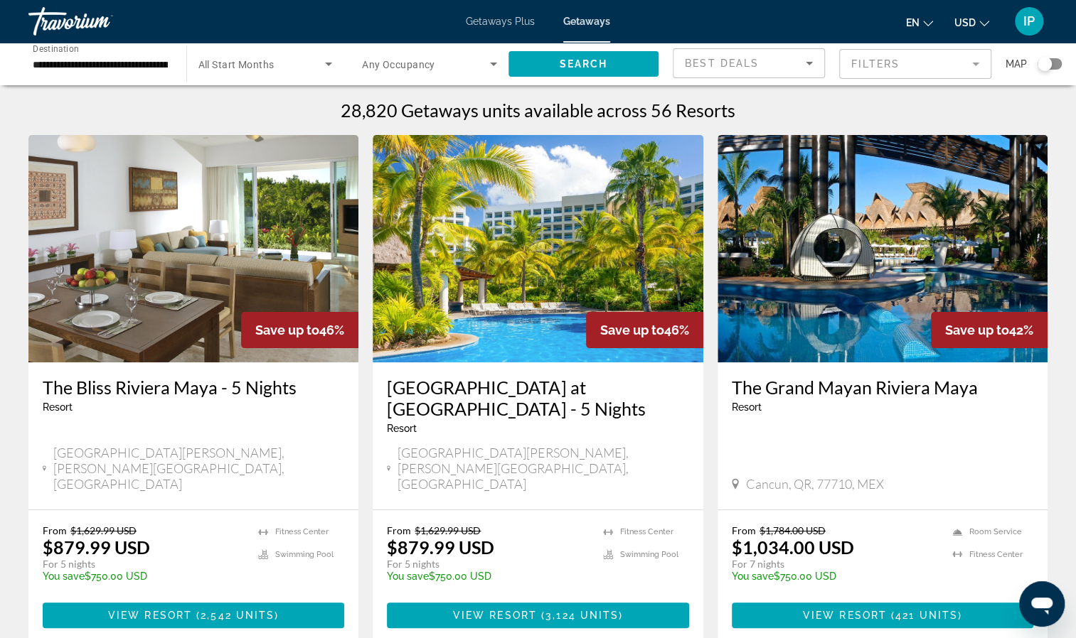
click at [495, 22] on span "Getaways Plus" at bounding box center [500, 21] width 69 height 11
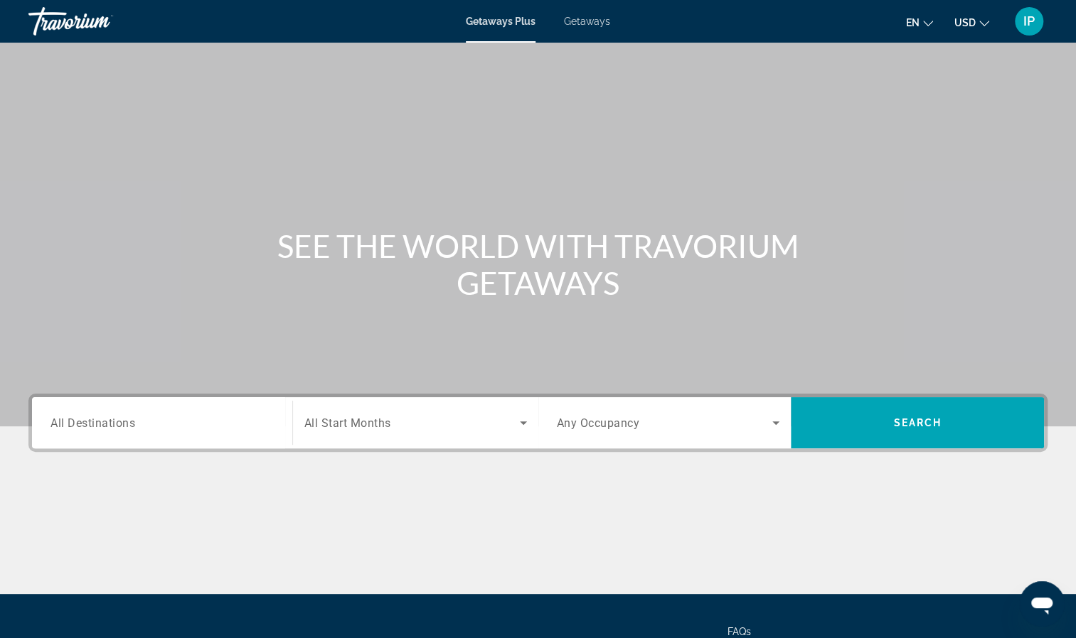
click at [211, 409] on div "Search widget" at bounding box center [161, 423] width 223 height 41
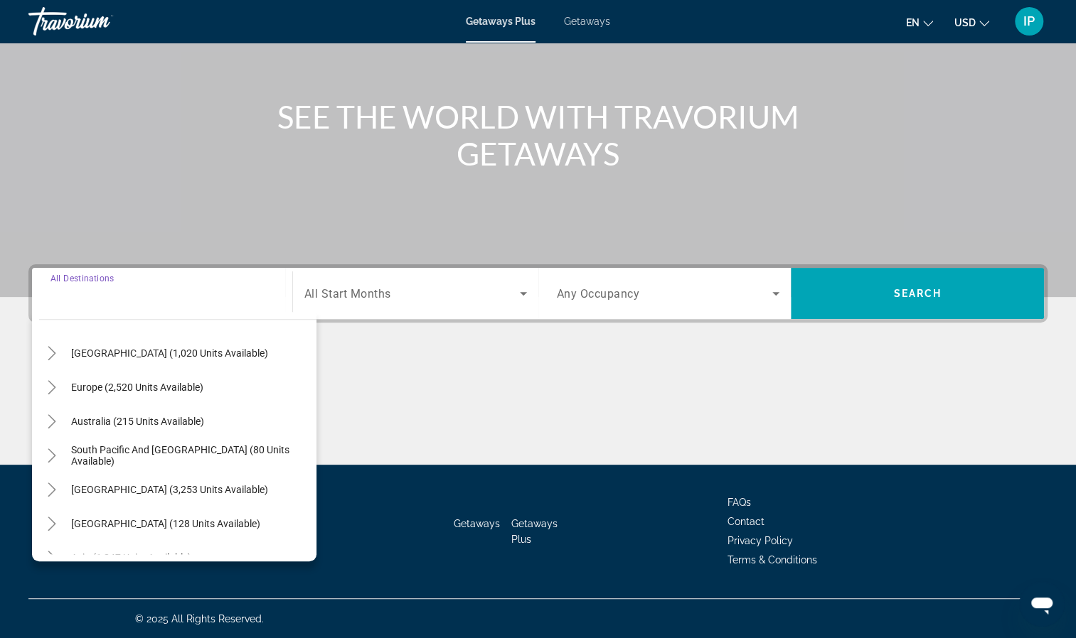
scroll to position [140, 0]
click at [193, 395] on span "Search widget" at bounding box center [137, 389] width 146 height 34
type input "**********"
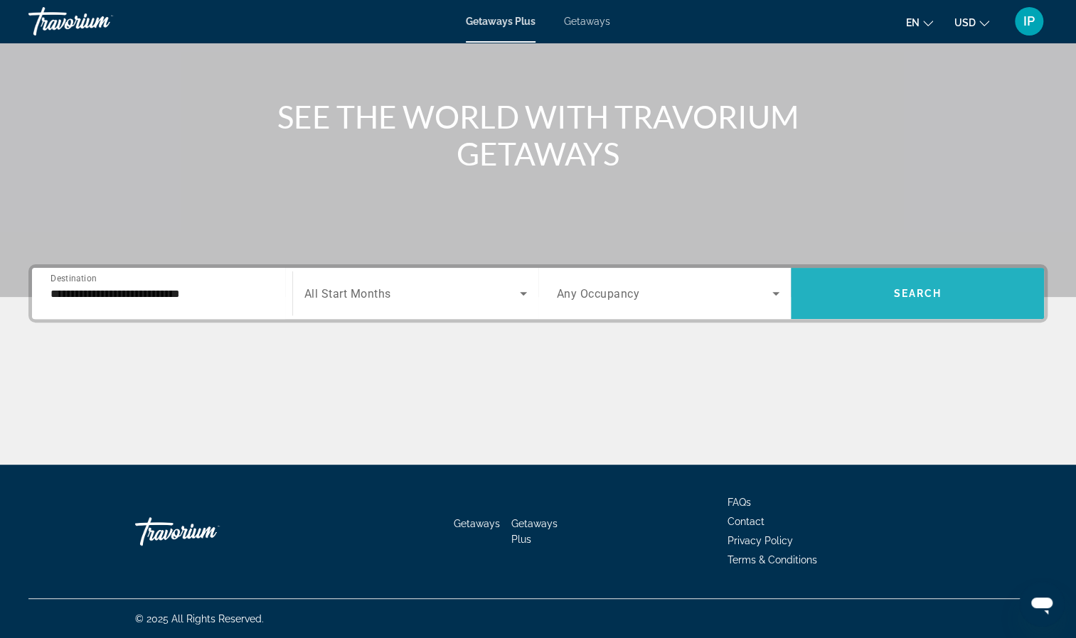
click at [838, 296] on span "Search widget" at bounding box center [917, 294] width 253 height 34
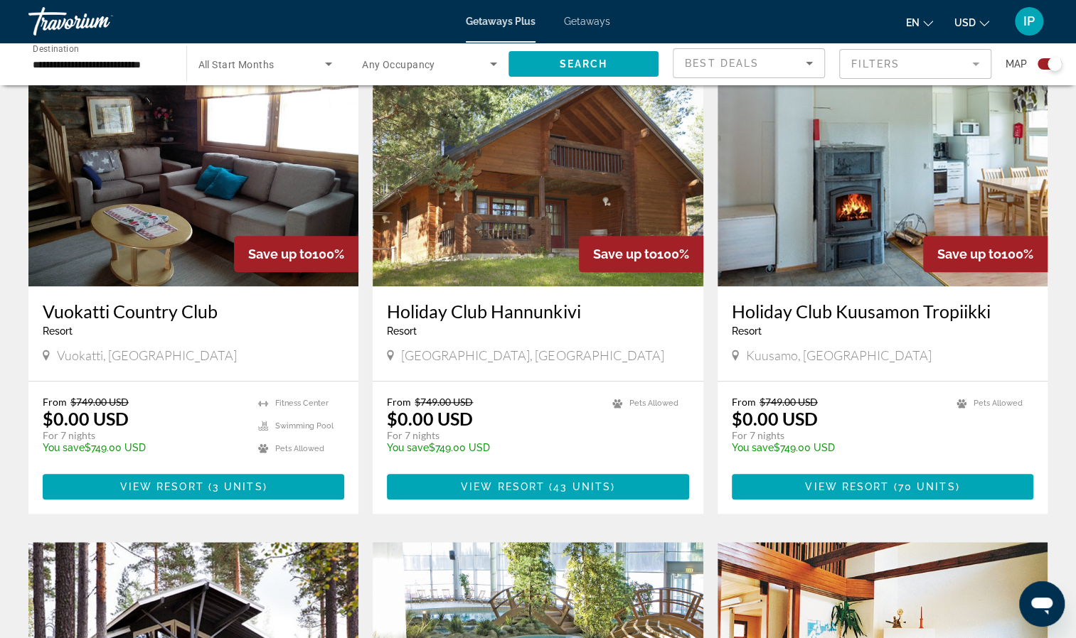
scroll to position [427, 0]
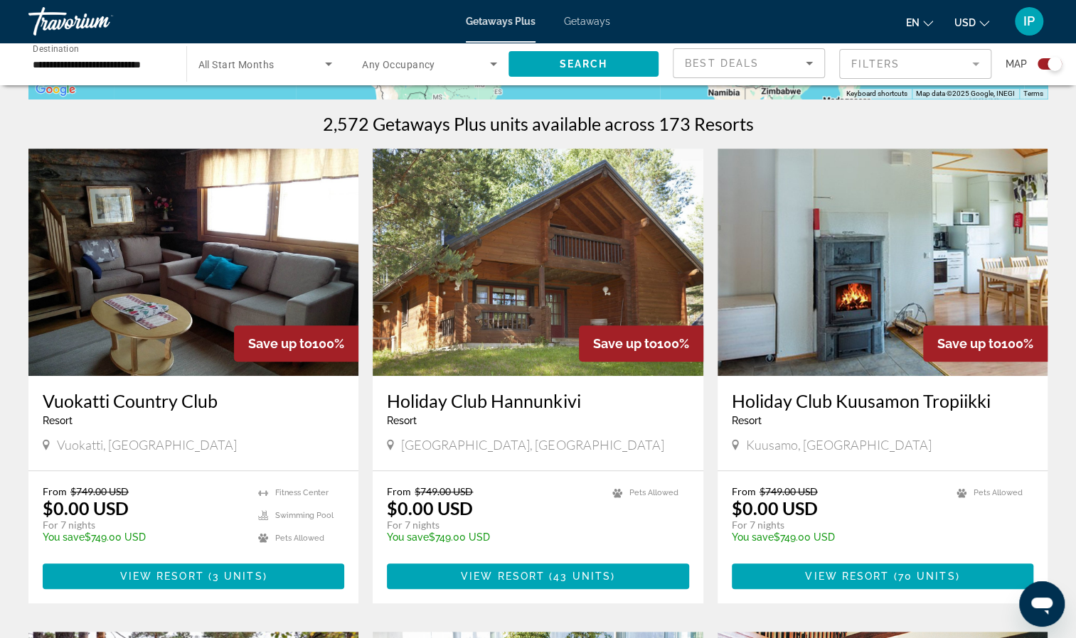
click at [520, 358] on img "Main content" at bounding box center [538, 262] width 330 height 227
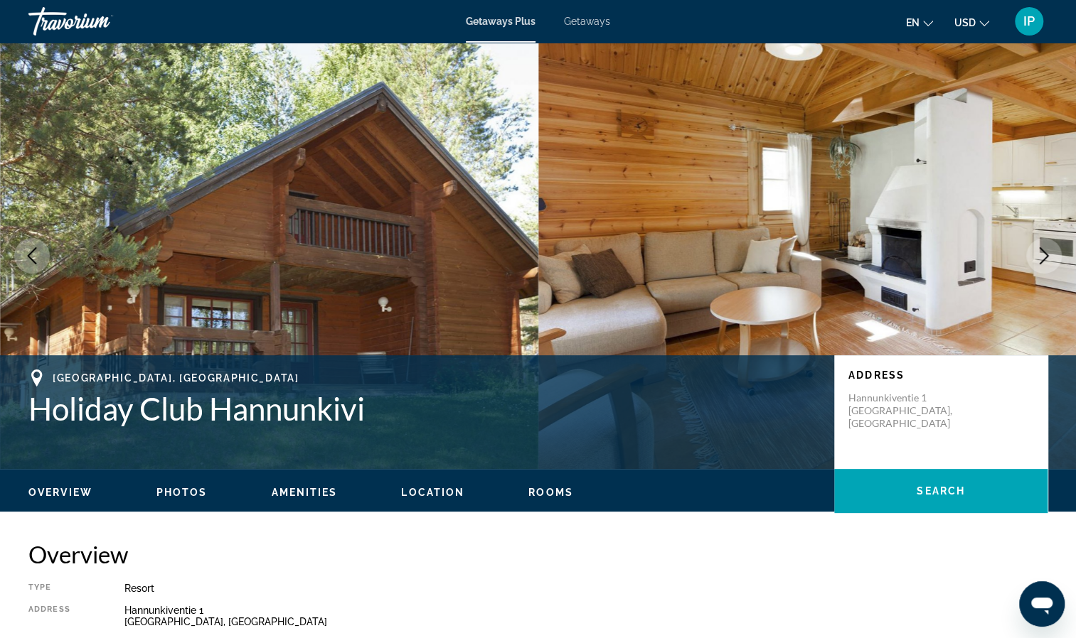
click at [1035, 258] on icon "Next image" at bounding box center [1043, 255] width 17 height 17
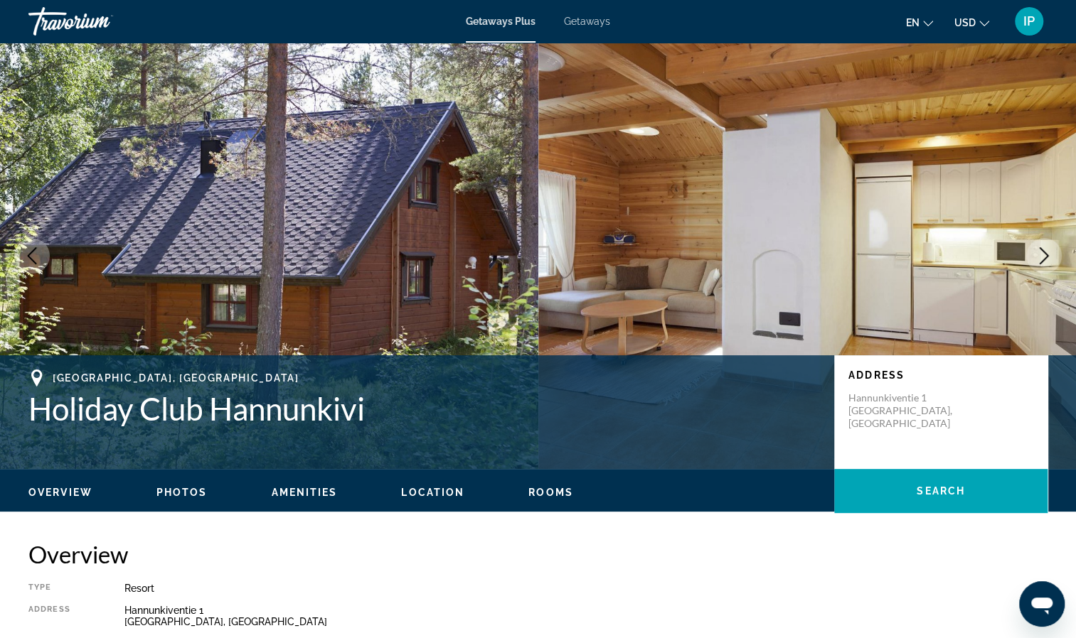
click at [1035, 258] on icon "Next image" at bounding box center [1043, 255] width 17 height 17
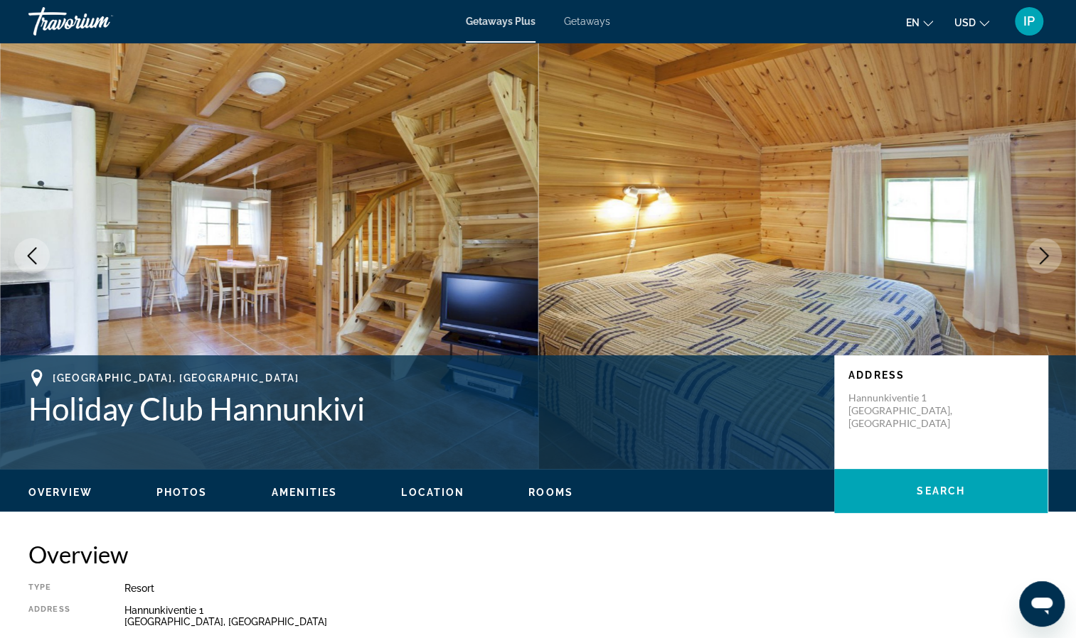
click at [1035, 258] on icon "Next image" at bounding box center [1043, 255] width 17 height 17
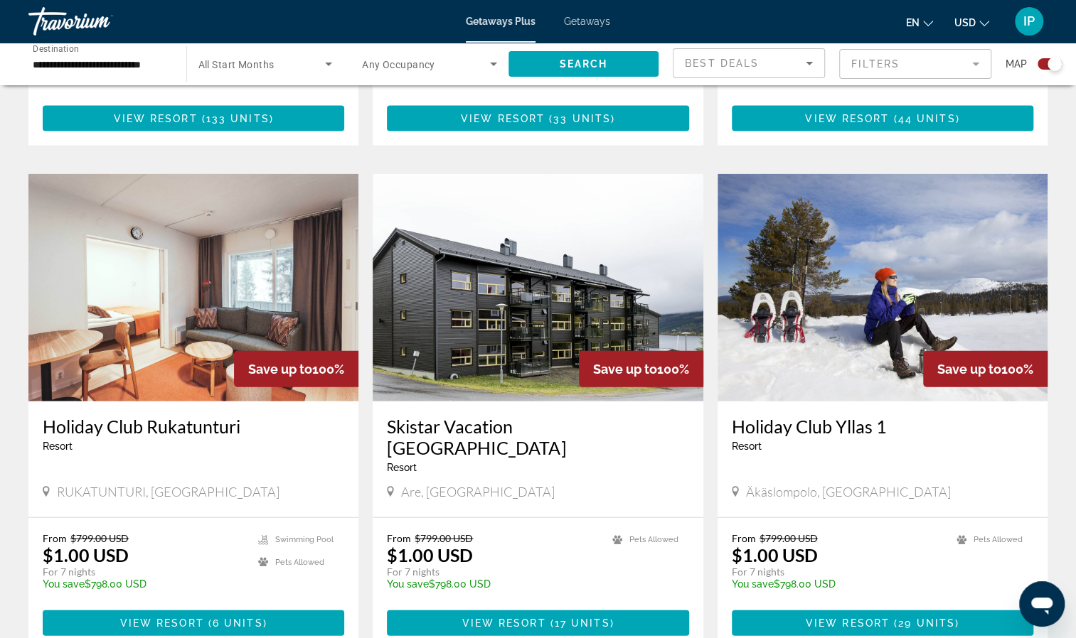
scroll to position [2101, 0]
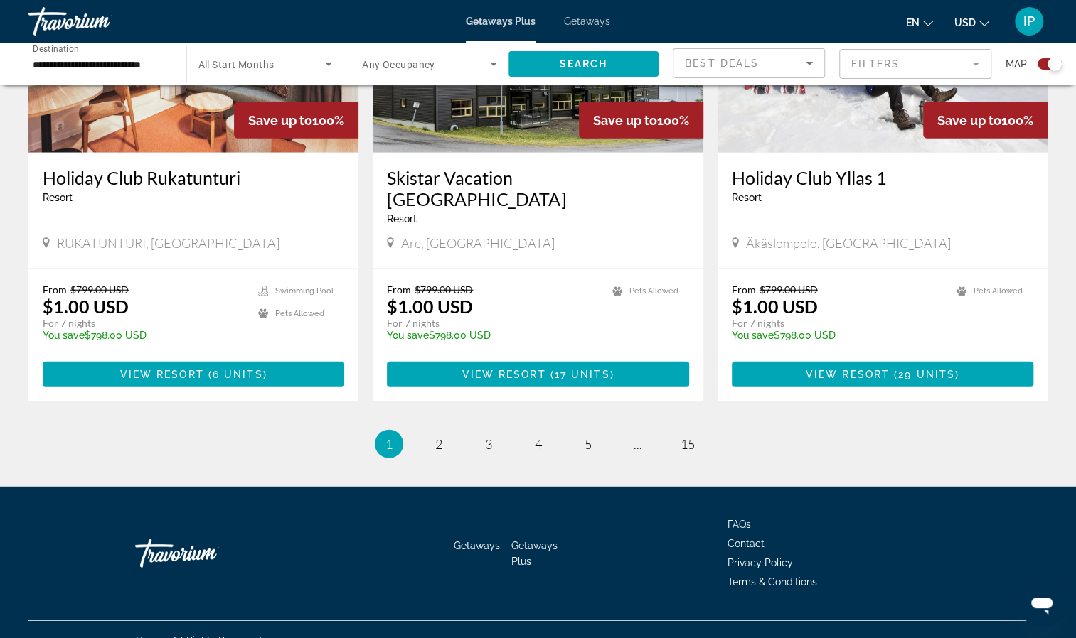
click at [435, 436] on span "2" at bounding box center [438, 444] width 7 height 16
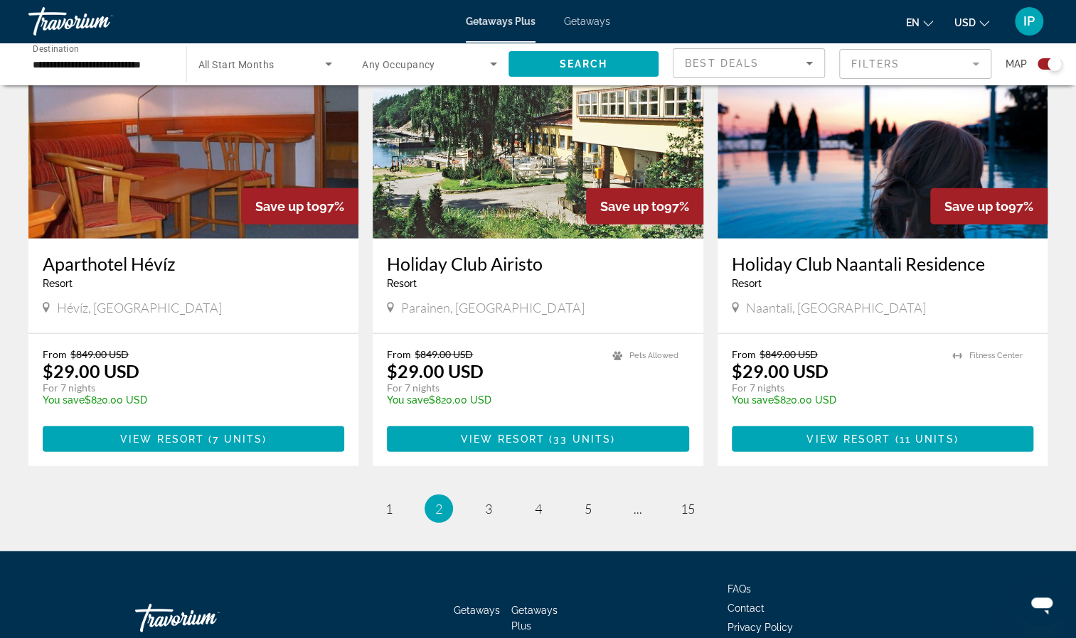
scroll to position [2002, 0]
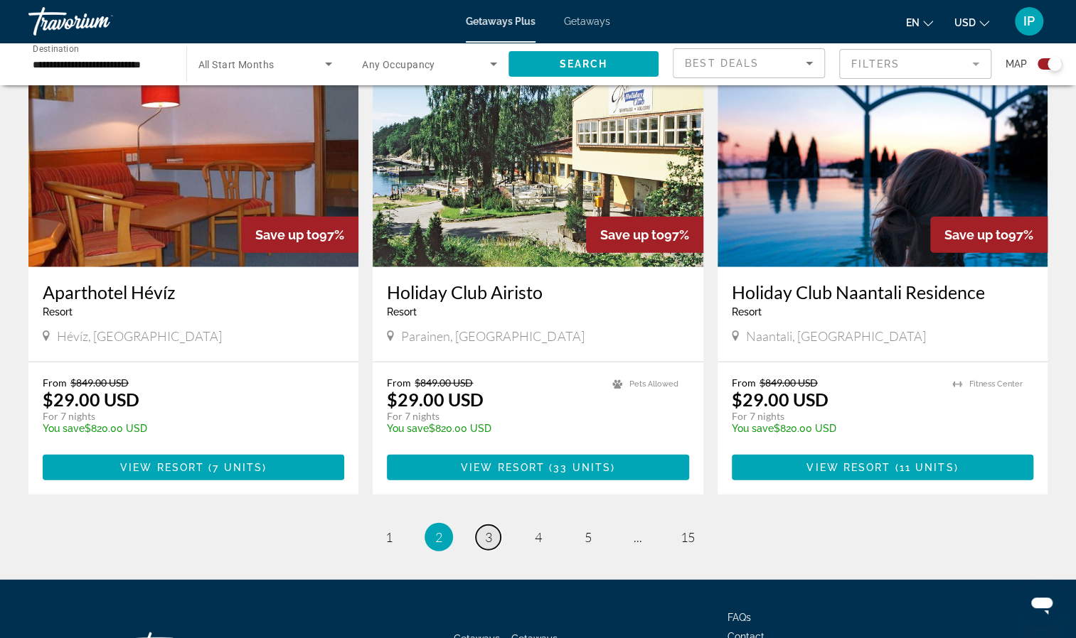
click at [490, 530] on span "3" at bounding box center [488, 538] width 7 height 16
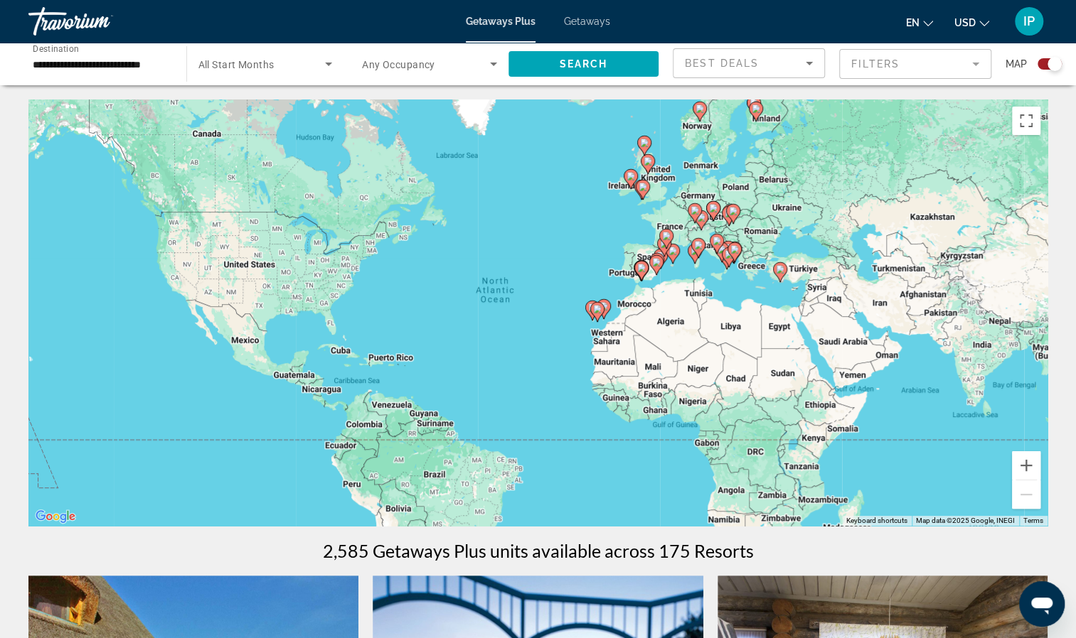
click at [779, 269] on image "Main content" at bounding box center [780, 269] width 9 height 9
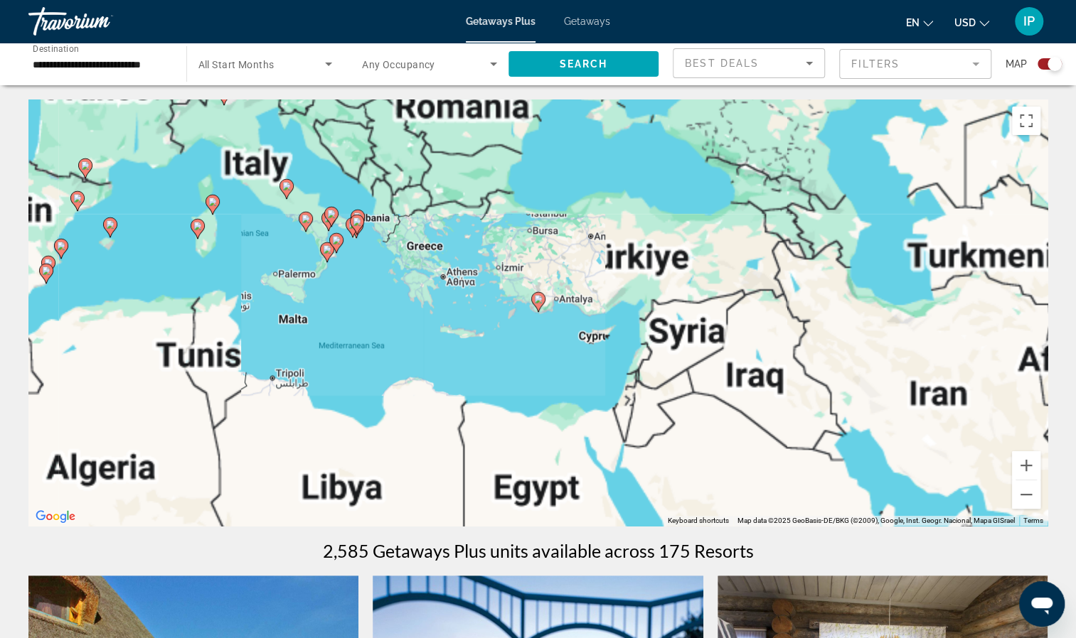
click at [609, 263] on div "To activate drag with keyboard, press Alt + Enter. Once in keyboard drag state,…" at bounding box center [537, 313] width 1019 height 427
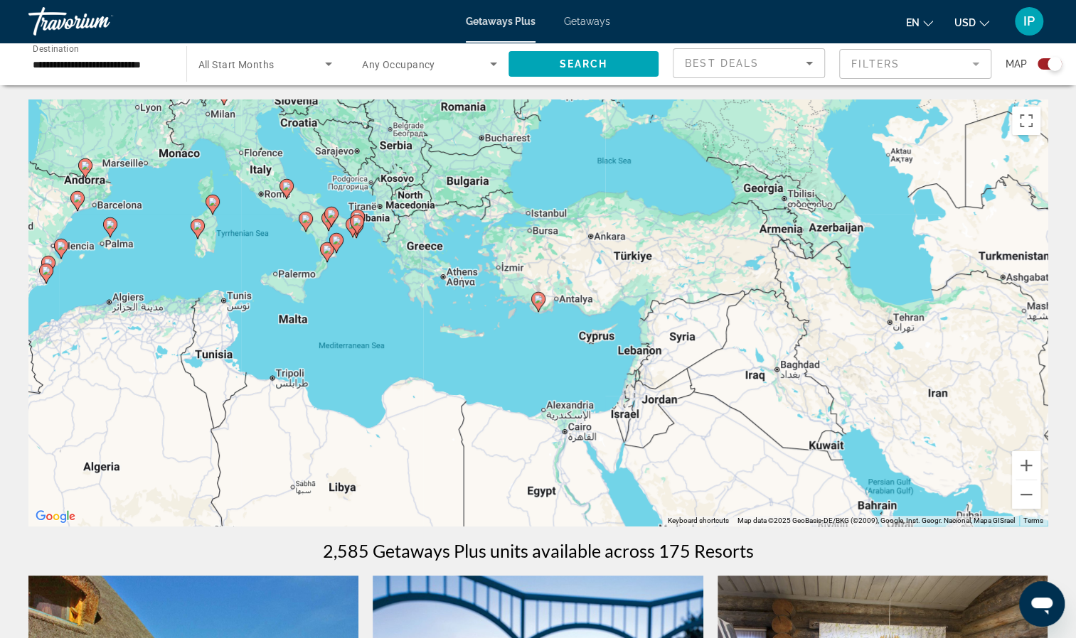
click at [540, 306] on icon "Main content" at bounding box center [537, 302] width 13 height 18
type input "**********"
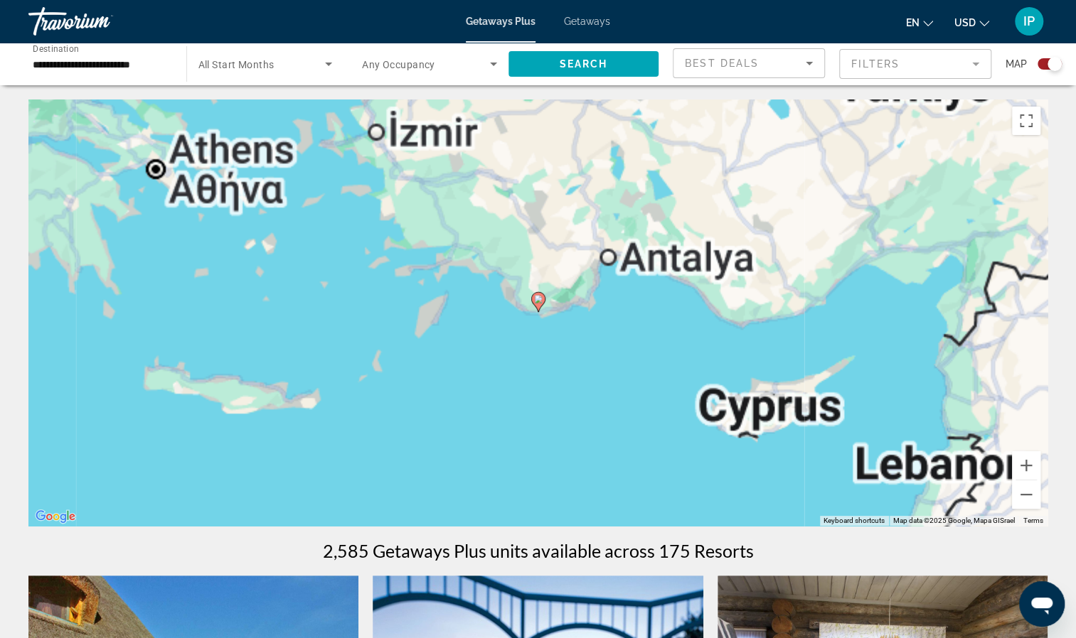
click at [540, 301] on image "Main content" at bounding box center [538, 299] width 9 height 9
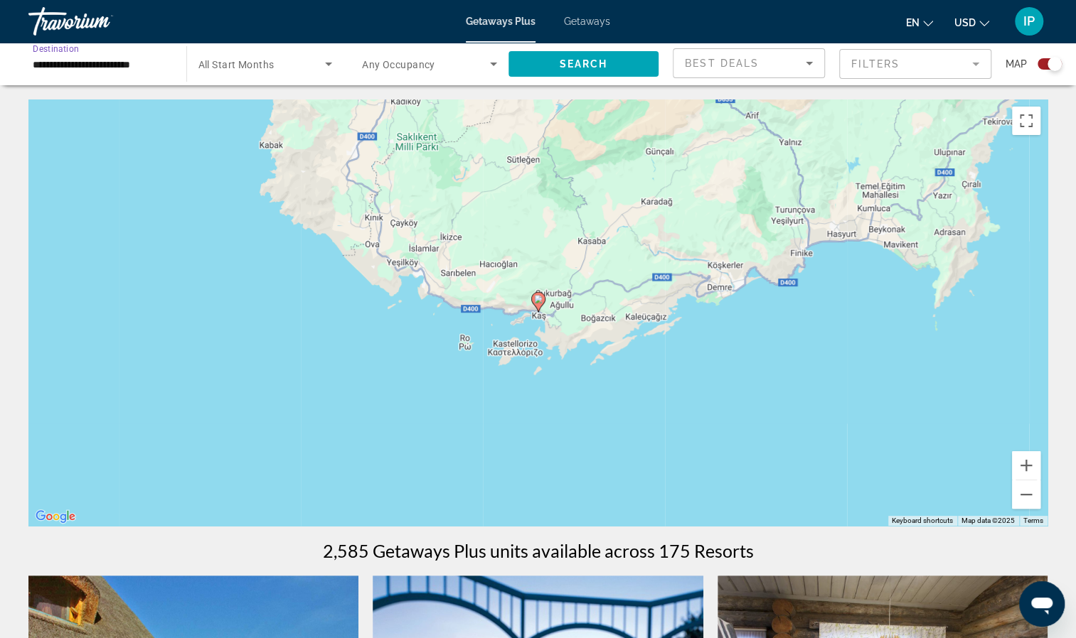
click at [99, 71] on input "**********" at bounding box center [100, 64] width 135 height 17
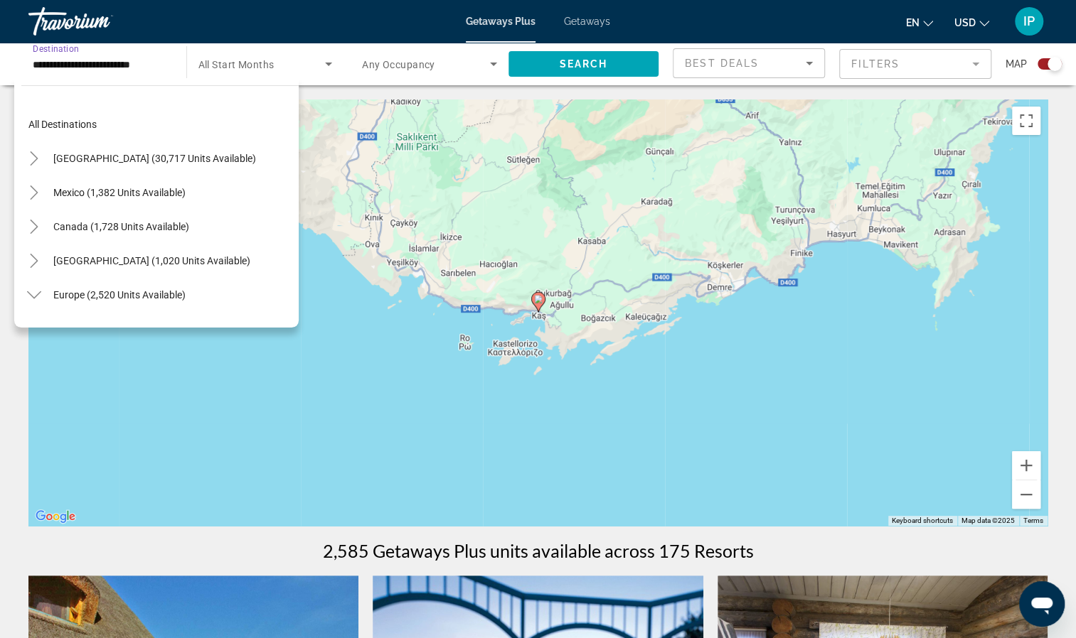
scroll to position [665, 0]
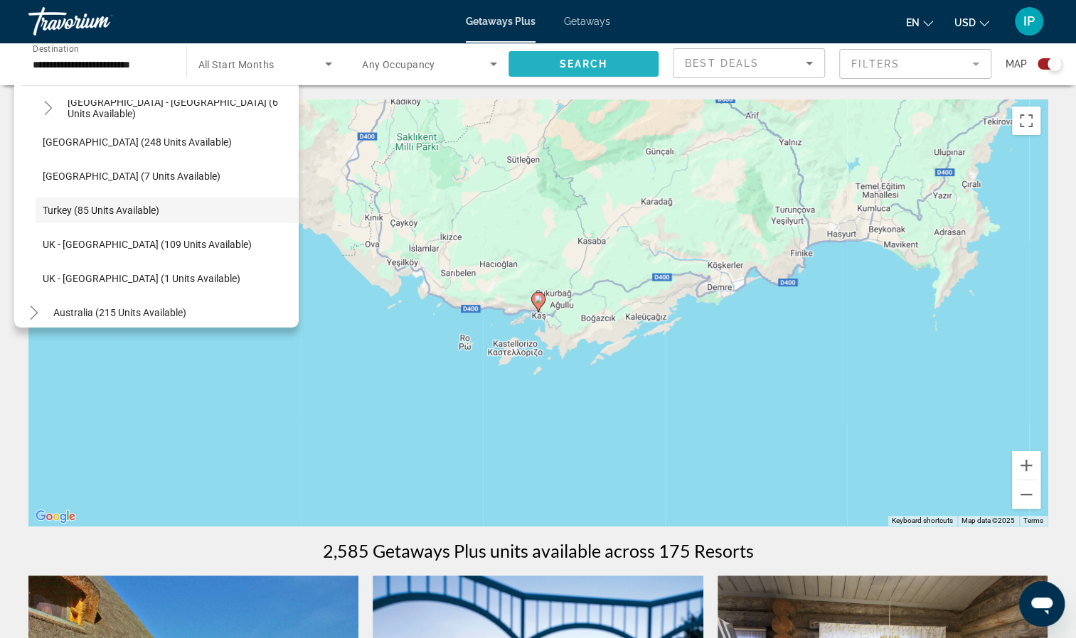
click at [556, 61] on span "Search widget" at bounding box center [583, 64] width 151 height 34
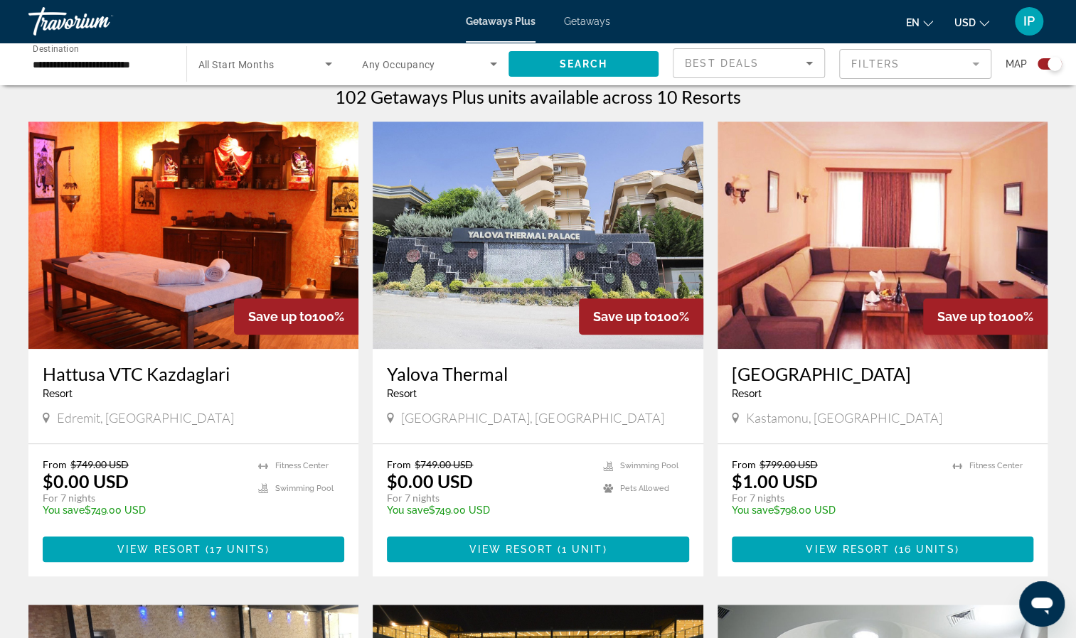
scroll to position [455, 0]
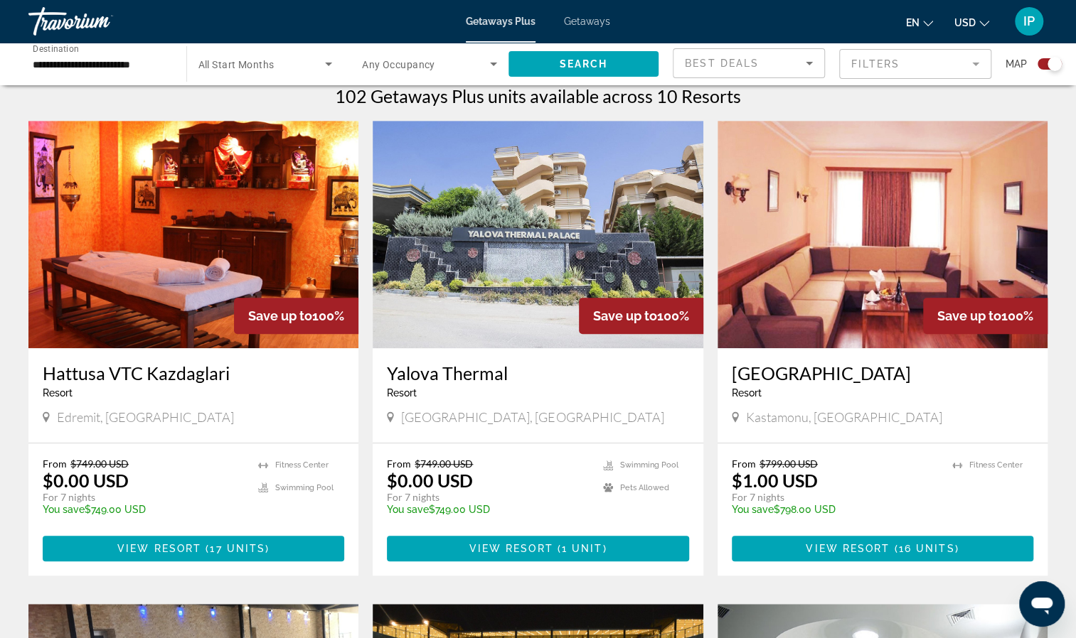
click at [506, 239] on img "Main content" at bounding box center [538, 234] width 330 height 227
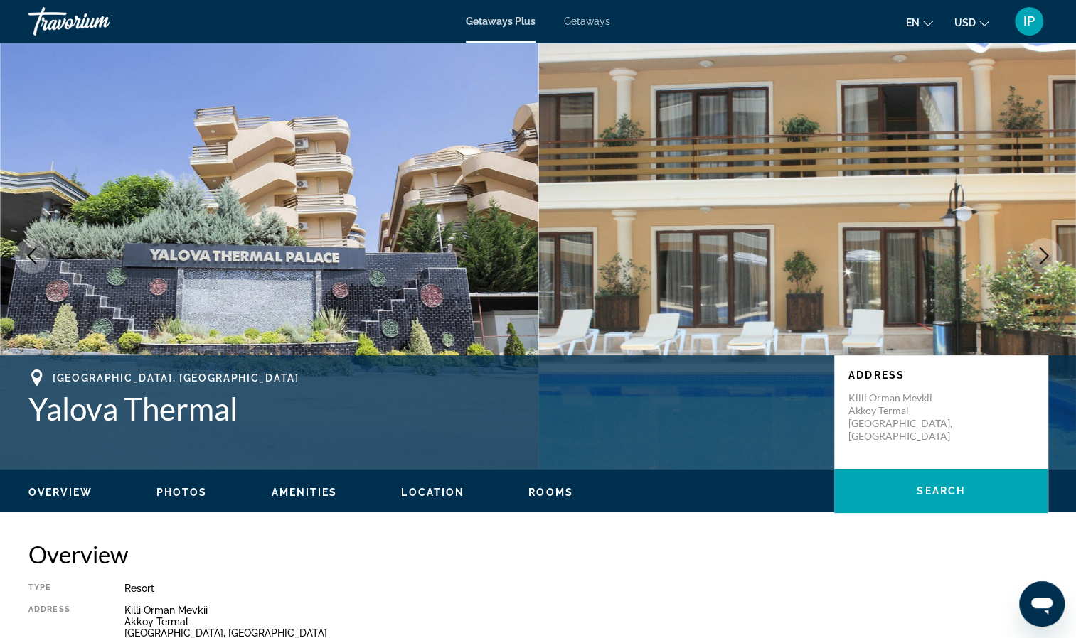
click at [1035, 252] on icon "Next image" at bounding box center [1043, 255] width 17 height 17
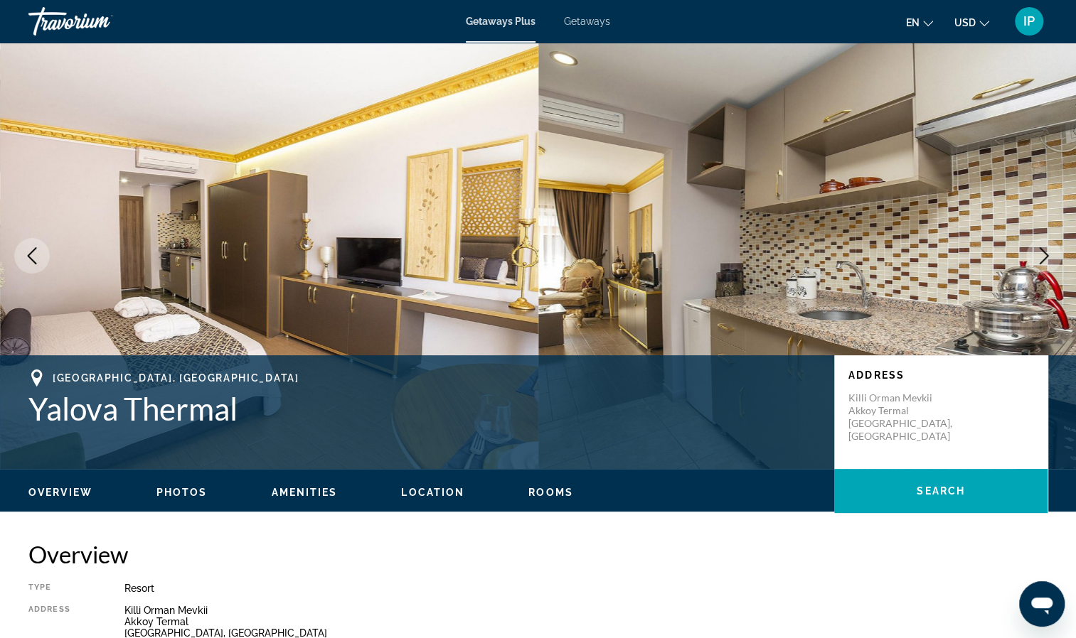
click at [1040, 259] on icon "Next image" at bounding box center [1043, 255] width 17 height 17
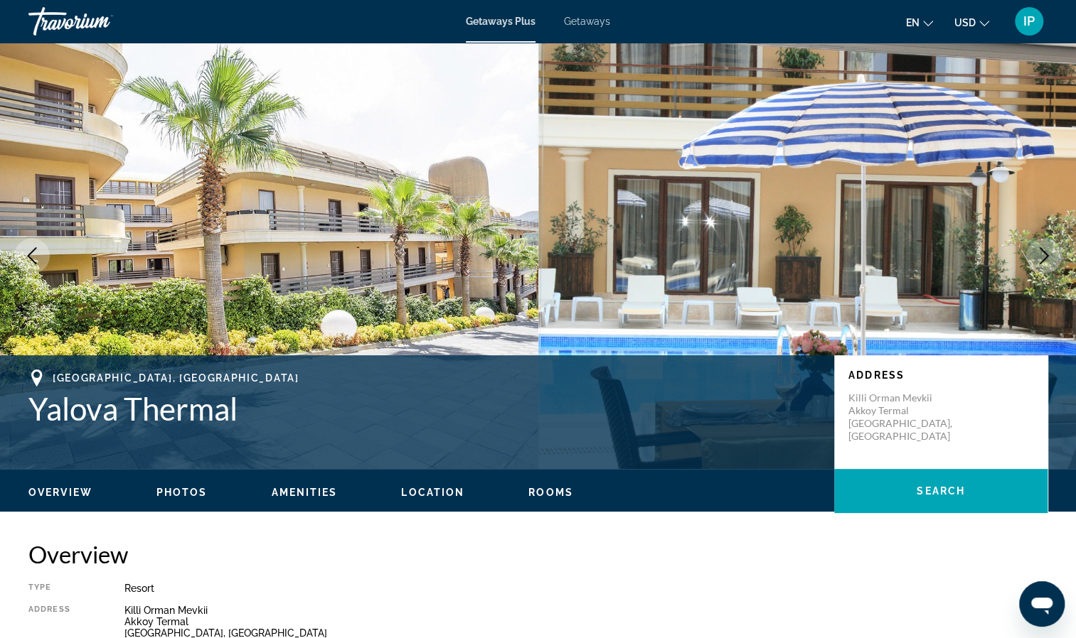
click at [1041, 259] on icon "Next image" at bounding box center [1043, 255] width 17 height 17
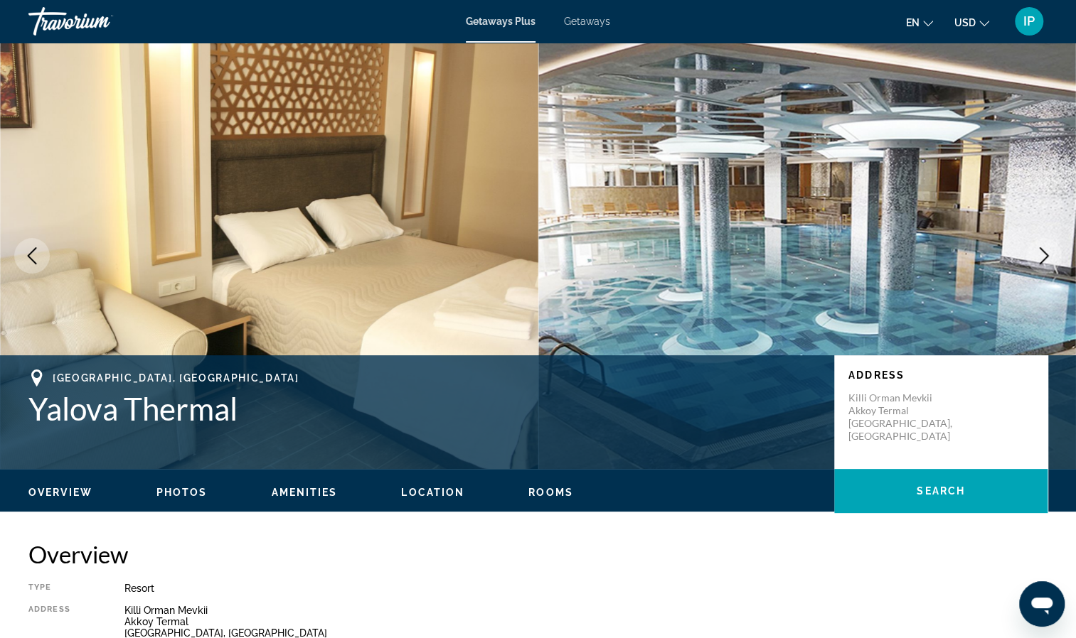
click at [1045, 259] on icon "Next image" at bounding box center [1043, 255] width 17 height 17
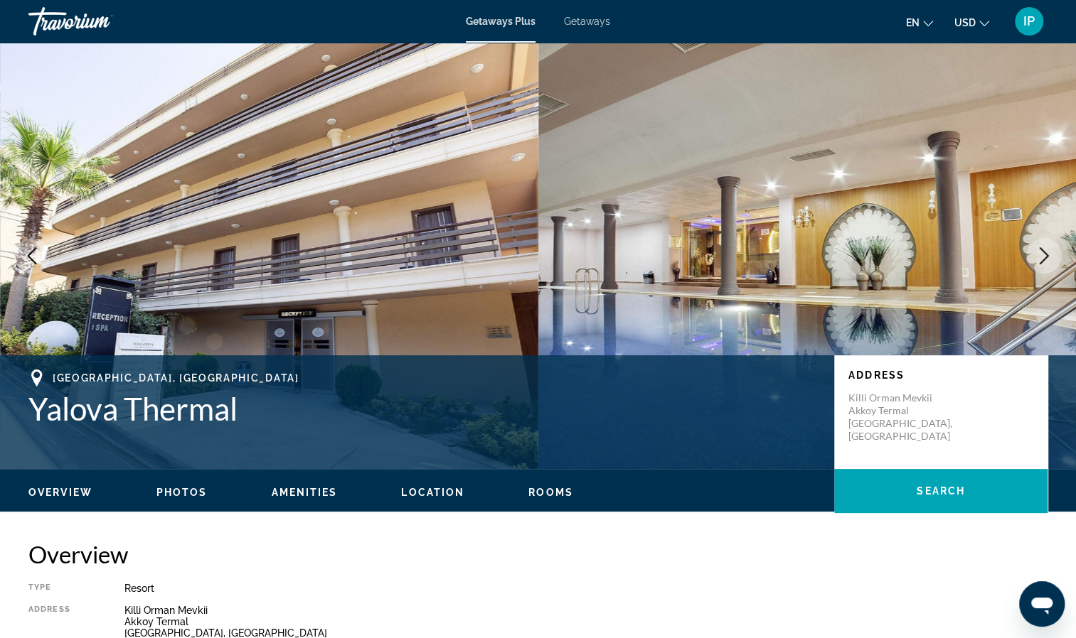
click at [1048, 259] on icon "Next image" at bounding box center [1043, 255] width 17 height 17
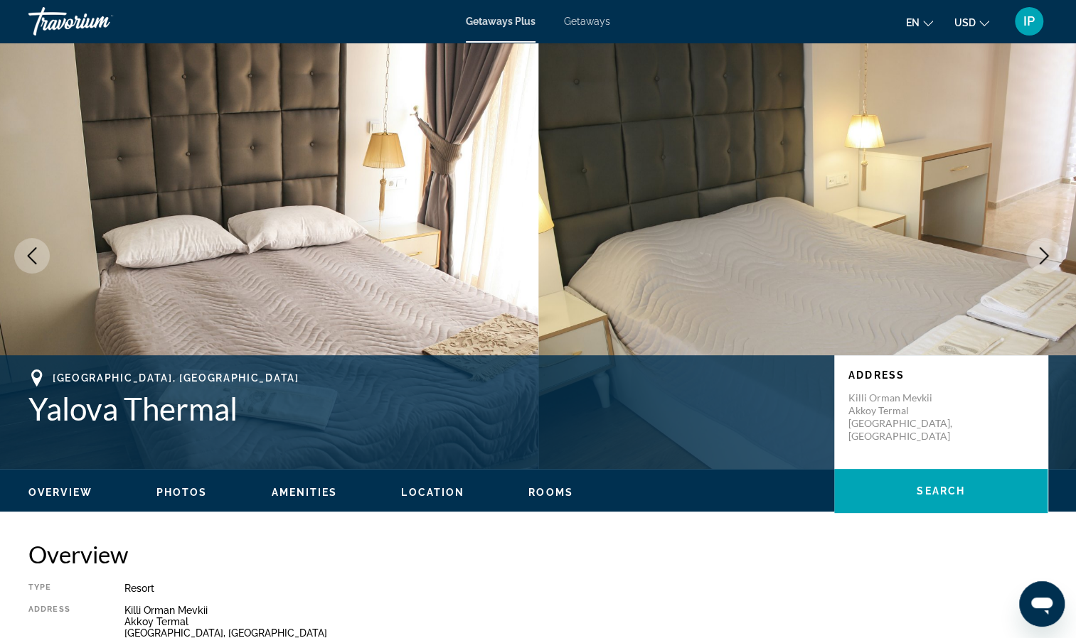
click at [1049, 259] on icon "Next image" at bounding box center [1043, 255] width 17 height 17
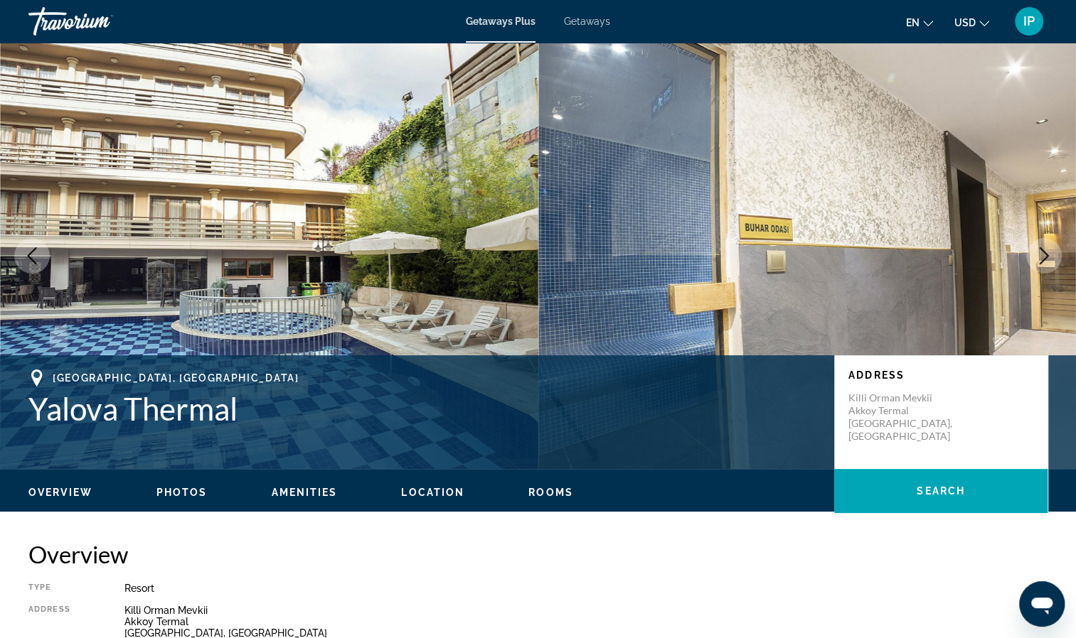
click at [1049, 259] on icon "Next image" at bounding box center [1043, 255] width 17 height 17
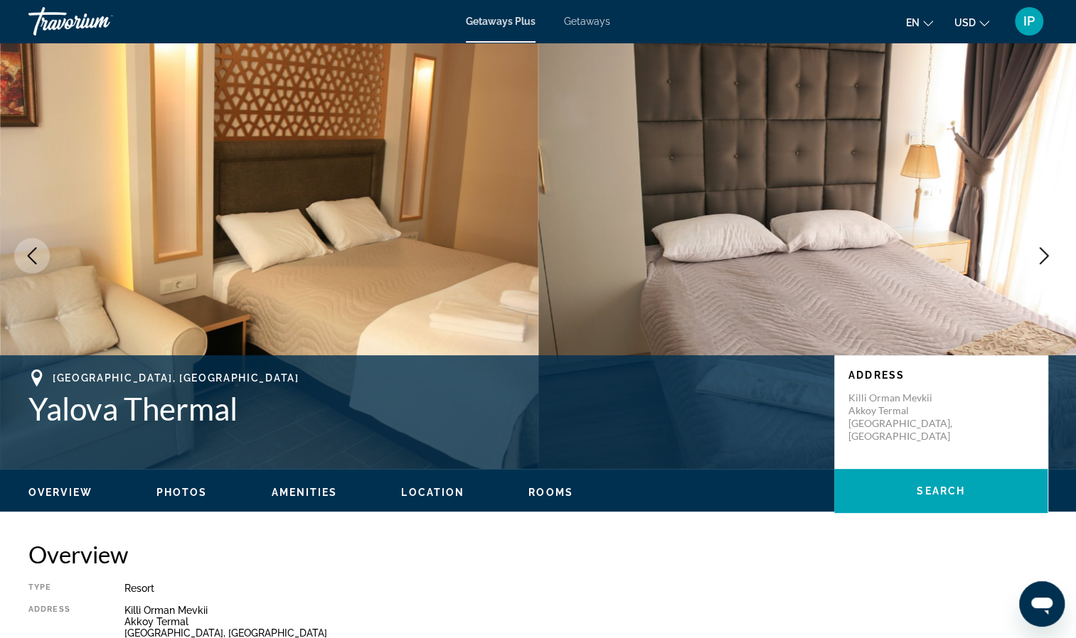
click at [1049, 259] on icon "Next image" at bounding box center [1043, 255] width 17 height 17
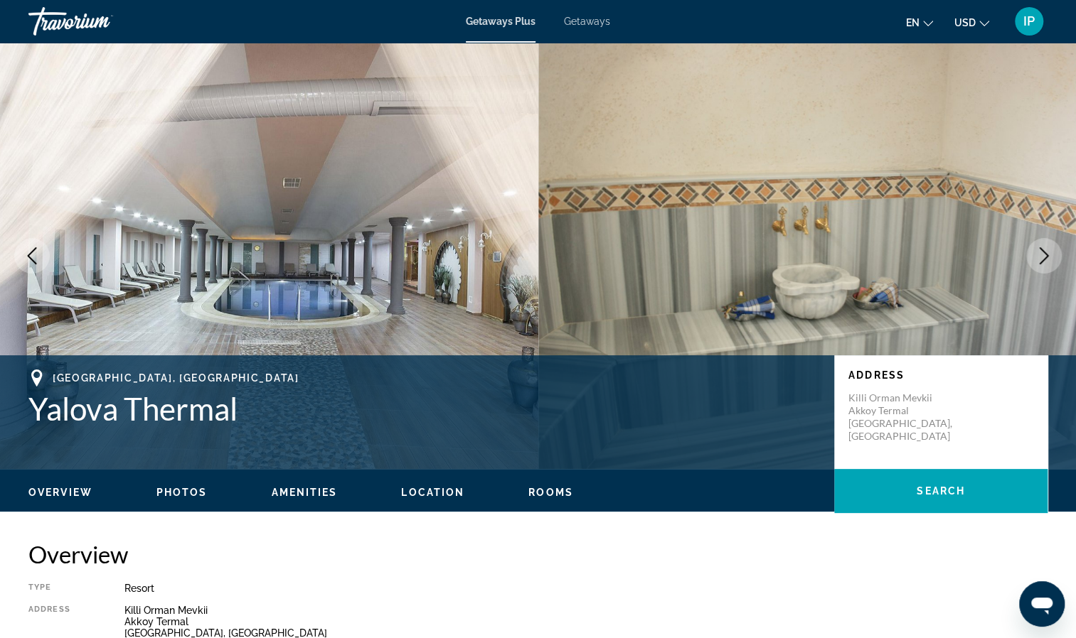
click at [1049, 259] on icon "Next image" at bounding box center [1043, 255] width 17 height 17
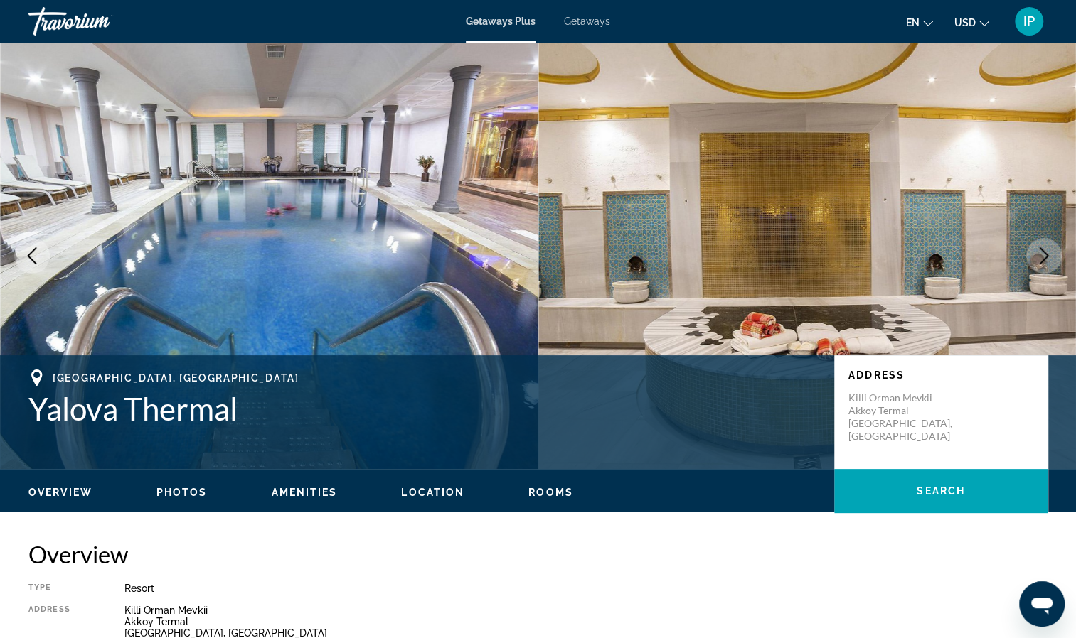
click at [1049, 259] on icon "Next image" at bounding box center [1043, 255] width 17 height 17
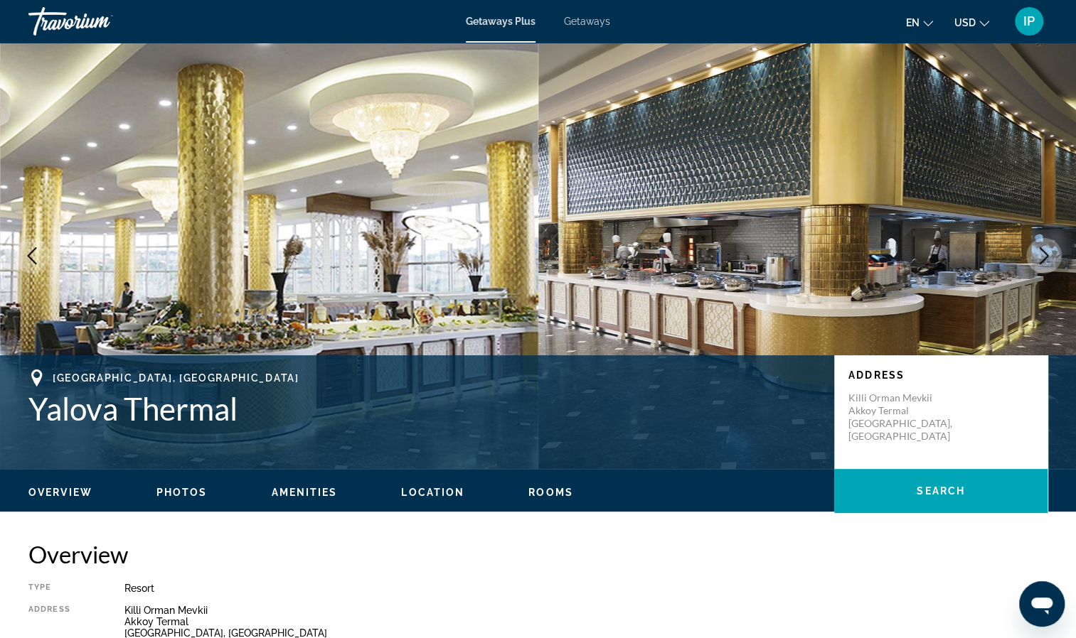
click at [1049, 259] on icon "Next image" at bounding box center [1043, 255] width 17 height 17
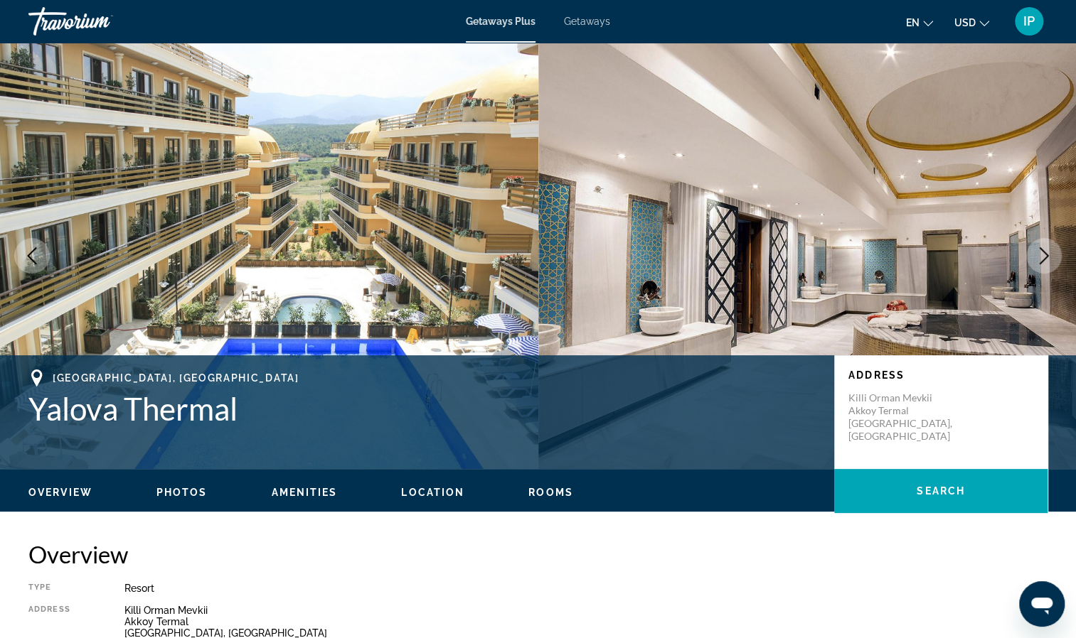
click at [31, 254] on icon "Previous image" at bounding box center [31, 255] width 17 height 17
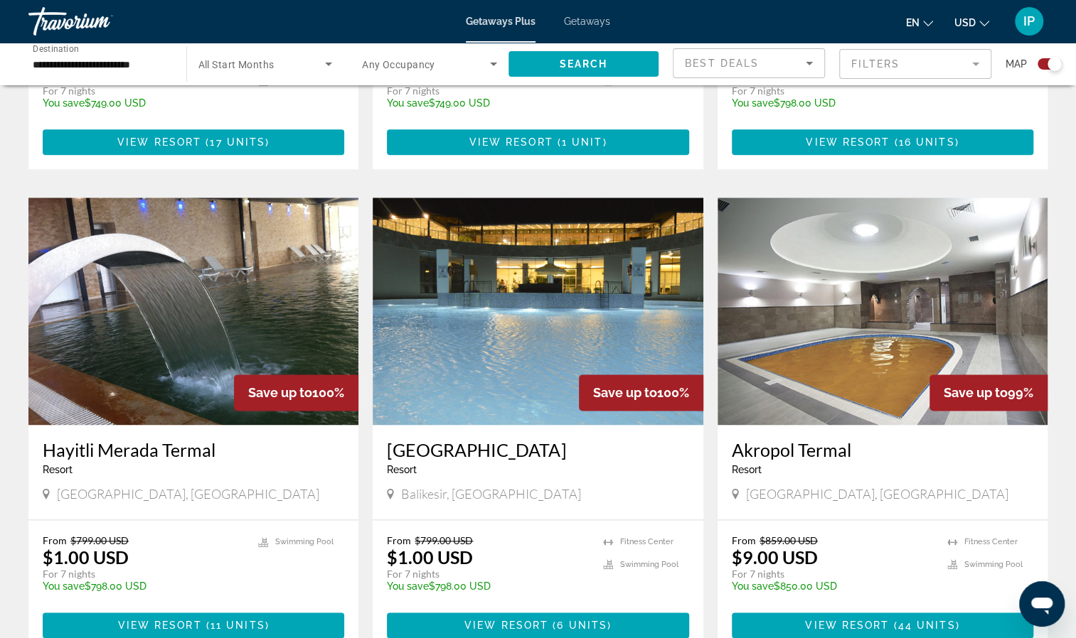
scroll to position [861, 0]
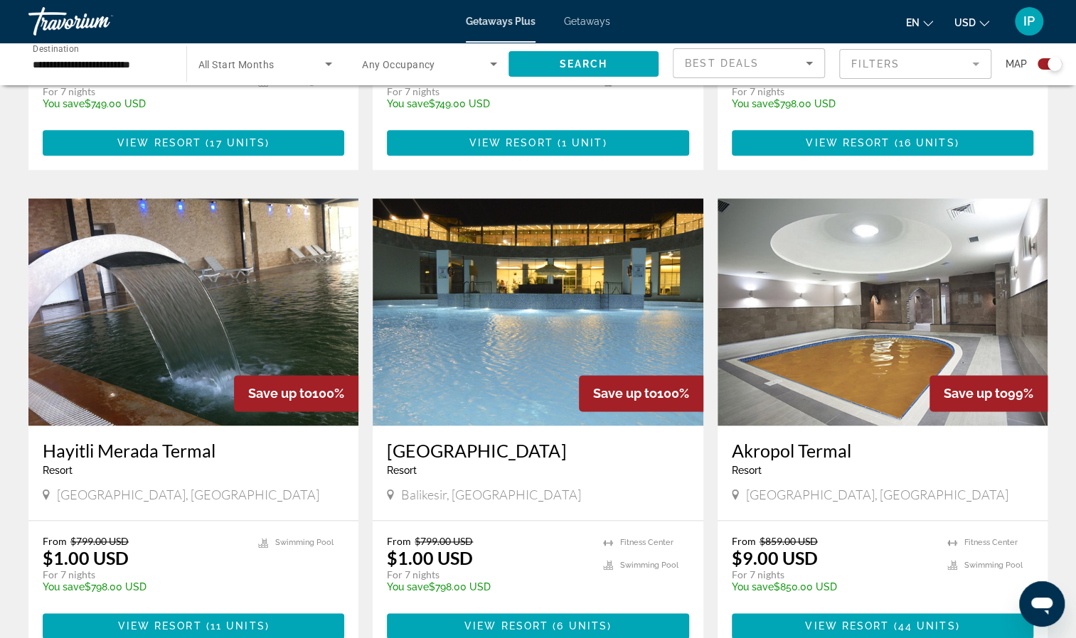
click at [459, 317] on img "Main content" at bounding box center [538, 311] width 330 height 227
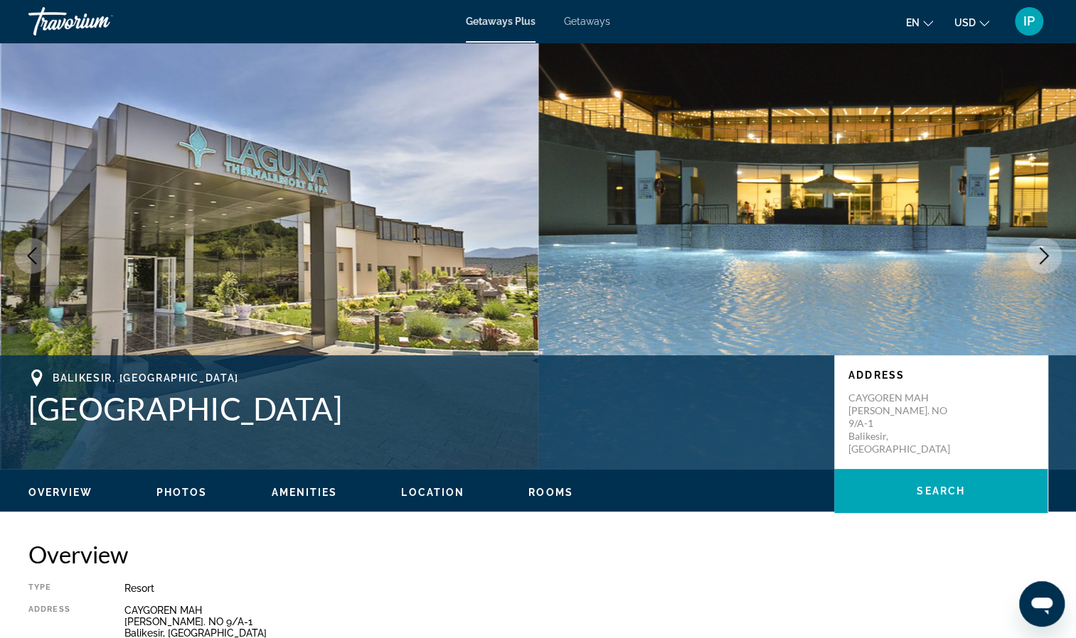
click at [1031, 260] on button "Next image" at bounding box center [1044, 256] width 36 height 36
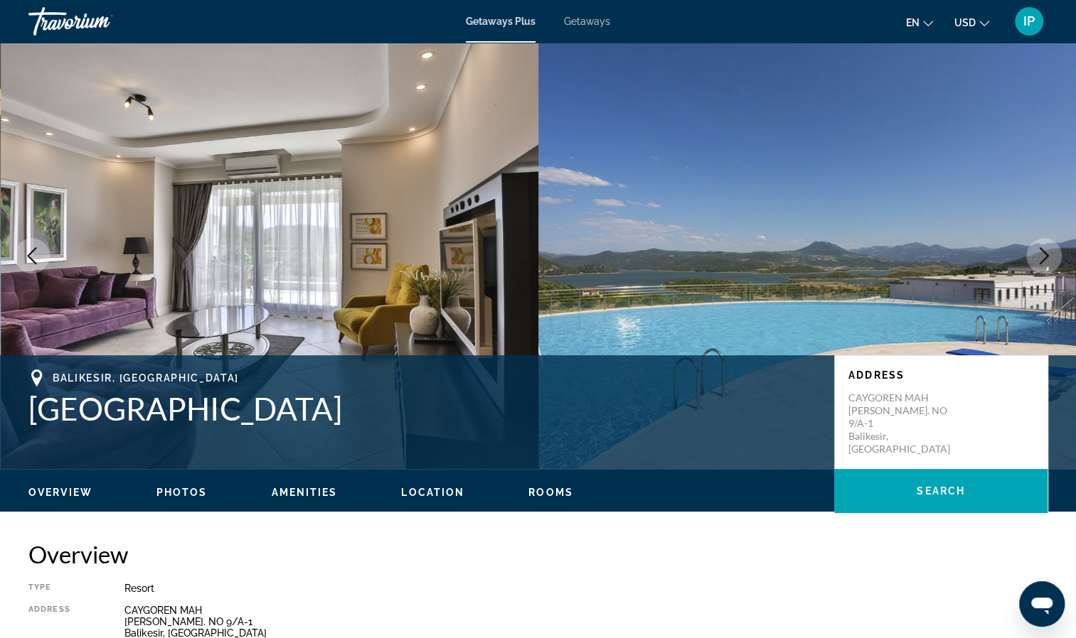
click at [1031, 260] on button "Next image" at bounding box center [1044, 256] width 36 height 36
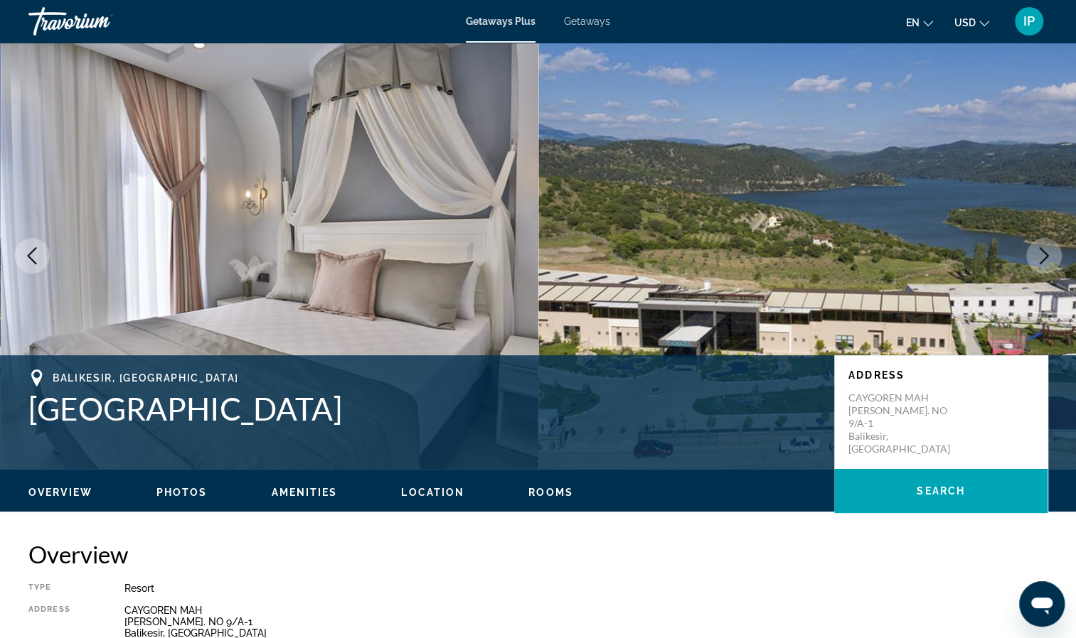
click at [1031, 260] on button "Next image" at bounding box center [1044, 256] width 36 height 36
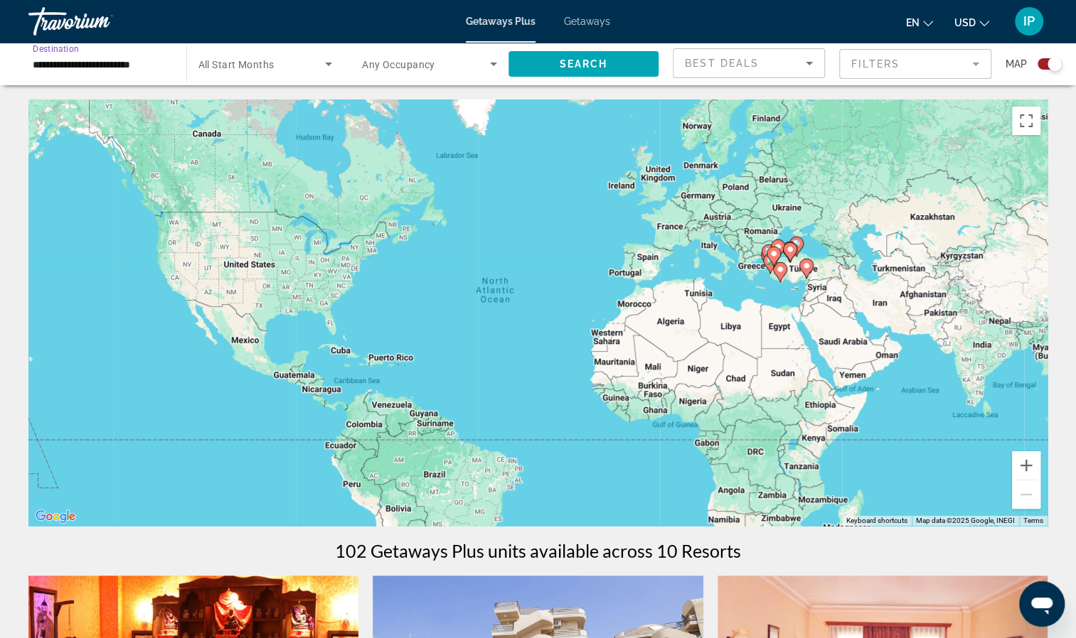
click at [131, 65] on input "**********" at bounding box center [100, 64] width 135 height 17
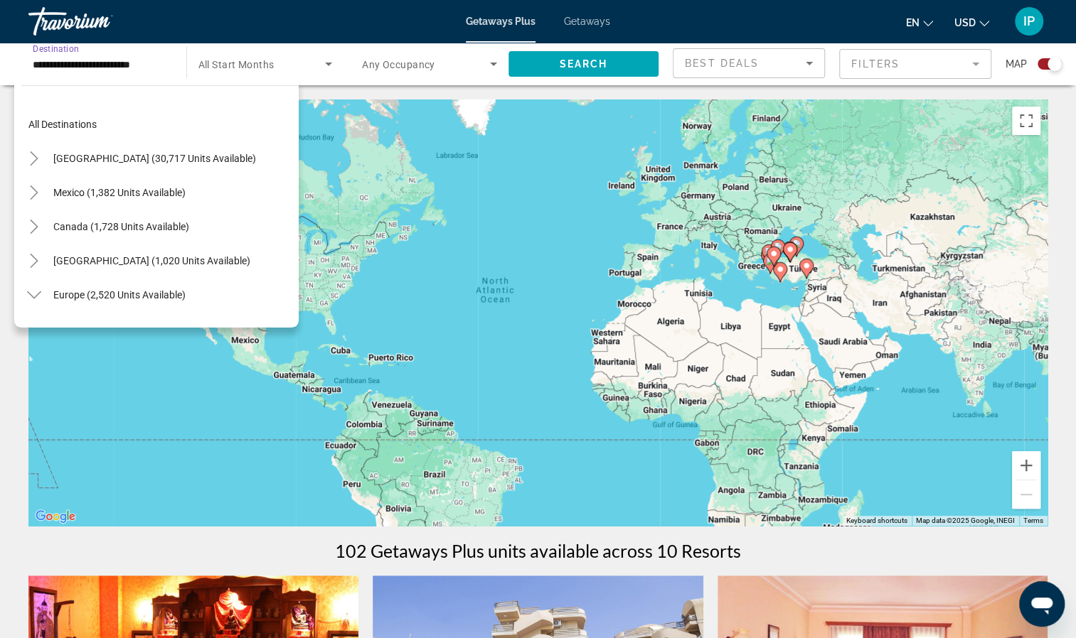
scroll to position [665, 0]
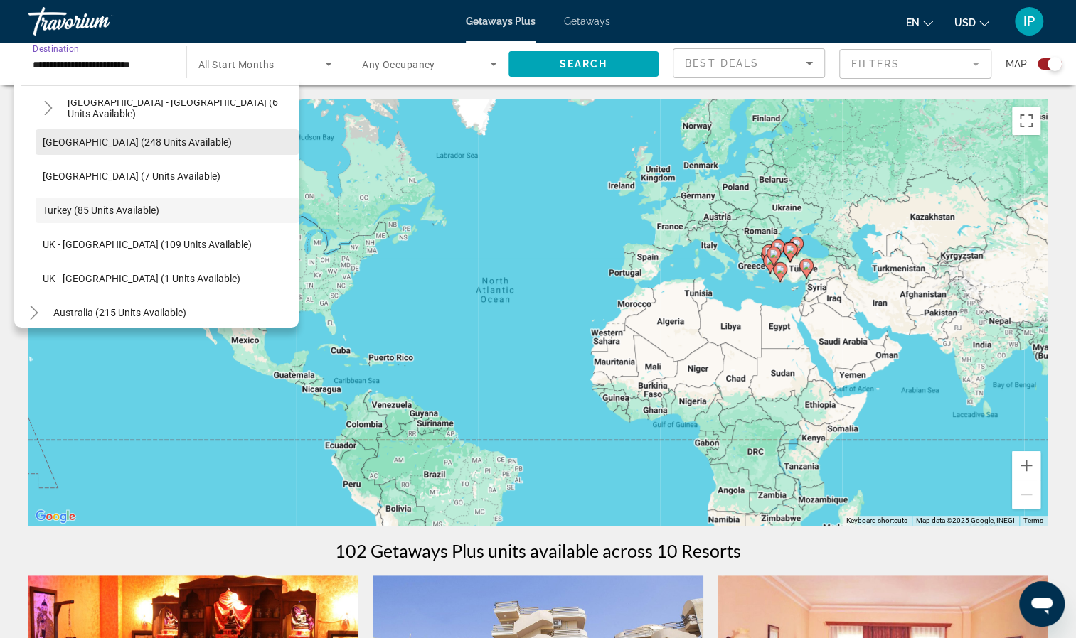
click at [90, 144] on span "[GEOGRAPHIC_DATA] (248 units available)" at bounding box center [137, 141] width 189 height 11
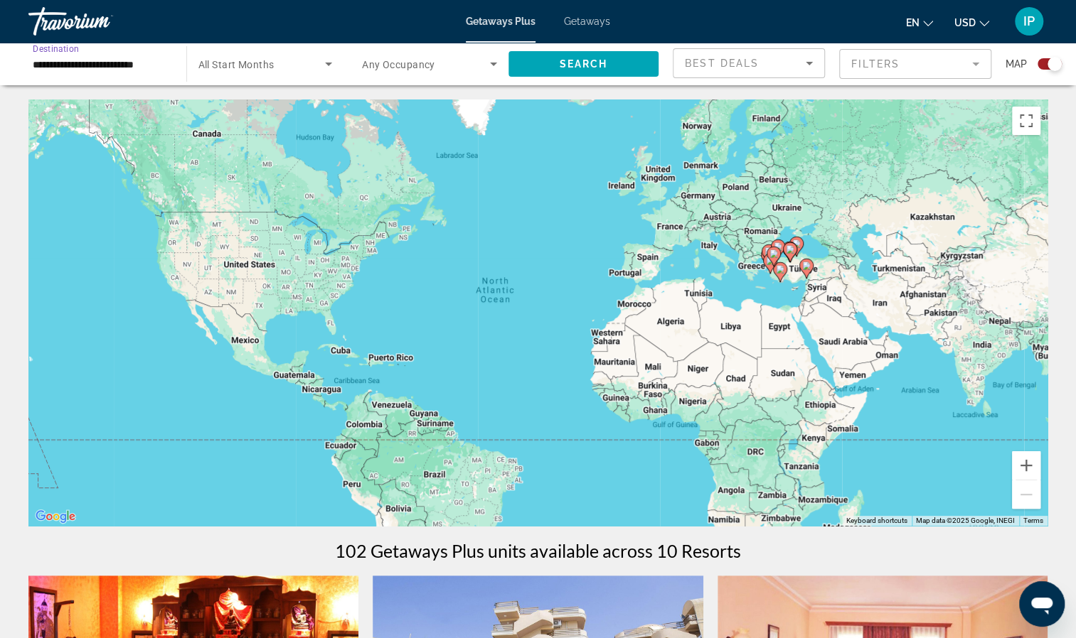
click at [139, 65] on input "**********" at bounding box center [100, 64] width 135 height 17
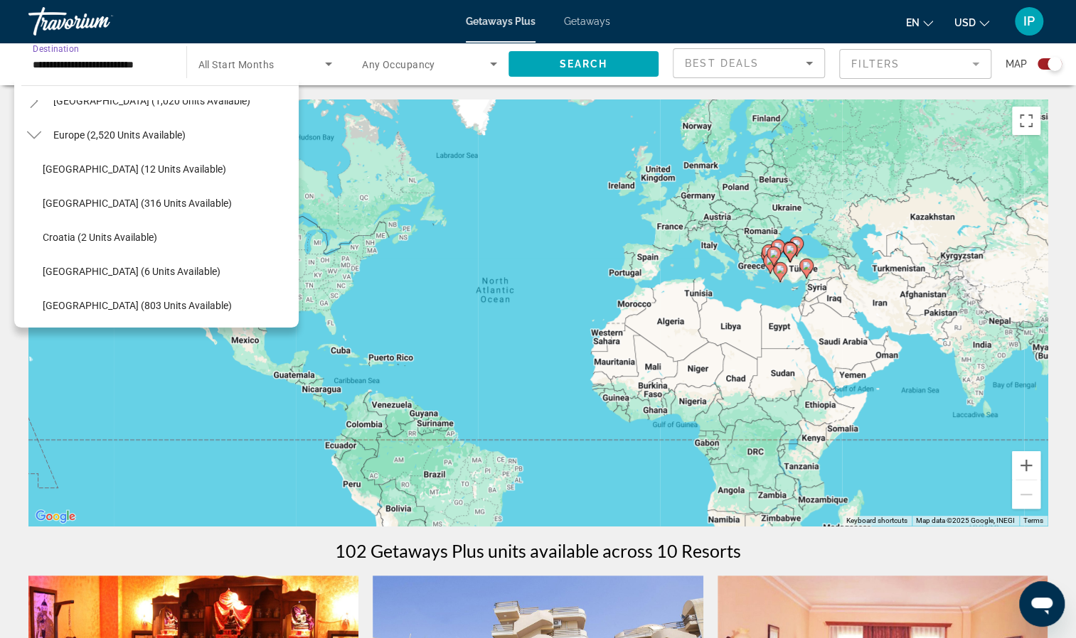
scroll to position [0, 0]
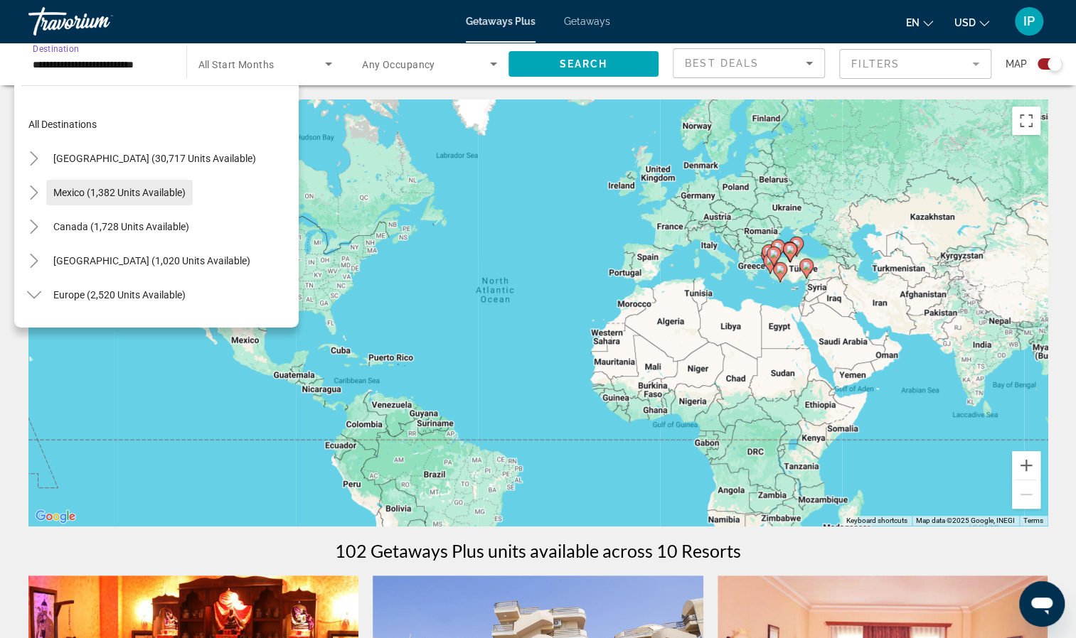
click at [105, 187] on span "Mexico (1,382 units available)" at bounding box center [119, 192] width 132 height 11
type input "**********"
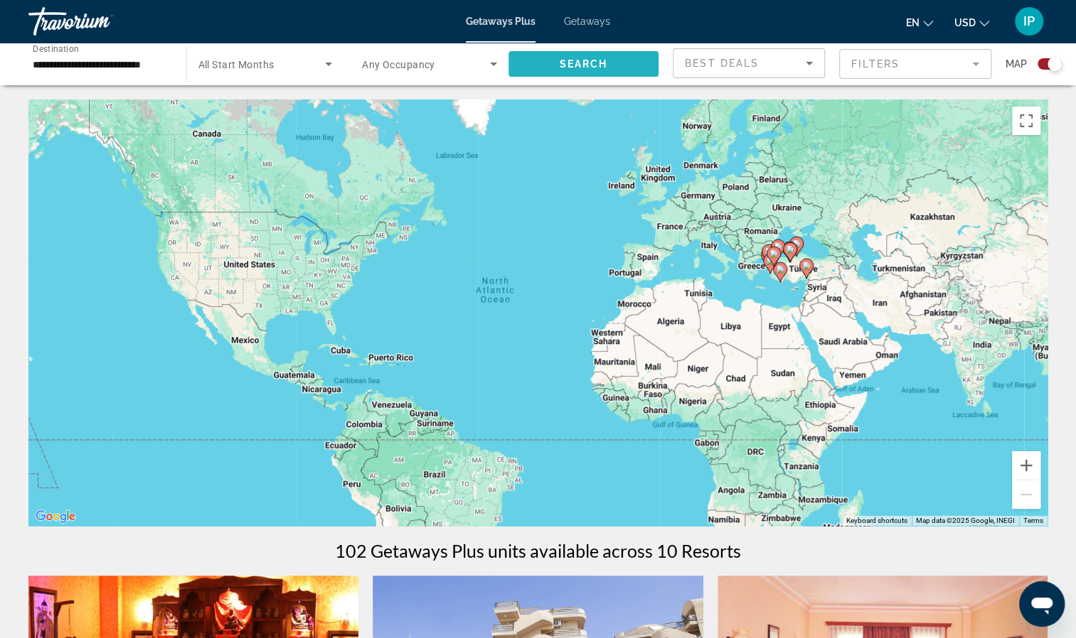
click at [554, 68] on span "Search widget" at bounding box center [583, 64] width 151 height 34
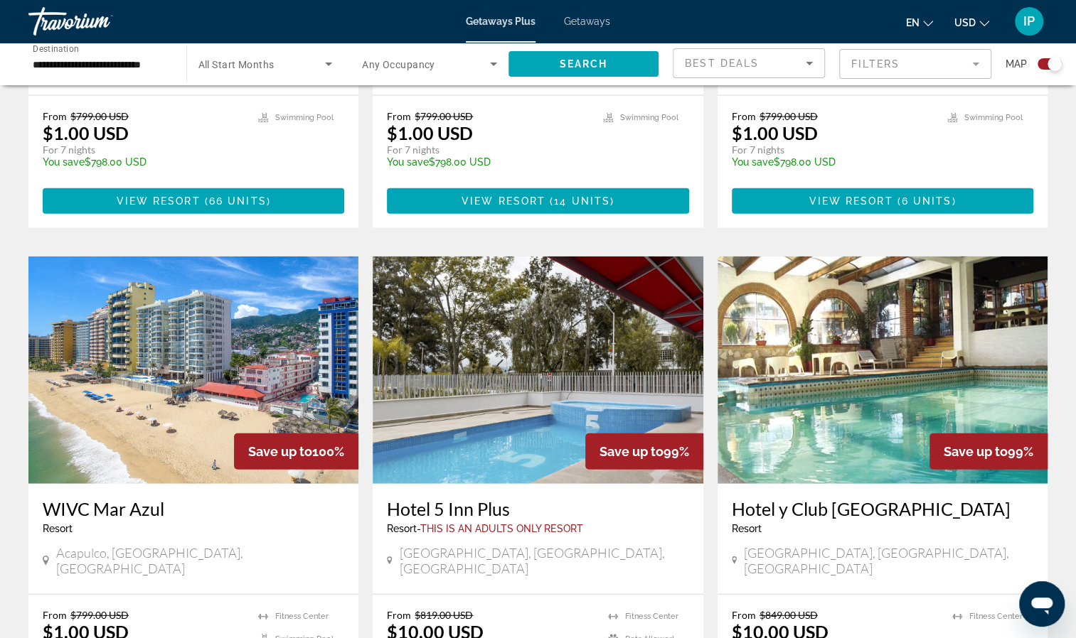
scroll to position [1851, 0]
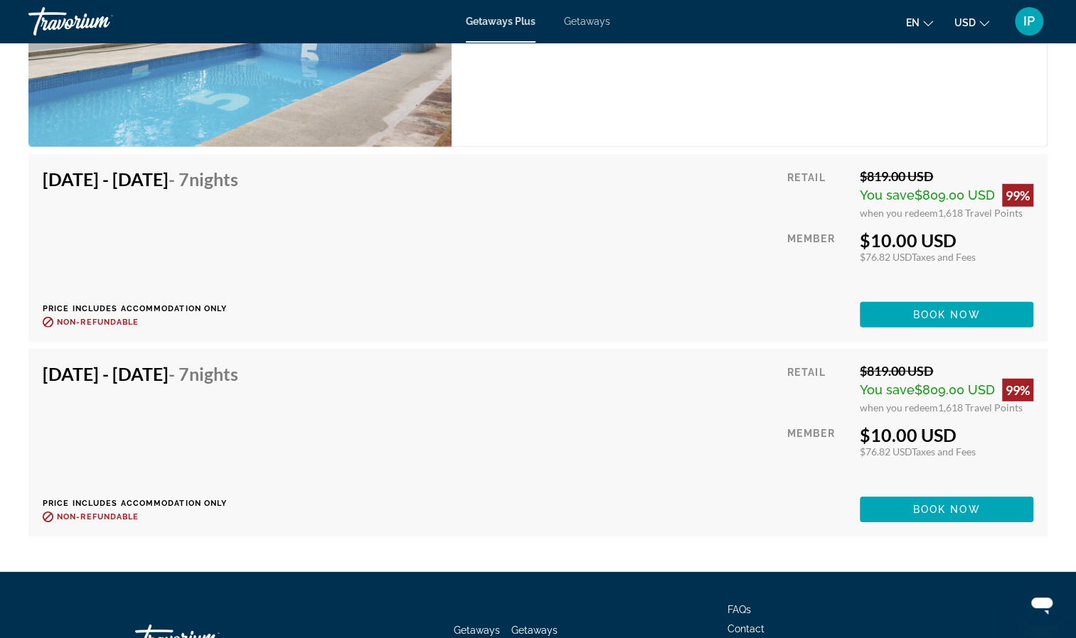
scroll to position [2262, 0]
